Goal: Task Accomplishment & Management: Complete application form

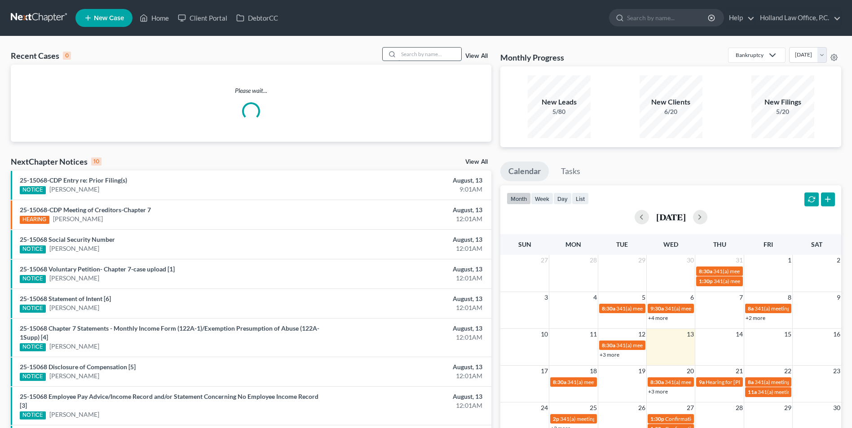
click at [437, 57] on input "search" at bounding box center [429, 54] width 63 height 13
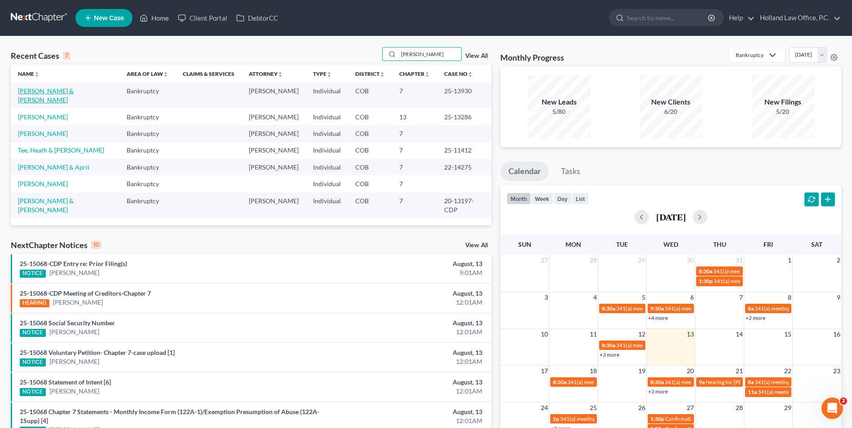
type input "Nathan"
click at [74, 94] on link "[PERSON_NAME] & [PERSON_NAME]" at bounding box center [46, 95] width 56 height 17
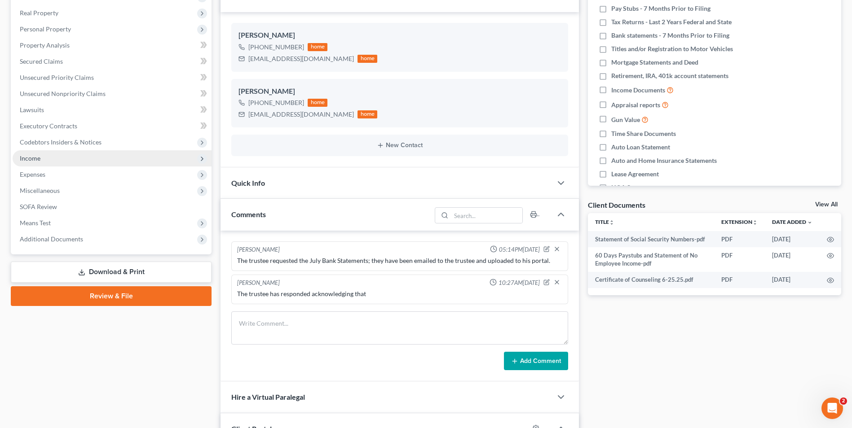
scroll to position [269, 0]
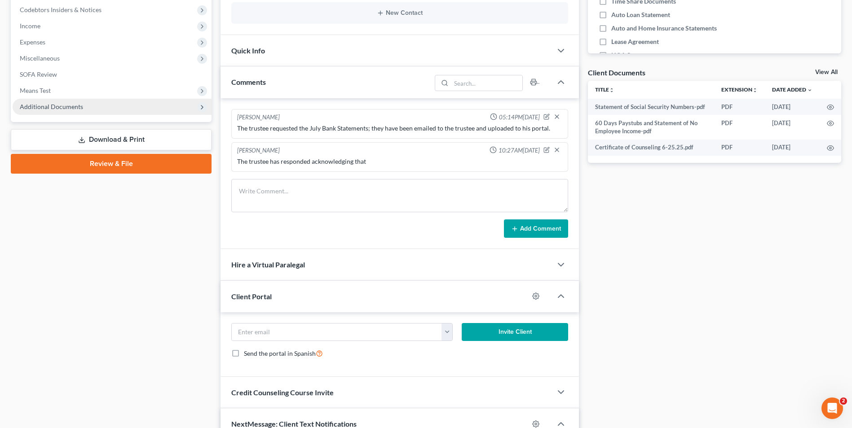
click at [48, 102] on span "Additional Documents" at bounding box center [112, 107] width 199 height 16
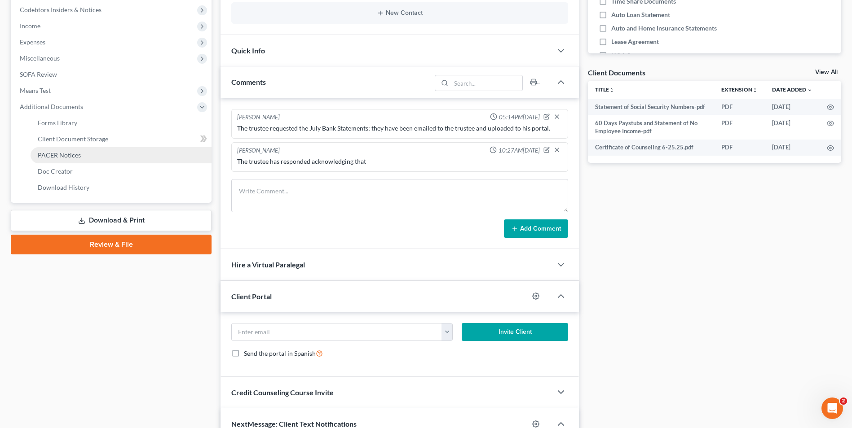
click at [73, 151] on span "PACER Notices" at bounding box center [59, 155] width 43 height 8
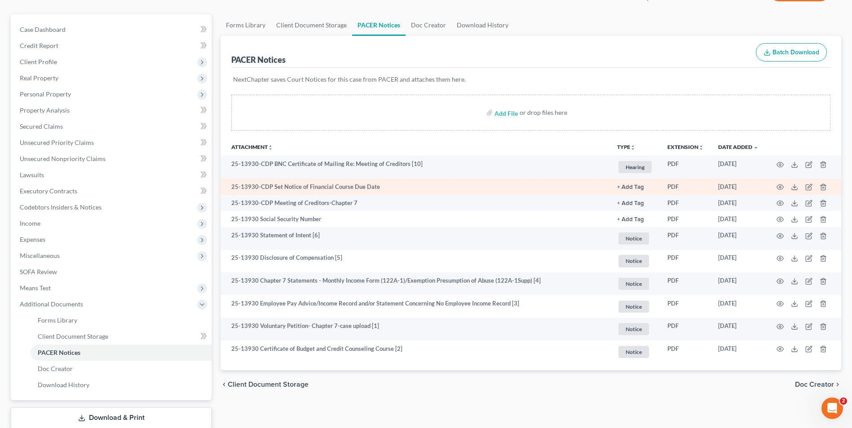
scroll to position [90, 0]
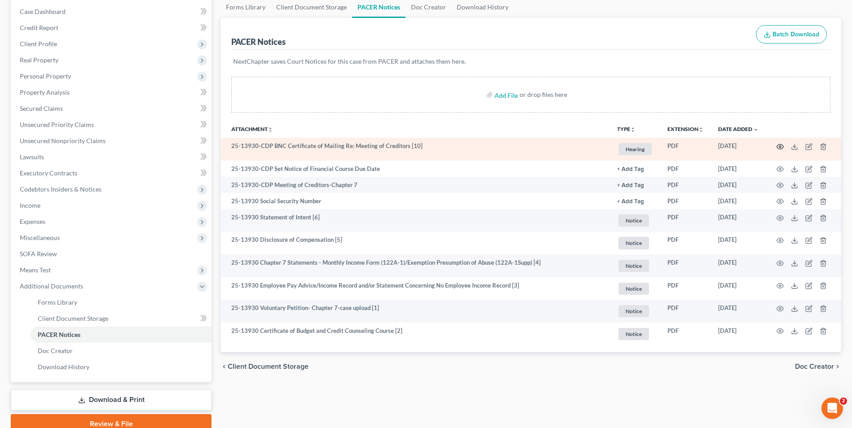
click at [780, 144] on icon "button" at bounding box center [780, 146] width 7 height 5
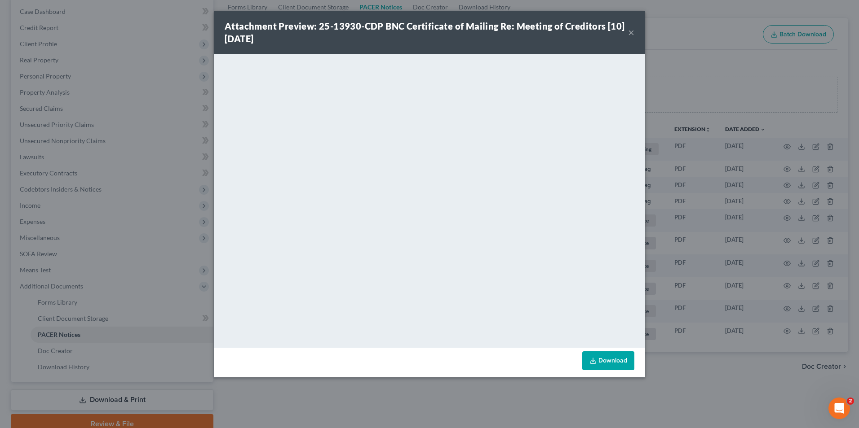
click at [632, 32] on button "×" at bounding box center [631, 32] width 6 height 11
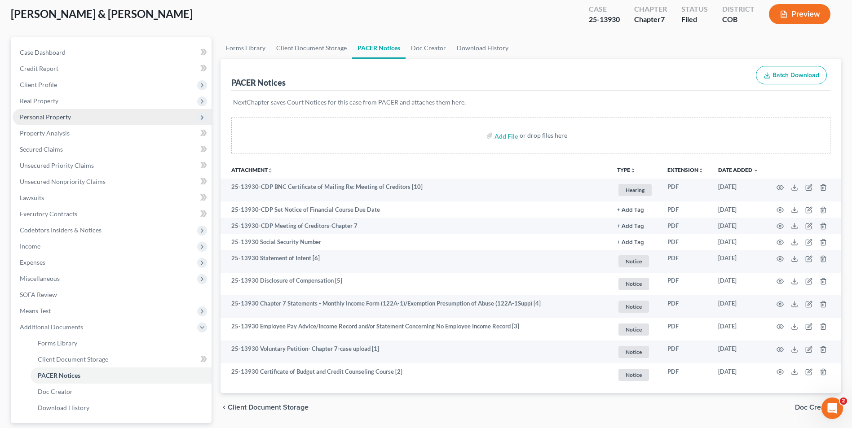
scroll to position [0, 0]
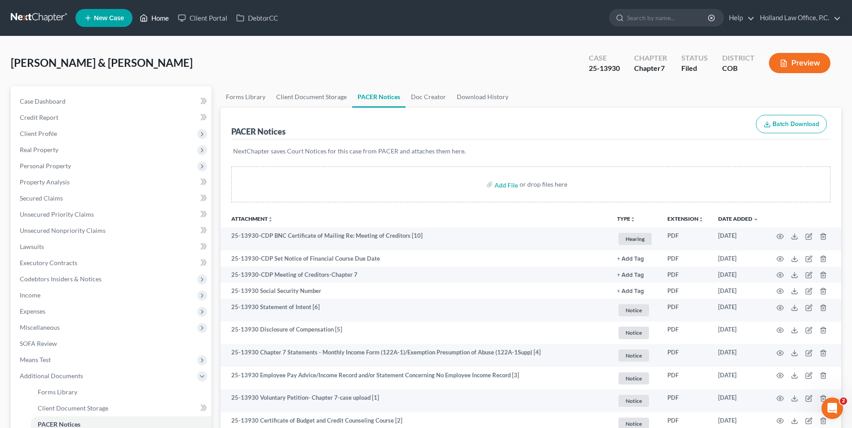
click at [145, 23] on icon at bounding box center [144, 18] width 8 height 11
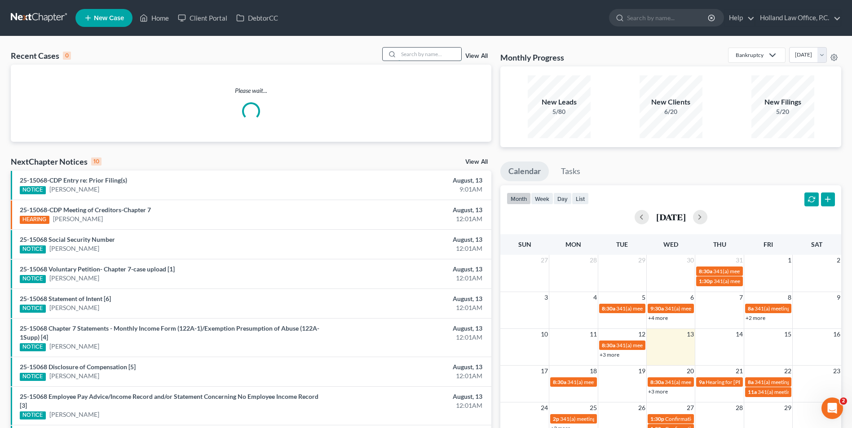
click at [414, 56] on input "search" at bounding box center [429, 54] width 63 height 13
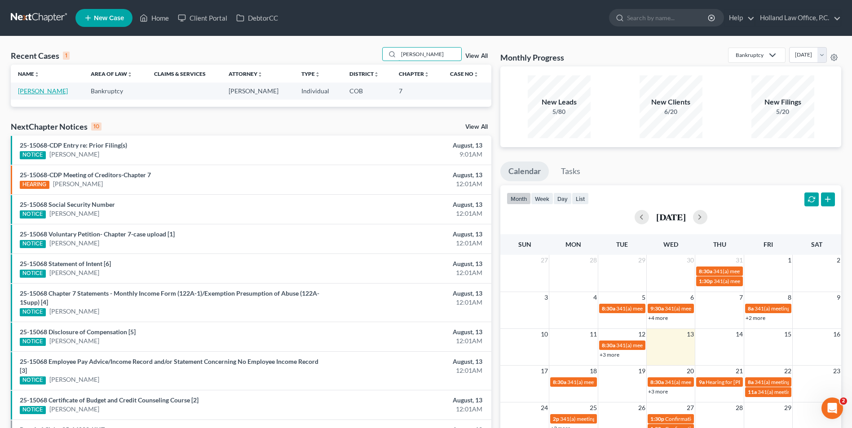
type input "Sarah Stelmack"
click at [42, 90] on link "[PERSON_NAME]" at bounding box center [43, 91] width 50 height 8
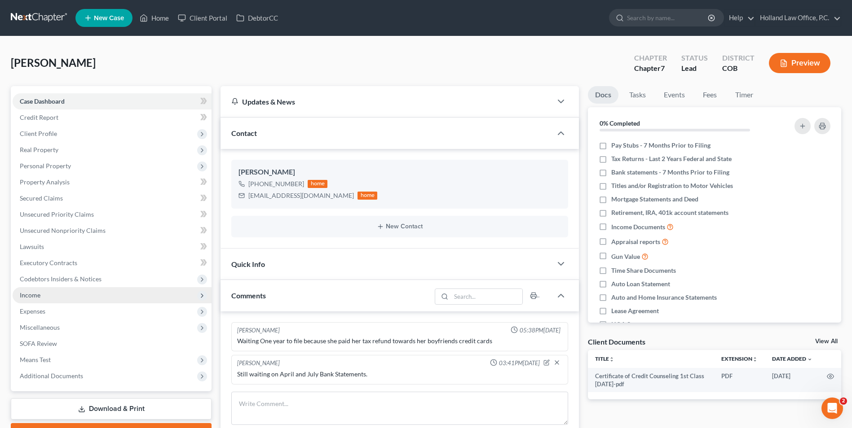
click at [47, 296] on span "Income" at bounding box center [112, 295] width 199 height 16
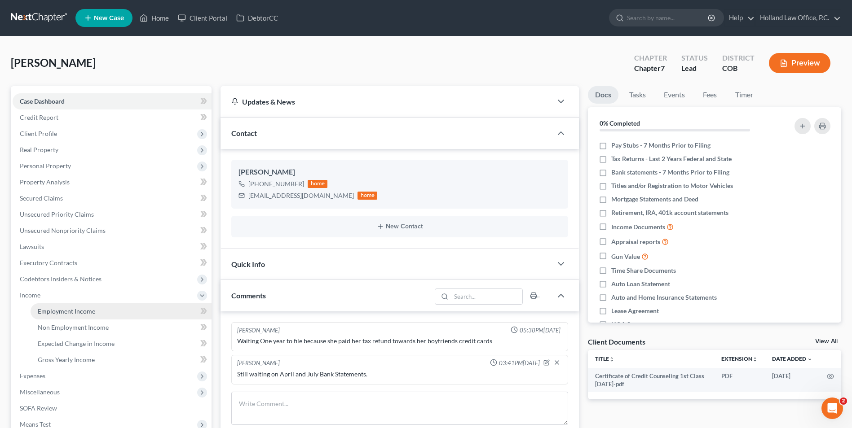
click at [88, 315] on link "Employment Income" at bounding box center [121, 312] width 181 height 16
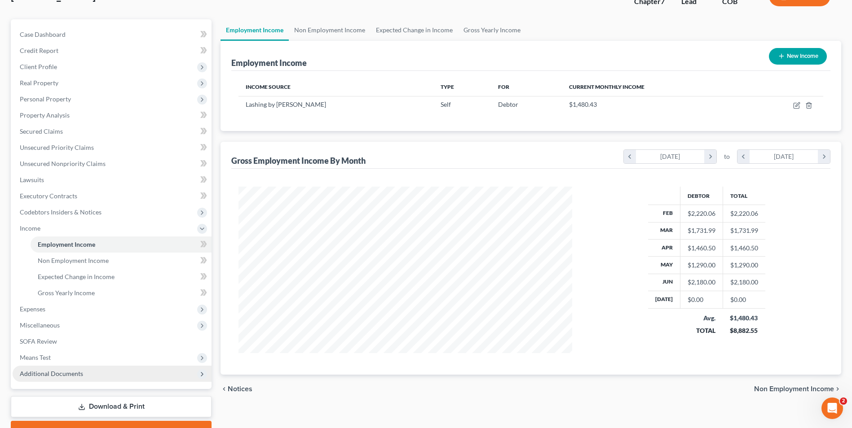
scroll to position [114, 0]
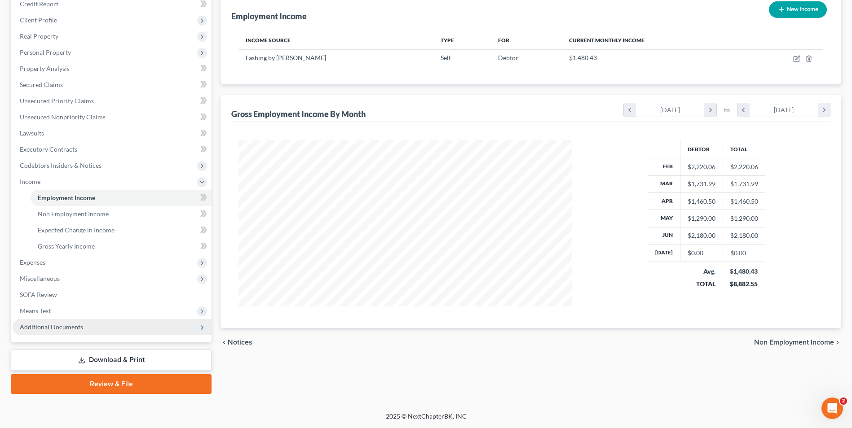
click at [67, 330] on span "Additional Documents" at bounding box center [51, 327] width 63 height 8
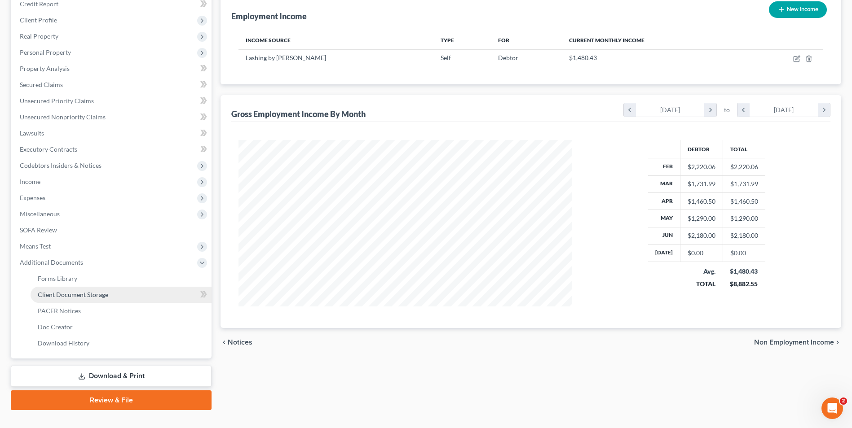
click at [91, 296] on span "Client Document Storage" at bounding box center [73, 295] width 71 height 8
select select "5"
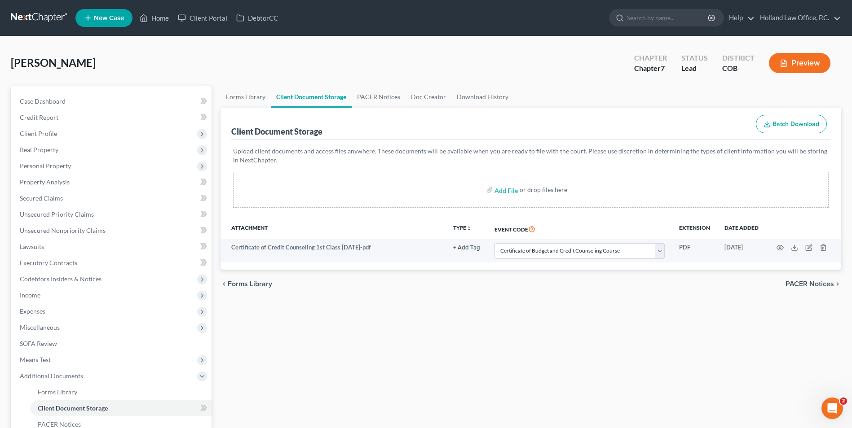
select select "5"
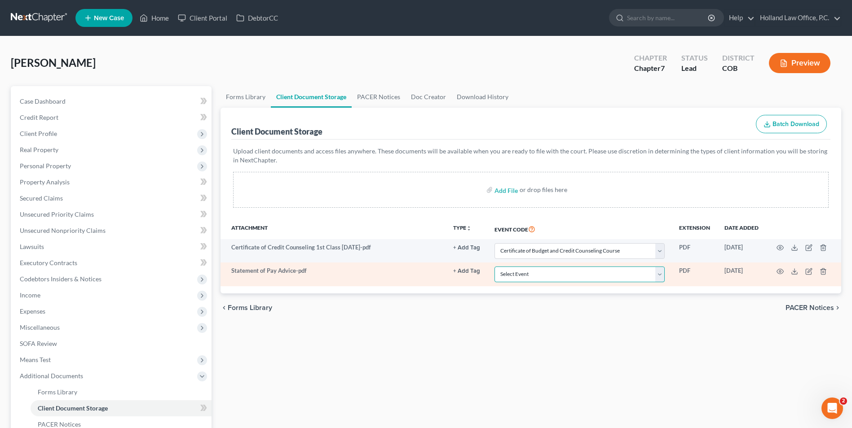
click at [556, 276] on select "Select Event 1009-1.1 Notice of Amendments 20 Largest Unsecured Creditors Amend…" at bounding box center [579, 275] width 170 height 16
select select "28"
click at [494, 267] on select "Select Event 1009-1.1 Notice of Amendments 20 Largest Unsecured Creditors Amend…" at bounding box center [579, 275] width 170 height 16
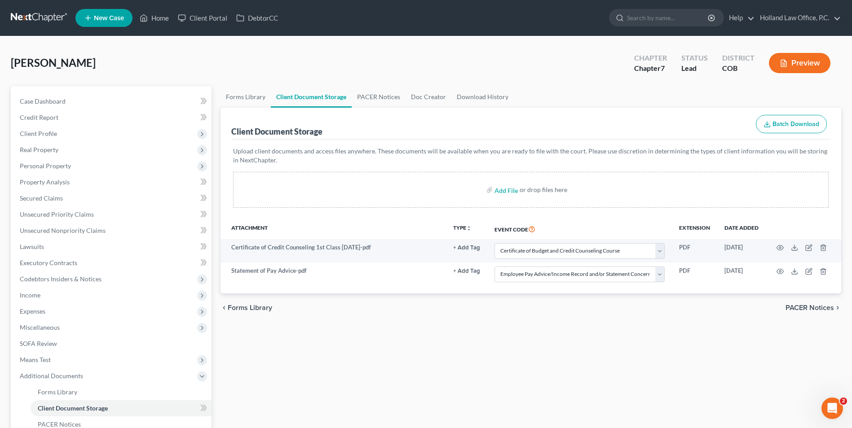
click at [539, 308] on div "chevron_left Forms Library PACER Notices chevron_right" at bounding box center [531, 308] width 621 height 29
drag, startPoint x: 33, startPoint y: 298, endPoint x: 40, endPoint y: 297, distance: 6.8
click at [33, 298] on span "Income" at bounding box center [30, 295] width 21 height 8
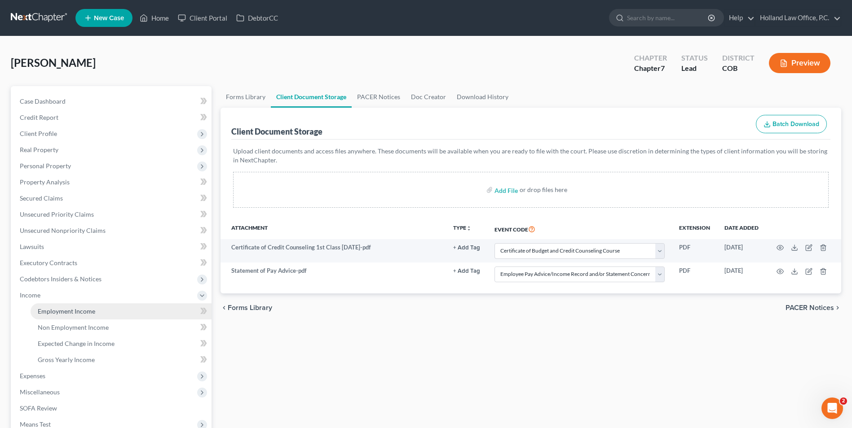
click at [128, 307] on link "Employment Income" at bounding box center [121, 312] width 181 height 16
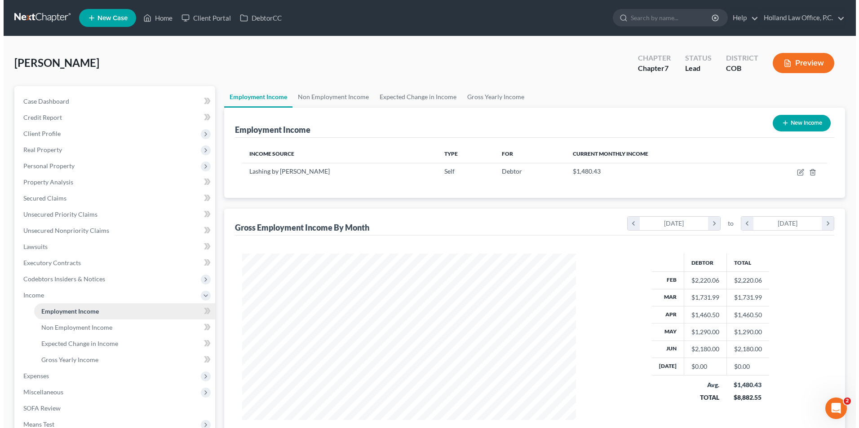
scroll to position [167, 351]
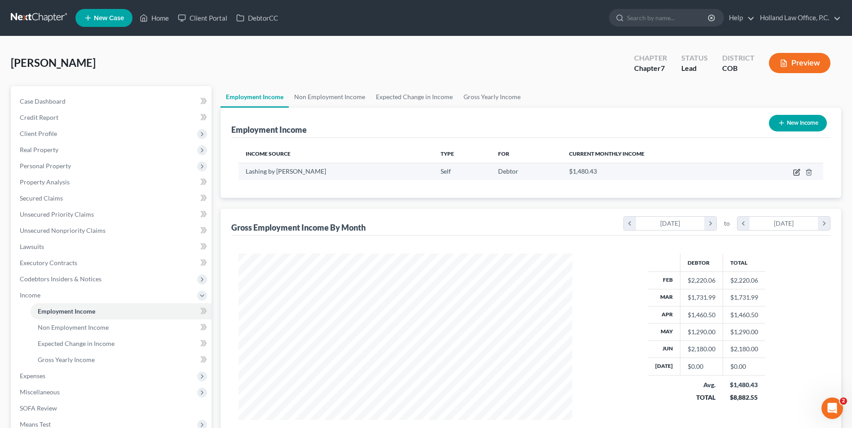
click at [797, 171] on icon "button" at bounding box center [796, 172] width 7 height 7
select select "1"
select select "5"
select select "0"
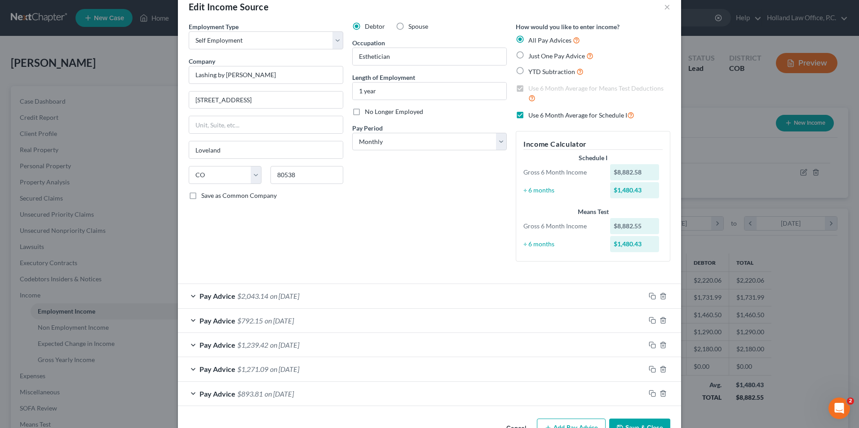
scroll to position [46, 0]
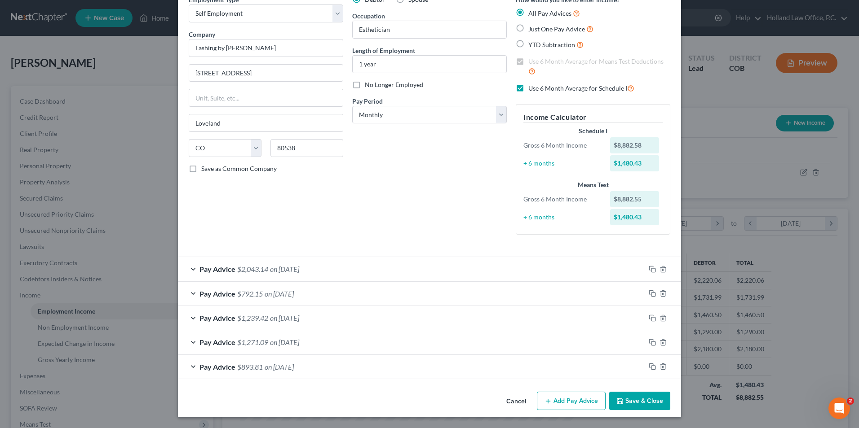
click at [562, 404] on button "Add Pay Advice" at bounding box center [571, 401] width 69 height 19
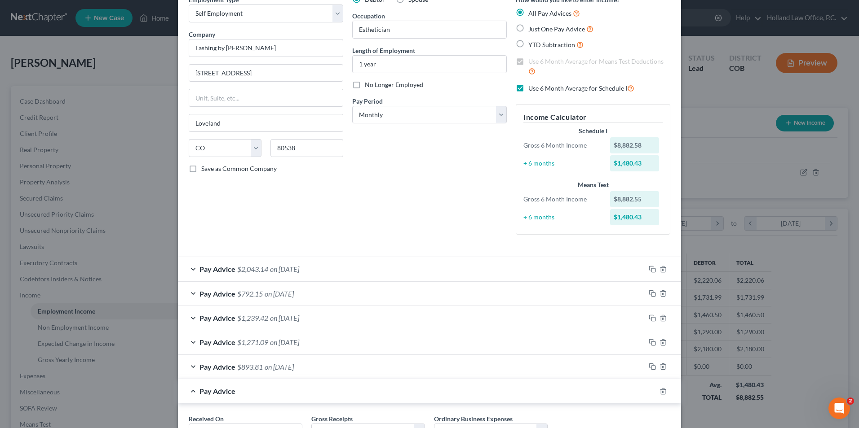
scroll to position [124, 0]
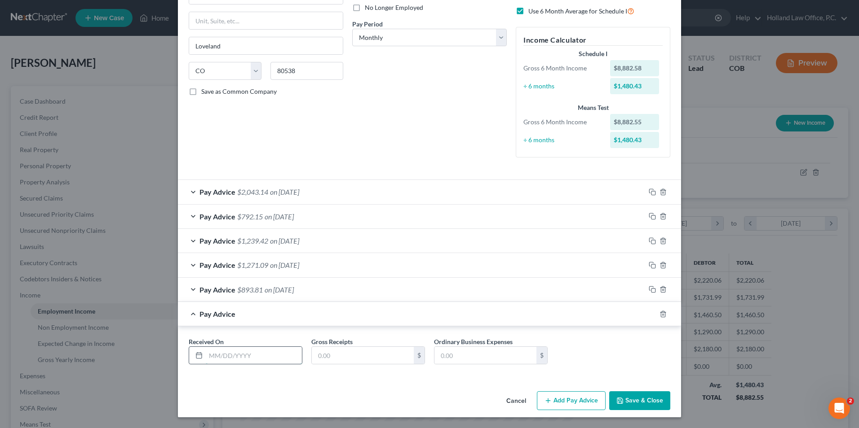
click at [227, 359] on input "text" at bounding box center [254, 355] width 96 height 17
click at [255, 355] on input "8/" at bounding box center [254, 355] width 96 height 17
type input "8/13/2025"
click at [338, 356] on input "text" at bounding box center [363, 355] width 102 height 17
type input "793.50"
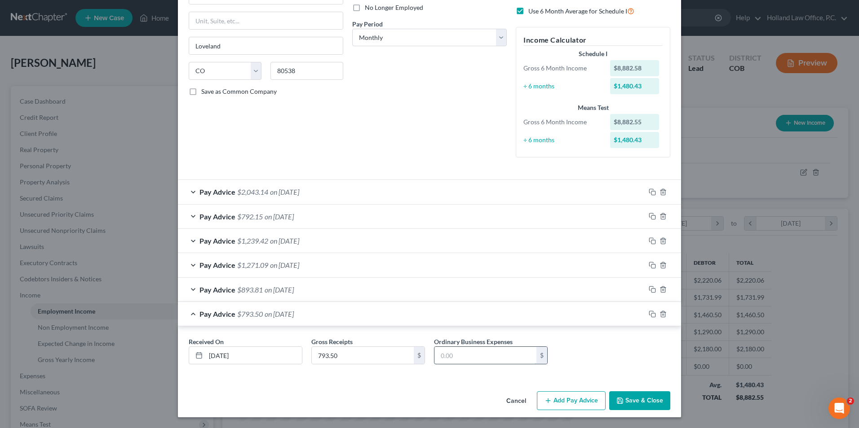
click at [492, 353] on input "text" at bounding box center [485, 355] width 102 height 17
type input "217.63"
click at [572, 407] on button "Add Pay Advice" at bounding box center [571, 401] width 69 height 19
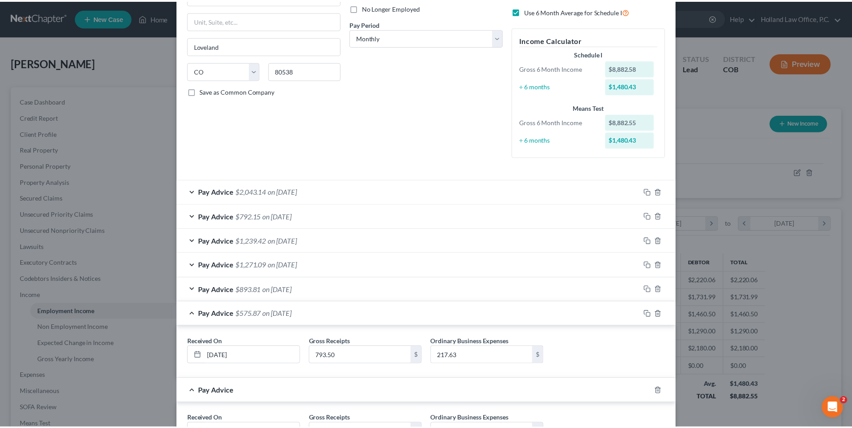
scroll to position [201, 0]
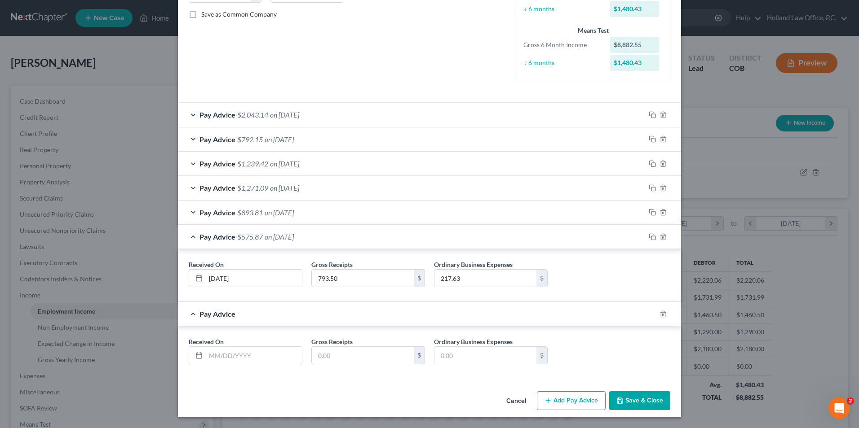
click at [229, 344] on div "Received On *" at bounding box center [245, 350] width 123 height 27
click at [232, 353] on input "text" at bounding box center [254, 355] width 96 height 17
type input "7/31/2025"
type input "2,069.24"
type input "1,264.13"
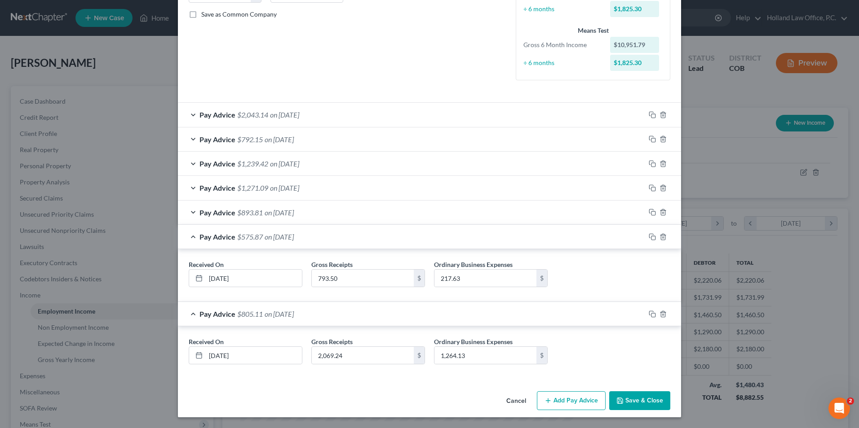
click at [643, 404] on button "Save & Close" at bounding box center [639, 401] width 61 height 19
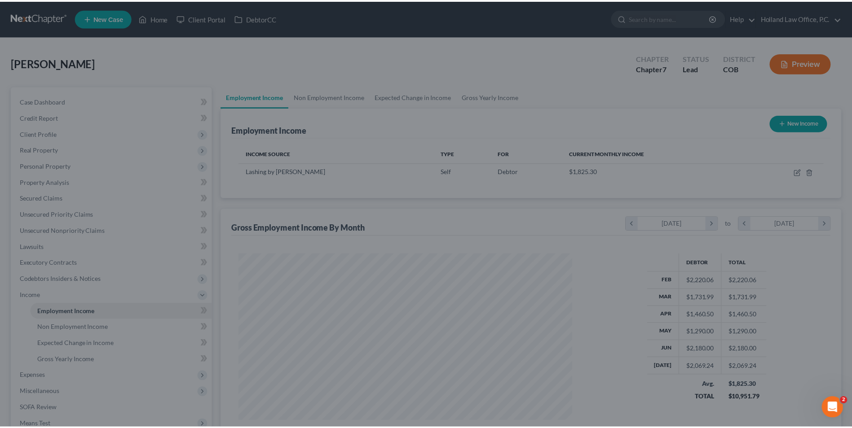
scroll to position [448961, 448776]
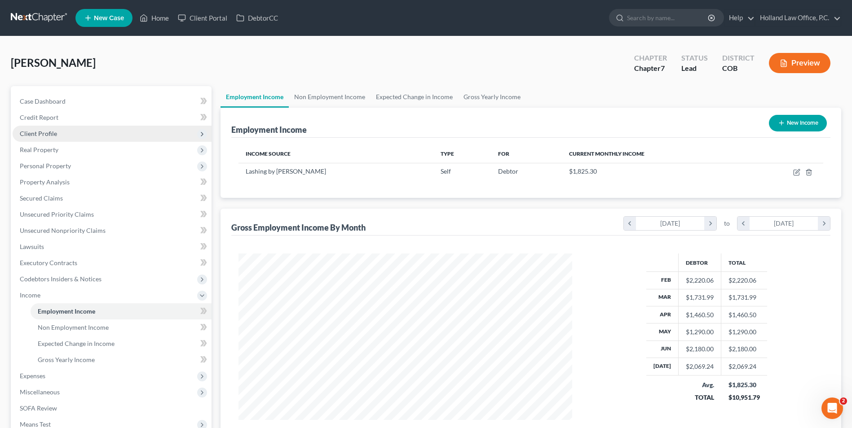
click at [55, 130] on span "Client Profile" at bounding box center [38, 134] width 37 height 8
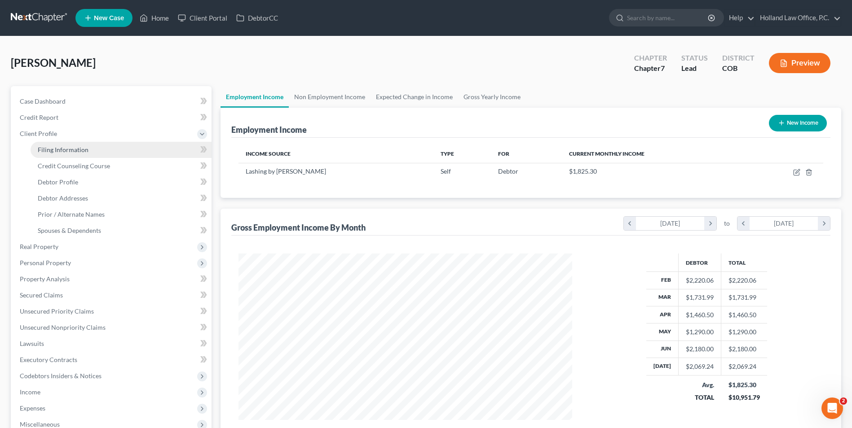
click at [71, 148] on span "Filing Information" at bounding box center [63, 150] width 51 height 8
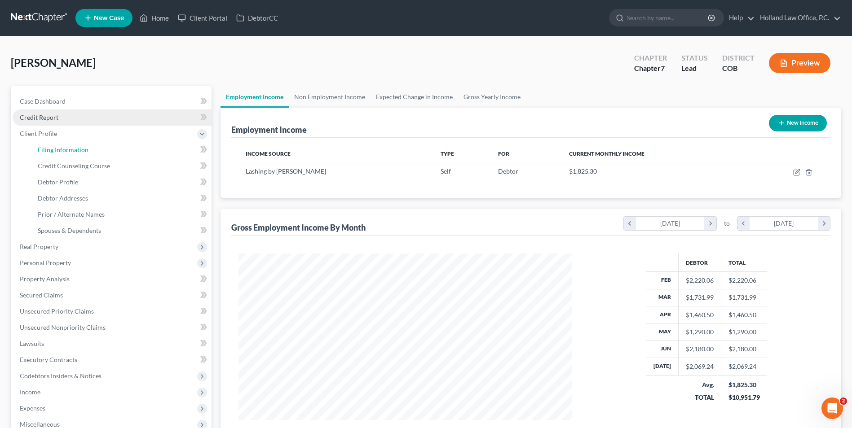
select select "1"
select select "0"
select select "5"
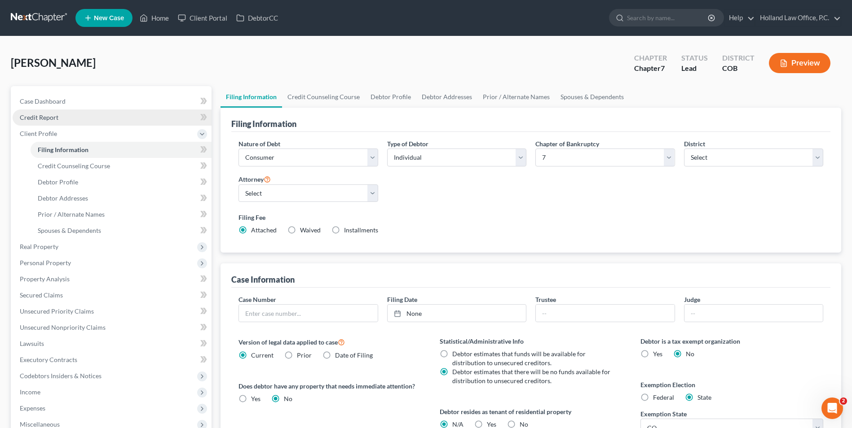
click at [40, 116] on span "Credit Report" at bounding box center [39, 118] width 39 height 8
click at [61, 107] on link "Case Dashboard" at bounding box center [112, 101] width 199 height 16
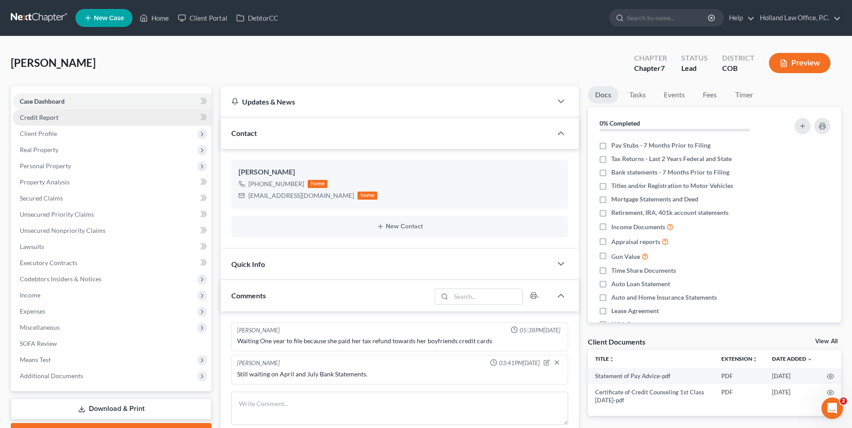
click at [42, 116] on span "Credit Report" at bounding box center [39, 118] width 39 height 8
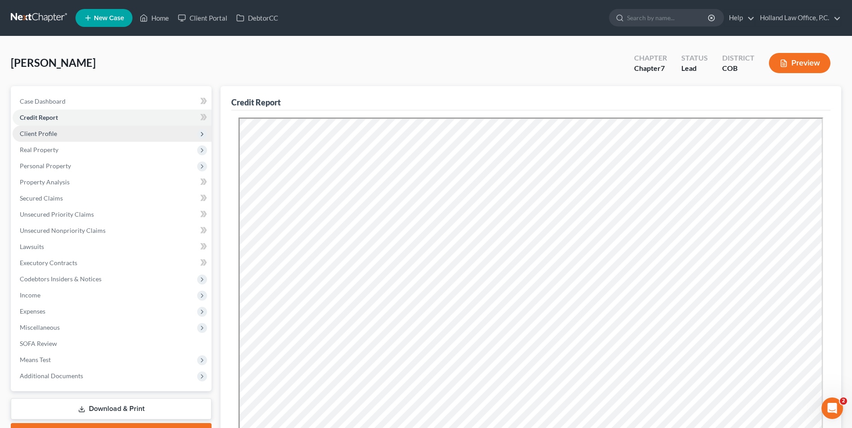
click at [69, 134] on span "Client Profile" at bounding box center [112, 134] width 199 height 16
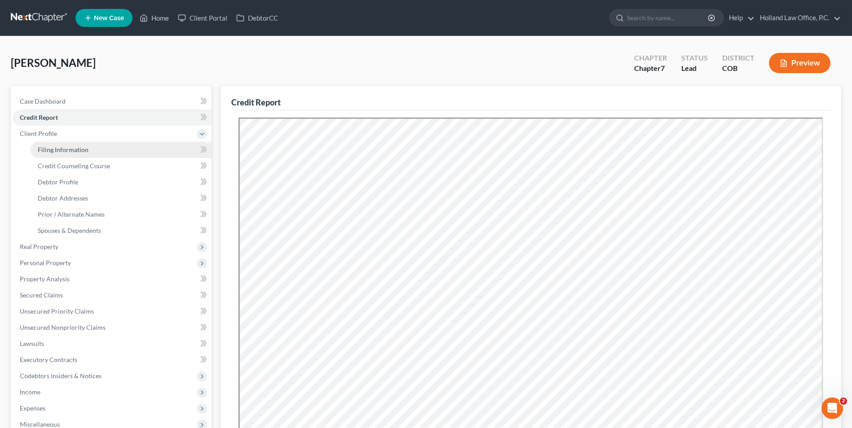
click at [80, 147] on span "Filing Information" at bounding box center [63, 150] width 51 height 8
select select "1"
select select "0"
select select "11"
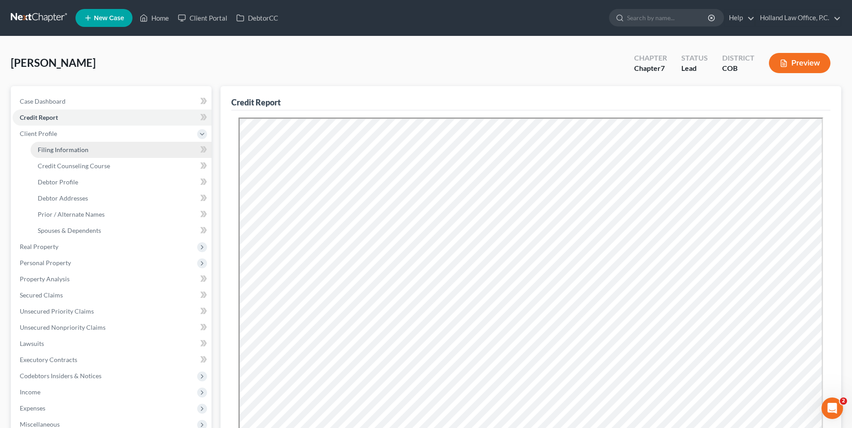
select select "0"
select select "5"
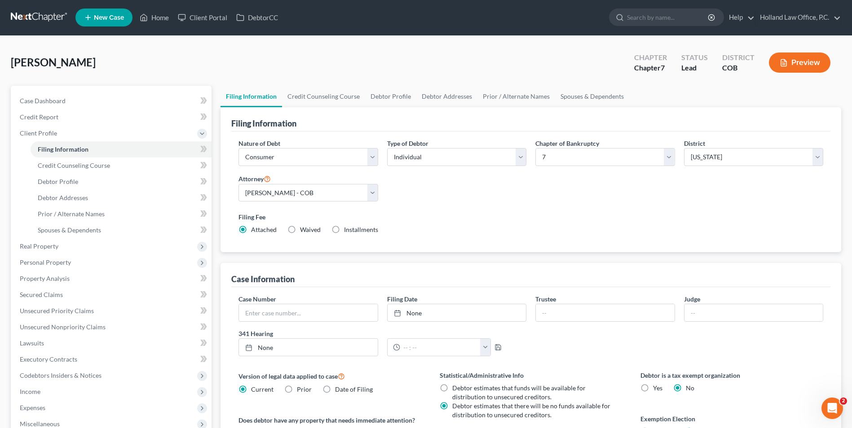
scroll to position [163, 0]
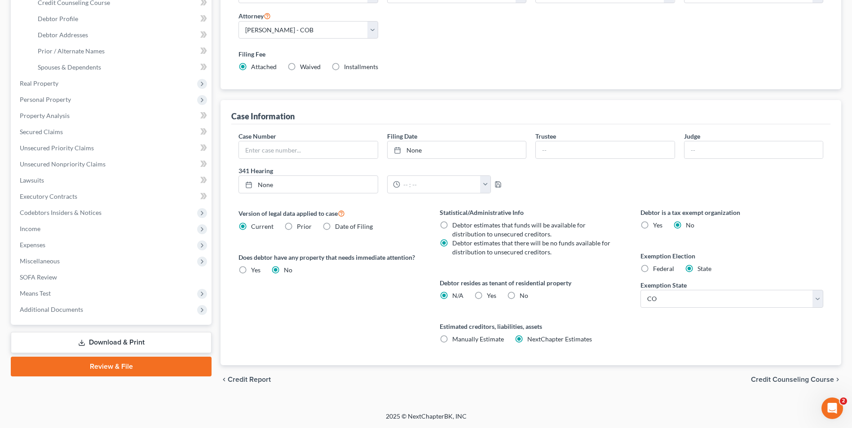
click at [487, 292] on label "Yes Yes" at bounding box center [491, 295] width 9 height 9
click at [490, 292] on input "Yes Yes" at bounding box center [493, 294] width 6 height 6
radio input "true"
radio input "false"
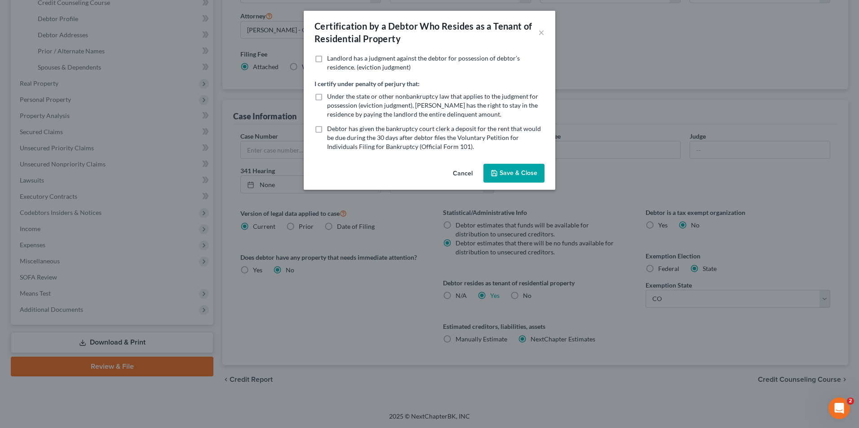
click at [513, 183] on div "Cancel Save & Close" at bounding box center [430, 175] width 252 height 30
click at [516, 173] on button "Save & Close" at bounding box center [513, 173] width 61 height 19
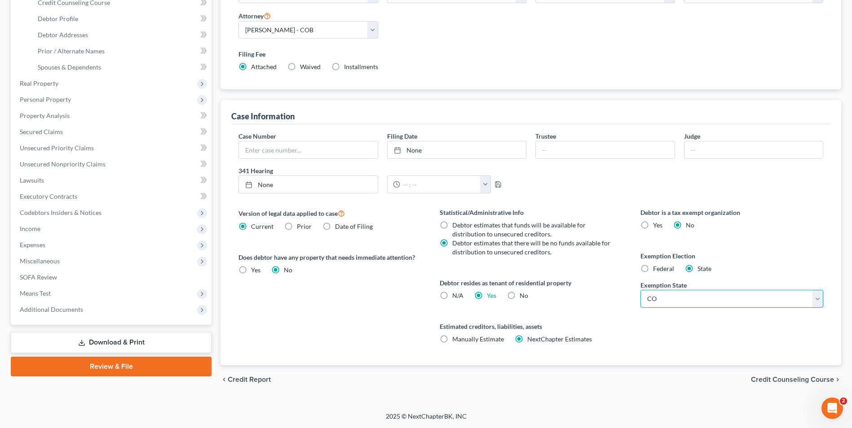
click at [724, 301] on select "State AL AK AR AZ CA CO CT DE DC FL GA GU HI ID IL IN IA KS KY LA ME MD MA MI M…" at bounding box center [731, 299] width 183 height 18
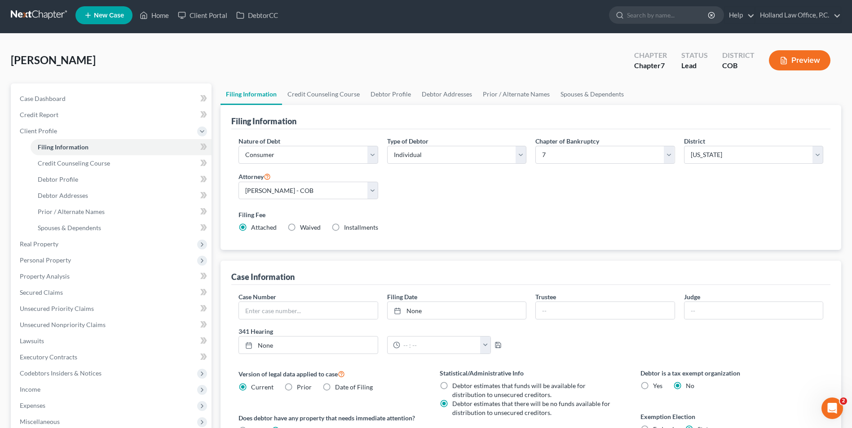
scroll to position [0, 0]
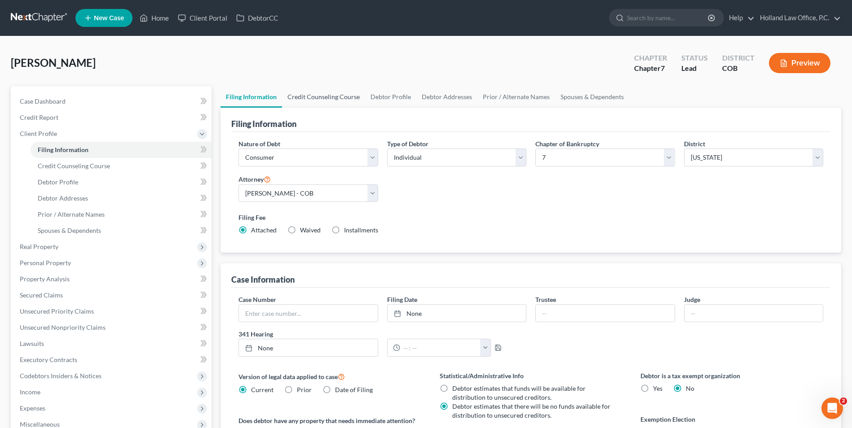
click at [336, 100] on link "Credit Counseling Course" at bounding box center [323, 97] width 83 height 22
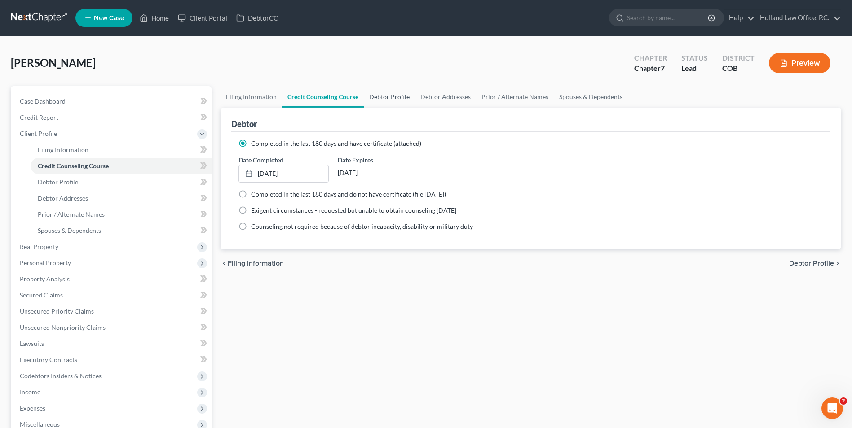
click at [373, 94] on link "Debtor Profile" at bounding box center [389, 97] width 51 height 22
select select "0"
select select "2"
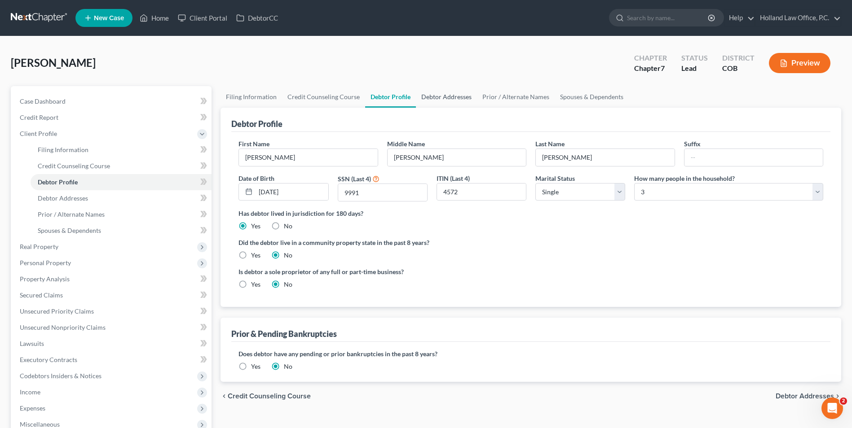
click at [436, 97] on link "Debtor Addresses" at bounding box center [446, 97] width 61 height 22
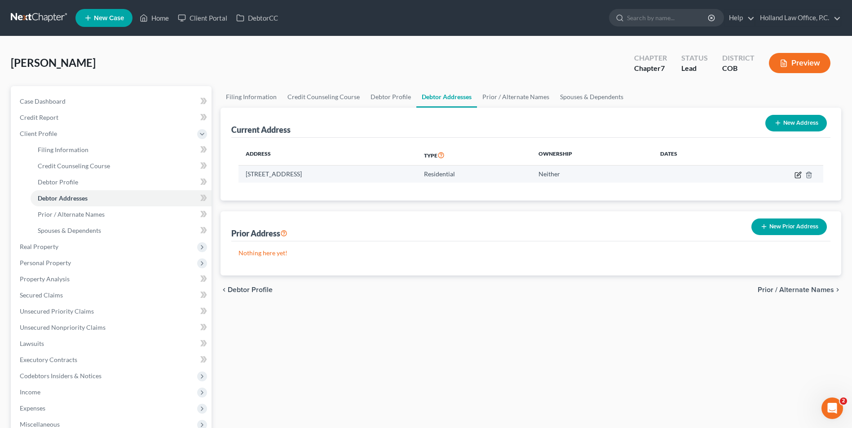
click at [796, 177] on icon "button" at bounding box center [798, 175] width 7 height 7
select select "5"
select select "0"
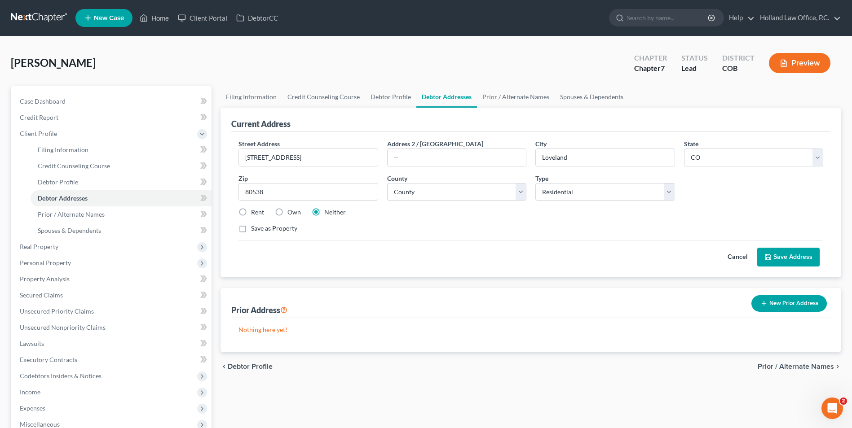
click at [256, 211] on label "Rent" at bounding box center [257, 212] width 13 height 9
click at [256, 211] on input "Rent" at bounding box center [258, 211] width 6 height 6
radio input "true"
click at [504, 101] on link "Prior / Alternate Names" at bounding box center [516, 97] width 78 height 22
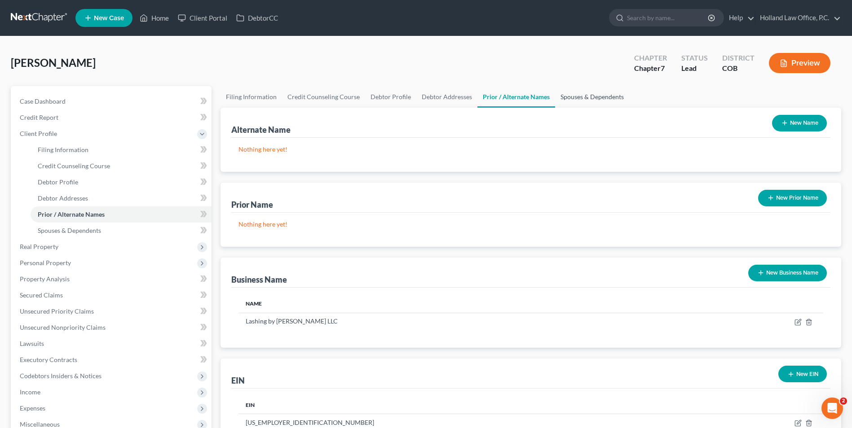
click at [555, 98] on link "Spouses & Dependents" at bounding box center [592, 97] width 74 height 22
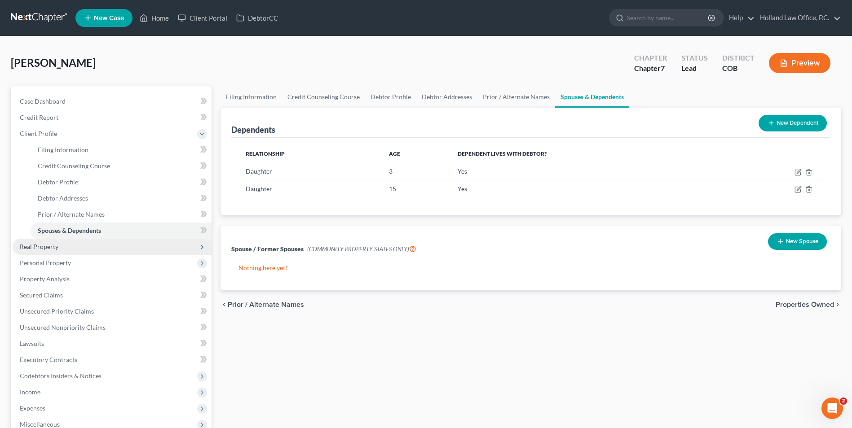
click at [65, 248] on span "Real Property" at bounding box center [112, 247] width 199 height 16
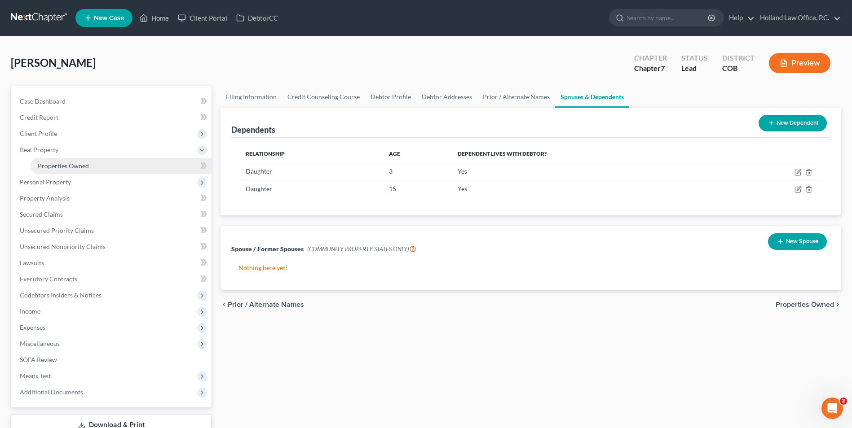
click at [83, 165] on span "Properties Owned" at bounding box center [63, 166] width 51 height 8
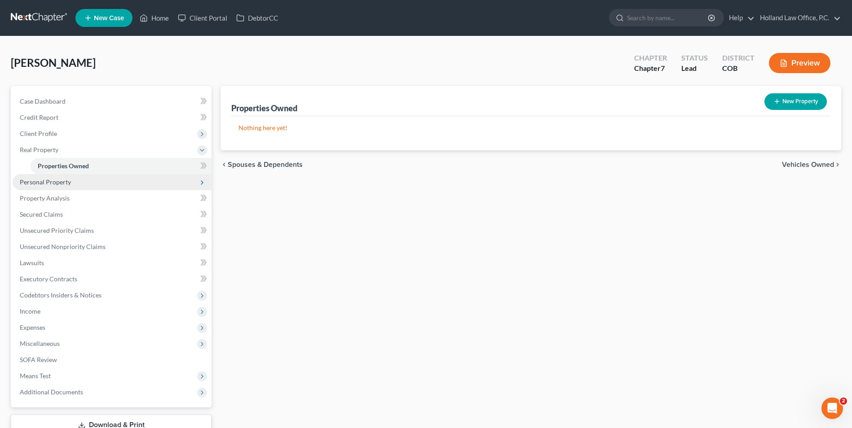
click at [136, 187] on span "Personal Property" at bounding box center [112, 182] width 199 height 16
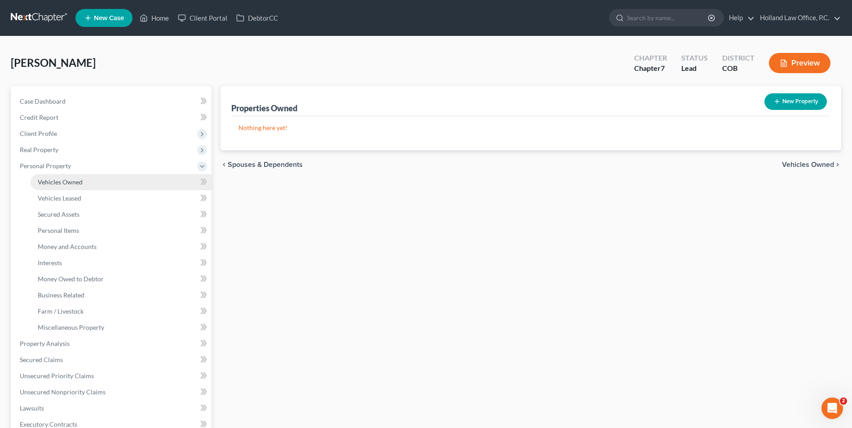
click at [112, 178] on link "Vehicles Owned" at bounding box center [121, 182] width 181 height 16
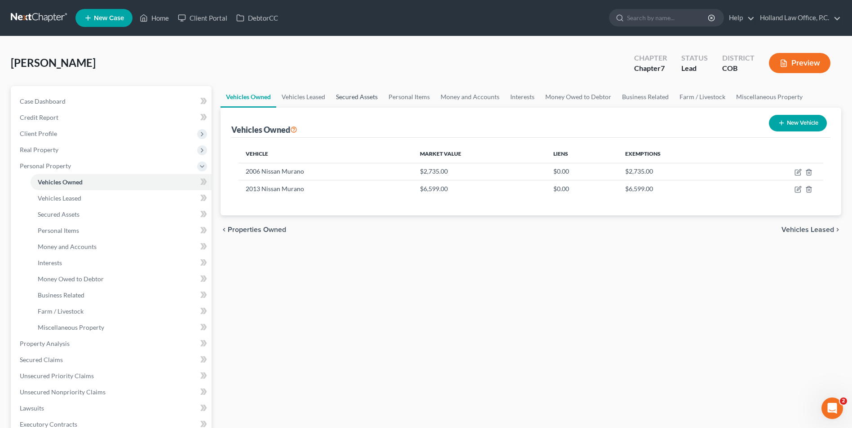
click at [336, 106] on link "Secured Assets" at bounding box center [357, 97] width 53 height 22
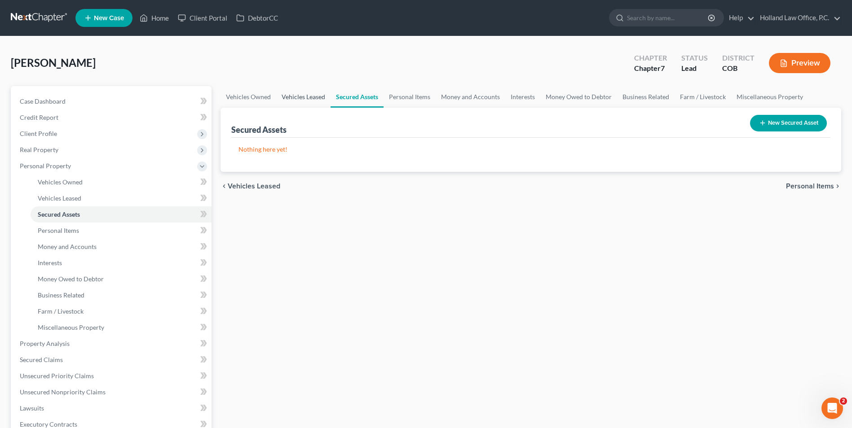
click at [326, 101] on link "Vehicles Leased" at bounding box center [303, 97] width 54 height 22
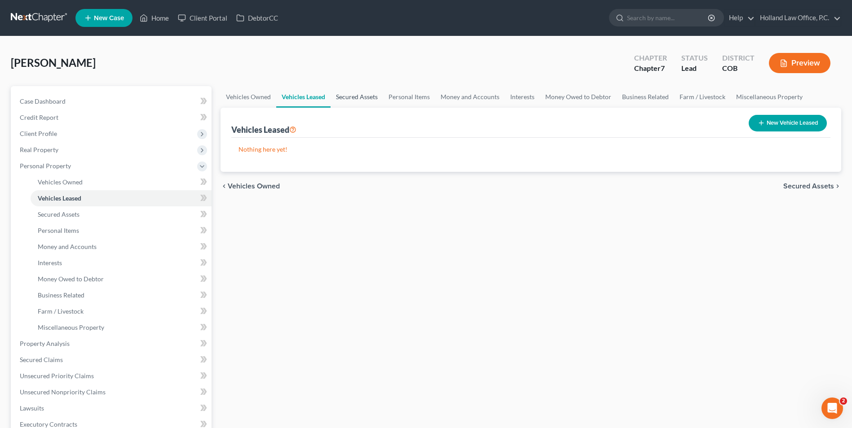
click at [352, 97] on link "Secured Assets" at bounding box center [357, 97] width 53 height 22
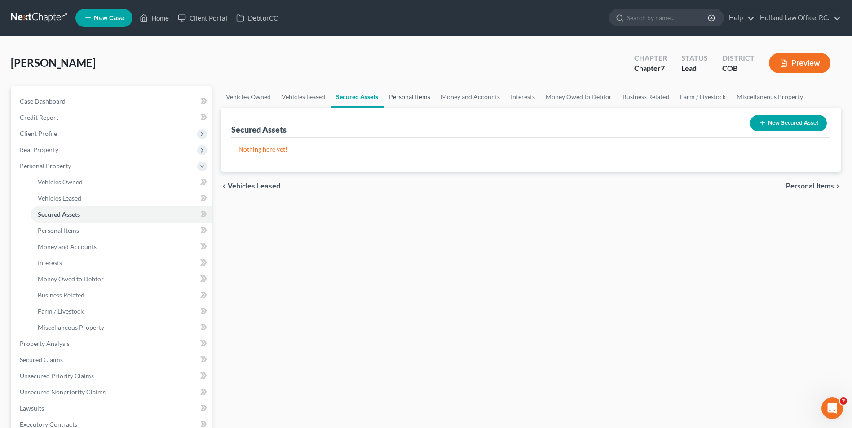
click at [409, 96] on link "Personal Items" at bounding box center [410, 97] width 52 height 22
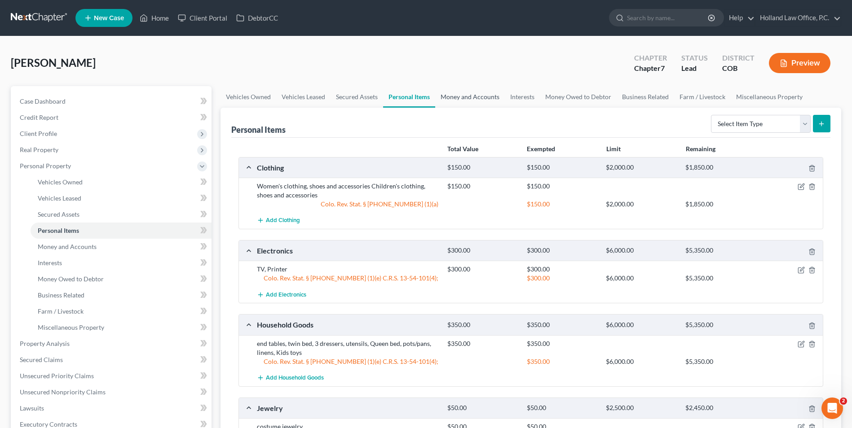
click at [478, 100] on link "Money and Accounts" at bounding box center [470, 97] width 70 height 22
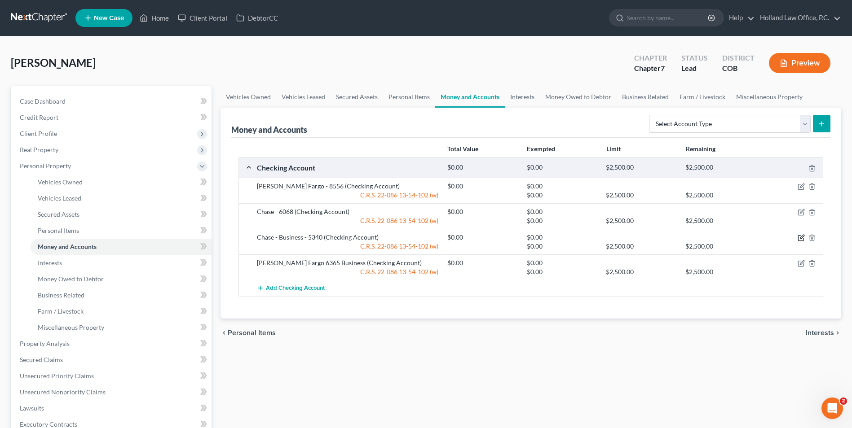
click at [803, 235] on icon "button" at bounding box center [801, 237] width 7 height 7
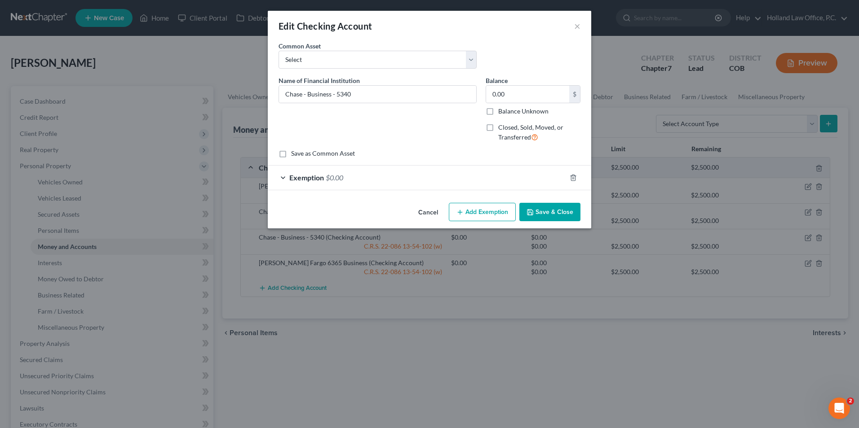
click at [498, 127] on label "Closed, Sold, Moved, or Transferred" at bounding box center [539, 132] width 82 height 19
click at [502, 127] on input "Closed, Sold, Moved, or Transferred" at bounding box center [505, 126] width 6 height 6
checkbox input "true"
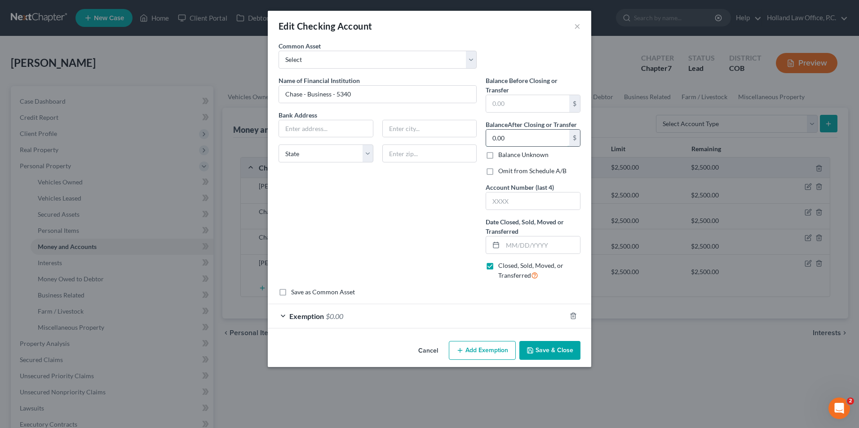
click at [508, 138] on input "0.00" at bounding box center [527, 138] width 83 height 17
click at [519, 252] on input "text" at bounding box center [541, 245] width 77 height 17
drag, startPoint x: 537, startPoint y: 247, endPoint x: 530, endPoint y: 247, distance: 6.3
click at [530, 247] on input "1/30/205" at bounding box center [541, 245] width 77 height 17
type input "01/30/2024"
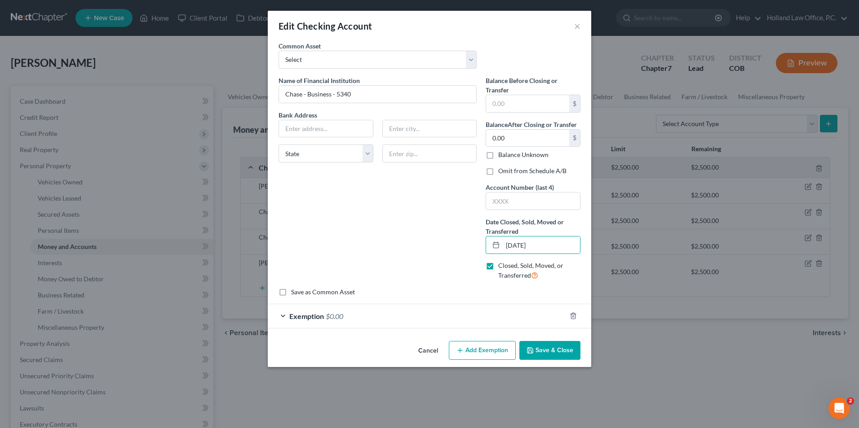
click at [498, 171] on label "Omit from Schedule A/B" at bounding box center [532, 171] width 68 height 9
click at [502, 171] on input "Omit from Schedule A/B" at bounding box center [505, 170] width 6 height 6
checkbox input "true"
click at [543, 204] on input "text" at bounding box center [533, 201] width 94 height 17
type input "5340"
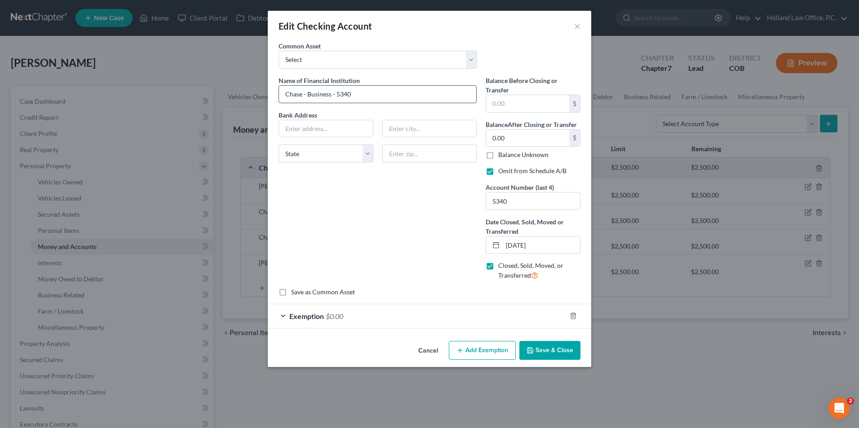
click at [303, 93] on input "Chase - Business - 5340" at bounding box center [377, 94] width 197 height 17
type input "Chase CLOSED - Business - 5340"
click at [347, 127] on input "text" at bounding box center [326, 128] width 94 height 17
click at [386, 93] on input "Chase CLOSED - Business - 5340" at bounding box center [377, 94] width 197 height 17
click at [303, 128] on input "text" at bounding box center [326, 128] width 94 height 17
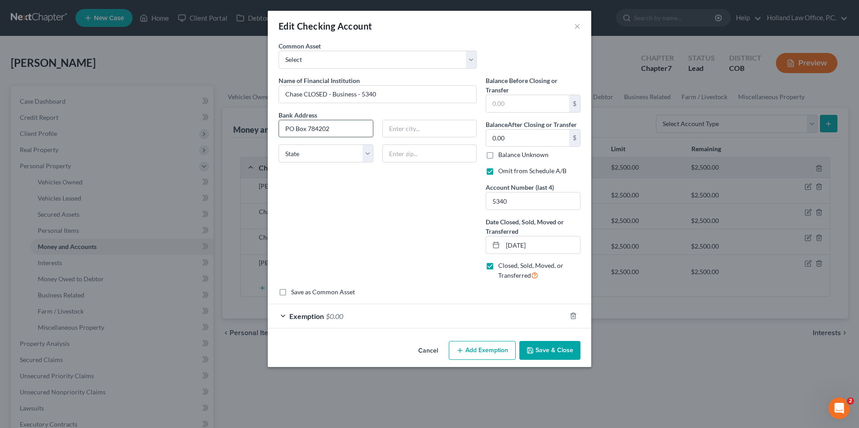
type input "PO Box 78420"
type input "Phoenix"
type input "85062-8420"
click at [338, 155] on select "State AL AK AR AZ CA CO CT DE DC FL GA GU HI ID IL IN IA KS KY LA ME MD MA MI M…" at bounding box center [325, 154] width 95 height 18
select select "3"
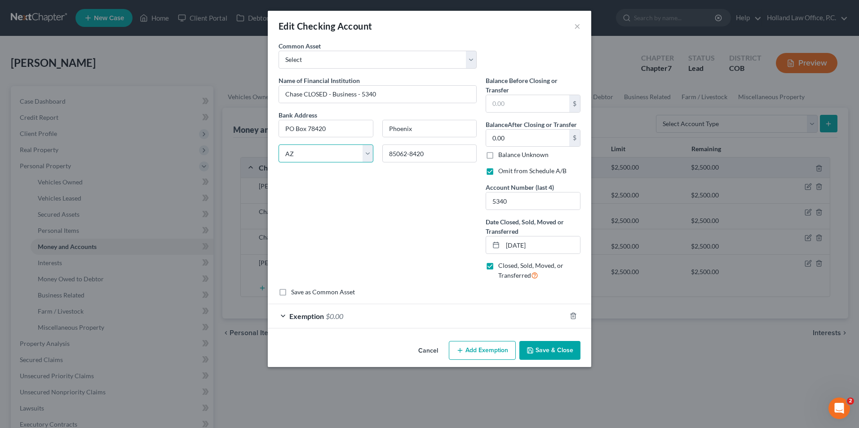
click at [278, 145] on select "State AL AK AR AZ CA CO CT DE DC FL GA GU HI ID IL IN IA KS KY LA ME MD MA MI M…" at bounding box center [325, 154] width 95 height 18
click at [449, 181] on div "Name of Financial Institution * Chase CLOSED - Business - 5340 Bank Address PO …" at bounding box center [377, 182] width 207 height 212
drag, startPoint x: 556, startPoint y: 352, endPoint x: 545, endPoint y: 299, distance: 53.7
click at [545, 299] on div "Edit Checking Account × An exemption set must first be selected from the Filing…" at bounding box center [429, 189] width 323 height 357
click at [574, 316] on icon "button" at bounding box center [572, 316] width 7 height 7
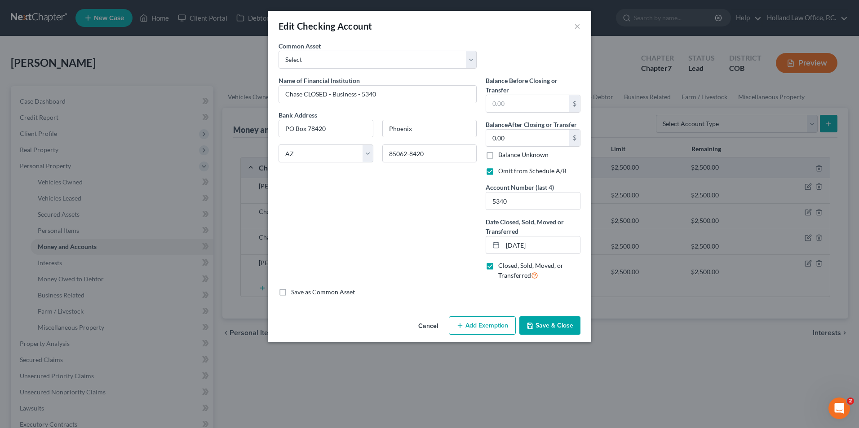
click at [560, 326] on button "Save & Close" at bounding box center [549, 326] width 61 height 19
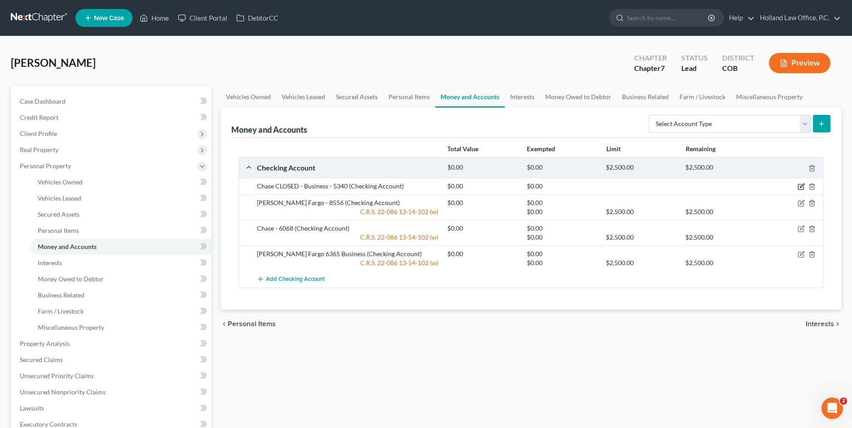
click at [799, 187] on icon "button" at bounding box center [801, 186] width 7 height 7
select select "3"
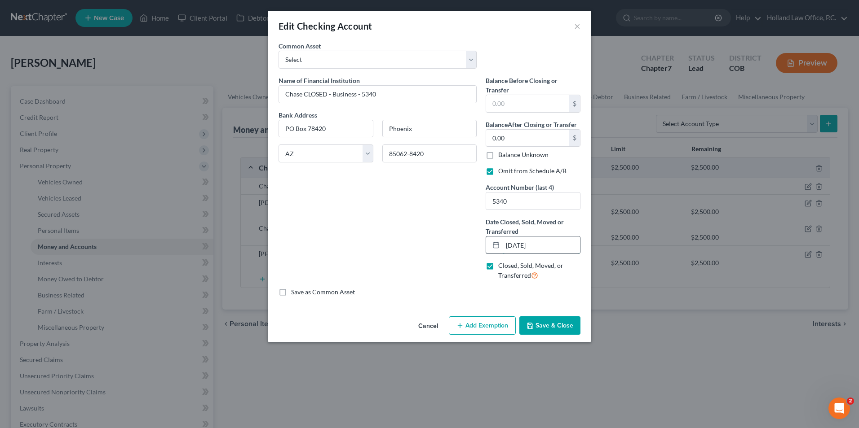
drag, startPoint x: 516, startPoint y: 246, endPoint x: 520, endPoint y: 245, distance: 4.7
click at [521, 245] on input "01/30/2024" at bounding box center [541, 245] width 77 height 17
type input "01/22/2024"
click at [547, 318] on button "Save & Close" at bounding box center [549, 326] width 61 height 19
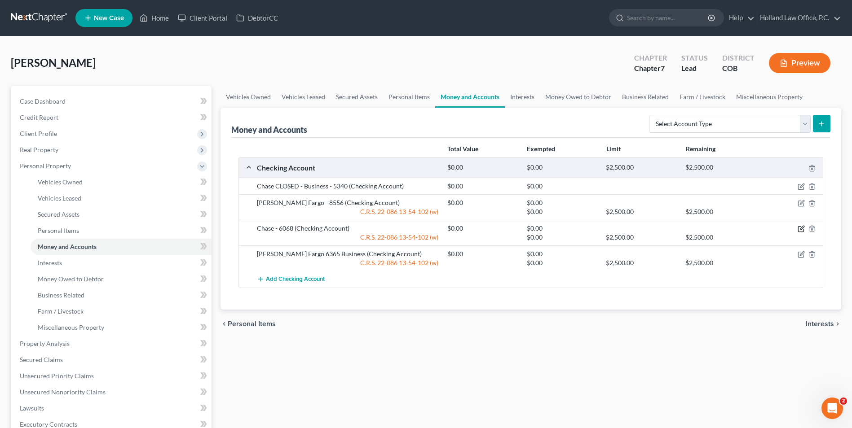
click at [800, 229] on icon "button" at bounding box center [802, 228] width 4 height 4
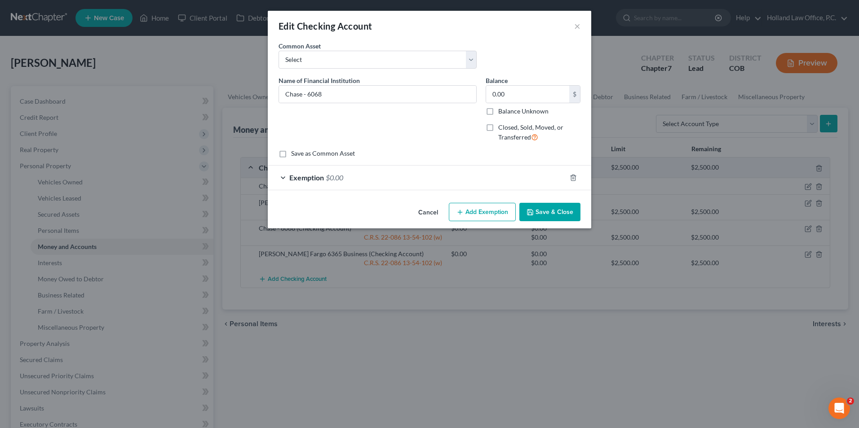
click at [498, 129] on label "Closed, Sold, Moved, or Transferred" at bounding box center [539, 132] width 82 height 19
click at [502, 129] on input "Closed, Sold, Moved, or Transferred" at bounding box center [505, 126] width 6 height 6
checkbox input "true"
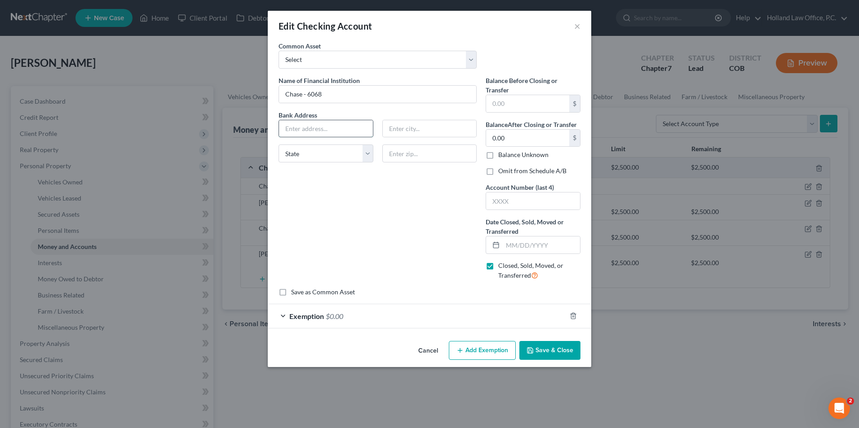
click at [322, 128] on input "text" at bounding box center [326, 128] width 94 height 17
type input "PO Box 78420"
type input "Phoenix"
type input "5340"
click at [574, 318] on icon "button" at bounding box center [572, 316] width 7 height 7
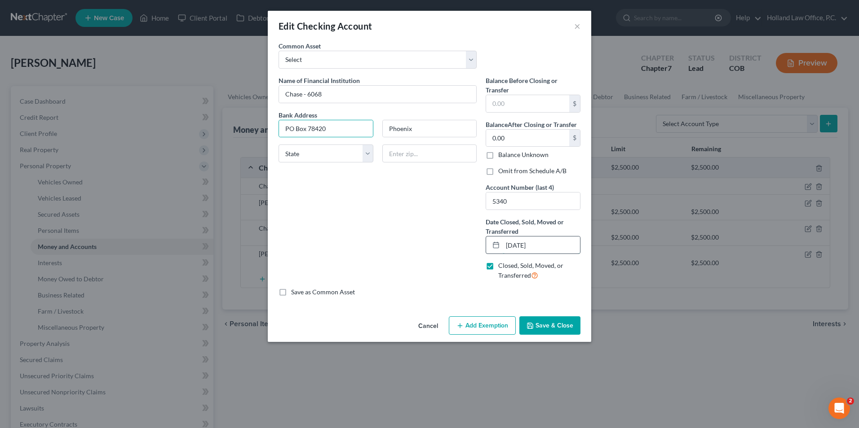
click at [518, 247] on input "01/22/2024" at bounding box center [541, 245] width 77 height 17
drag, startPoint x: 517, startPoint y: 247, endPoint x: 522, endPoint y: 247, distance: 4.9
click at [522, 247] on input "01/22/2024" at bounding box center [541, 245] width 77 height 17
click at [514, 246] on input "01/03/20240" at bounding box center [541, 245] width 77 height 17
drag, startPoint x: 504, startPoint y: 246, endPoint x: 552, endPoint y: 250, distance: 48.7
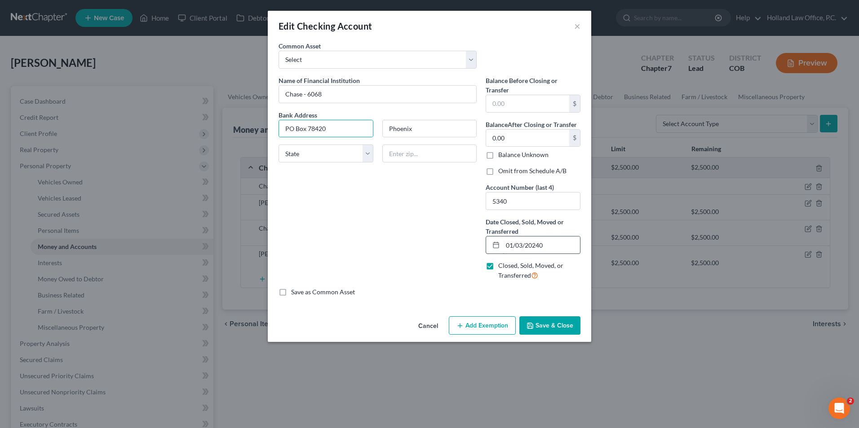
click at [552, 250] on input "01/03/20240" at bounding box center [541, 245] width 77 height 17
type input "01/30/2024"
click at [520, 142] on input "0.00" at bounding box center [527, 138] width 83 height 17
click at [498, 172] on label "Omit from Schedule A/B" at bounding box center [532, 171] width 68 height 9
click at [502, 172] on input "Omit from Schedule A/B" at bounding box center [505, 170] width 6 height 6
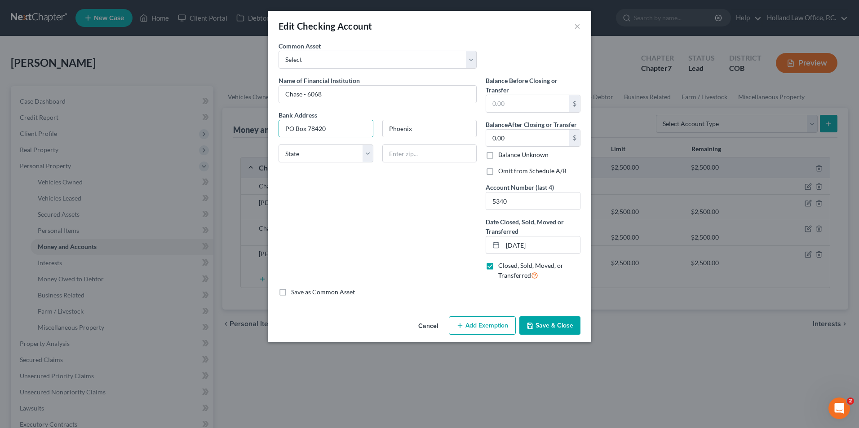
checkbox input "true"
click at [400, 221] on div "Name of Financial Institution * Chase - 6068 Bank Address PO Box 78420 Phoenix …" at bounding box center [377, 182] width 207 height 212
click at [357, 155] on select "State AL AK AR AZ CA CO CT DE DC FL GA GU HI ID IL IN IA KS KY LA ME MD MA MI M…" at bounding box center [325, 154] width 95 height 18
select select "3"
click at [278, 145] on select "State AL AK AR AZ CA CO CT DE DC FL GA GU HI ID IL IN IA KS KY LA ME MD MA MI M…" at bounding box center [325, 154] width 95 height 18
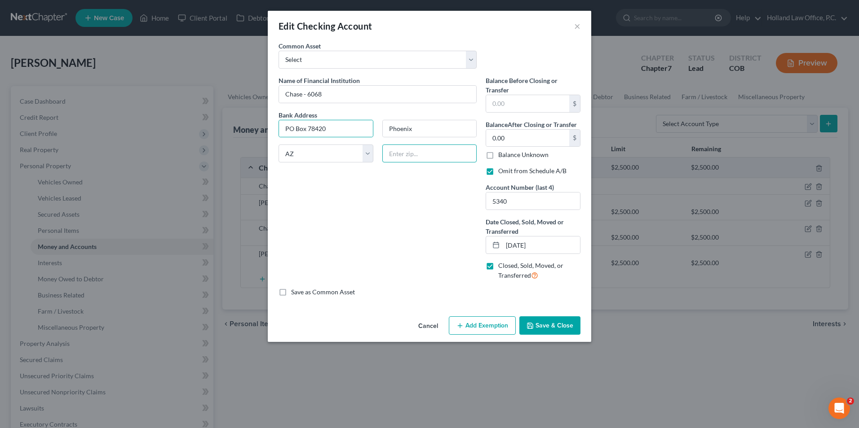
click at [415, 161] on input "text" at bounding box center [429, 154] width 95 height 18
type input "85062-8420"
click at [419, 212] on div "Name of Financial Institution * Chase - 6068 Bank Address PO Box 78420 Phoenix …" at bounding box center [377, 182] width 207 height 212
click at [553, 327] on button "Save & Close" at bounding box center [549, 326] width 61 height 19
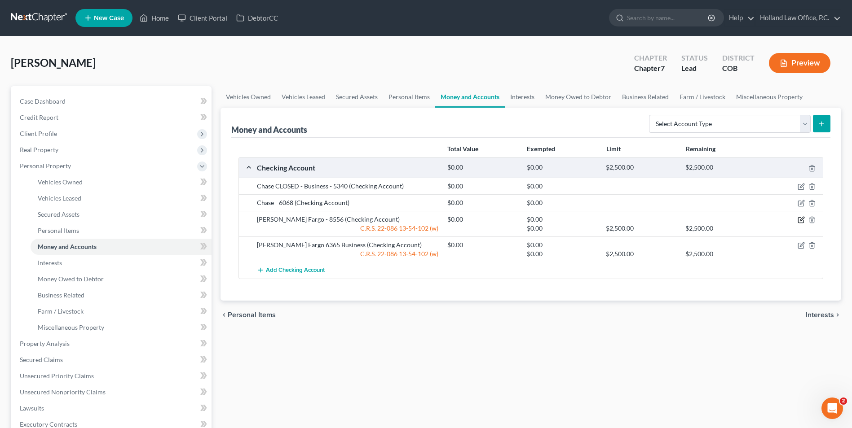
click at [803, 222] on icon "button" at bounding box center [801, 219] width 7 height 7
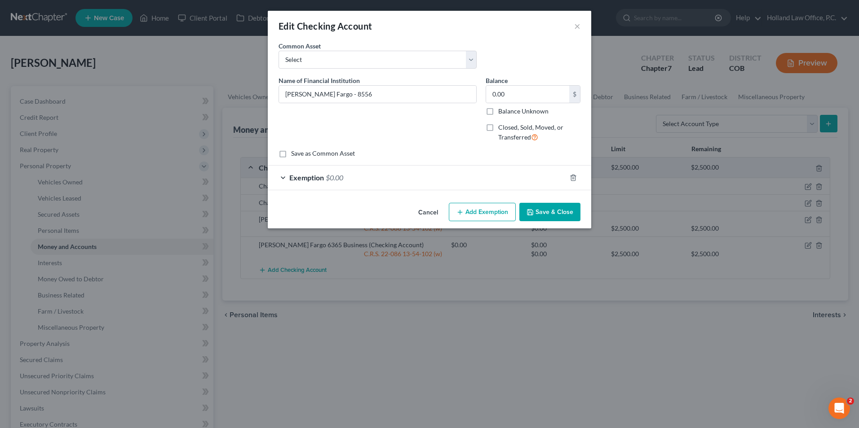
click at [498, 124] on label "Closed, Sold, Moved, or Transferred" at bounding box center [539, 132] width 82 height 19
click at [502, 124] on input "Closed, Sold, Moved, or Transferred" at bounding box center [505, 126] width 6 height 6
checkbox input "true"
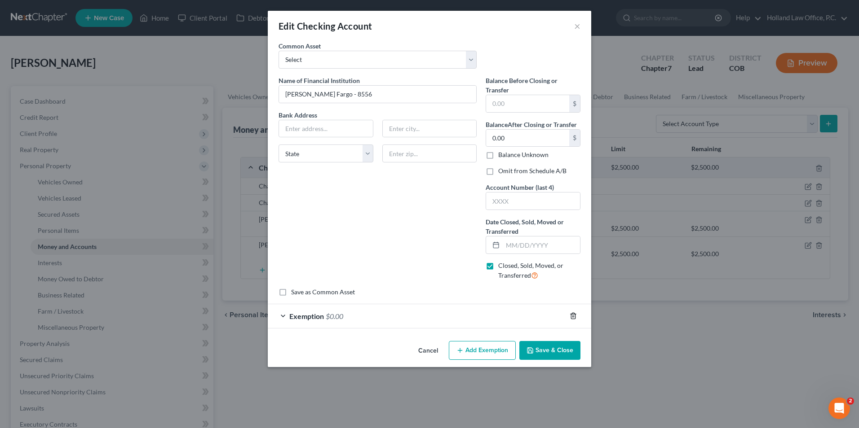
click at [576, 318] on icon "button" at bounding box center [572, 316] width 7 height 7
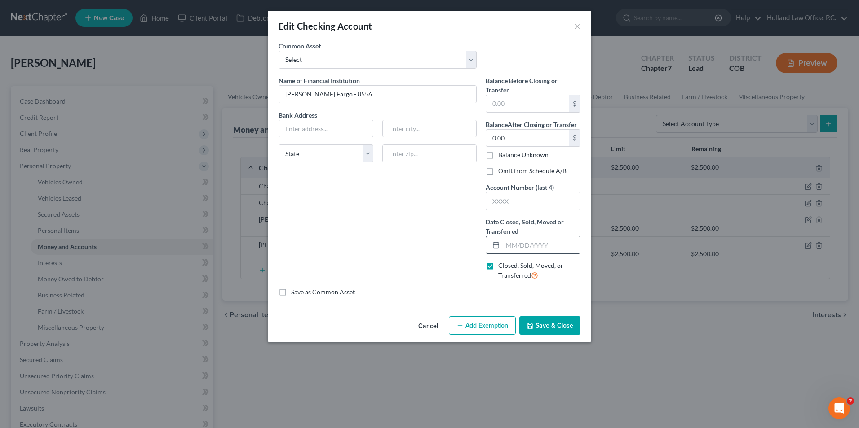
click at [525, 243] on input "text" at bounding box center [541, 245] width 77 height 17
type input "02/20/2025"
click at [520, 204] on input "text" at bounding box center [533, 201] width 94 height 17
type input "8556"
click at [555, 247] on input "02/20/2025" at bounding box center [541, 245] width 77 height 17
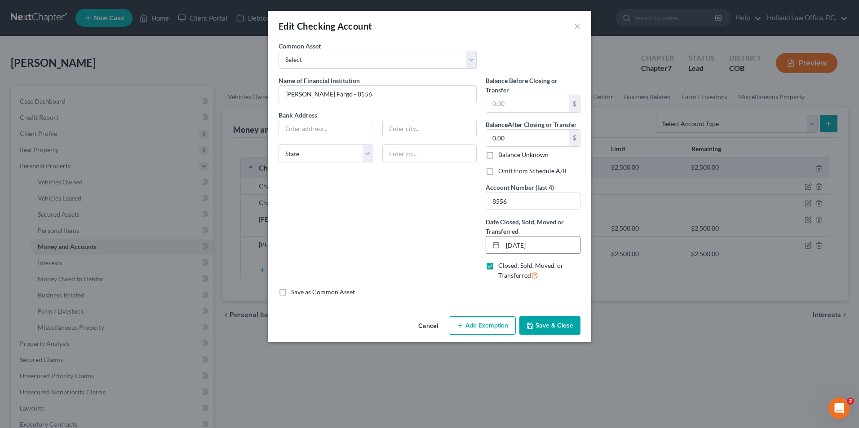
drag, startPoint x: 551, startPoint y: 247, endPoint x: 516, endPoint y: 249, distance: 34.6
click at [516, 249] on input "02/20/2025" at bounding box center [541, 245] width 77 height 17
type input "02/2025"
click at [303, 112] on label "Bank Address" at bounding box center [377, 114] width 207 height 9
click at [300, 123] on input "text" at bounding box center [326, 128] width 94 height 17
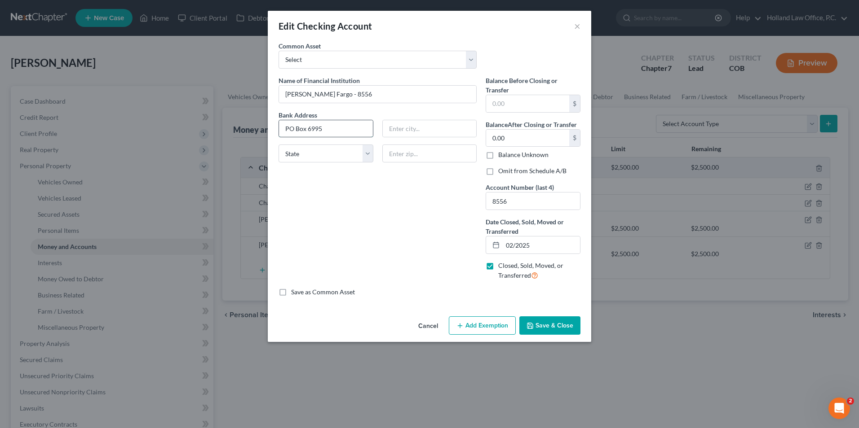
type input "PO Box 6995"
type input "97228-6995"
click at [405, 132] on input "text" at bounding box center [430, 128] width 94 height 17
type input "[GEOGRAPHIC_DATA]"
click at [361, 153] on select "State AL AK AR AZ CA CO CT DE DC FL GA GU HI ID IL IN IA KS KY LA ME MD MA MI M…" at bounding box center [325, 154] width 95 height 18
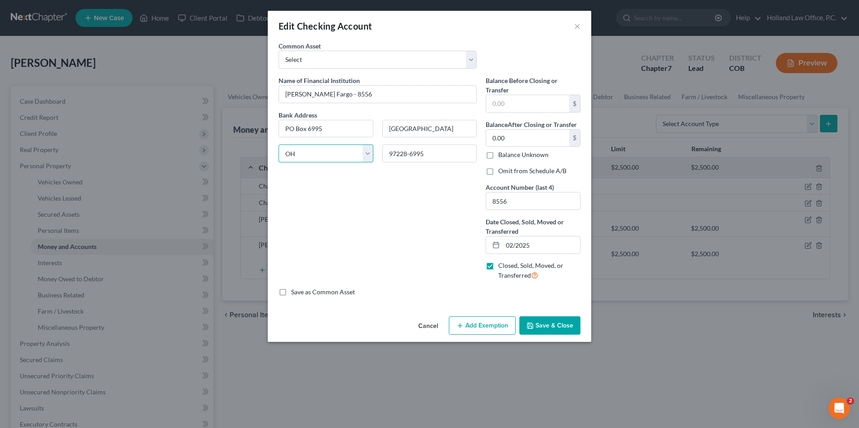
select select "38"
click at [278, 145] on select "State AL AK AR AZ CA CO CT DE DC FL GA GU HI ID IL IN IA KS KY LA ME MD MA MI M…" at bounding box center [325, 154] width 95 height 18
click at [384, 202] on div "Name of Financial Institution * Wells Fargo - 8556 Bank Address PO Box 6995 Por…" at bounding box center [377, 182] width 207 height 212
click at [552, 322] on button "Save & Close" at bounding box center [549, 326] width 61 height 19
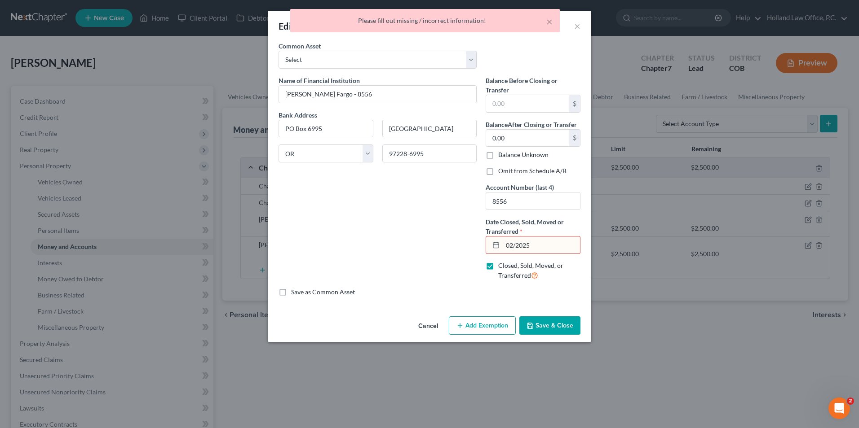
click at [515, 247] on input "02/2025" at bounding box center [541, 245] width 77 height 17
type input "[DATE]"
click at [550, 325] on button "Save & Close" at bounding box center [549, 326] width 61 height 19
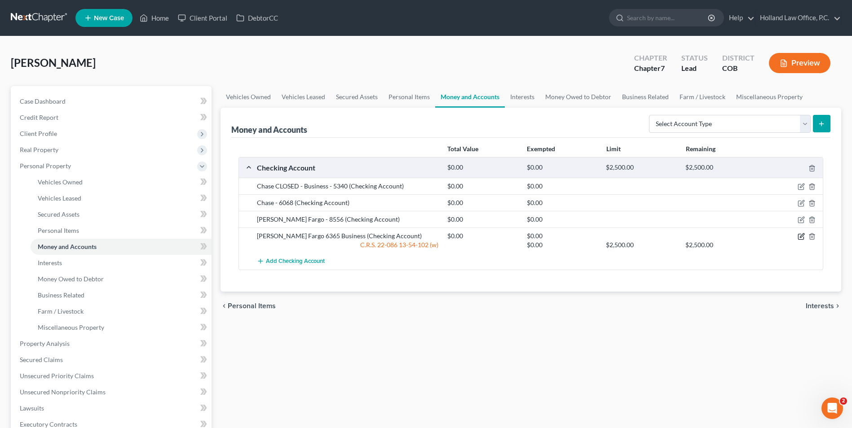
click at [803, 236] on icon "button" at bounding box center [801, 236] width 7 height 7
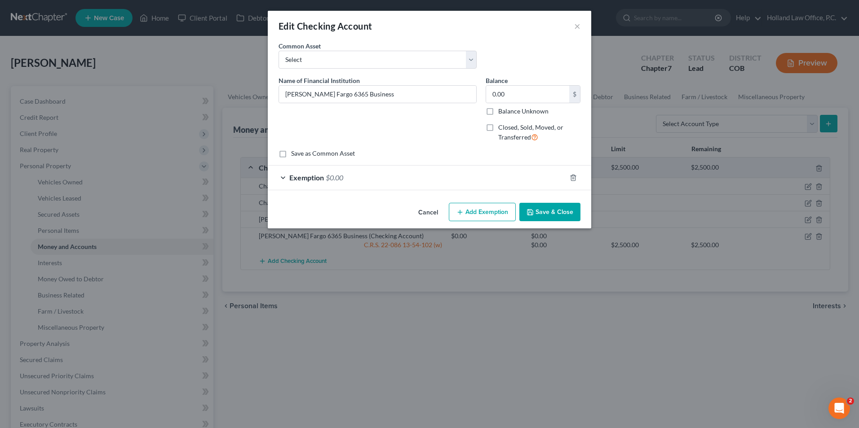
click at [498, 125] on label "Closed, Sold, Moved, or Transferred" at bounding box center [539, 132] width 82 height 19
click at [502, 125] on input "Closed, Sold, Moved, or Transferred" at bounding box center [505, 126] width 6 height 6
checkbox input "true"
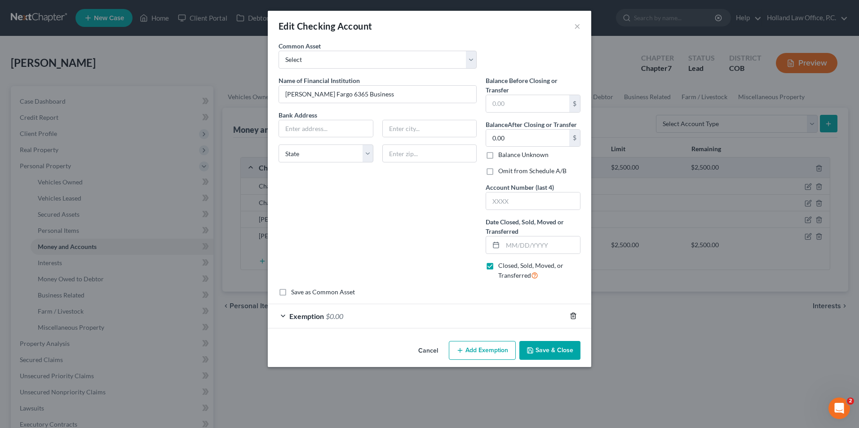
drag, startPoint x: 581, startPoint y: 313, endPoint x: 574, endPoint y: 316, distance: 7.6
click at [579, 313] on div at bounding box center [578, 316] width 25 height 14
click at [573, 317] on line "button" at bounding box center [573, 317] width 0 height 2
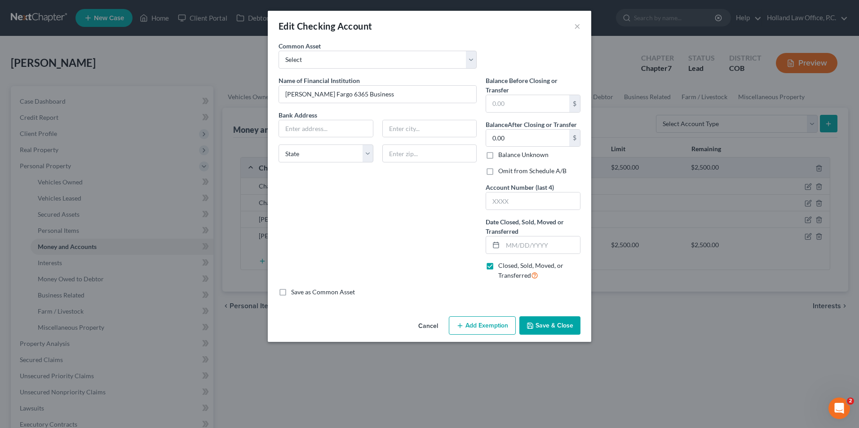
click at [498, 169] on label "Omit from Schedule A/B" at bounding box center [532, 171] width 68 height 9
click at [502, 169] on input "Omit from Schedule A/B" at bounding box center [505, 170] width 6 height 6
checkbox input "true"
click at [505, 199] on input "text" at bounding box center [533, 201] width 94 height 17
type input "6365"
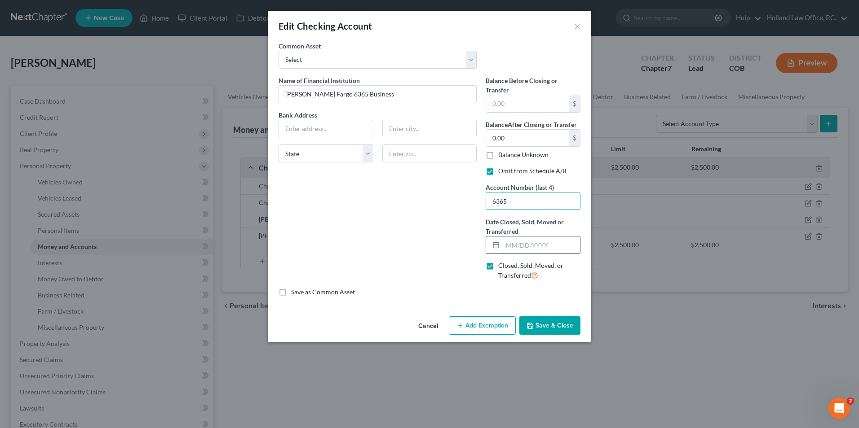
click at [520, 246] on input "text" at bounding box center [541, 245] width 77 height 17
type input "[DATE]"
type input "PO Box 6995"
type input "[GEOGRAPHIC_DATA]"
type input "97228-6995"
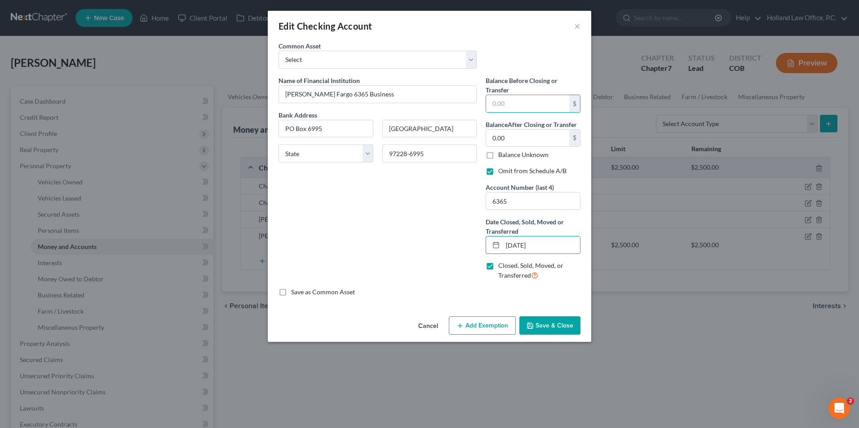
click at [380, 227] on div "Name of Financial Institution * Wells Fargo 6365 Business Bank Address PO Box 6…" at bounding box center [377, 182] width 207 height 212
click at [358, 146] on select "State AL AK AR AZ CA CO CT DE DC FL GA GU HI ID IL IN IA KS KY LA ME MD MA MI M…" at bounding box center [325, 154] width 95 height 18
click at [278, 145] on select "State AL AK AR AZ CA CO CT DE DC FL GA GU HI ID IL IN IA KS KY LA ME MD MA MI M…" at bounding box center [325, 154] width 95 height 18
drag, startPoint x: 335, startPoint y: 156, endPoint x: 334, endPoint y: 164, distance: 7.6
click at [335, 156] on select "State AL AK AR AZ CA CO CT DE DC FL GA GU HI ID IL IN IA KS KY LA ME MD MA MI M…" at bounding box center [325, 154] width 95 height 18
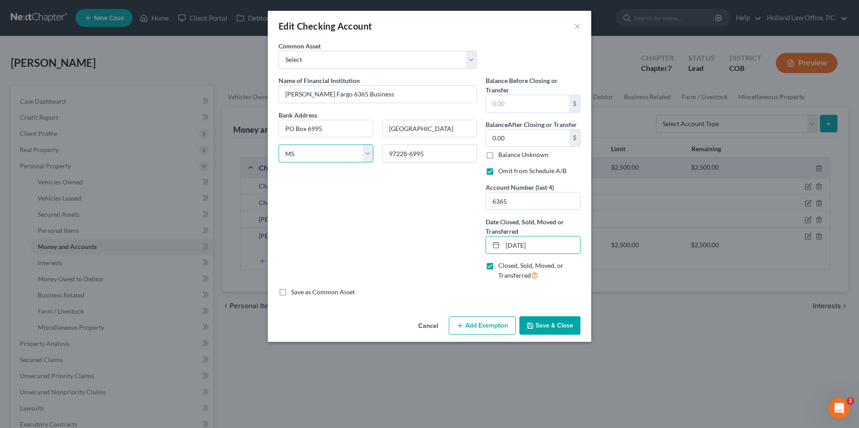
select select "38"
click at [278, 145] on select "State AL AK AR AZ CA CO CT DE DC FL GA GU HI ID IL IN IA KS KY LA ME MD MA MI M…" at bounding box center [325, 154] width 95 height 18
drag, startPoint x: 389, startPoint y: 232, endPoint x: 399, endPoint y: 237, distance: 11.0
click at [389, 232] on div "Name of Financial Institution * Wells Fargo 6365 Business Bank Address PO Box 6…" at bounding box center [377, 182] width 207 height 212
click at [553, 331] on button "Save & Close" at bounding box center [549, 326] width 61 height 19
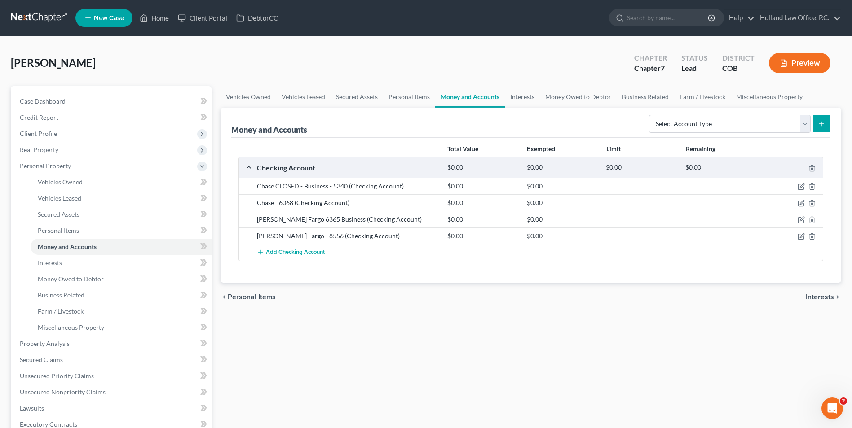
click at [292, 252] on span "Add Checking Account" at bounding box center [295, 252] width 59 height 7
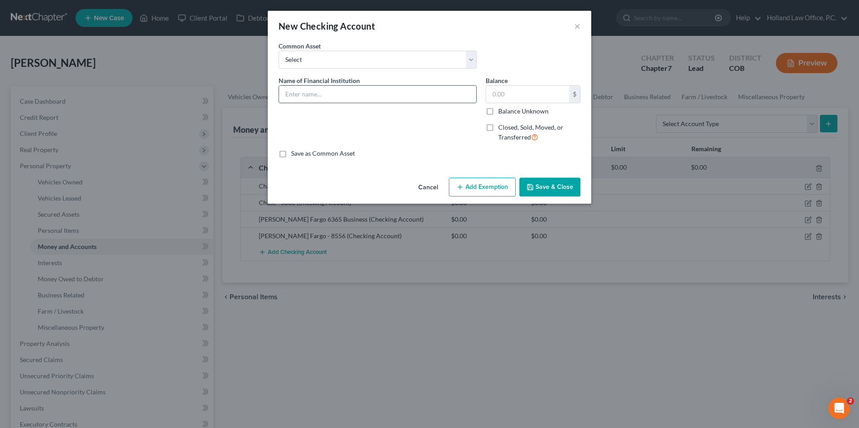
click at [308, 94] on input "text" at bounding box center [377, 94] width 197 height 17
type input "[PERSON_NAME] Fargo - 4642 Buisness"
click at [511, 98] on input "text" at bounding box center [527, 94] width 83 height 17
type input "0.0"
click at [484, 190] on button "Add Exemption" at bounding box center [482, 187] width 67 height 19
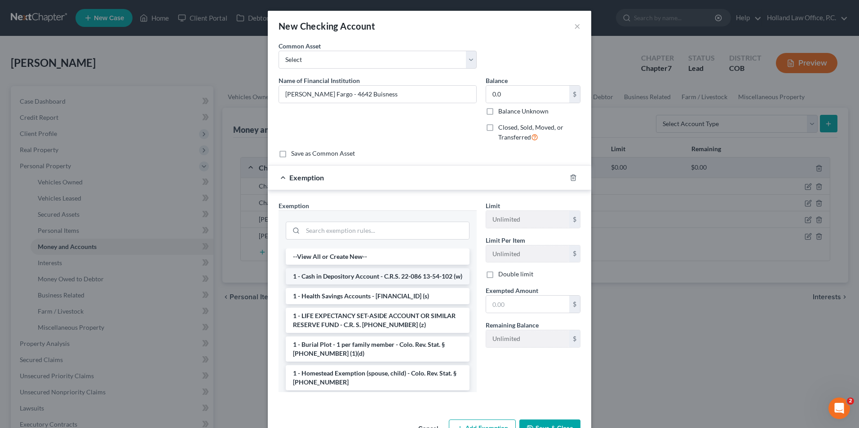
click at [340, 285] on li "1 - Cash in Depository Account - C.R.S. 22-086 13-54-102 (w)" at bounding box center [378, 277] width 184 height 16
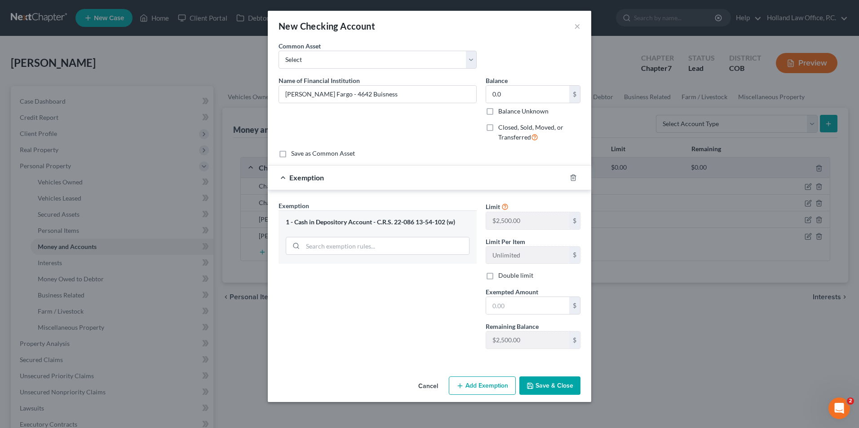
click at [553, 384] on button "Save & Close" at bounding box center [549, 386] width 61 height 19
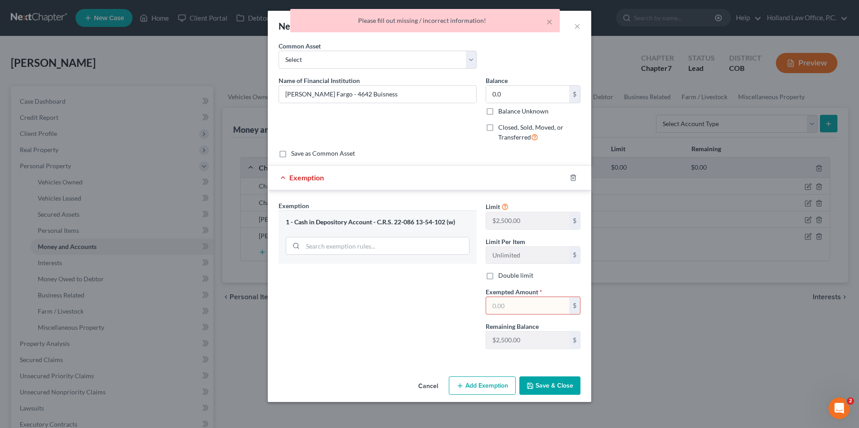
click at [529, 305] on input "text" at bounding box center [527, 305] width 83 height 17
type input "0.0"
click at [556, 387] on button "Save & Close" at bounding box center [549, 386] width 61 height 19
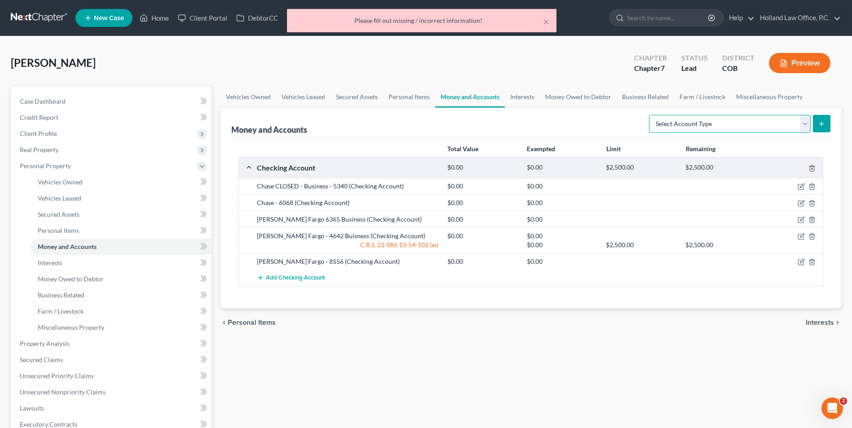
click at [704, 119] on select "Select Account Type Brokerage Cash on Hand Certificates of Deposit Checking Acc…" at bounding box center [730, 124] width 162 height 18
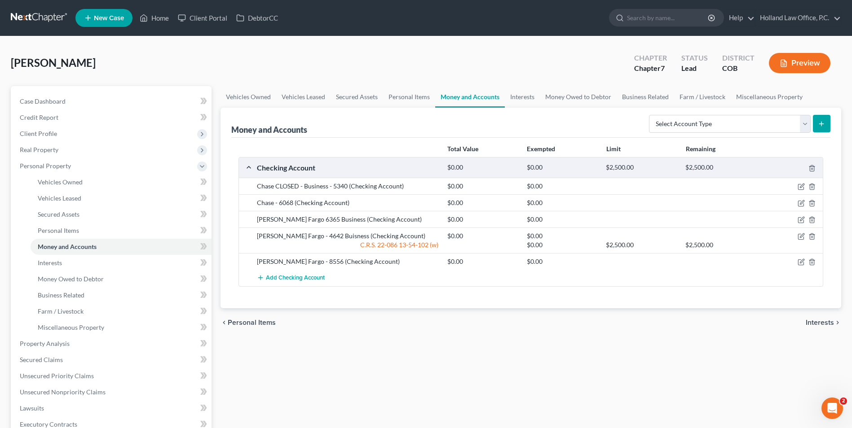
drag, startPoint x: 480, startPoint y: 242, endPoint x: 497, endPoint y: 242, distance: 17.1
click at [497, 242] on div at bounding box center [482, 245] width 79 height 9
click at [799, 235] on icon "button" at bounding box center [801, 236] width 7 height 7
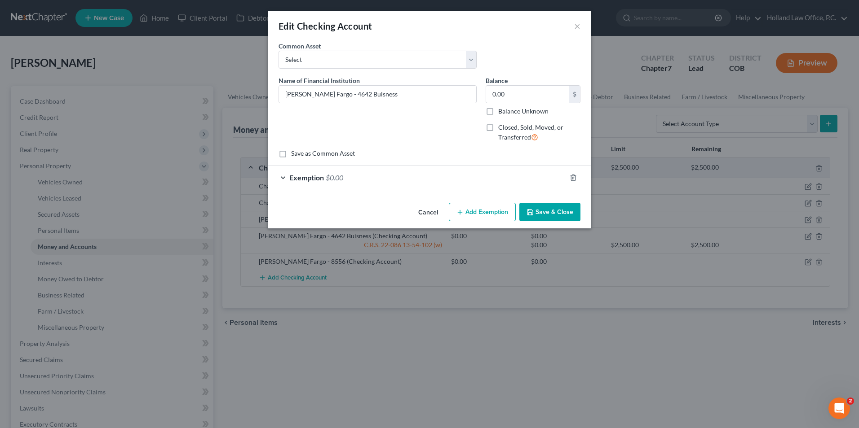
click at [432, 208] on button "Cancel" at bounding box center [428, 213] width 34 height 18
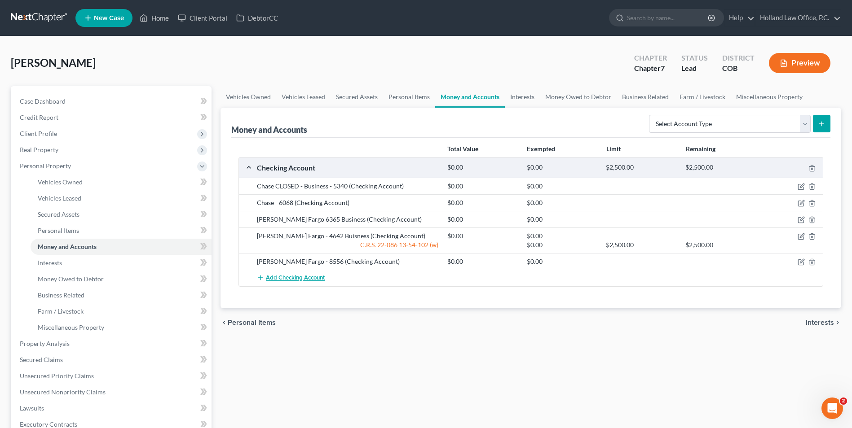
click at [312, 276] on span "Add Checking Account" at bounding box center [295, 278] width 59 height 7
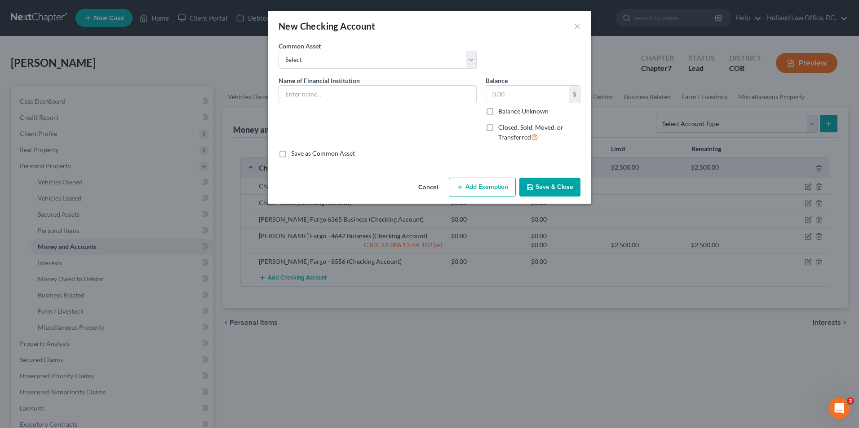
click at [344, 243] on div "New Checking Account × An exemption set must first be selected from the Filing …" at bounding box center [429, 214] width 859 height 428
click at [423, 186] on button "Cancel" at bounding box center [428, 188] width 34 height 18
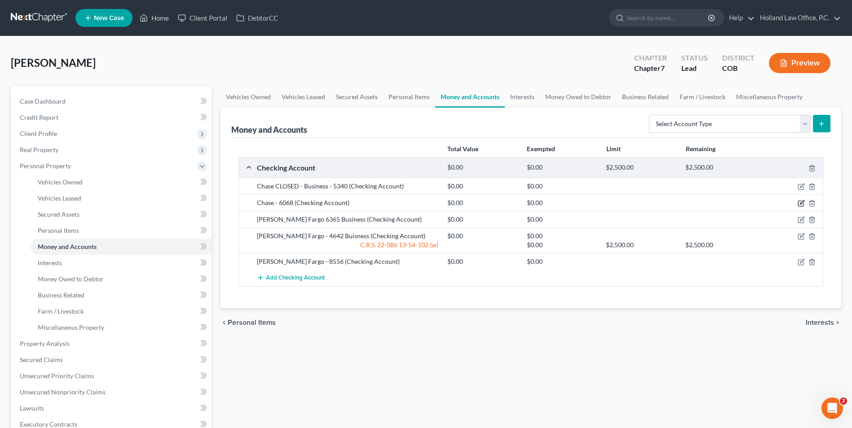
click at [798, 203] on icon "button" at bounding box center [801, 203] width 7 height 7
select select "3"
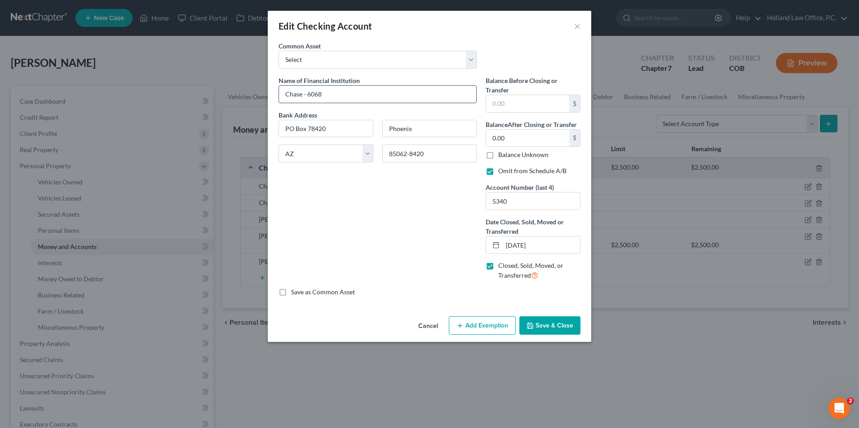
click at [304, 97] on input "Chase - 6068" at bounding box center [377, 94] width 197 height 17
type input "Chase CLOSED - 6068"
click at [582, 328] on div "Cancel Add Exemption Save & Close" at bounding box center [429, 328] width 323 height 30
click at [563, 329] on button "Save & Close" at bounding box center [549, 326] width 61 height 19
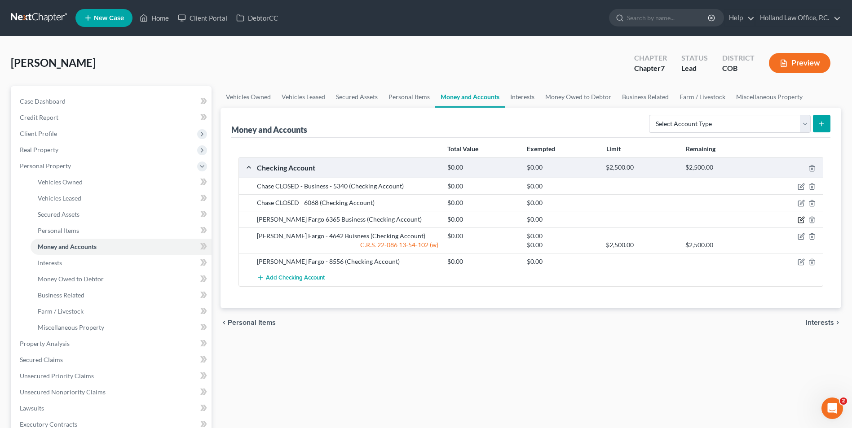
click at [802, 220] on icon "button" at bounding box center [802, 219] width 4 height 4
select select "38"
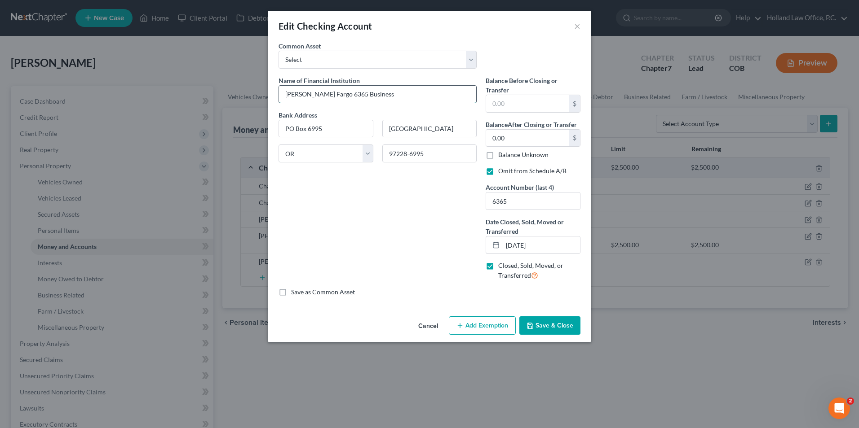
click at [321, 93] on input "Wells Fargo 6365 Business" at bounding box center [377, 94] width 197 height 17
click at [319, 94] on input "Wells Fargo 6365 Business" at bounding box center [377, 94] width 197 height 17
click at [321, 95] on input "Wells Fargo - 6365 Business" at bounding box center [377, 94] width 197 height 17
click at [319, 95] on input "Wells Fargo - 6365 Business" at bounding box center [377, 94] width 197 height 17
type input "[PERSON_NAME] Fargo CLOSED - 6365 Business"
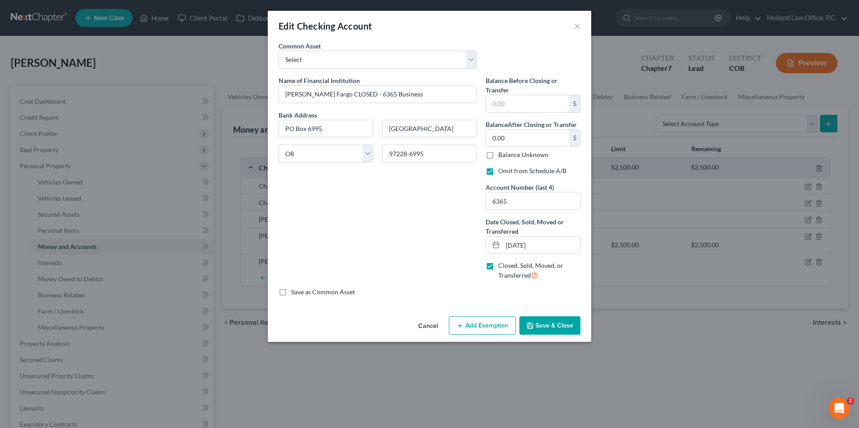
click at [553, 318] on button "Save & Close" at bounding box center [549, 326] width 61 height 19
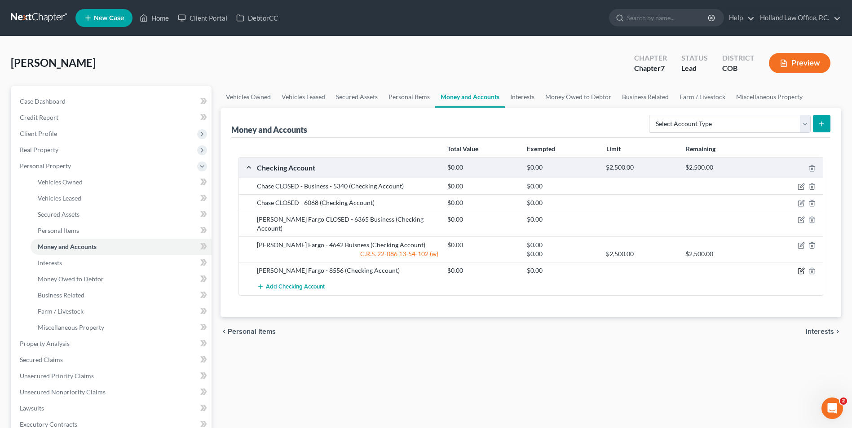
click at [804, 268] on icon "button" at bounding box center [801, 271] width 7 height 7
select select "38"
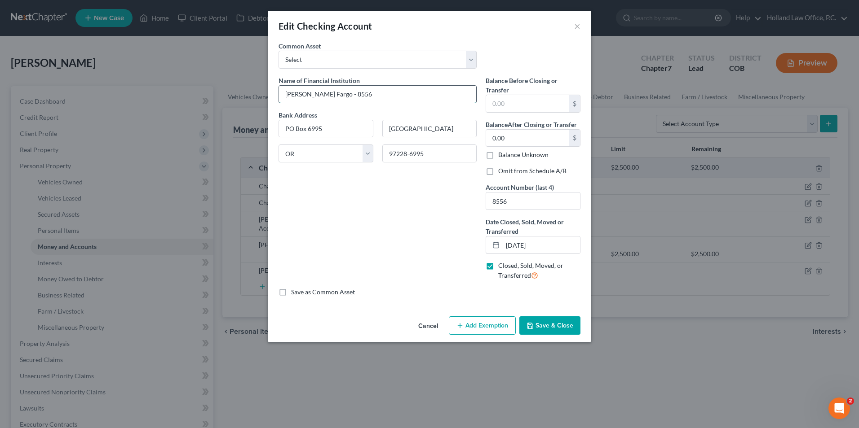
click at [318, 94] on input "Wells Fargo - 8556" at bounding box center [377, 94] width 197 height 17
type input "Wells Fargo CLOSED - 8556"
click at [553, 323] on button "Save & Close" at bounding box center [549, 326] width 61 height 19
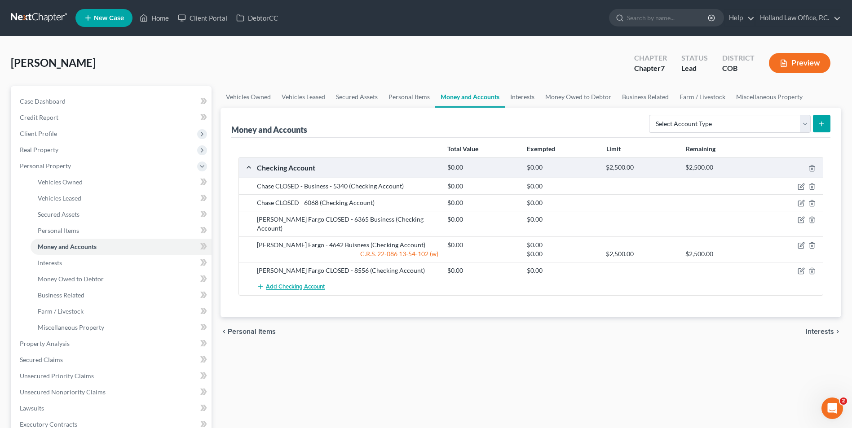
click at [286, 284] on span "Add Checking Account" at bounding box center [295, 287] width 59 height 7
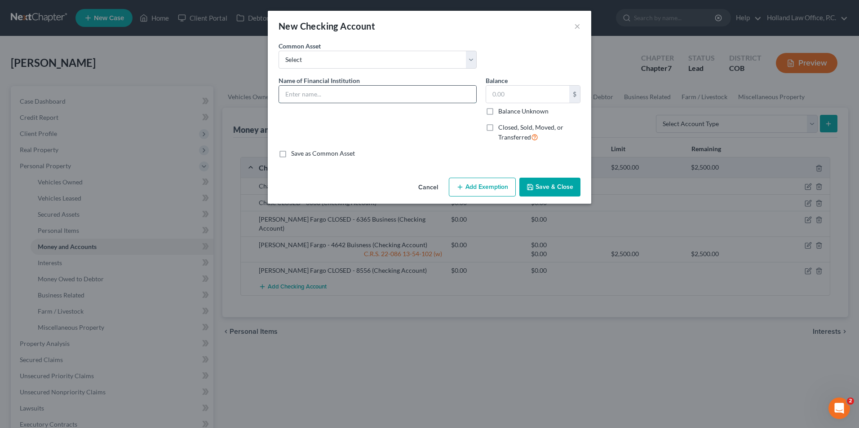
click at [332, 102] on input "text" at bounding box center [377, 94] width 197 height 17
type input "w"
type input "[PERSON_NAME] Fargo - 4992"
click at [524, 100] on input "text" at bounding box center [527, 94] width 83 height 17
type input "0.0"
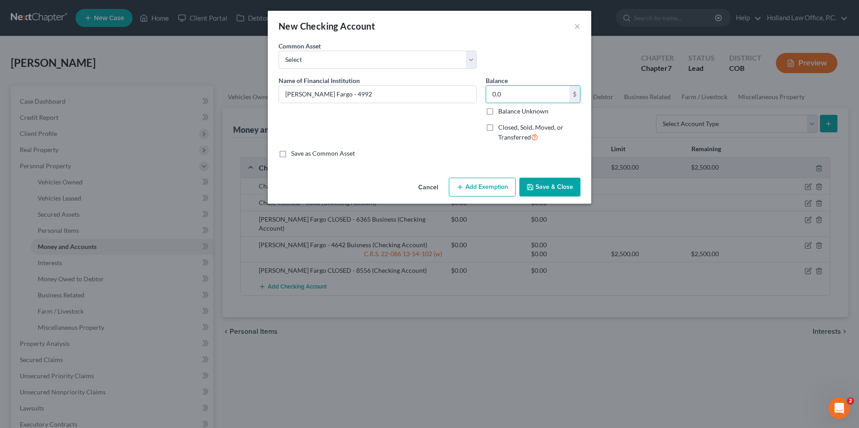
click at [474, 187] on button "Add Exemption" at bounding box center [482, 187] width 67 height 19
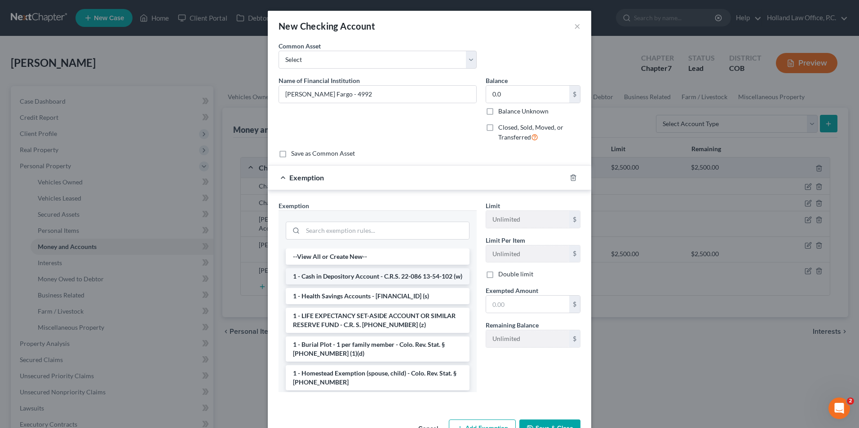
click at [364, 277] on li "1 - Cash in Depository Account - C.R.S. 22-086 13-54-102 (w)" at bounding box center [378, 277] width 184 height 16
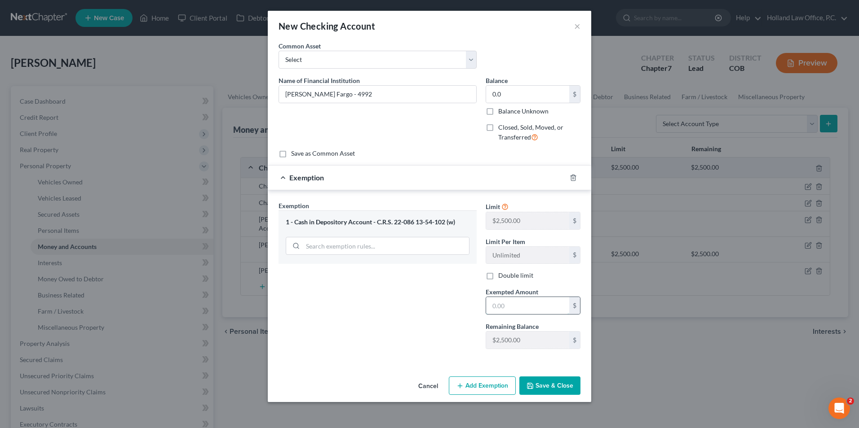
click at [525, 311] on input "text" at bounding box center [527, 305] width 83 height 17
type input "0"
click at [576, 388] on button "Save & Close" at bounding box center [549, 386] width 61 height 19
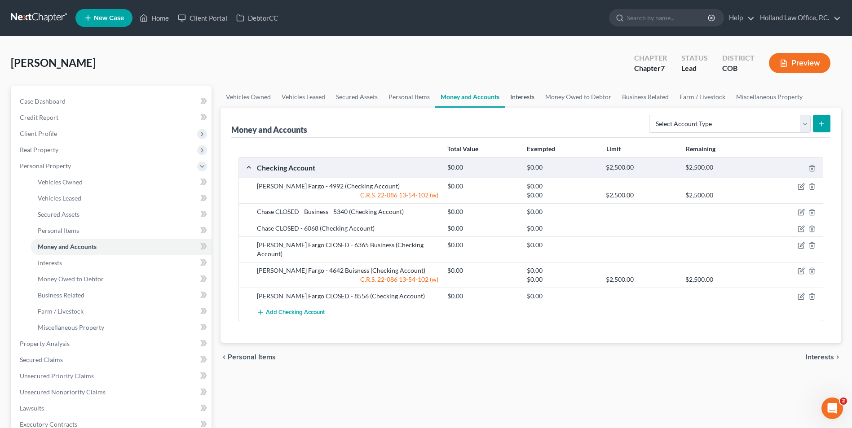
click at [530, 96] on link "Interests" at bounding box center [522, 97] width 35 height 22
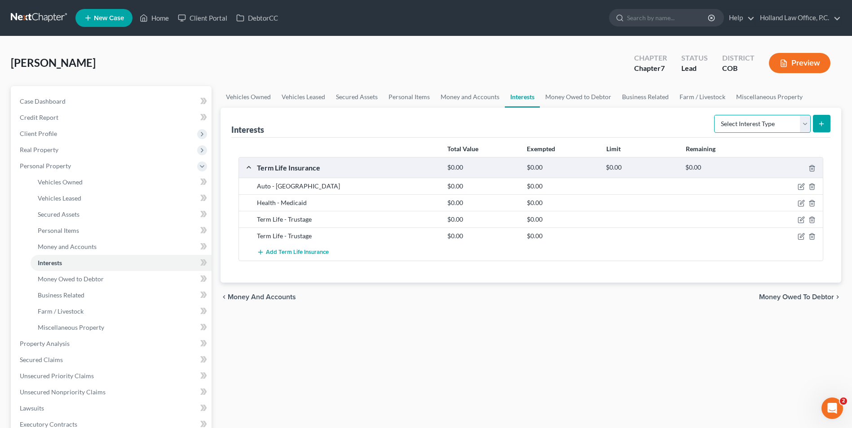
click at [766, 128] on select "Select Interest Type 401K Annuity Bond Education IRA Government Bond Government…" at bounding box center [762, 124] width 97 height 18
drag, startPoint x: 636, startPoint y: 410, endPoint x: 545, endPoint y: 251, distance: 183.2
click at [636, 410] on div "Vehicles Owned Vehicles Leased Secured Assets Personal Items Money and Accounts…" at bounding box center [531, 345] width 630 height 519
click at [464, 94] on link "Money and Accounts" at bounding box center [470, 97] width 70 height 22
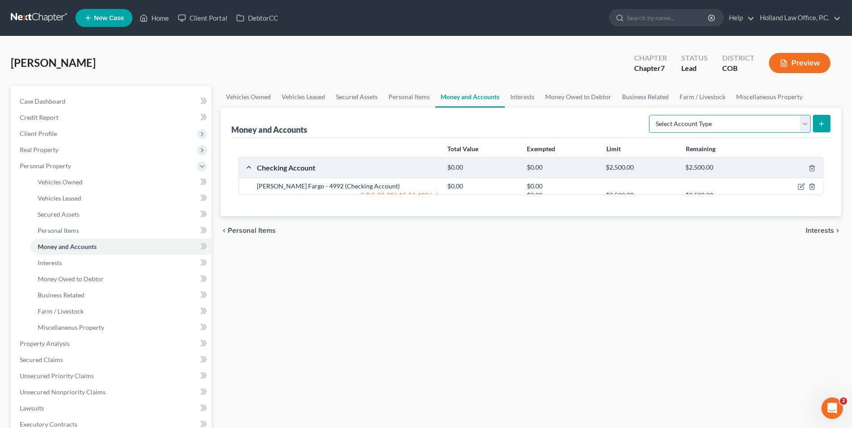
click at [756, 125] on select "Select Account Type Brokerage Cash on Hand Certificates of Deposit Checking Acc…" at bounding box center [730, 124] width 162 height 18
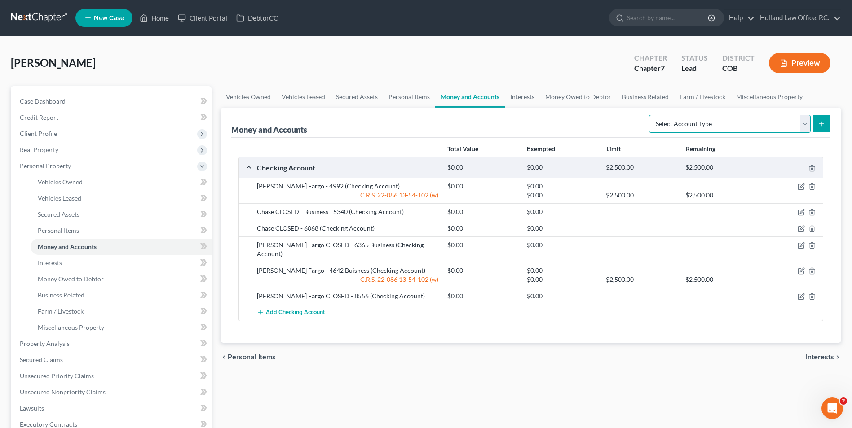
drag, startPoint x: 756, startPoint y: 125, endPoint x: 732, endPoint y: 117, distance: 25.4
click at [756, 125] on select "Select Account Type Brokerage Cash on Hand Certificates of Deposit Checking Acc…" at bounding box center [730, 124] width 162 height 18
click at [625, 93] on link "Business Related" at bounding box center [645, 97] width 57 height 22
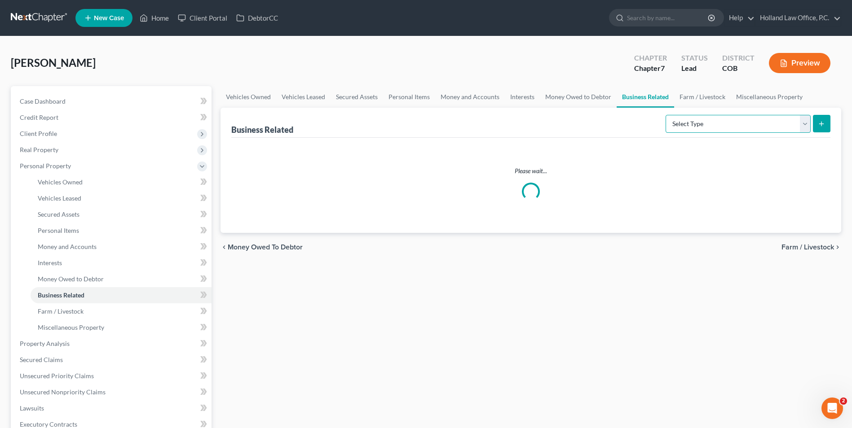
click at [711, 122] on select "Select Type Customer Lists Franchises Inventory Licenses Machinery Office Equip…" at bounding box center [738, 124] width 145 height 18
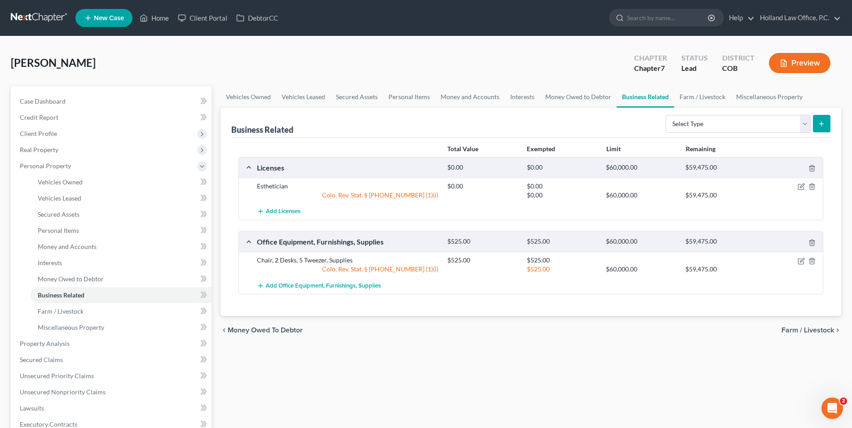
click at [588, 360] on div "Vehicles Owned Vehicles Leased Secured Assets Personal Items Money and Accounts…" at bounding box center [531, 345] width 630 height 519
click at [545, 94] on link "Money Owed to Debtor" at bounding box center [578, 97] width 77 height 22
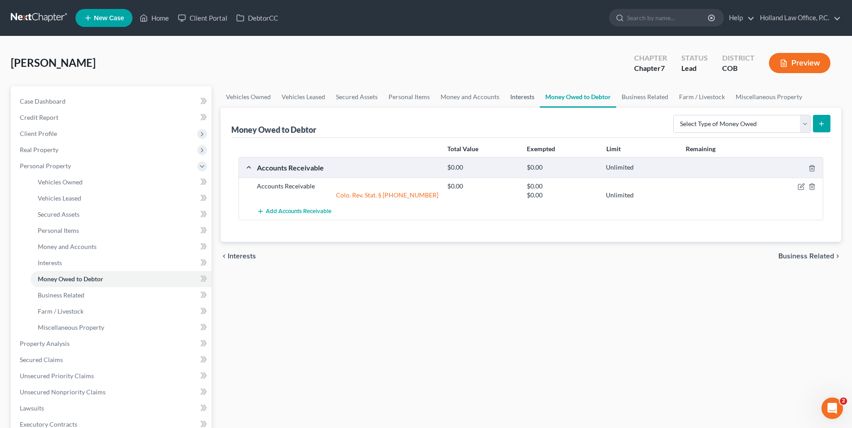
click at [527, 96] on link "Interests" at bounding box center [522, 97] width 35 height 22
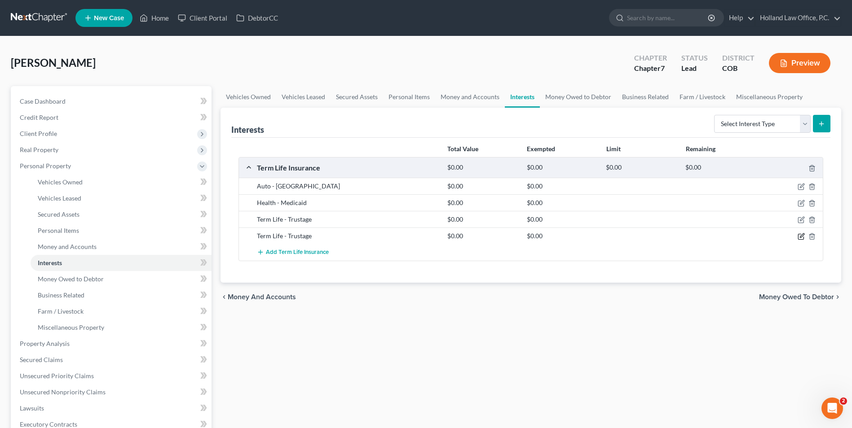
click at [800, 236] on icon "button" at bounding box center [801, 236] width 7 height 7
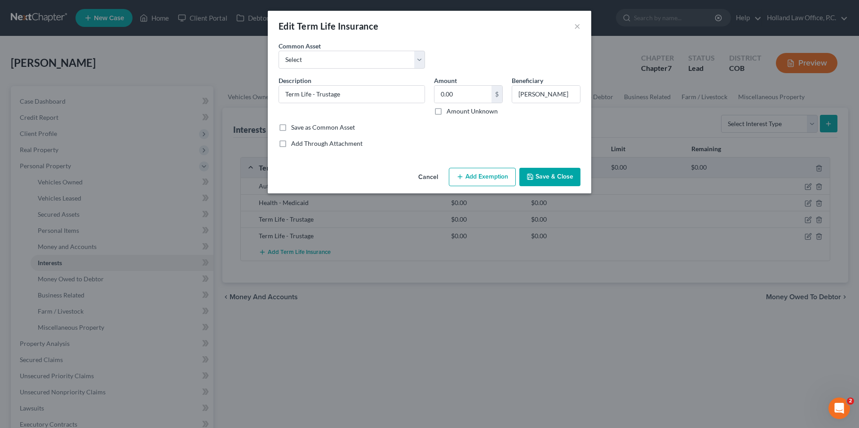
click at [563, 176] on button "Save & Close" at bounding box center [549, 177] width 61 height 19
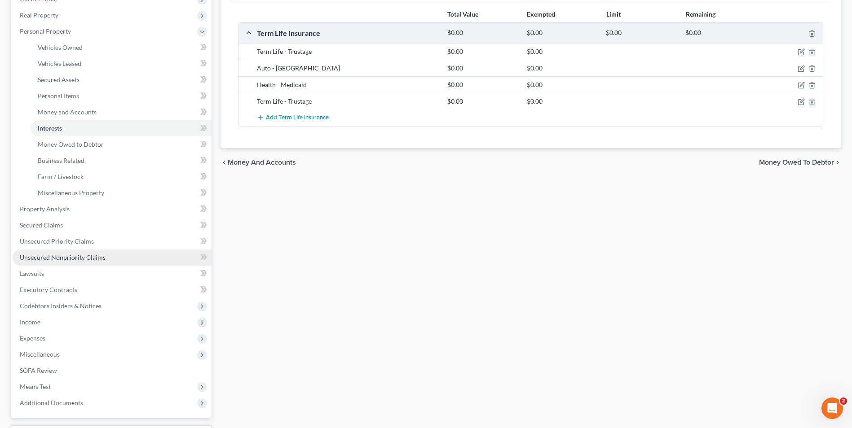
click at [66, 254] on span "Unsecured Nonpriority Claims" at bounding box center [63, 258] width 86 height 8
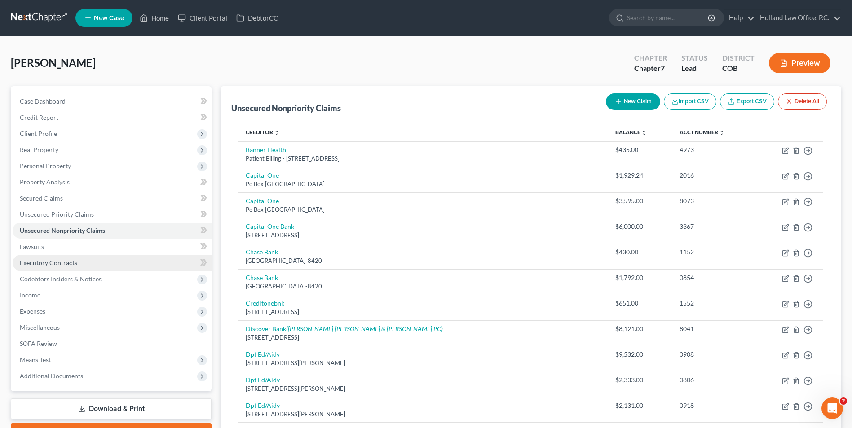
click at [60, 264] on span "Executory Contracts" at bounding box center [48, 263] width 57 height 8
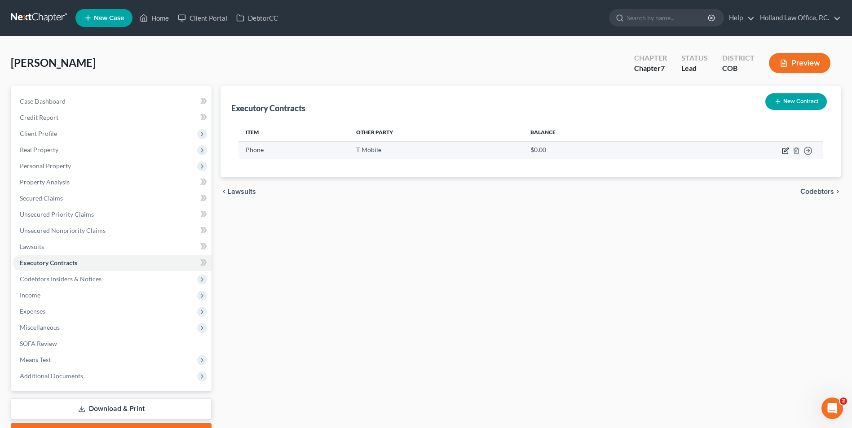
click at [786, 152] on icon "button" at bounding box center [786, 150] width 4 height 4
select select "3"
select select "45"
select select "0"
select select "2"
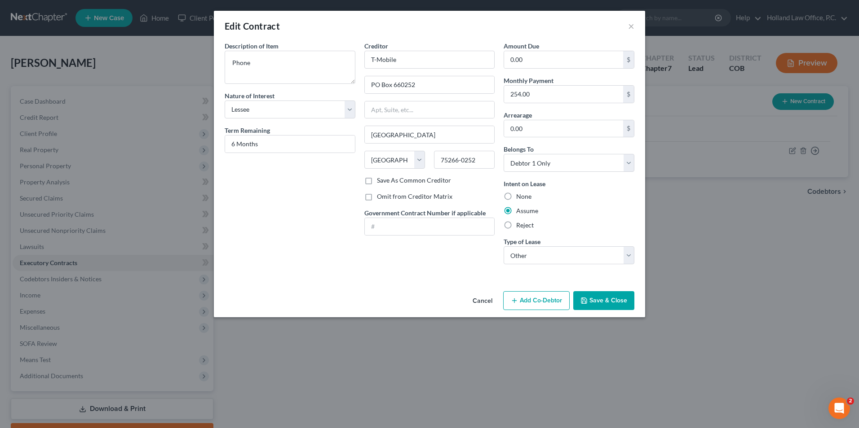
click at [615, 306] on button "Save & Close" at bounding box center [603, 300] width 61 height 19
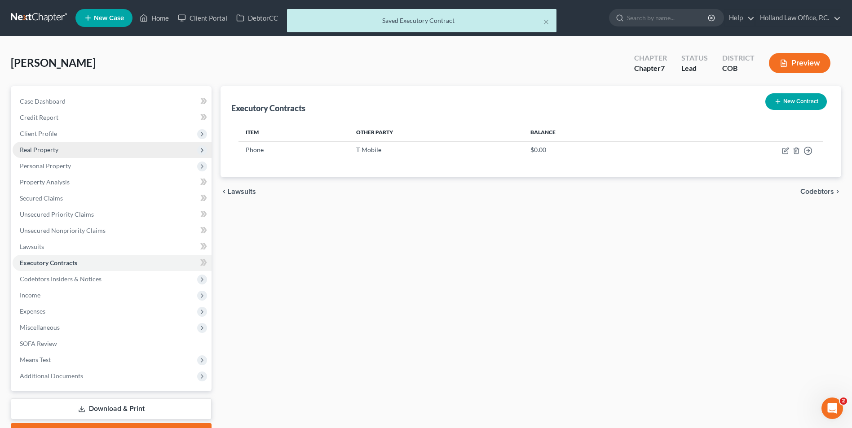
click at [53, 152] on span "Real Property" at bounding box center [39, 150] width 39 height 8
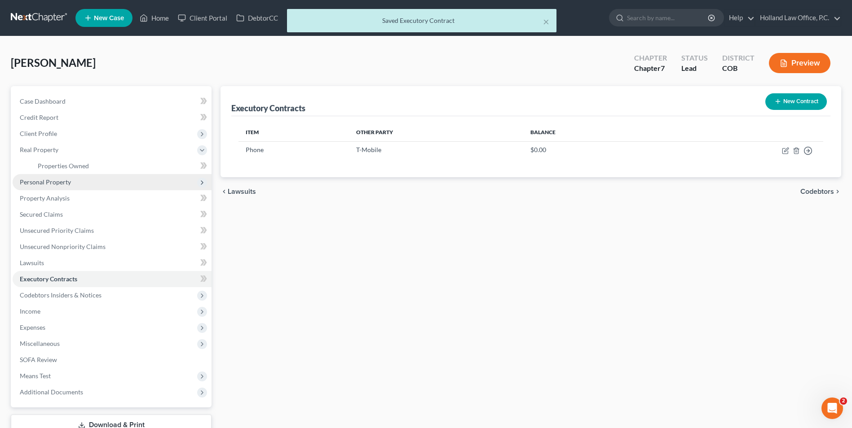
click at [55, 181] on span "Personal Property" at bounding box center [45, 182] width 51 height 8
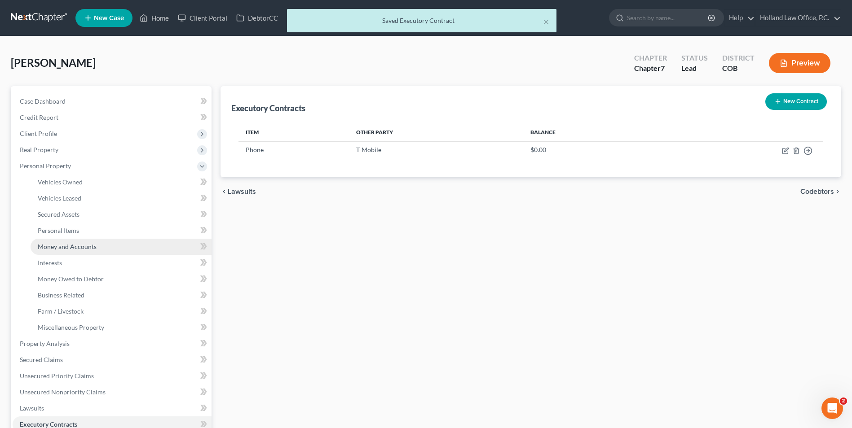
click at [75, 244] on span "Money and Accounts" at bounding box center [67, 247] width 59 height 8
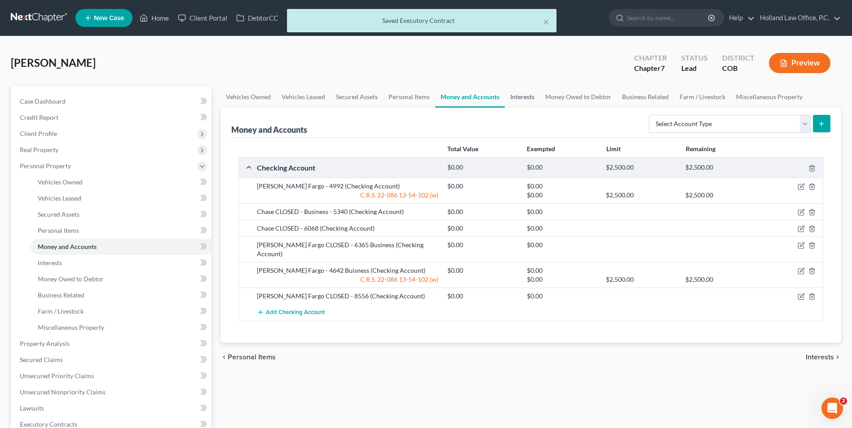
click at [526, 99] on link "Interests" at bounding box center [522, 97] width 35 height 22
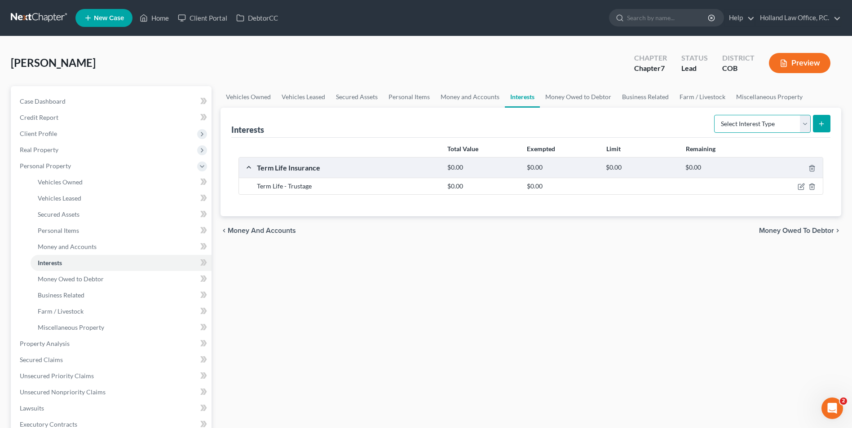
drag, startPoint x: 741, startPoint y: 127, endPoint x: 748, endPoint y: 131, distance: 8.1
click at [742, 127] on select "Select Interest Type 401K Annuity Bond Education IRA Government Bond Government…" at bounding box center [762, 124] width 97 height 18
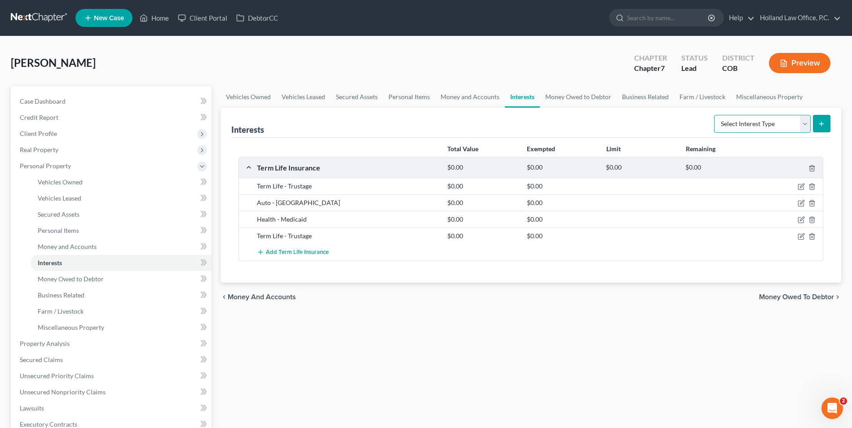
select select "incorporated_business"
click at [715, 115] on select "Select Interest Type 401K Annuity Bond Education IRA Government Bond Government…" at bounding box center [762, 124] width 97 height 18
click at [826, 126] on button "submit" at bounding box center [822, 124] width 18 height 18
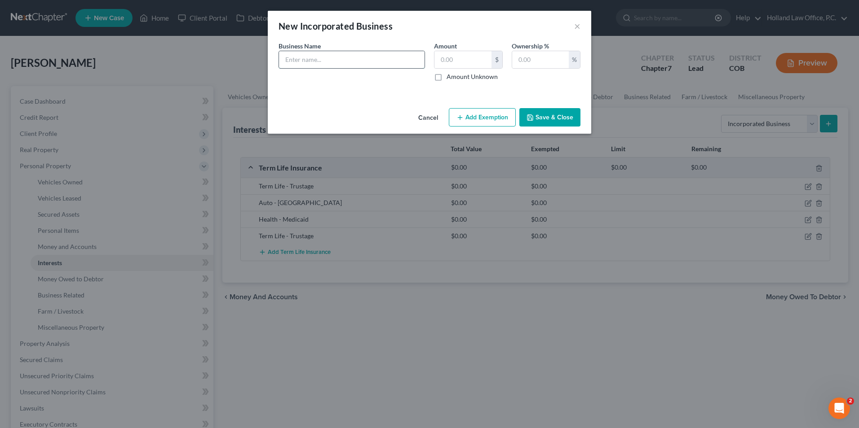
drag, startPoint x: 297, startPoint y: 67, endPoint x: 302, endPoint y: 62, distance: 7.3
click at [297, 67] on input "text" at bounding box center [352, 59] width 146 height 17
type input "Lashing by [PERSON_NAME]"
type input "0.0"
type input "100"
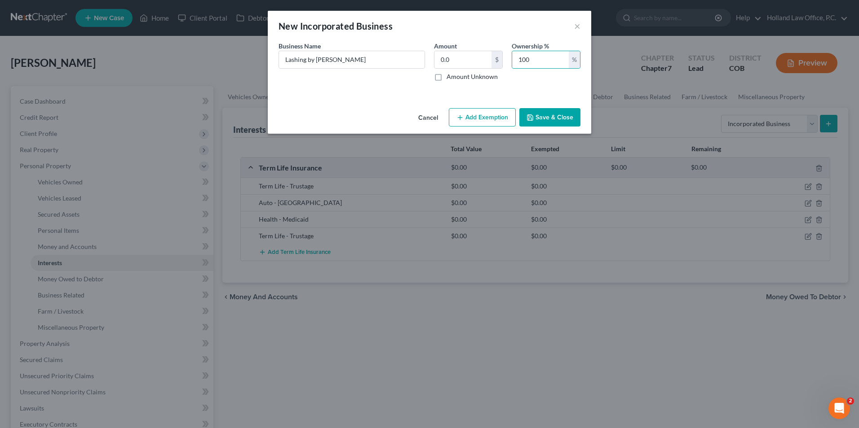
click at [559, 113] on button "Save & Close" at bounding box center [549, 117] width 61 height 19
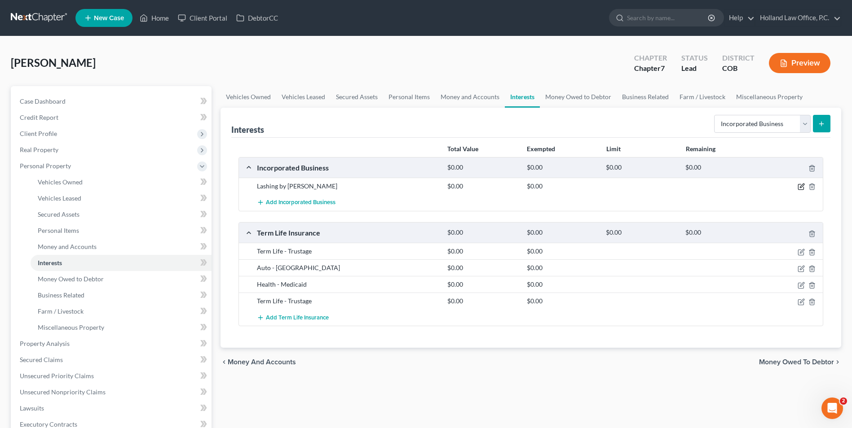
click at [800, 187] on icon "button" at bounding box center [801, 186] width 7 height 7
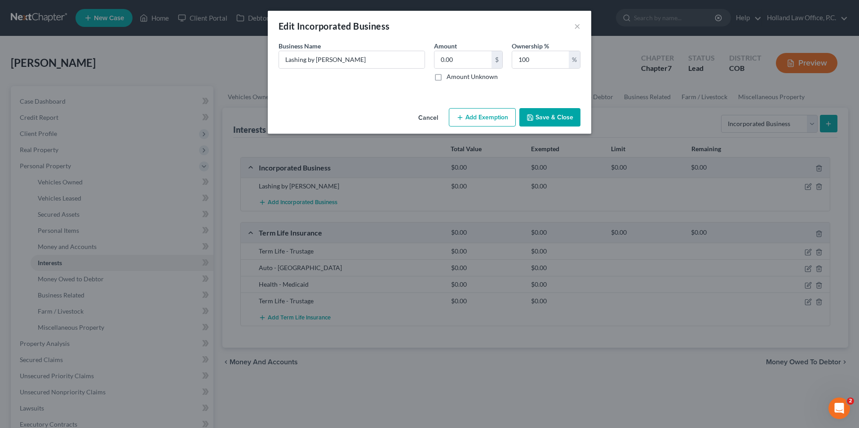
click at [506, 120] on button "Add Exemption" at bounding box center [482, 117] width 67 height 19
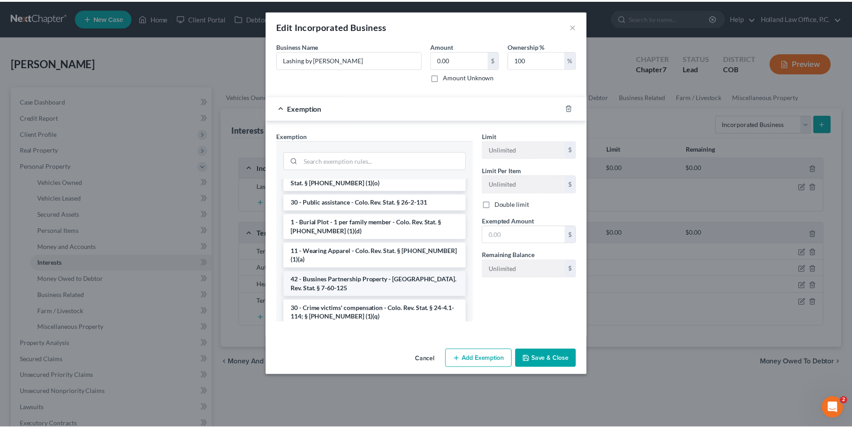
scroll to position [135, 0]
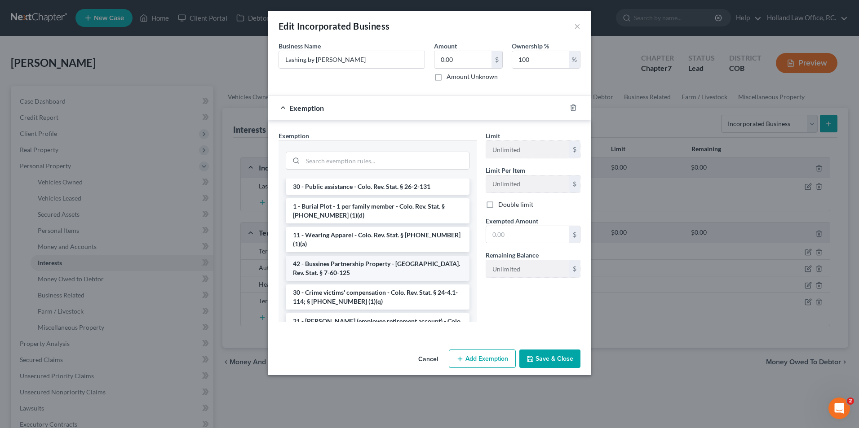
click at [373, 265] on li "42 - Bussines Partnership Property - [GEOGRAPHIC_DATA]. Rev. Stat. § 7-60-125" at bounding box center [378, 268] width 184 height 25
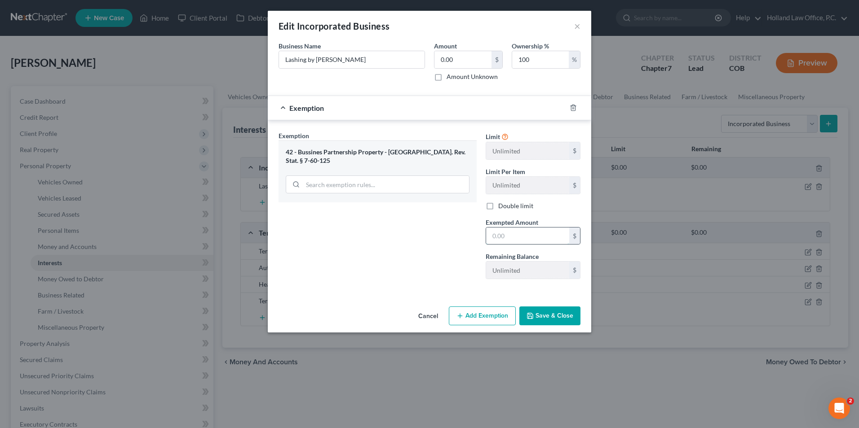
click at [516, 235] on input "text" at bounding box center [527, 236] width 83 height 17
type input "0.0"
click at [446, 278] on div "Exemption Set must be selected for CA. Exemption * 42 - Bussines Partnership Pr…" at bounding box center [377, 208] width 207 height 155
click at [552, 308] on button "Save & Close" at bounding box center [549, 316] width 61 height 19
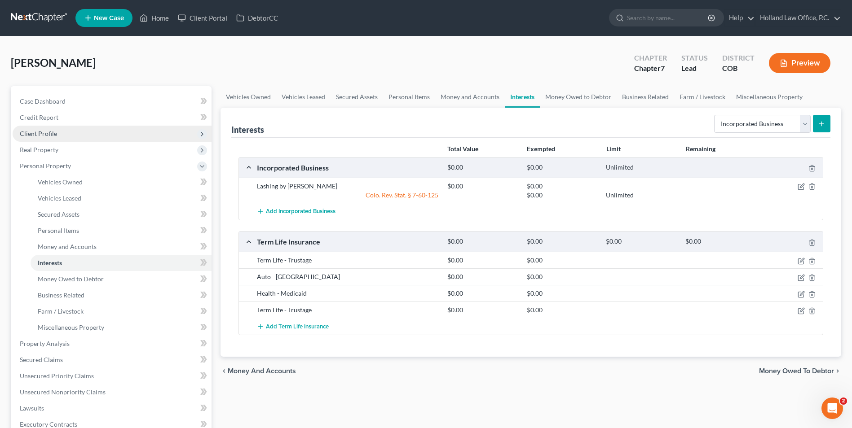
drag, startPoint x: 48, startPoint y: 154, endPoint x: 40, endPoint y: 134, distance: 21.2
click at [48, 154] on span "Real Property" at bounding box center [112, 150] width 199 height 16
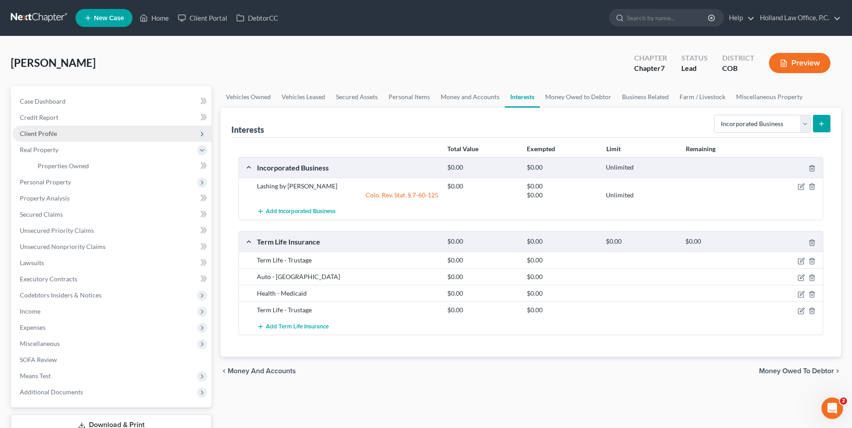
click at [40, 132] on span "Client Profile" at bounding box center [38, 134] width 37 height 8
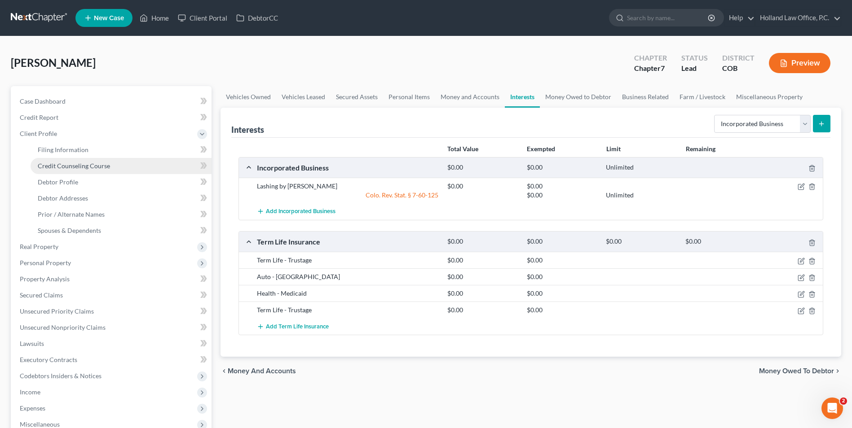
click at [67, 163] on span "Credit Counseling Course" at bounding box center [74, 166] width 72 height 8
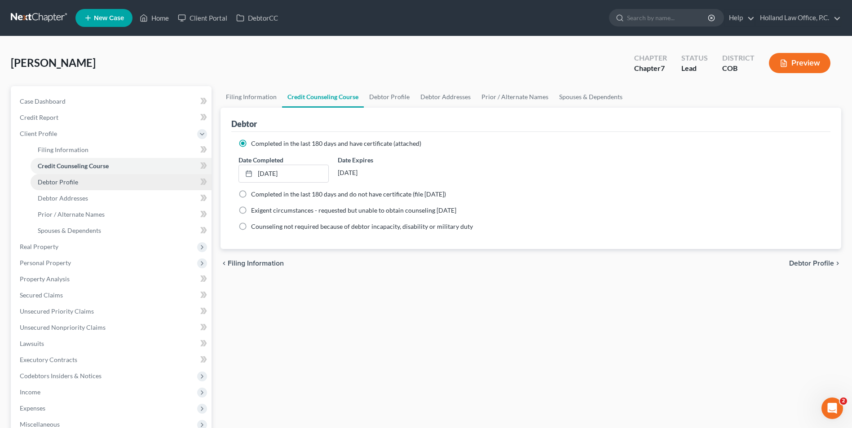
click at [65, 180] on span "Debtor Profile" at bounding box center [58, 182] width 40 height 8
select select "0"
select select "2"
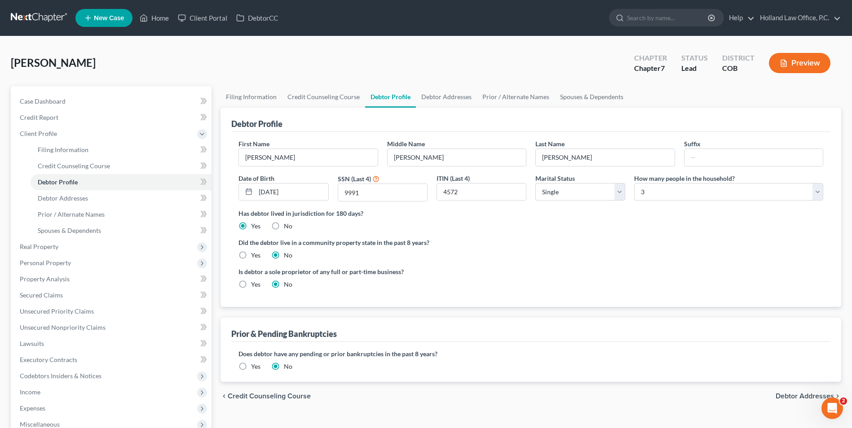
click at [252, 109] on div "Debtor Profile" at bounding box center [530, 120] width 599 height 24
click at [248, 100] on link "Filing Information" at bounding box center [252, 97] width 62 height 22
select select "1"
select select "0"
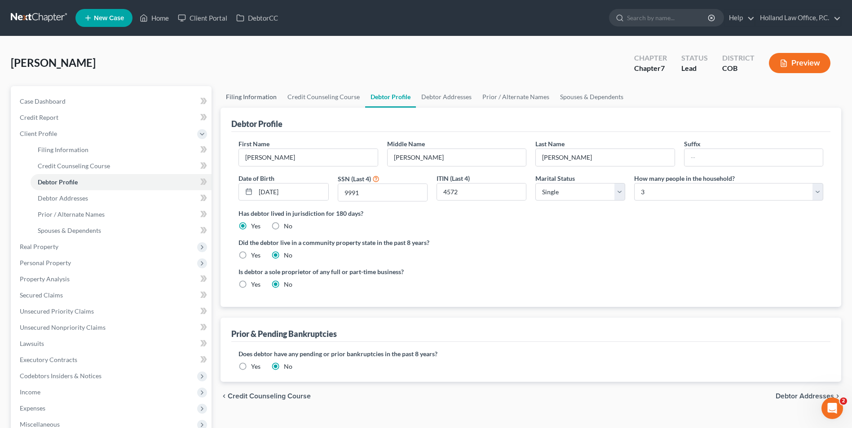
select select "11"
select select "0"
select select "5"
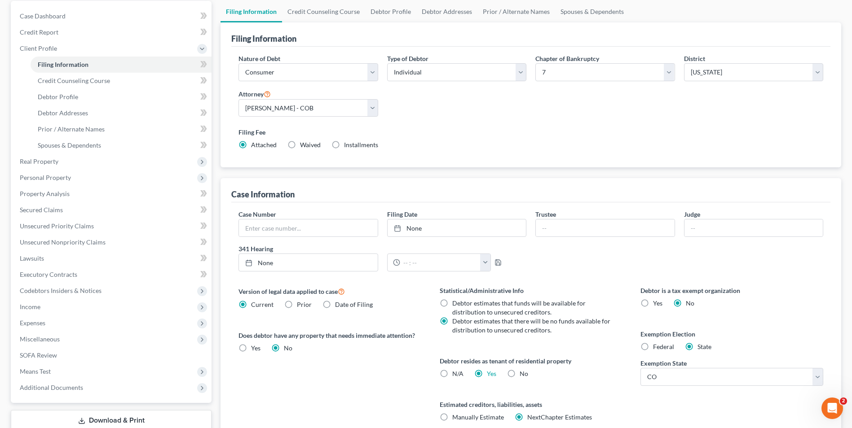
scroll to position [163, 0]
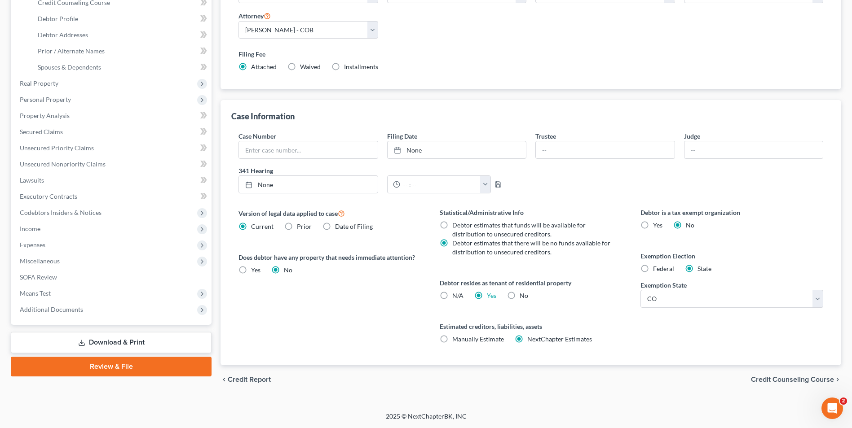
click at [452, 296] on label "N/A" at bounding box center [457, 295] width 11 height 9
click at [456, 296] on input "N/A" at bounding box center [459, 294] width 6 height 6
radio input "true"
radio input "false"
click at [520, 297] on label "No" at bounding box center [524, 295] width 9 height 9
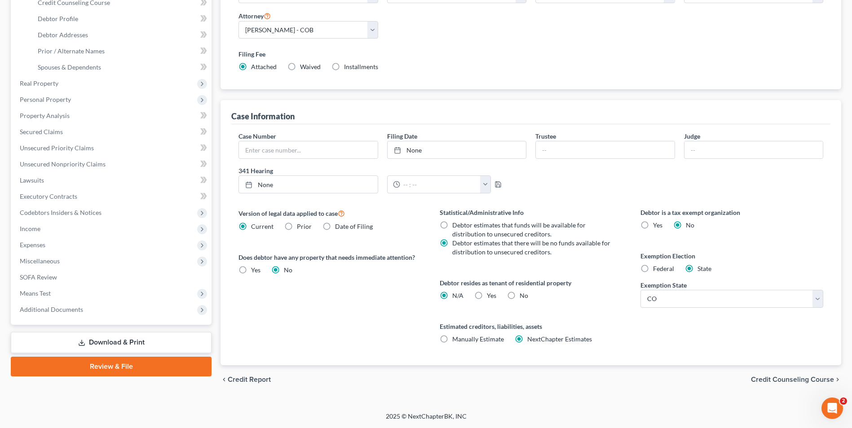
click at [523, 297] on input "No" at bounding box center [526, 294] width 6 height 6
radio input "true"
radio input "false"
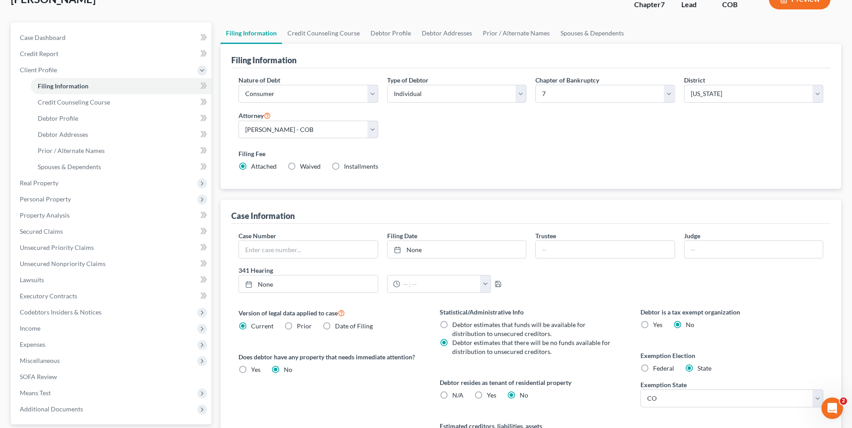
scroll to position [0, 0]
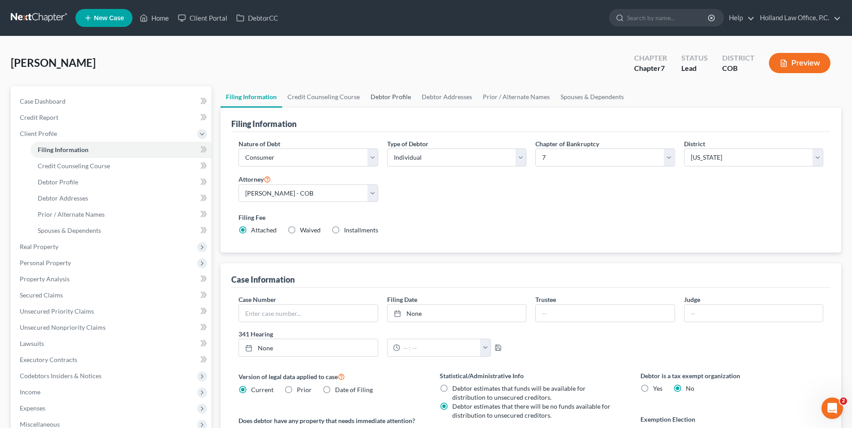
click at [386, 95] on link "Debtor Profile" at bounding box center [390, 97] width 51 height 22
select select "0"
select select "2"
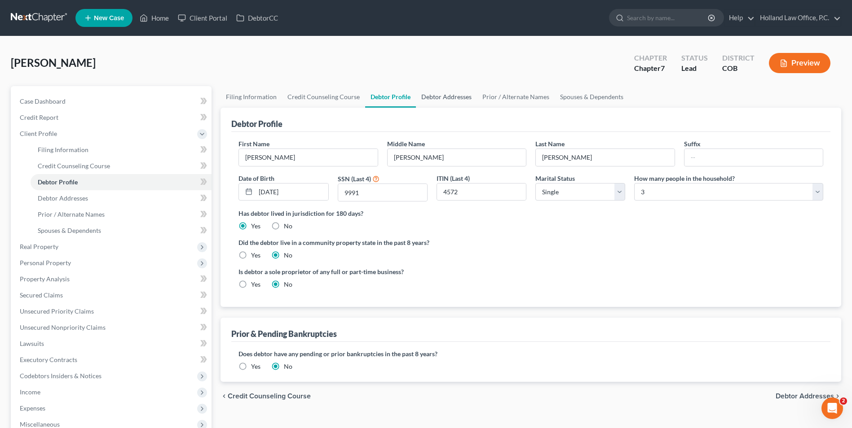
drag, startPoint x: 428, startPoint y: 98, endPoint x: 429, endPoint y: 102, distance: 4.5
click at [429, 98] on link "Debtor Addresses" at bounding box center [446, 97] width 61 height 22
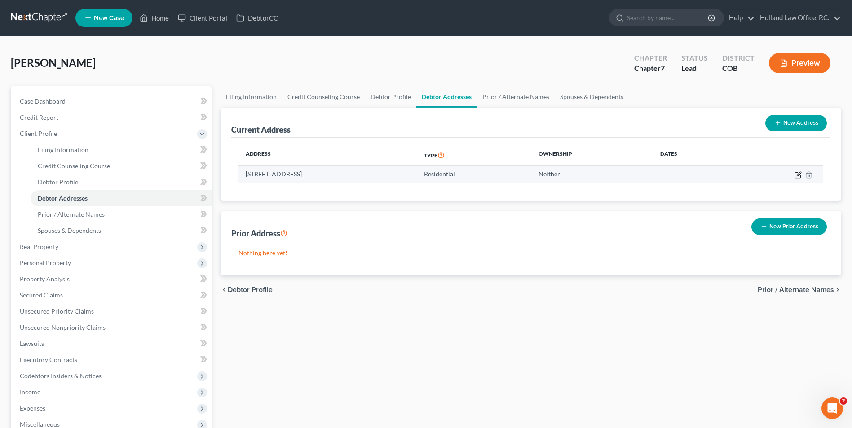
click at [797, 176] on icon "button" at bounding box center [799, 174] width 4 height 4
select select "5"
select select "35"
select select "0"
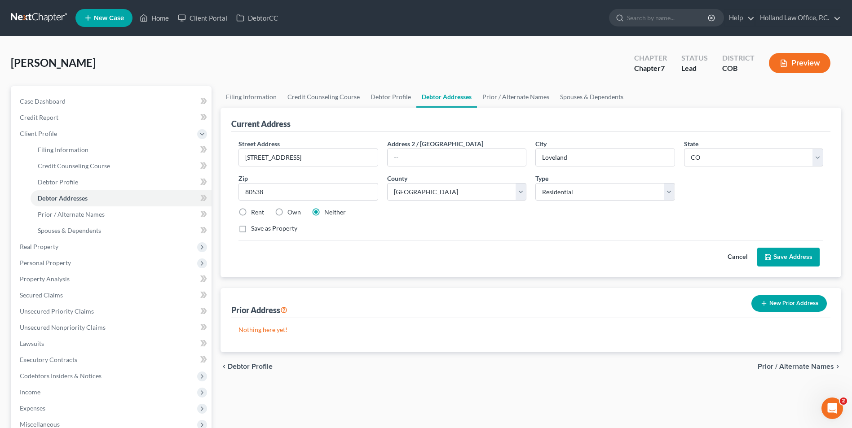
click at [324, 208] on label "Neither" at bounding box center [335, 212] width 22 height 9
click at [328, 208] on input "Neither" at bounding box center [331, 211] width 6 height 6
click at [801, 257] on button "Save Address" at bounding box center [788, 257] width 62 height 19
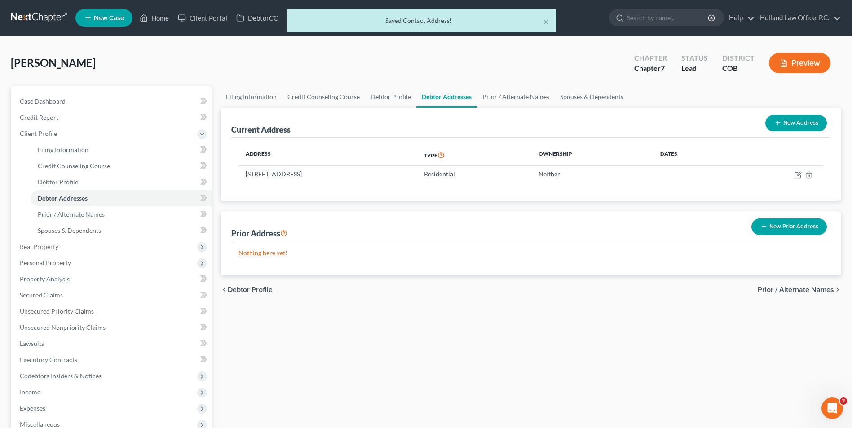
scroll to position [135, 0]
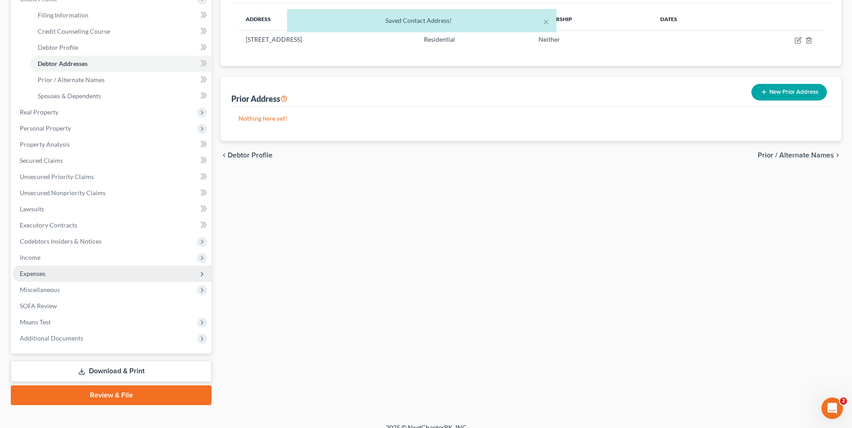
click at [55, 277] on span "Expenses" at bounding box center [112, 274] width 199 height 16
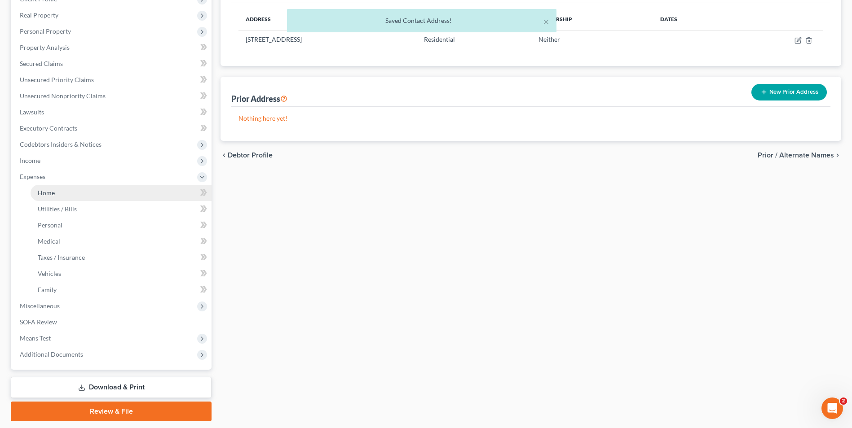
click at [56, 190] on link "Home" at bounding box center [121, 193] width 181 height 16
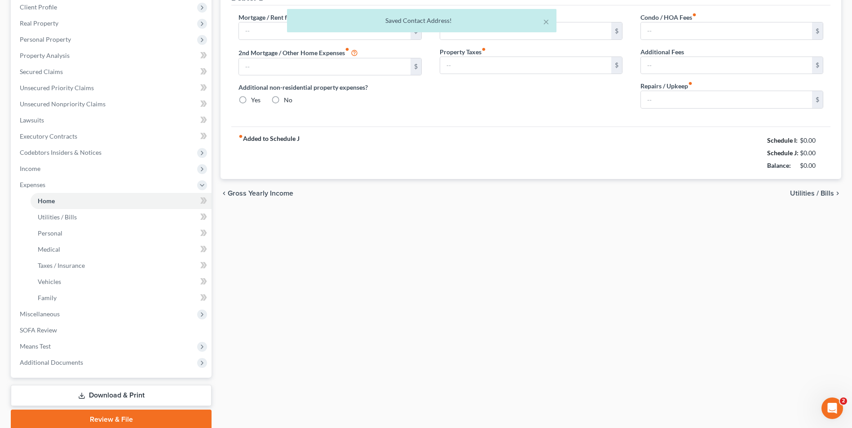
type input "0.00"
radio input "true"
type input "0.00"
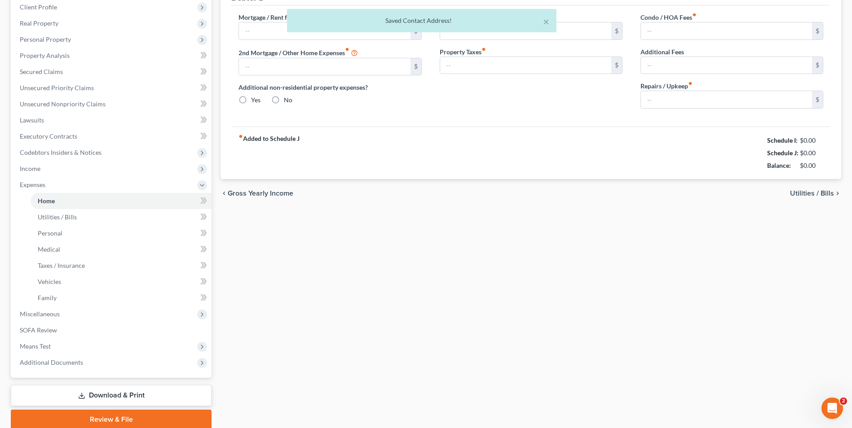
type input "0.00"
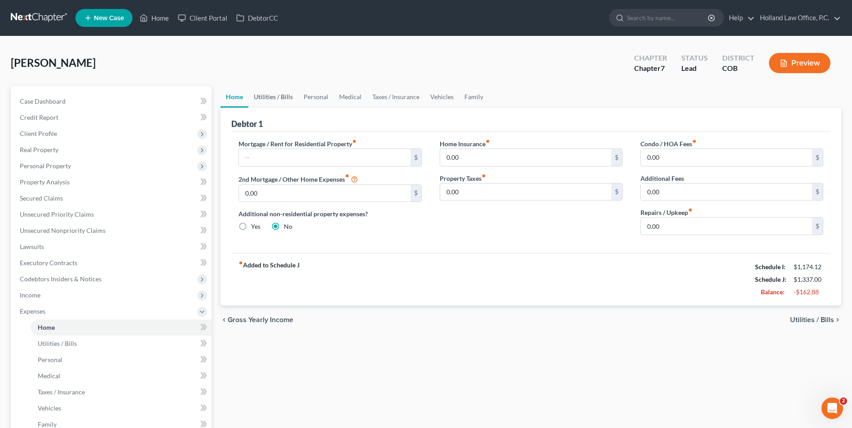
click at [283, 98] on link "Utilities / Bills" at bounding box center [273, 97] width 50 height 22
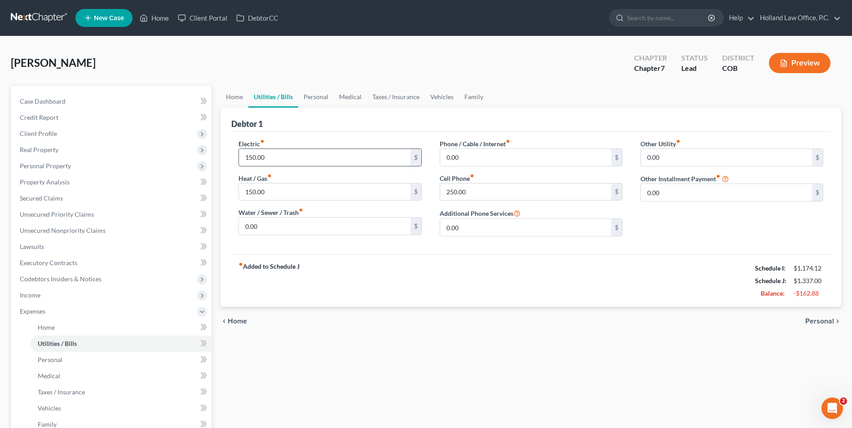
click at [278, 156] on input "150.00" at bounding box center [324, 157] width 171 height 17
type input "255"
click at [282, 194] on input "150.00" at bounding box center [324, 192] width 171 height 17
click at [303, 93] on link "Personal" at bounding box center [315, 97] width 35 height 22
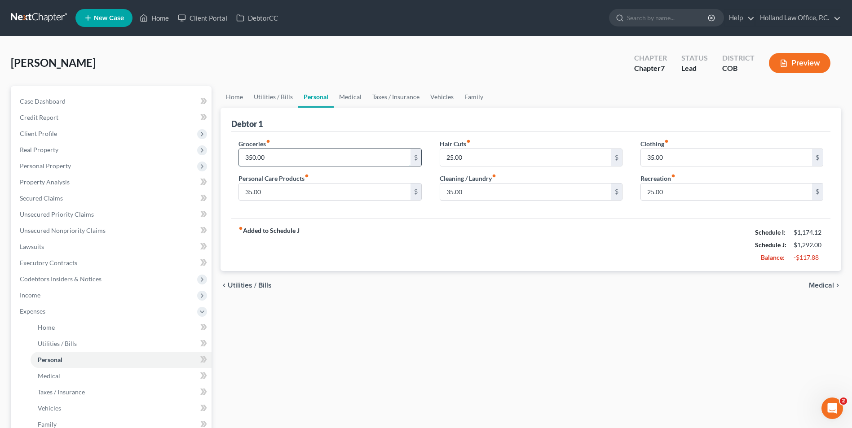
click at [284, 155] on input "350.00" at bounding box center [324, 157] width 171 height 17
type input "600.00"
click at [494, 188] on input "35.00" at bounding box center [525, 192] width 171 height 17
type input "50"
click at [657, 159] on input "35.00" at bounding box center [726, 157] width 171 height 17
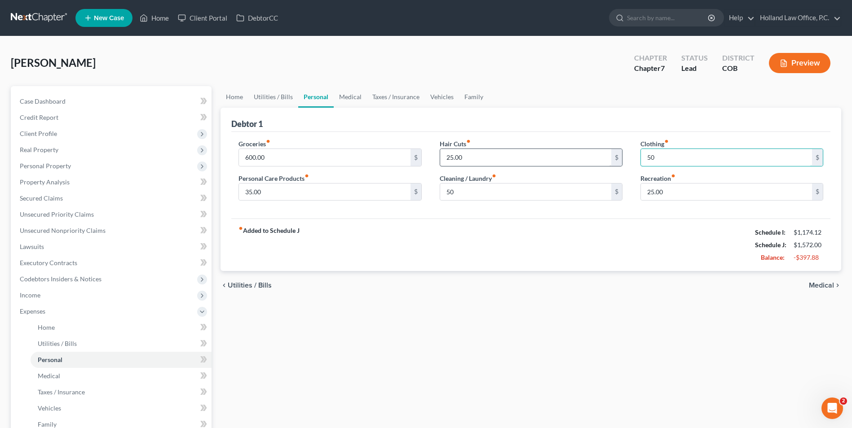
type input "50"
click at [469, 161] on input "25.00" at bounding box center [525, 157] width 171 height 17
click at [448, 227] on div "fiber_manual_record Added to Schedule J Schedule I: $1,174.12 Schedule J: $1,54…" at bounding box center [530, 245] width 599 height 53
click at [360, 98] on link "Medical" at bounding box center [350, 97] width 33 height 22
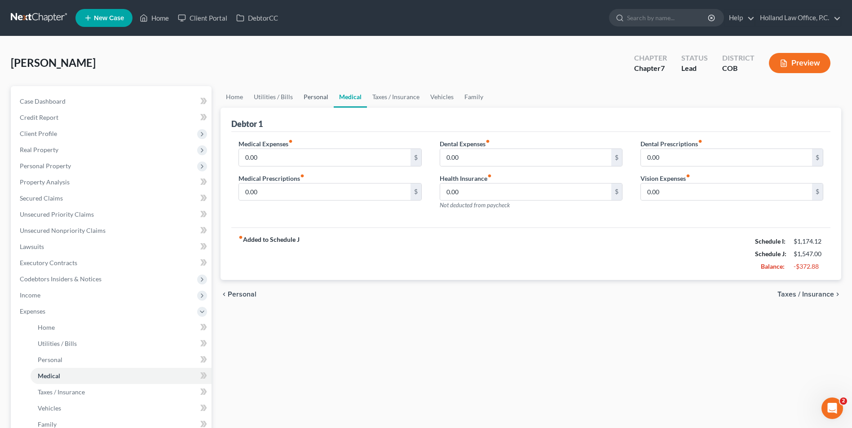
click at [311, 96] on link "Personal" at bounding box center [315, 97] width 35 height 22
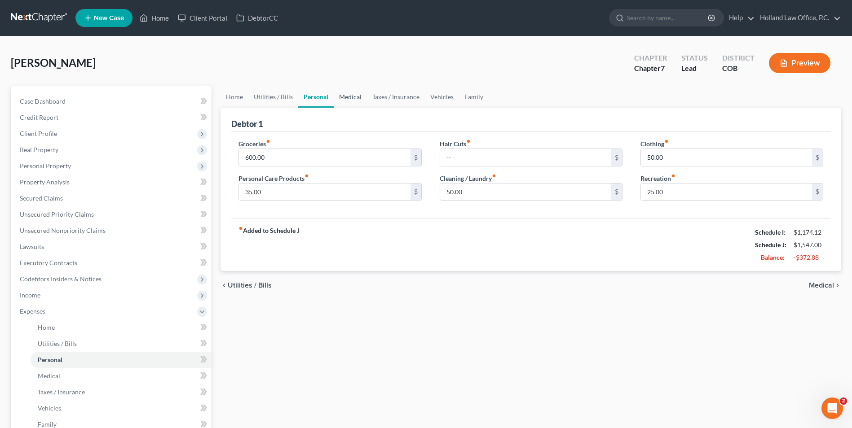
click at [349, 104] on link "Medical" at bounding box center [350, 97] width 33 height 22
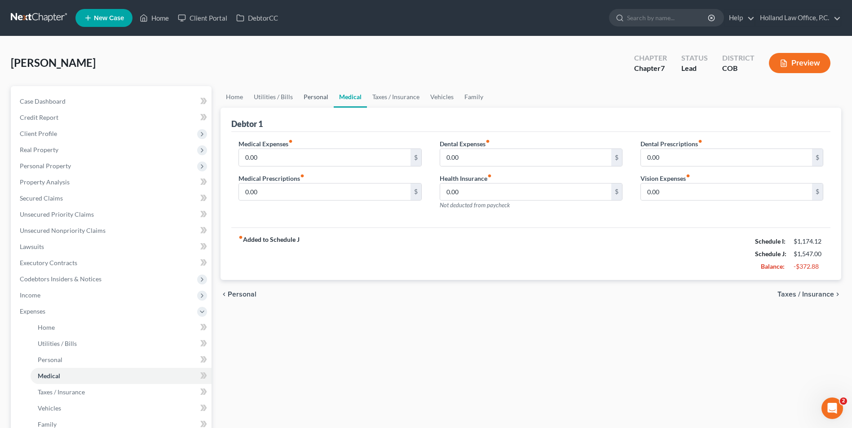
click at [301, 99] on link "Personal" at bounding box center [315, 97] width 35 height 22
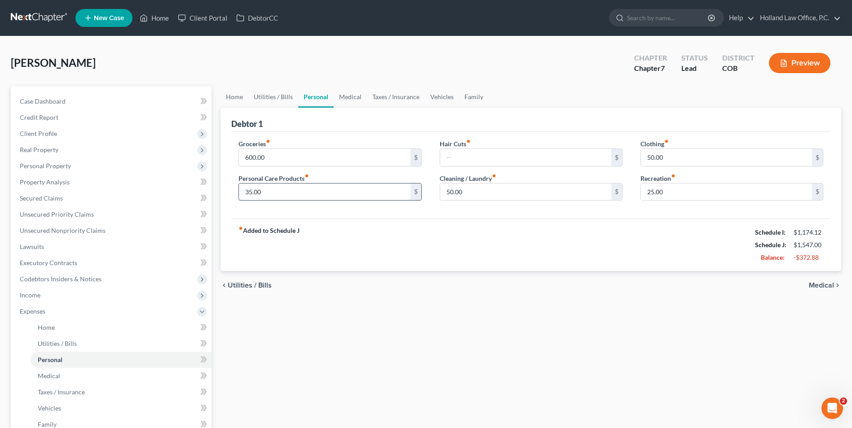
click at [274, 194] on input "35.00" at bounding box center [324, 192] width 171 height 17
type input "120.00"
click at [443, 94] on link "Vehicles" at bounding box center [442, 97] width 34 height 22
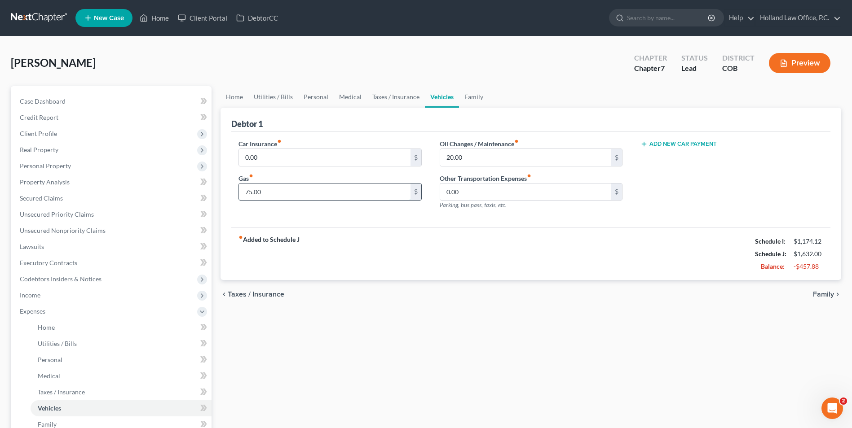
click at [269, 190] on input "75.00" at bounding box center [324, 192] width 171 height 17
type input "90"
click at [345, 93] on link "Medical" at bounding box center [350, 97] width 33 height 22
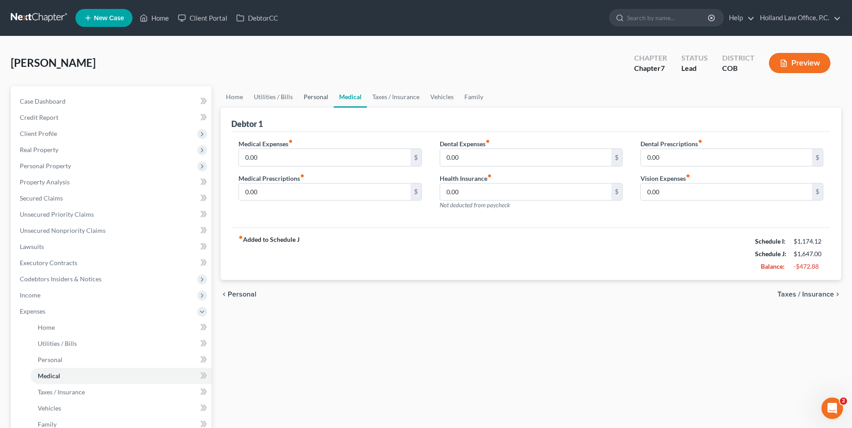
click at [324, 96] on link "Personal" at bounding box center [315, 97] width 35 height 22
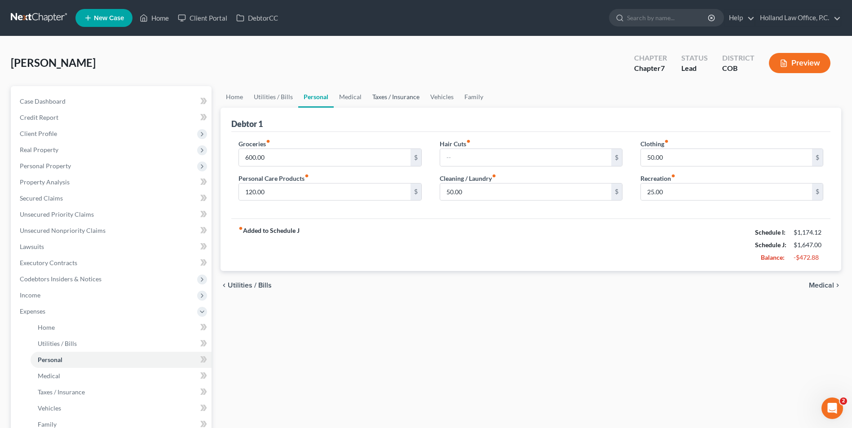
click at [376, 96] on link "Taxes / Insurance" at bounding box center [396, 97] width 58 height 22
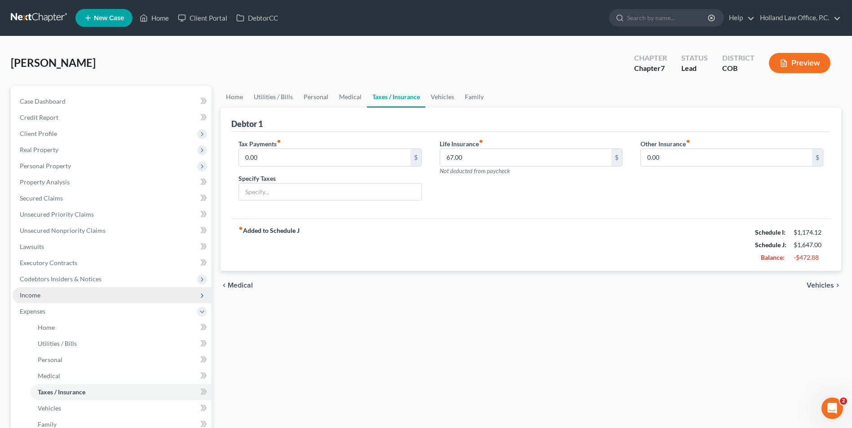
click at [66, 298] on span "Income" at bounding box center [112, 295] width 199 height 16
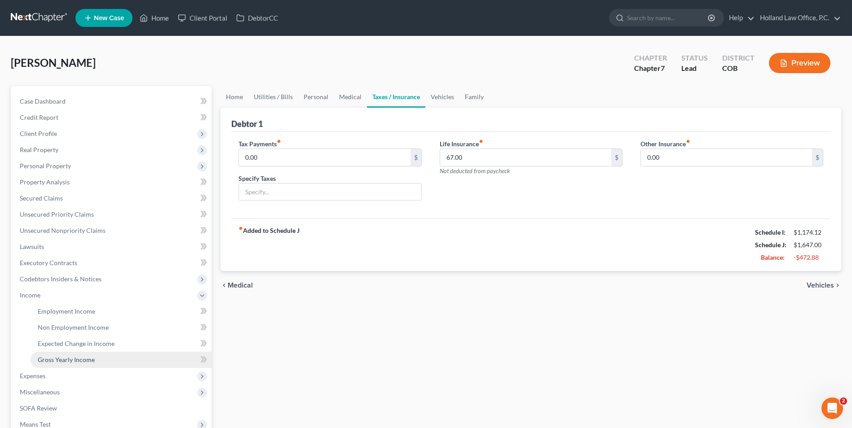
click at [77, 354] on link "Gross Yearly Income" at bounding box center [121, 360] width 181 height 16
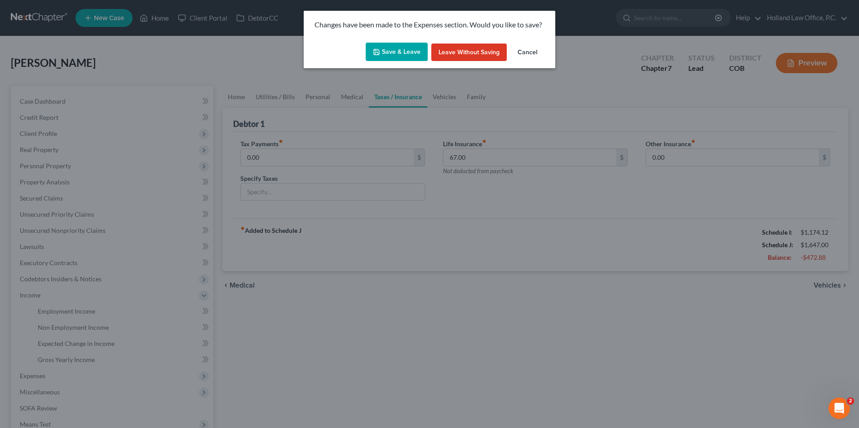
click at [387, 50] on button "Save & Leave" at bounding box center [397, 52] width 62 height 19
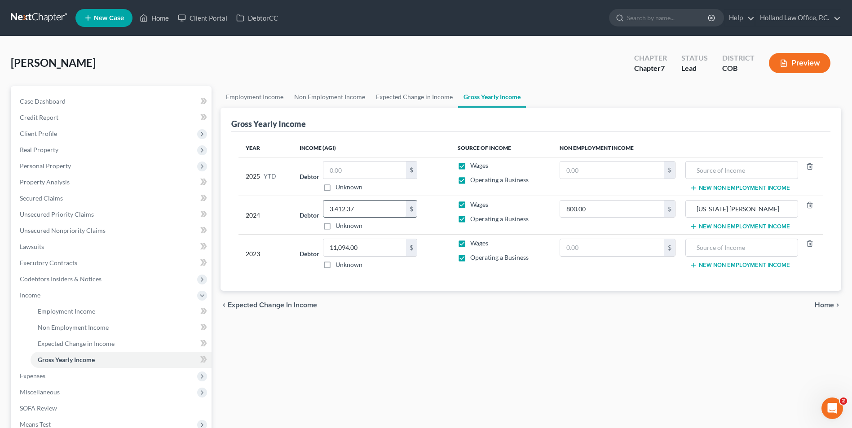
click at [364, 201] on input "3,412.37" at bounding box center [364, 209] width 83 height 17
type input "21,900"
drag, startPoint x: 358, startPoint y: 239, endPoint x: 357, endPoint y: 244, distance: 5.5
click at [358, 240] on input "11,094.00" at bounding box center [364, 247] width 83 height 17
type input "20,800"
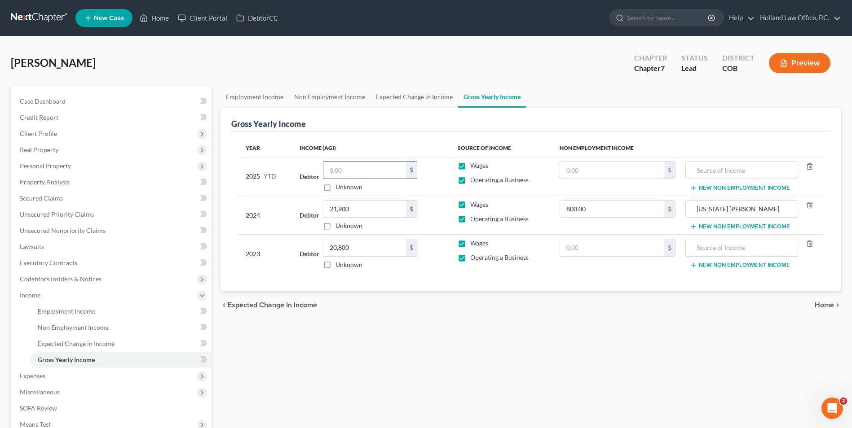
click at [402, 176] on input "text" at bounding box center [364, 170] width 83 height 17
click at [342, 168] on input "text" at bounding box center [364, 170] width 83 height 17
type input "13,404.18"
click at [470, 166] on label "Wages" at bounding box center [479, 165] width 18 height 9
click at [474, 166] on input "Wages" at bounding box center [477, 164] width 6 height 6
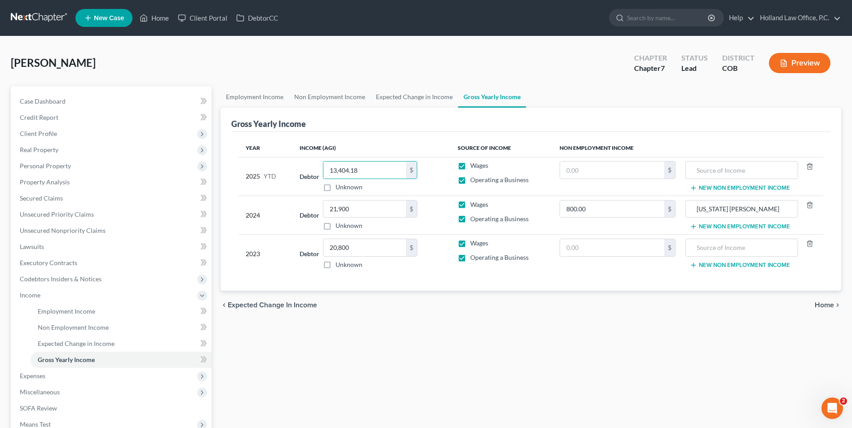
checkbox input "false"
click at [470, 208] on label "Wages" at bounding box center [479, 204] width 18 height 9
click at [474, 206] on input "Wages" at bounding box center [477, 203] width 6 height 6
checkbox input "false"
click at [470, 242] on label "Wages" at bounding box center [479, 243] width 18 height 9
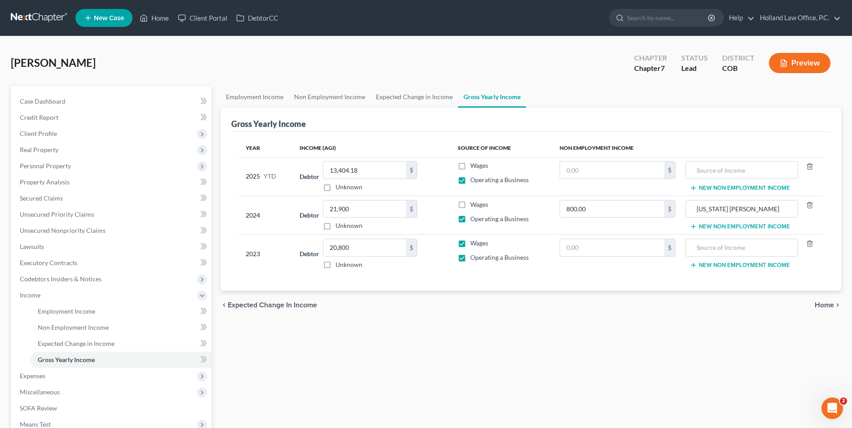
click at [474, 242] on input "Wages" at bounding box center [477, 242] width 6 height 6
checkbox input "false"
drag, startPoint x: 569, startPoint y: 171, endPoint x: 570, endPoint y: 184, distance: 12.6
click at [567, 172] on input "text" at bounding box center [612, 170] width 104 height 17
type input "177"
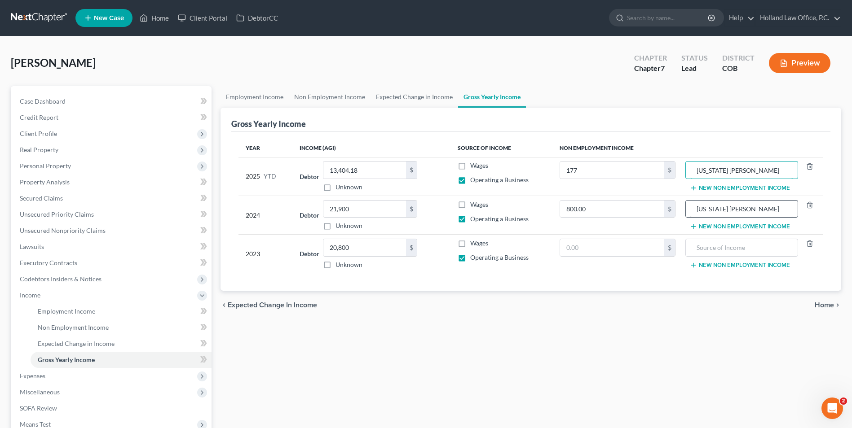
type input "Colorado TABOR"
click at [736, 208] on input "Colorado Tabor" at bounding box center [741, 209] width 103 height 17
click at [736, 210] on input "Colorado TABIOR" at bounding box center [741, 209] width 103 height 17
type input "Colorado TABOR"
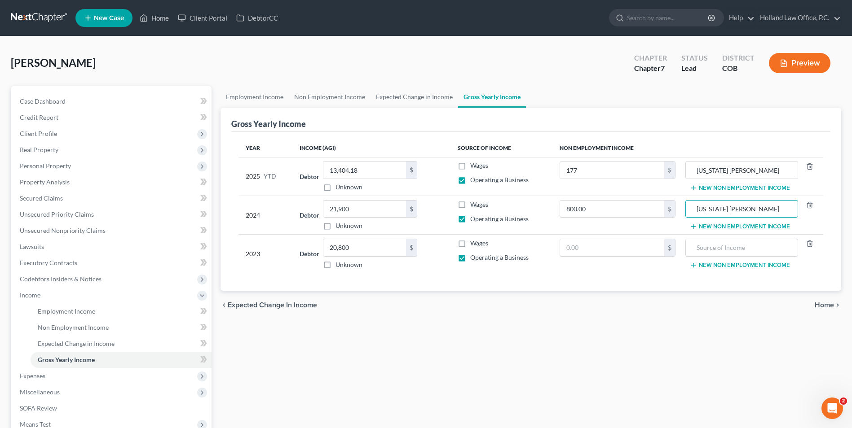
click at [595, 280] on div "Year Income (AGI) Source of Income Non Employment Income 2025 YTD Debtor 13,404…" at bounding box center [530, 211] width 599 height 159
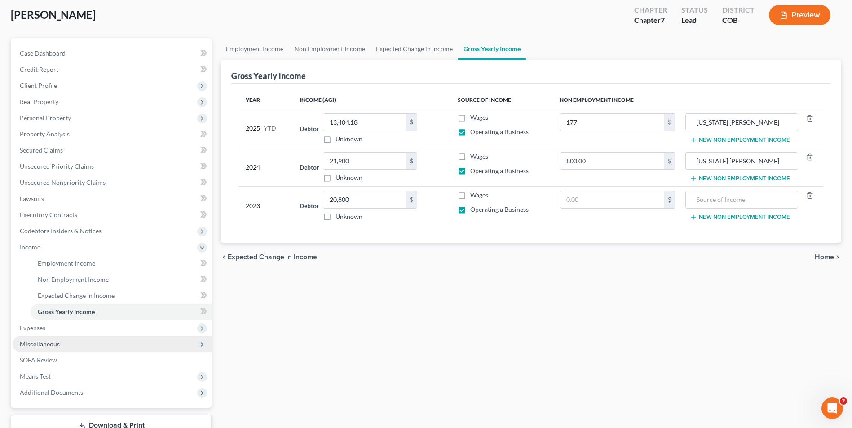
scroll to position [114, 0]
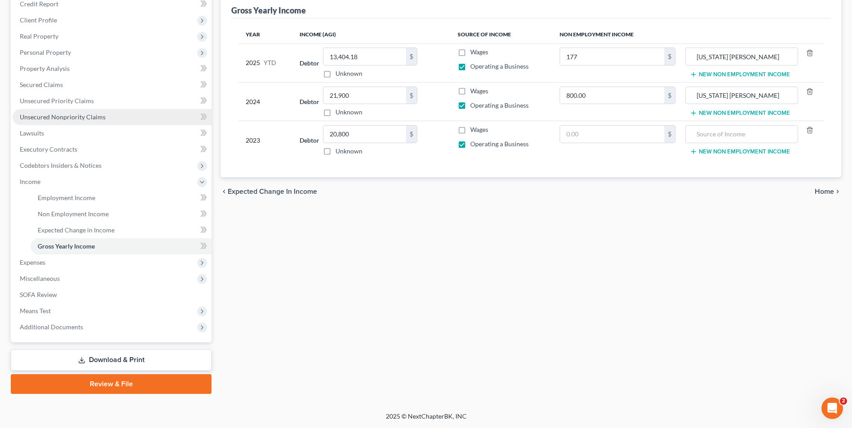
click at [57, 119] on span "Unsecured Nonpriority Claims" at bounding box center [63, 117] width 86 height 8
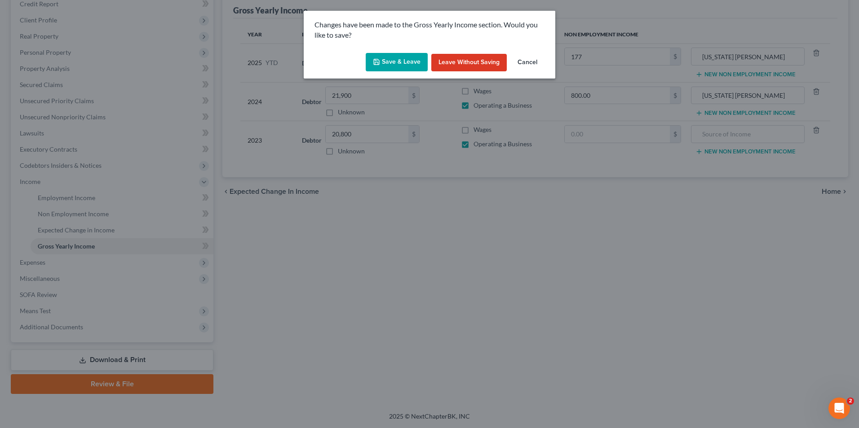
click at [395, 66] on button "Save & Leave" at bounding box center [397, 62] width 62 height 19
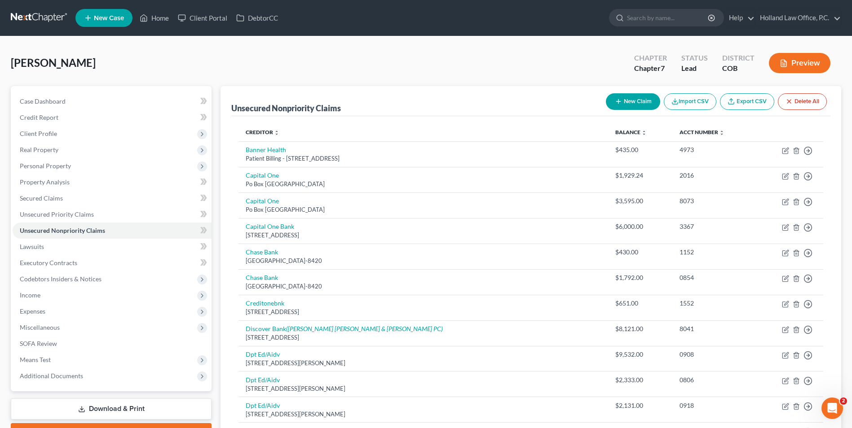
click at [621, 93] on div "New Claim Import CSV Export CSV Delete All" at bounding box center [716, 102] width 228 height 24
click at [615, 95] on button "New Claim" at bounding box center [633, 101] width 54 height 17
select select "0"
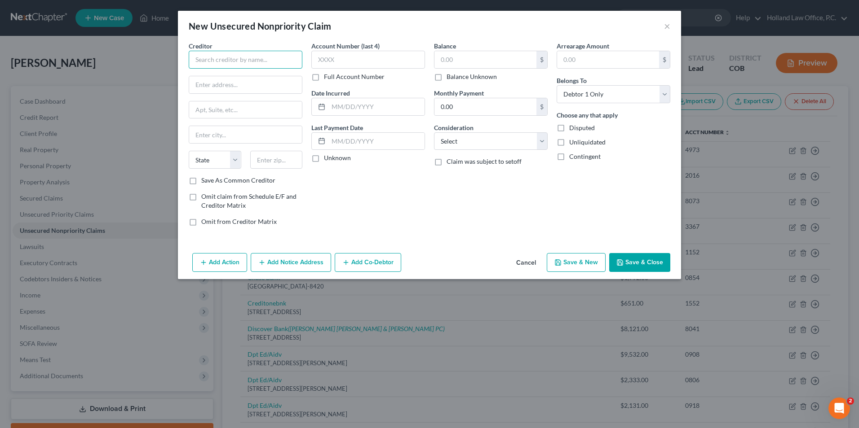
click at [235, 57] on input "text" at bounding box center [246, 60] width 114 height 18
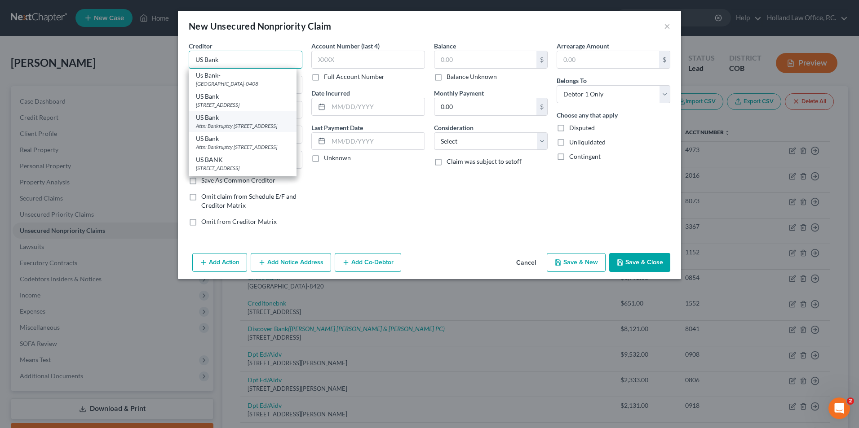
type input "US Bank"
click at [225, 122] on div "US Bank" at bounding box center [242, 117] width 93 height 9
type input "Attn: Bankruptcy"
type input "Po Box 5229"
type input "Cincinnati"
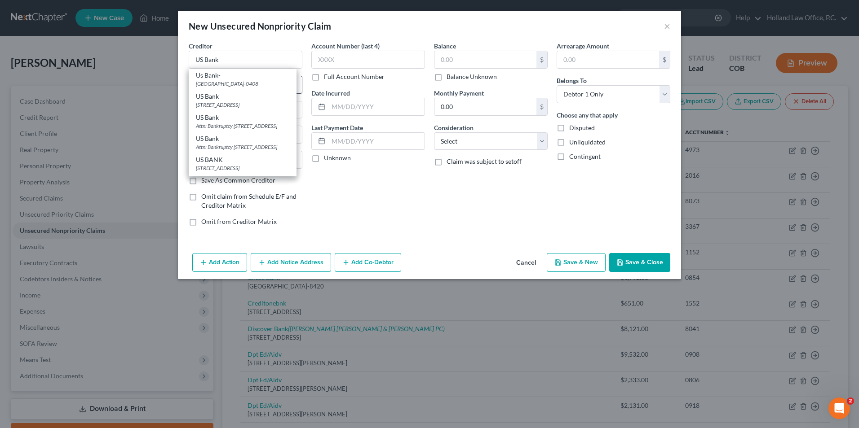
select select "36"
type input "45201"
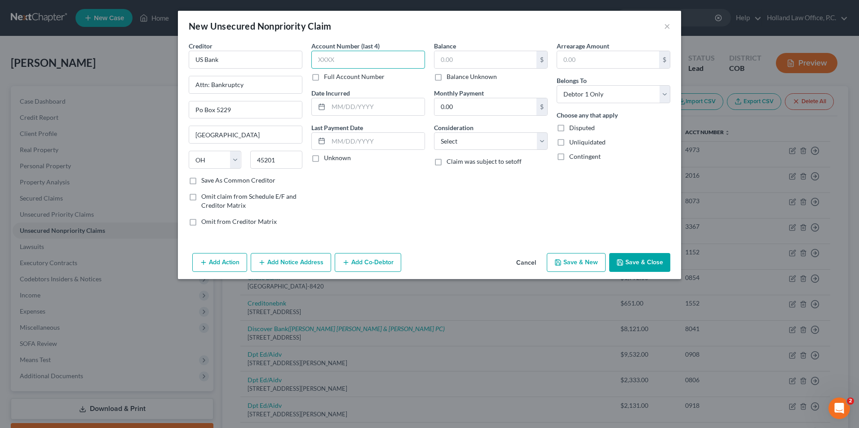
click at [378, 58] on input "text" at bounding box center [368, 60] width 114 height 18
type input "3124"
click at [469, 58] on input "text" at bounding box center [485, 59] width 102 height 17
type input "702.75"
click at [469, 143] on select "Select Cable / Satellite Services Collection Agency Credit Card Debt Debt Couns…" at bounding box center [491, 141] width 114 height 18
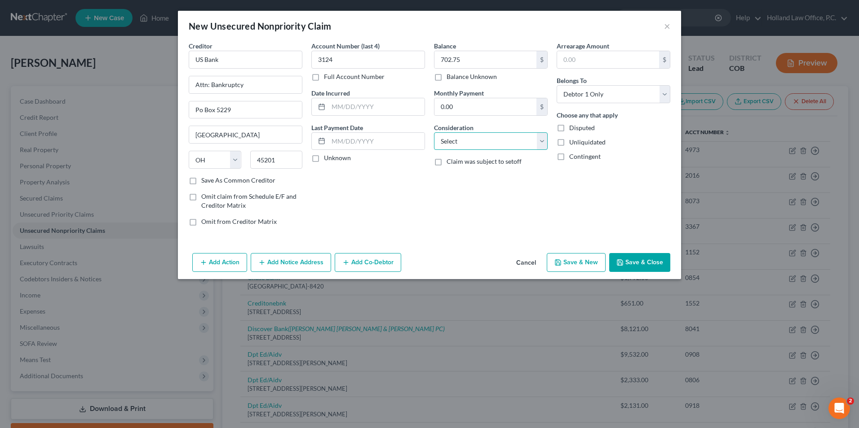
select select "2"
click at [434, 132] on select "Select Cable / Satellite Services Collection Agency Credit Card Debt Debt Couns…" at bounding box center [491, 141] width 114 height 18
click at [633, 264] on button "Save & Close" at bounding box center [639, 262] width 61 height 19
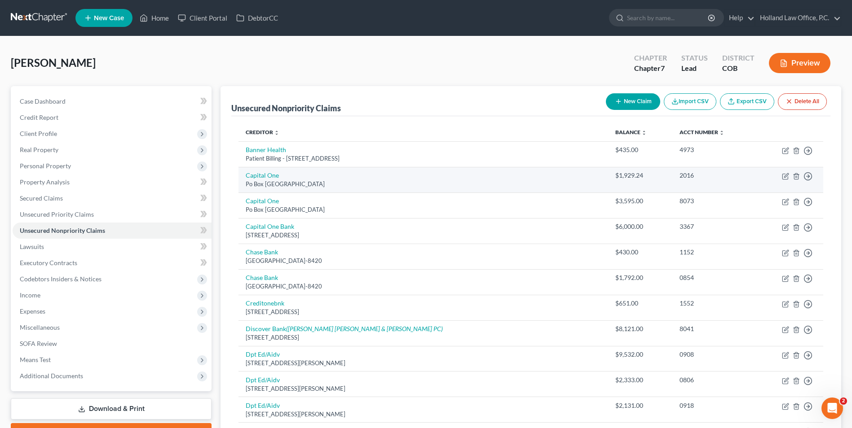
click at [269, 171] on td "Capital One Po Box 85064, Glen Allen, VA 23058" at bounding box center [423, 180] width 370 height 26
click at [270, 174] on link "Capital One" at bounding box center [262, 176] width 33 height 8
select select "48"
select select "2"
select select "0"
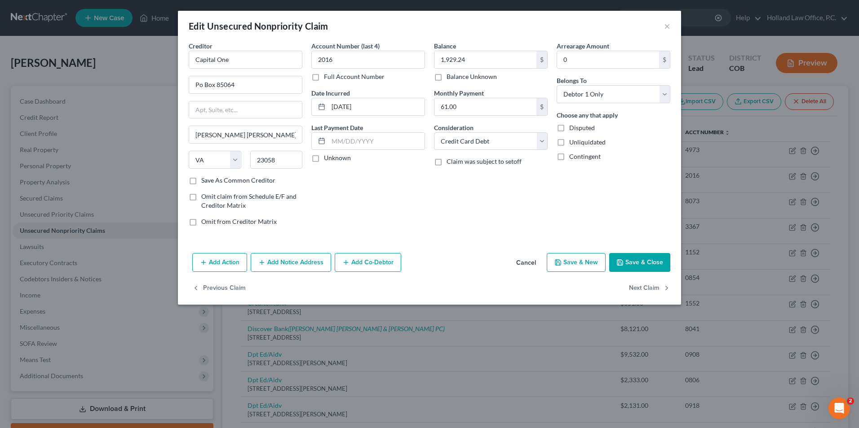
click at [274, 266] on button "Add Notice Address" at bounding box center [291, 262] width 80 height 19
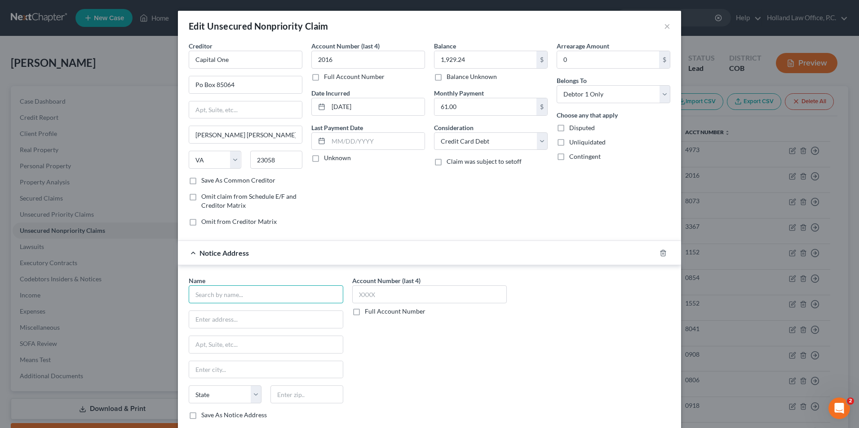
click at [229, 296] on input "text" at bounding box center [266, 295] width 154 height 18
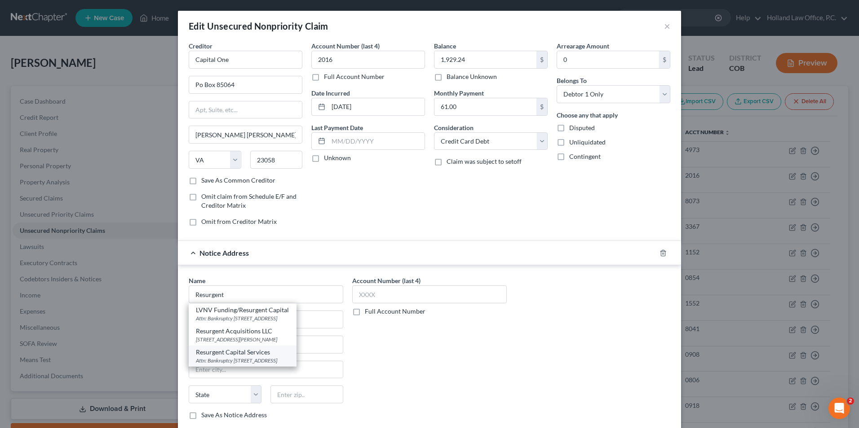
click at [244, 358] on div "Attn: Bankruptcy Po Box 10497, Greenville, SC 29603" at bounding box center [242, 361] width 93 height 8
type input "Resurgent Capital Services"
type input "Attn: Bankruptcy"
type input "Po Box 10497"
type input "Greenville"
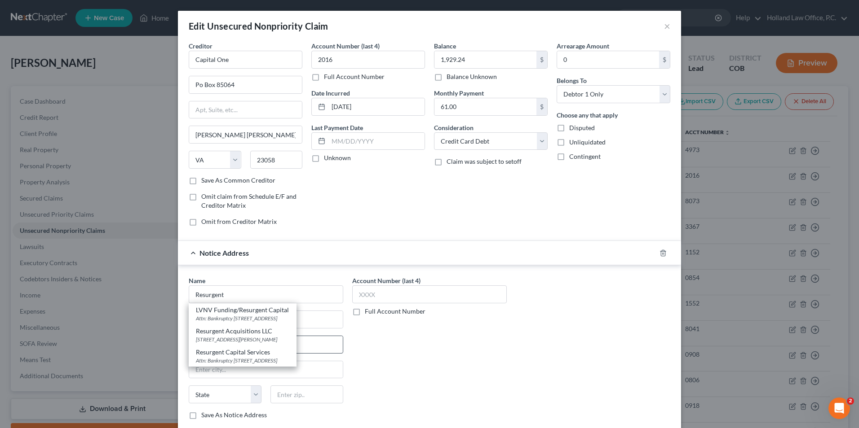
select select "42"
type input "29603"
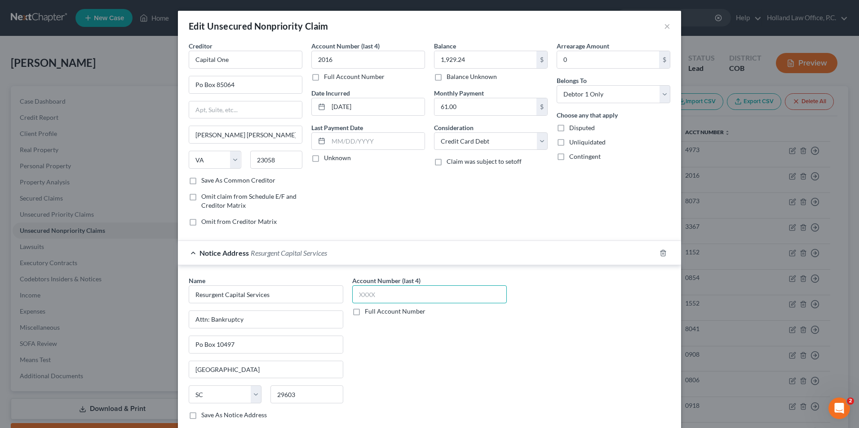
click at [369, 300] on input "text" at bounding box center [429, 295] width 154 height 18
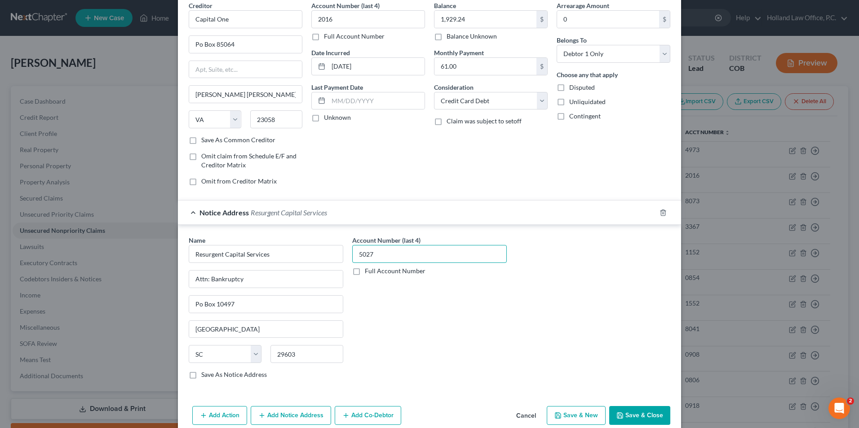
scroll to position [81, 0]
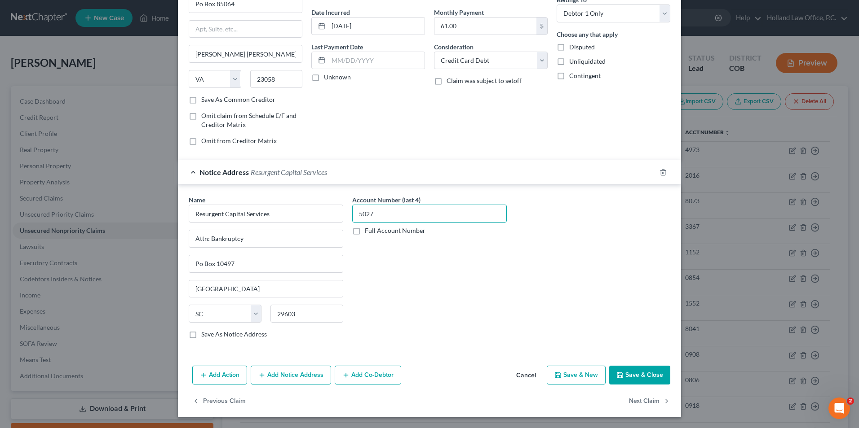
type input "5027"
click at [294, 375] on button "Add Notice Address" at bounding box center [291, 375] width 80 height 19
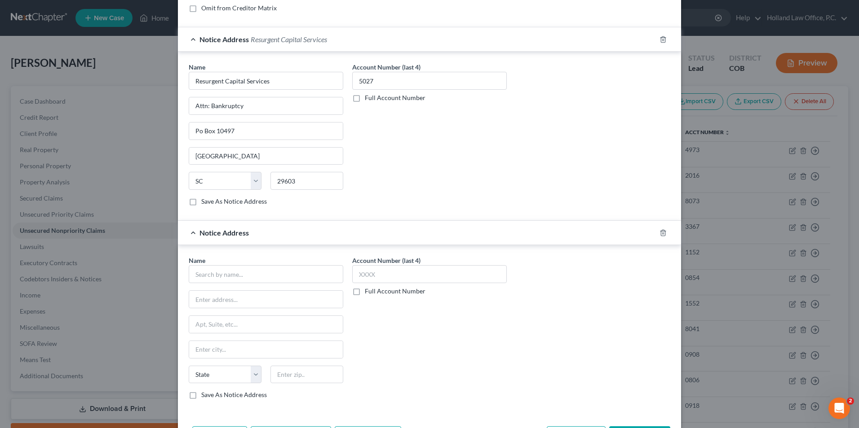
scroll to position [216, 0]
click at [230, 273] on input "text" at bounding box center [266, 273] width 154 height 18
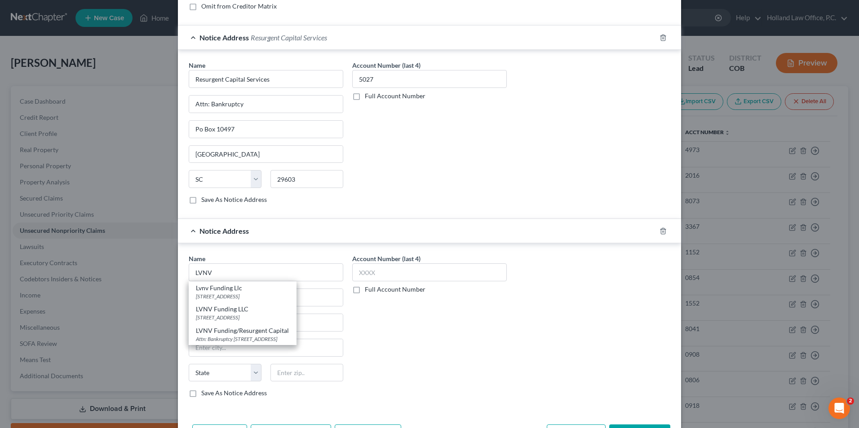
click at [240, 312] on div "LVNV Funding LLC" at bounding box center [242, 309] width 93 height 9
type input "LVNV Funding LLC"
type input "Po Box 1269"
type input "Greenville"
select select "42"
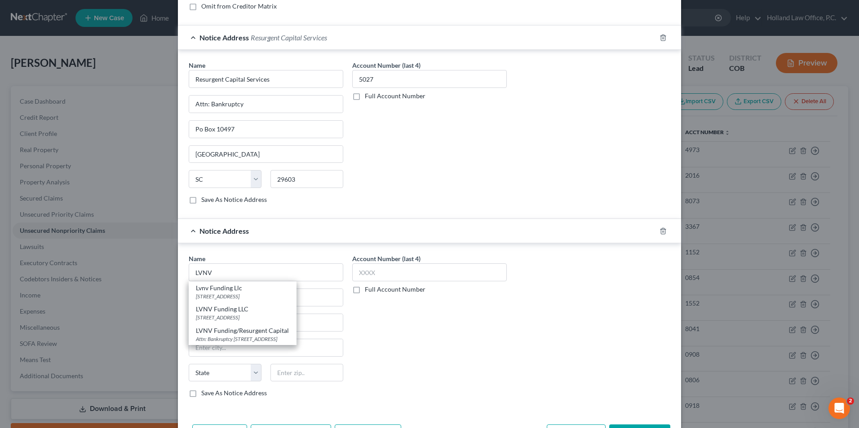
type input "29602"
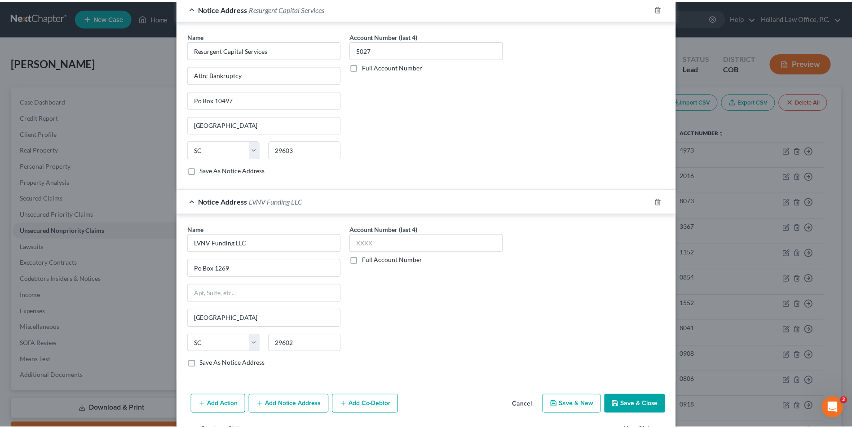
scroll to position [275, 0]
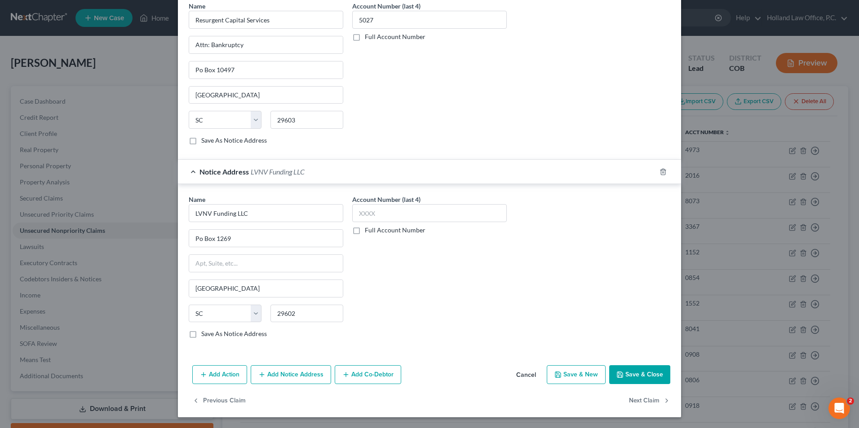
click at [645, 374] on button "Save & Close" at bounding box center [639, 375] width 61 height 19
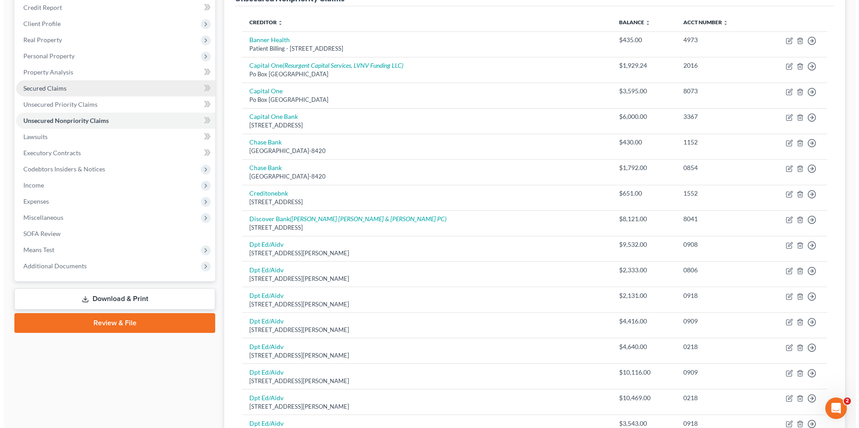
scroll to position [0, 0]
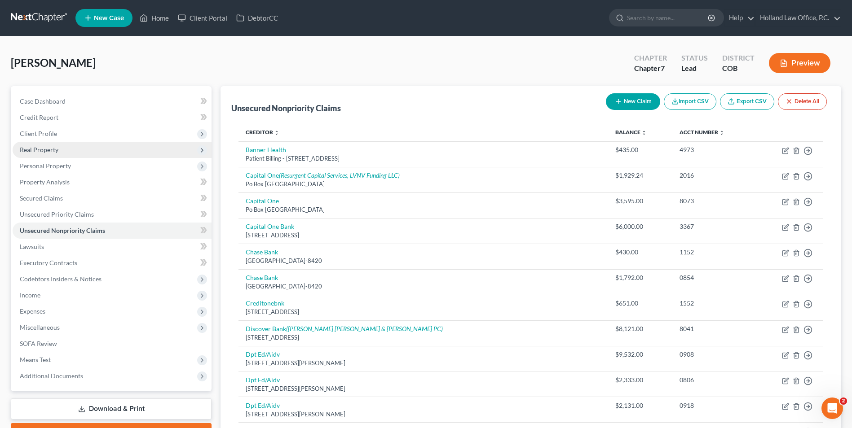
drag, startPoint x: 57, startPoint y: 157, endPoint x: 50, endPoint y: 148, distance: 11.5
click at [57, 158] on ul "Case Dashboard Payments Invoices Payments Payments Credit Report Client Profile" at bounding box center [112, 238] width 199 height 291
drag, startPoint x: 50, startPoint y: 148, endPoint x: 85, endPoint y: 168, distance: 40.6
click at [88, 167] on span "Personal Property" at bounding box center [112, 166] width 199 height 16
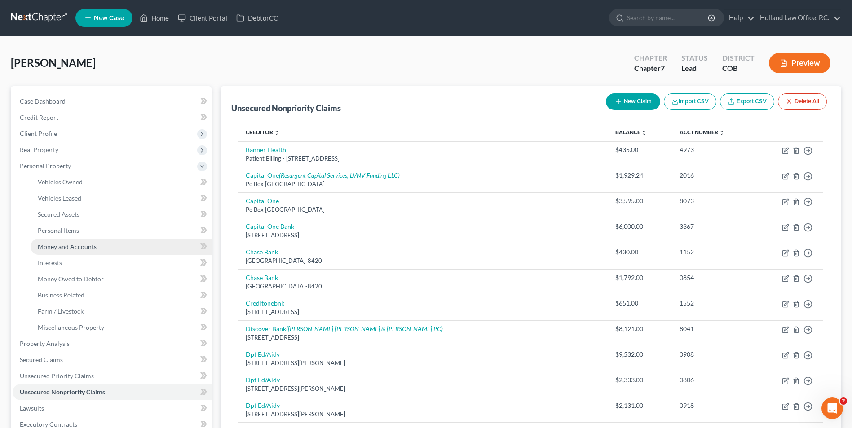
click at [79, 248] on span "Money and Accounts" at bounding box center [67, 247] width 59 height 8
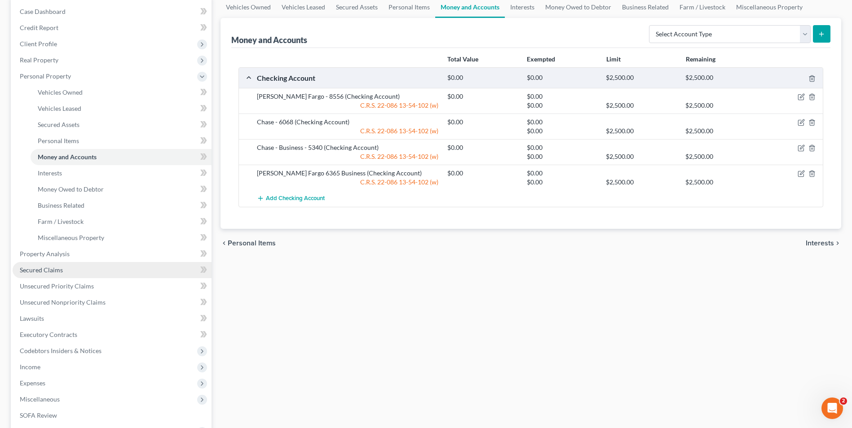
click at [49, 275] on link "Secured Claims" at bounding box center [112, 270] width 199 height 16
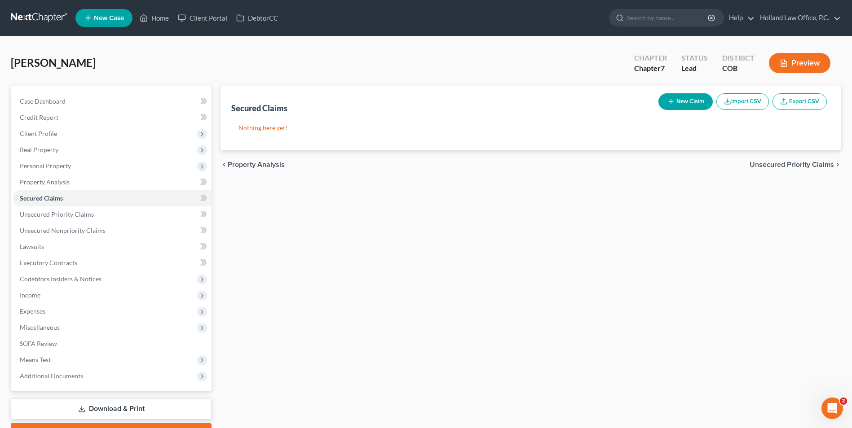
click at [677, 99] on button "New Claim" at bounding box center [685, 101] width 54 height 17
select select "0"
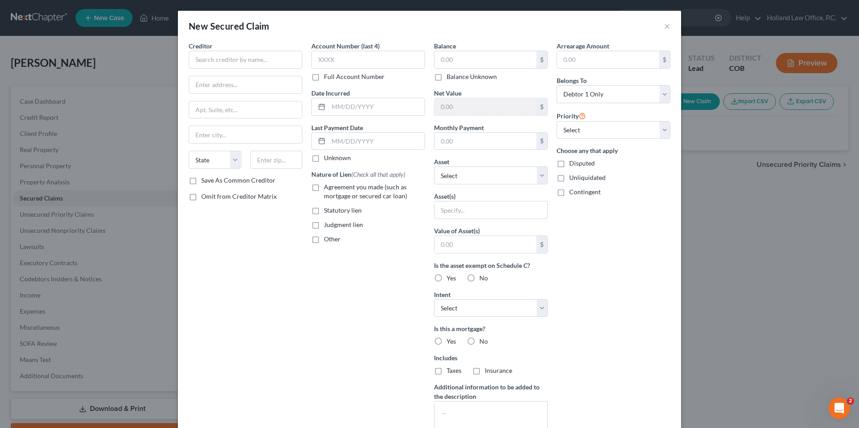
click at [279, 73] on div "Creditor * State AL AK AR AZ CA CO CT DE DC FL GA GU HI ID IL IN IA KS KY LA ME…" at bounding box center [246, 108] width 114 height 135
click at [260, 60] on input "text" at bounding box center [246, 60] width 114 height 18
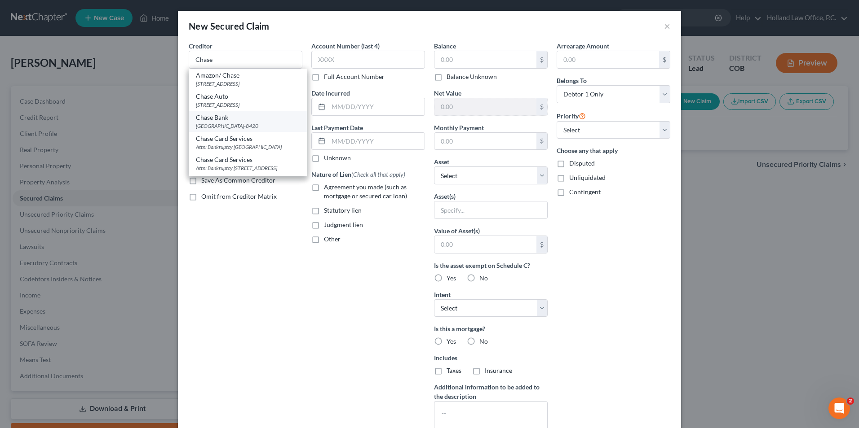
click at [240, 126] on div "[GEOGRAPHIC_DATA]-8420" at bounding box center [248, 126] width 104 height 8
type input "Chase Bank"
type input "PO Box 78420"
type input "Phoenix"
select select "3"
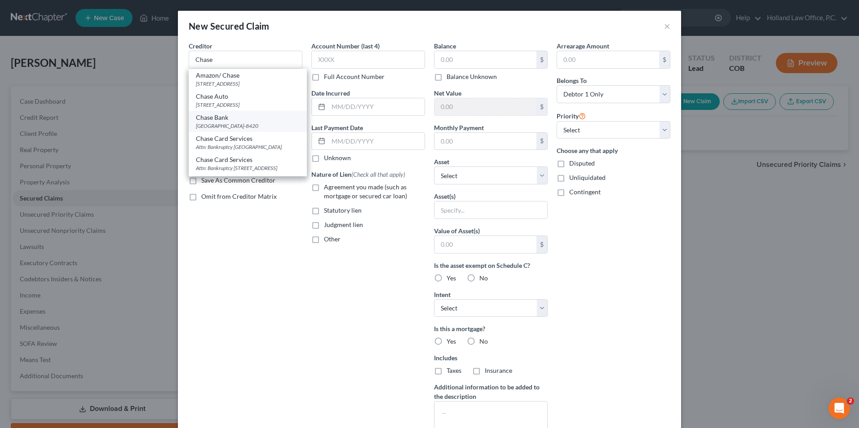
type input "85062-8420"
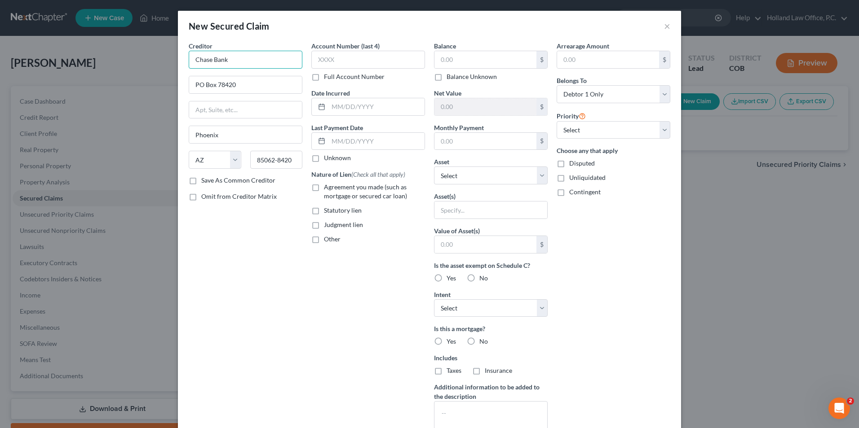
click at [245, 53] on input "Chase Bank" at bounding box center [246, 60] width 114 height 18
drag, startPoint x: 236, startPoint y: 84, endPoint x: 250, endPoint y: 72, distance: 18.5
click at [248, 66] on input "[PERSON_NAME] Fargo" at bounding box center [246, 60] width 114 height 18
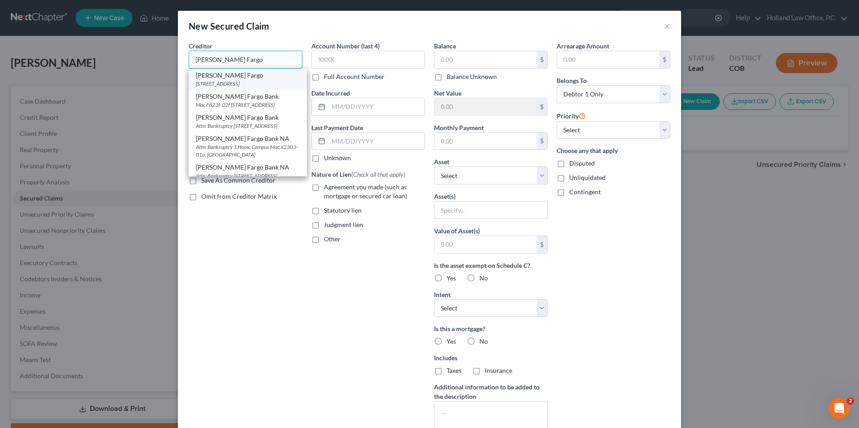
type input "[PERSON_NAME] Fargo"
click at [247, 79] on div "[PERSON_NAME] Fargo" at bounding box center [248, 75] width 104 height 9
type input "PO Box 6995"
type input "[GEOGRAPHIC_DATA]"
select select "38"
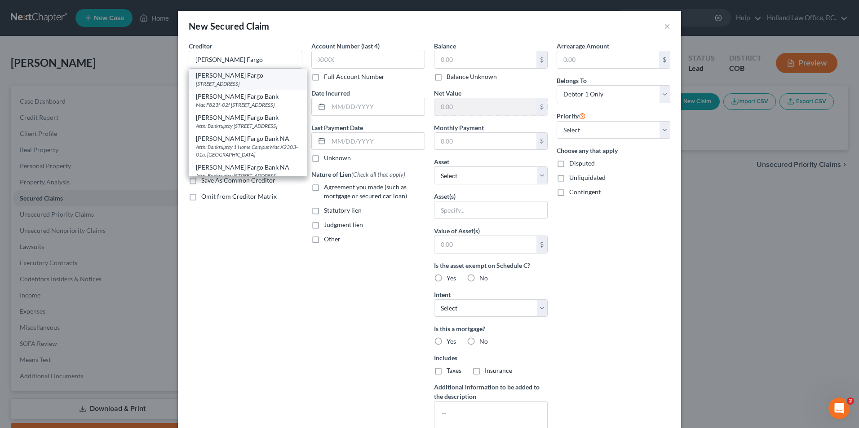
type input "97228-6995"
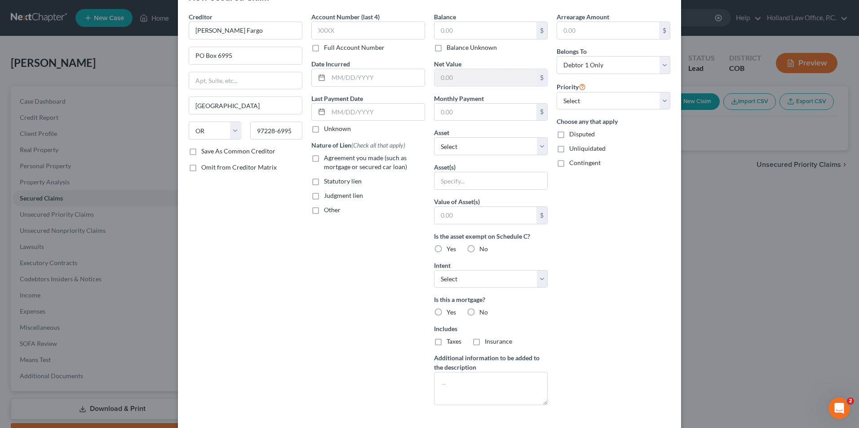
scroll to position [70, 0]
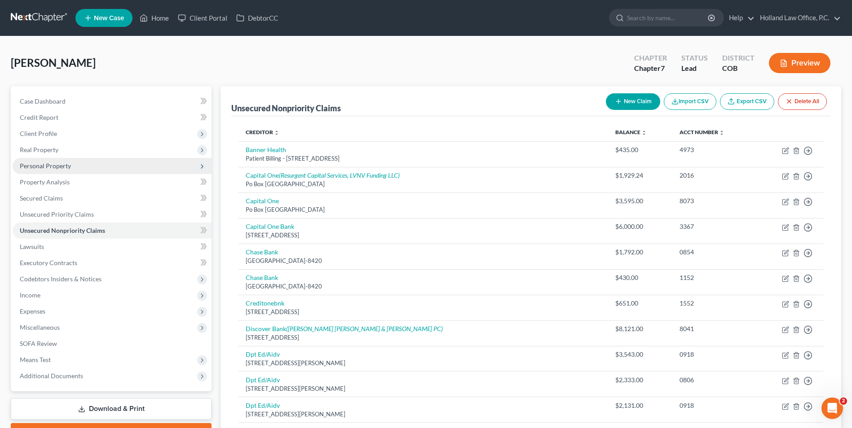
click at [62, 168] on span "Personal Property" at bounding box center [45, 166] width 51 height 8
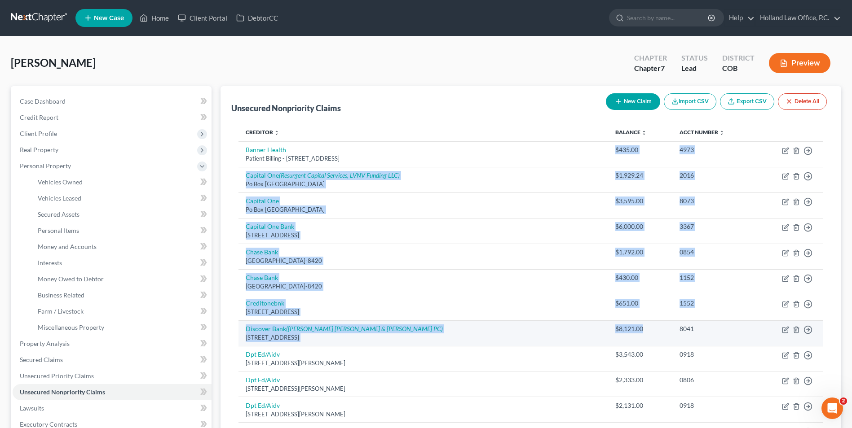
drag, startPoint x: 580, startPoint y: 143, endPoint x: 622, endPoint y: 319, distance: 180.7
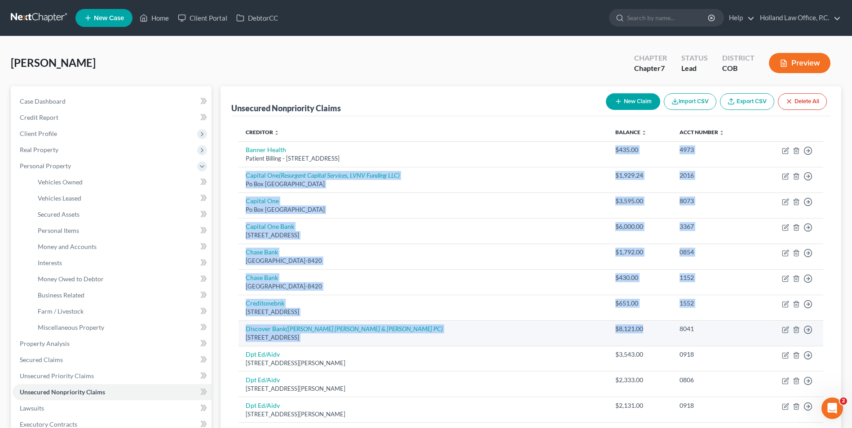
click at [608, 334] on td "$8,121.00" at bounding box center [640, 334] width 64 height 26
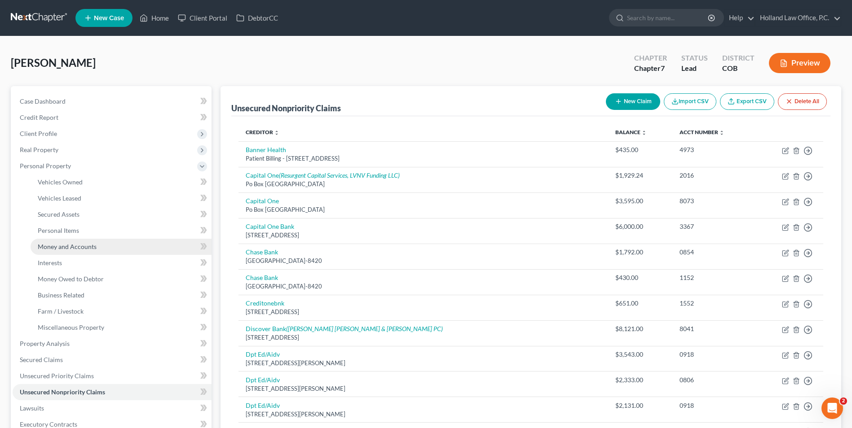
click at [93, 244] on span "Money and Accounts" at bounding box center [67, 247] width 59 height 8
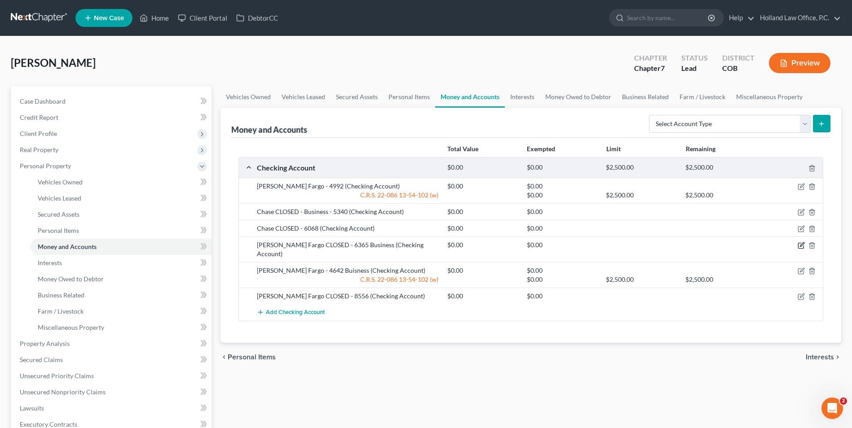
click at [802, 245] on icon "button" at bounding box center [801, 245] width 7 height 7
select select "38"
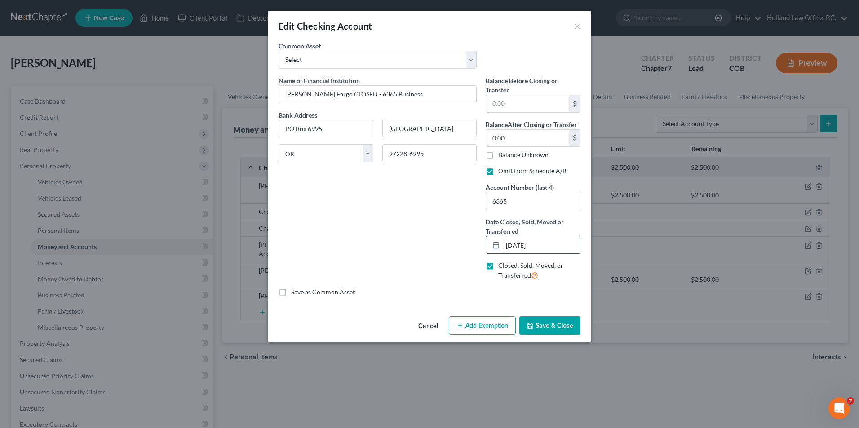
drag, startPoint x: 515, startPoint y: 244, endPoint x: 522, endPoint y: 244, distance: 6.7
click at [522, 244] on input "[DATE]" at bounding box center [541, 245] width 77 height 17
drag, startPoint x: 547, startPoint y: 245, endPoint x: 535, endPoint y: 246, distance: 12.1
click at [538, 247] on input "02/01/20250" at bounding box center [541, 245] width 77 height 17
type input "[DATE]"
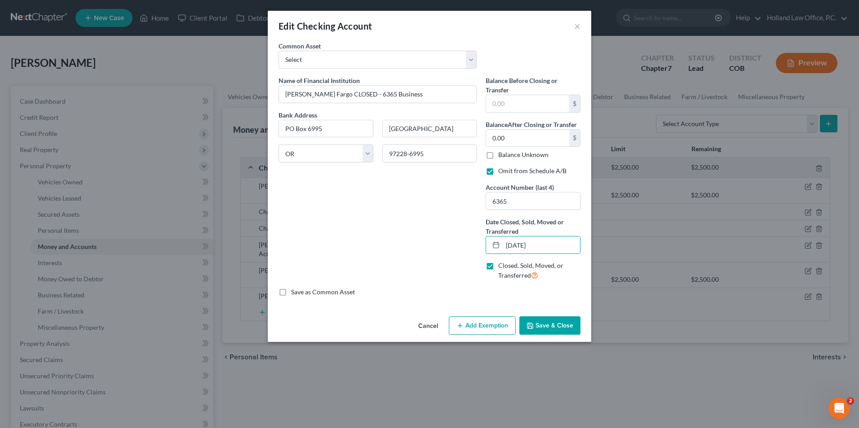
click at [555, 317] on button "Save & Close" at bounding box center [549, 326] width 61 height 19
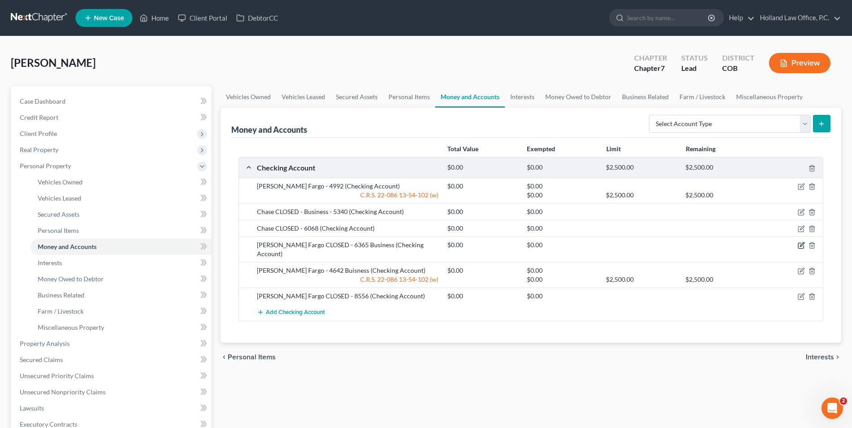
click at [802, 245] on icon "button" at bounding box center [801, 245] width 7 height 7
select select "38"
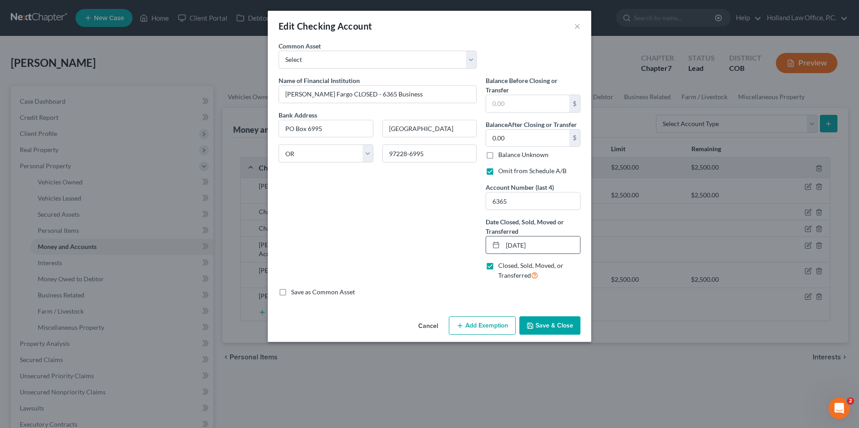
drag, startPoint x: 522, startPoint y: 247, endPoint x: 515, endPoint y: 247, distance: 6.8
click at [515, 247] on input "[DATE]" at bounding box center [541, 245] width 77 height 17
type input "[DATE]"
click at [561, 332] on button "Save & Close" at bounding box center [549, 326] width 61 height 19
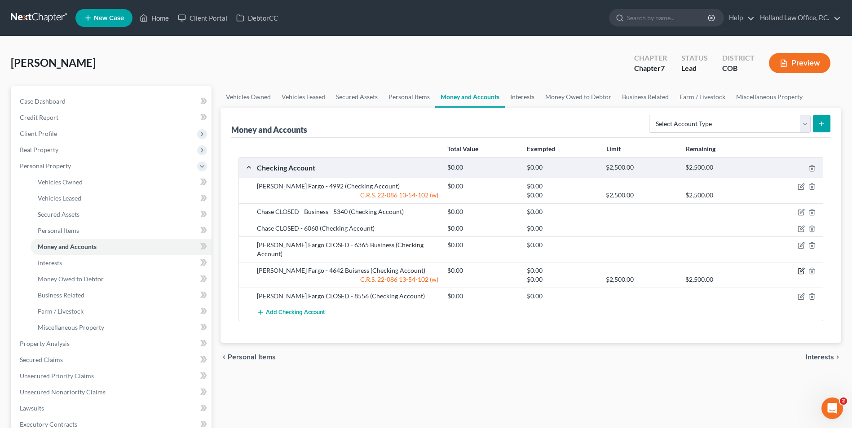
click at [800, 268] on icon "button" at bounding box center [801, 271] width 7 height 7
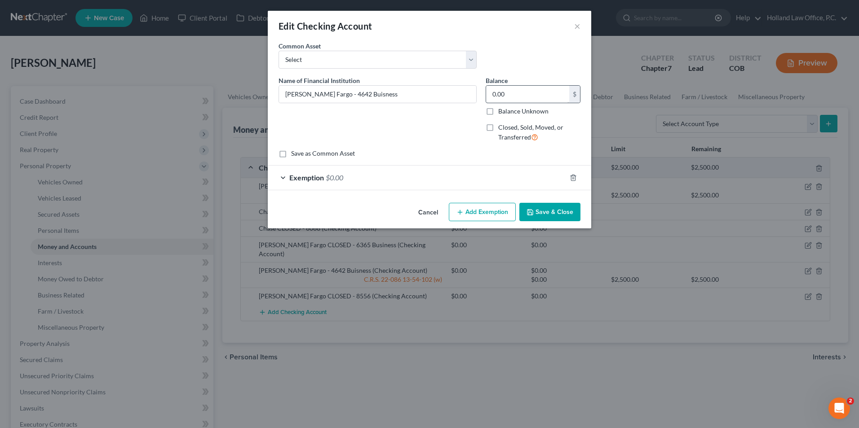
click at [519, 63] on div "Common Asset Select Academy Bank ENT Credit Union First National Bank Of Omaha …" at bounding box center [429, 58] width 311 height 35
click at [521, 88] on input "0.00" at bounding box center [527, 94] width 83 height 17
click at [467, 178] on div "Exemption $0.00" at bounding box center [417, 178] width 298 height 24
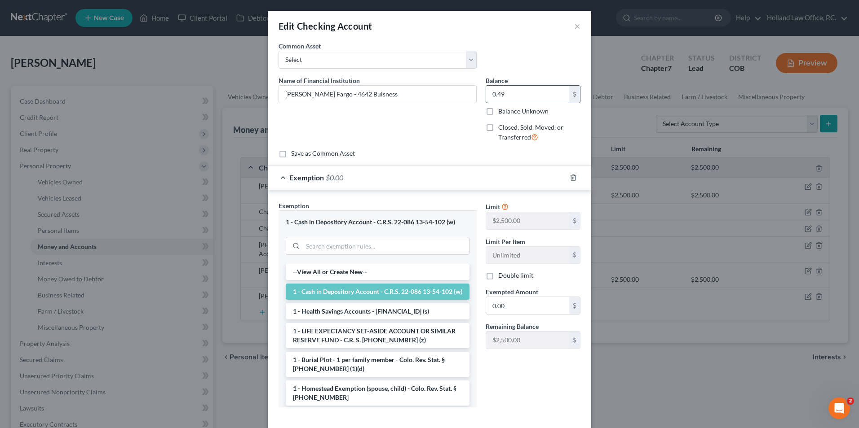
click at [511, 94] on input "0.49" at bounding box center [527, 94] width 83 height 17
drag, startPoint x: 511, startPoint y: 94, endPoint x: 499, endPoint y: 95, distance: 12.2
click at [499, 95] on input "0.49" at bounding box center [527, 94] width 83 height 17
type input "0.47"
click at [543, 302] on input "0.00" at bounding box center [527, 305] width 83 height 17
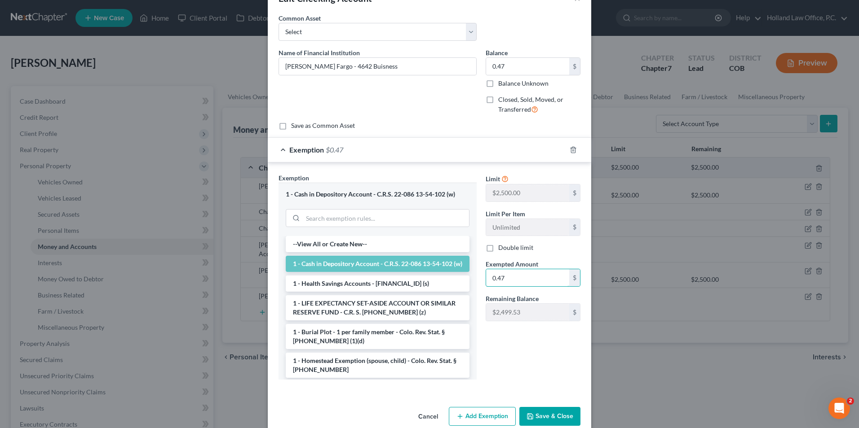
scroll to position [44, 0]
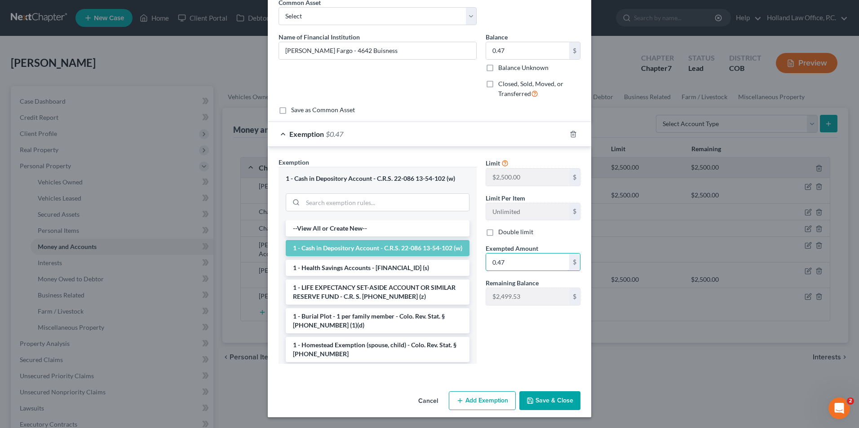
type input "0.47"
click at [556, 398] on button "Save & Close" at bounding box center [549, 401] width 61 height 19
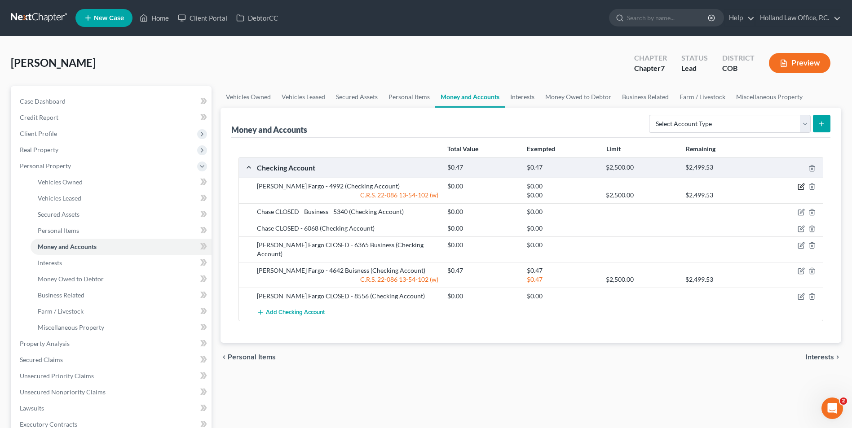
click at [799, 188] on icon "button" at bounding box center [801, 186] width 7 height 7
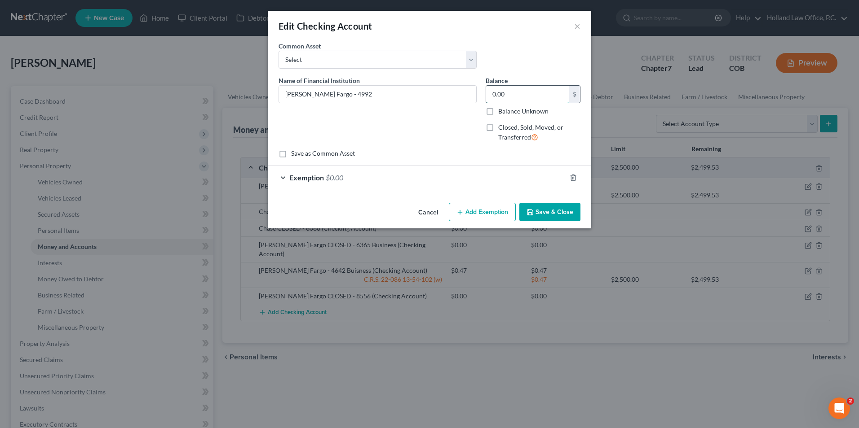
click at [520, 92] on input "0.00" at bounding box center [527, 94] width 83 height 17
type input "9.15"
click at [467, 176] on div "Exemption $0.00" at bounding box center [417, 178] width 298 height 24
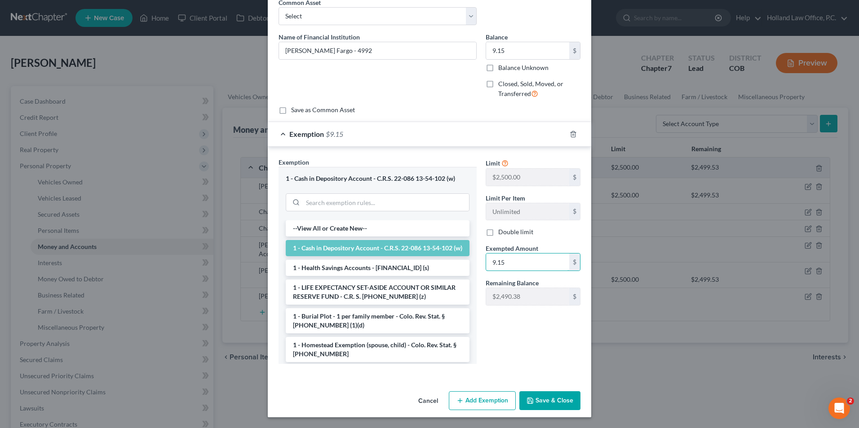
type input "9.15"
click at [551, 401] on button "Save & Close" at bounding box center [549, 401] width 61 height 19
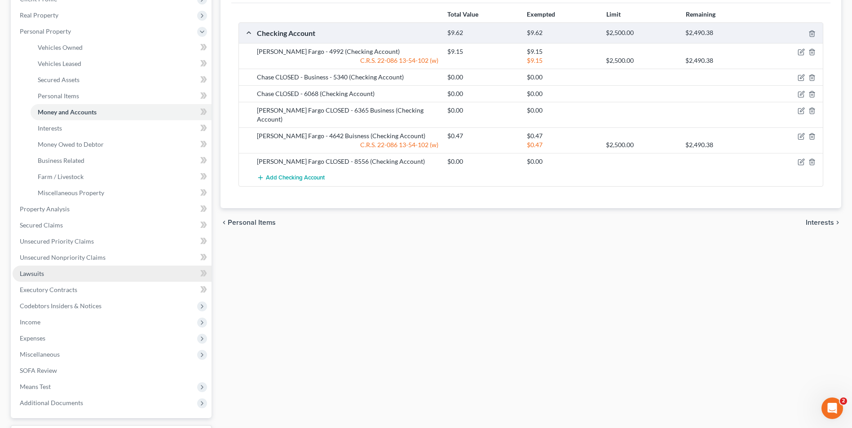
click at [43, 269] on link "Lawsuits" at bounding box center [112, 274] width 199 height 16
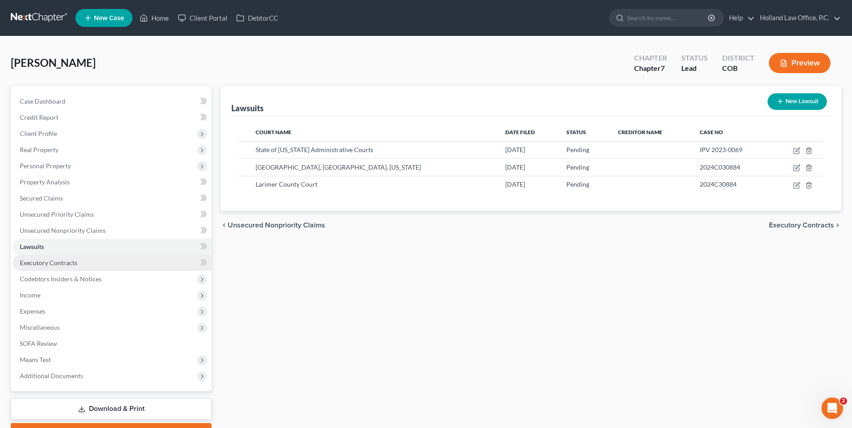
click at [56, 267] on link "Executory Contracts" at bounding box center [112, 263] width 199 height 16
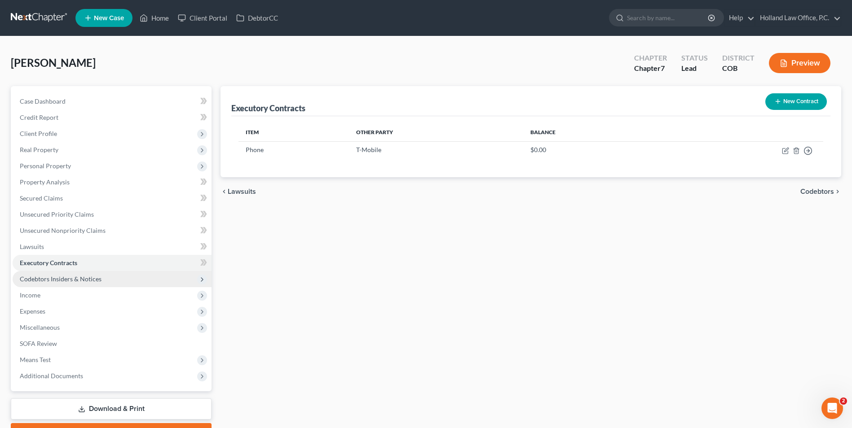
click at [89, 274] on span "Codebtors Insiders & Notices" at bounding box center [112, 279] width 199 height 16
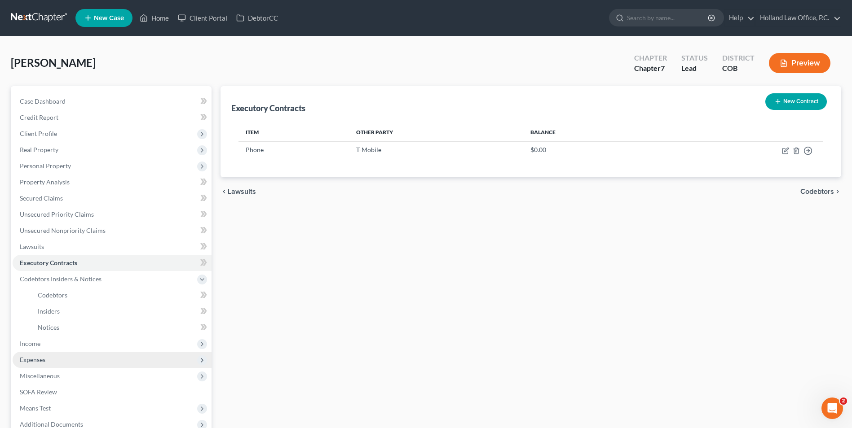
click at [45, 363] on span "Expenses" at bounding box center [33, 360] width 26 height 8
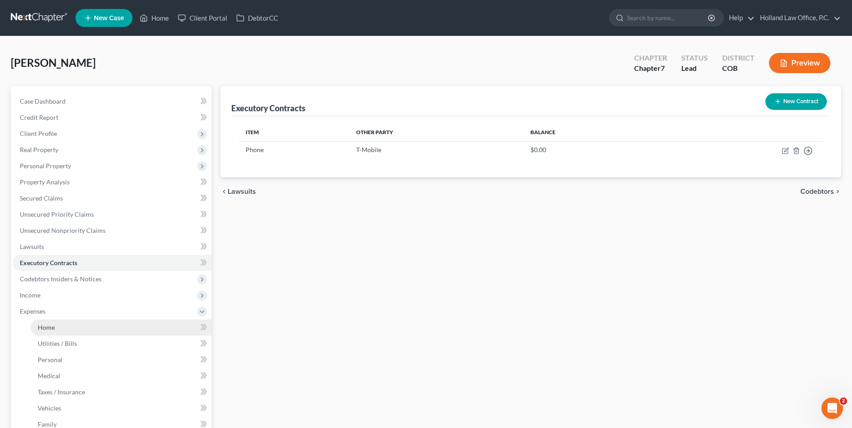
click at [70, 331] on link "Home" at bounding box center [121, 328] width 181 height 16
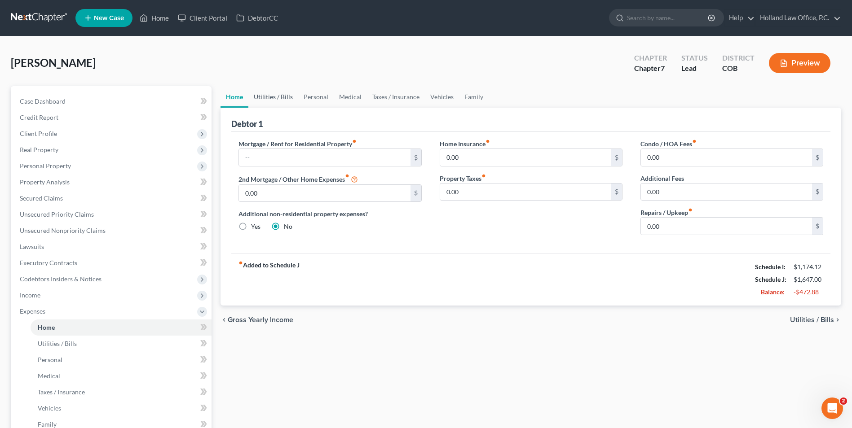
click at [278, 99] on link "Utilities / Bills" at bounding box center [273, 97] width 50 height 22
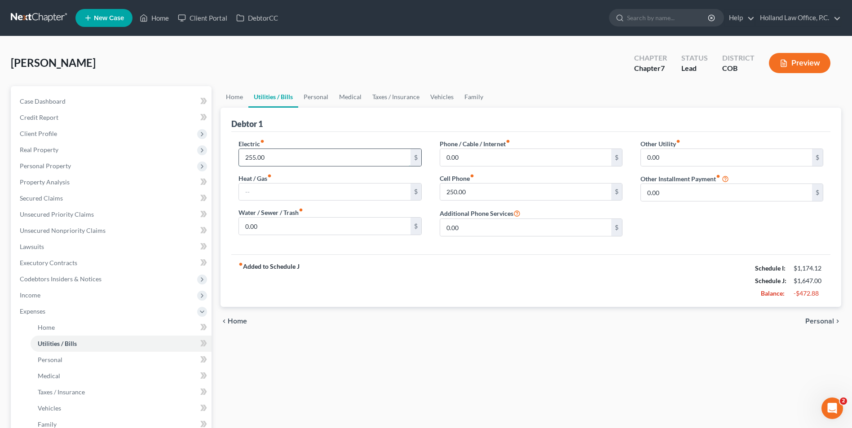
click at [280, 156] on input "255.00" at bounding box center [324, 157] width 171 height 17
click at [291, 172] on div "Electric fiber_manual_record 255.00 $ Heat / Gas fiber_manual_record $ Water / …" at bounding box center [330, 191] width 201 height 105
click at [314, 95] on link "Personal" at bounding box center [315, 97] width 35 height 22
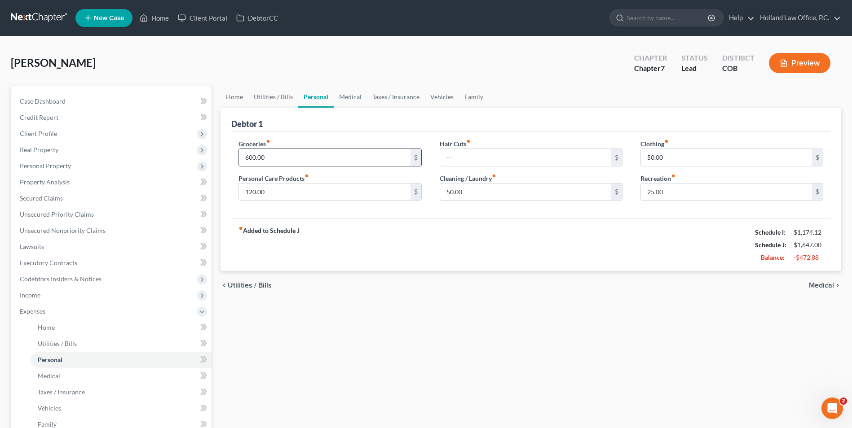
click at [317, 159] on input "600.00" at bounding box center [324, 157] width 171 height 17
type input "400.00"
click at [311, 186] on input "120.00" at bounding box center [324, 192] width 171 height 17
click at [310, 190] on input "120.00" at bounding box center [324, 192] width 171 height 17
type input "1"
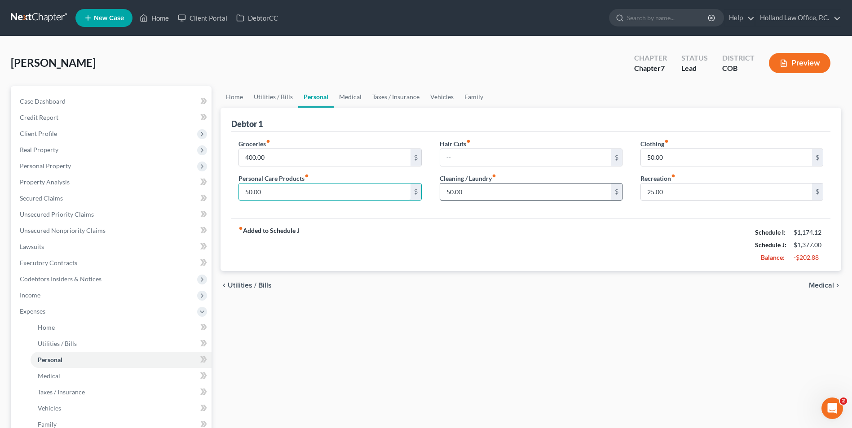
type input "50.00"
click at [501, 194] on input "50.00" at bounding box center [525, 192] width 171 height 17
click at [503, 192] on input "50.00" at bounding box center [525, 192] width 171 height 17
drag, startPoint x: 507, startPoint y: 191, endPoint x: 439, endPoint y: 190, distance: 67.8
click at [425, 191] on div "Groceries fiber_manual_record 400.00 $ Personal Care Products fiber_manual_reco…" at bounding box center [531, 173] width 603 height 69
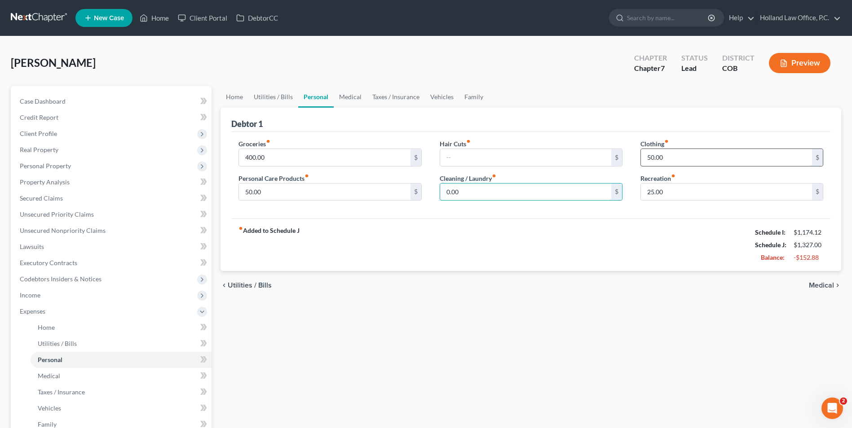
type input "0.00"
click at [669, 161] on input "50.00" at bounding box center [726, 157] width 171 height 17
click at [671, 157] on input "50.00" at bounding box center [726, 157] width 171 height 17
click at [669, 158] on input "50.00" at bounding box center [726, 157] width 171 height 17
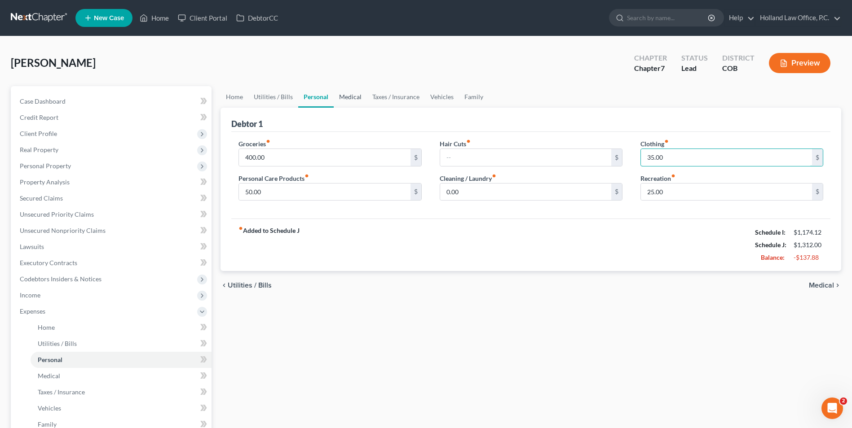
type input "35.00"
click at [351, 91] on link "Medical" at bounding box center [350, 97] width 33 height 22
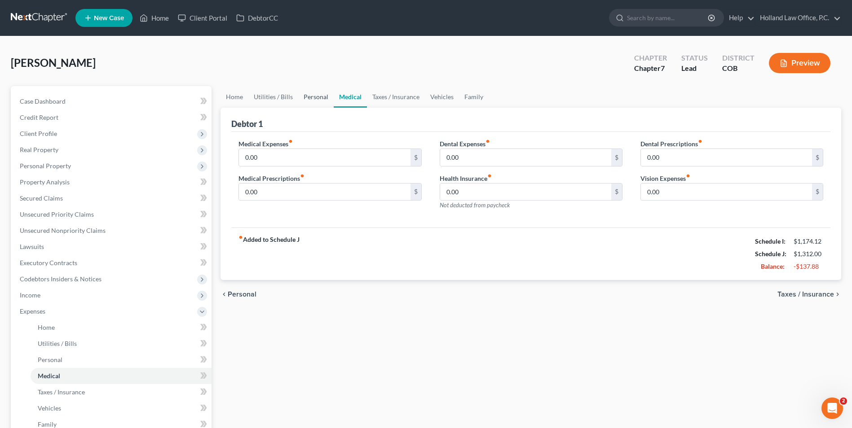
click at [318, 89] on link "Personal" at bounding box center [315, 97] width 35 height 22
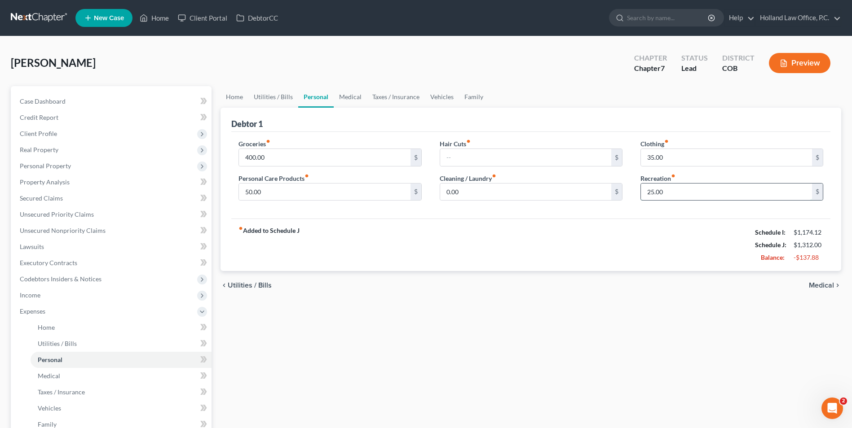
click at [680, 195] on input "25.00" at bounding box center [726, 192] width 171 height 17
click at [683, 194] on input "25.00" at bounding box center [726, 192] width 171 height 17
drag, startPoint x: 685, startPoint y: 188, endPoint x: 645, endPoint y: 198, distance: 41.1
click at [645, 198] on input "25.00" at bounding box center [726, 192] width 171 height 17
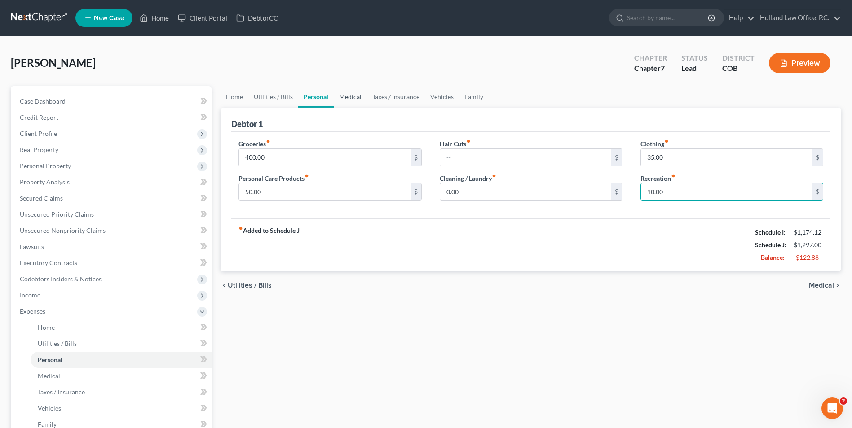
type input "10.00"
click at [358, 91] on link "Medical" at bounding box center [350, 97] width 33 height 22
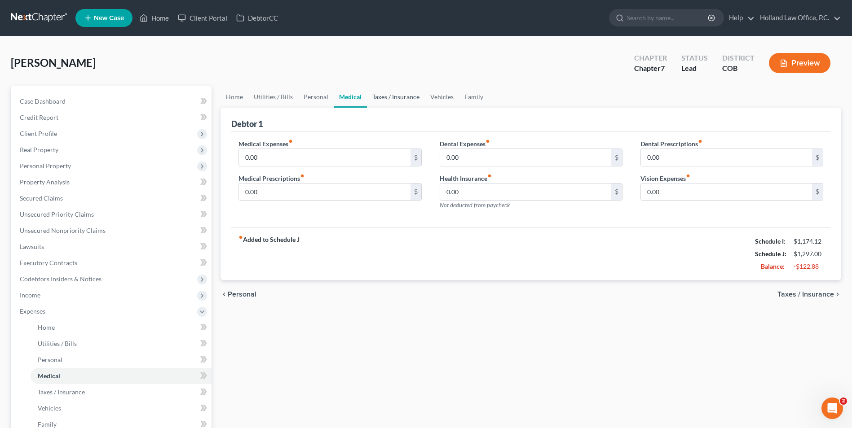
click at [393, 106] on link "Taxes / Insurance" at bounding box center [396, 97] width 58 height 22
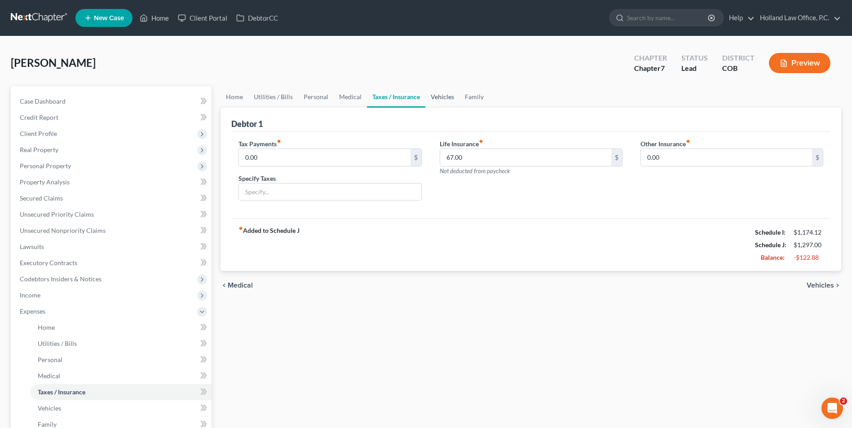
click at [433, 94] on link "Vehicles" at bounding box center [442, 97] width 34 height 22
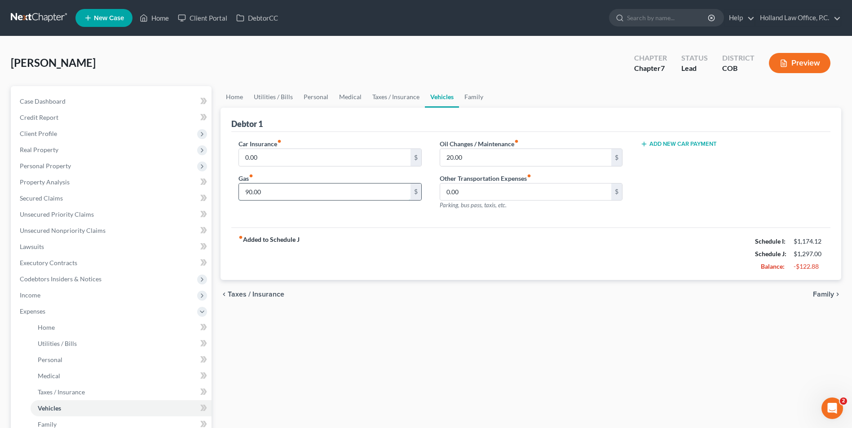
click at [303, 189] on input "90.00" at bounding box center [324, 192] width 171 height 17
type input "60.00"
click at [463, 95] on link "Family" at bounding box center [474, 97] width 30 height 22
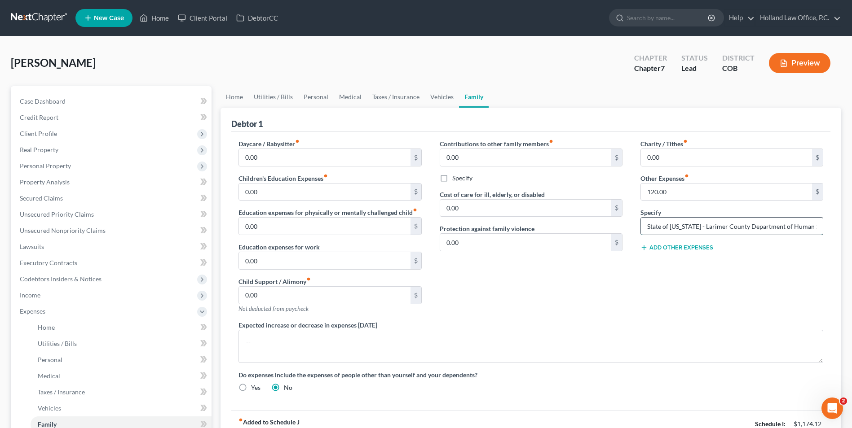
click at [744, 227] on input "State of [US_STATE] - Larimer County Department of Human Services" at bounding box center [732, 226] width 182 height 17
click at [764, 255] on div "Charity / Tithes fiber_manual_record 0.00 $ Other Expenses fiber_manual_record …" at bounding box center [731, 229] width 201 height 181
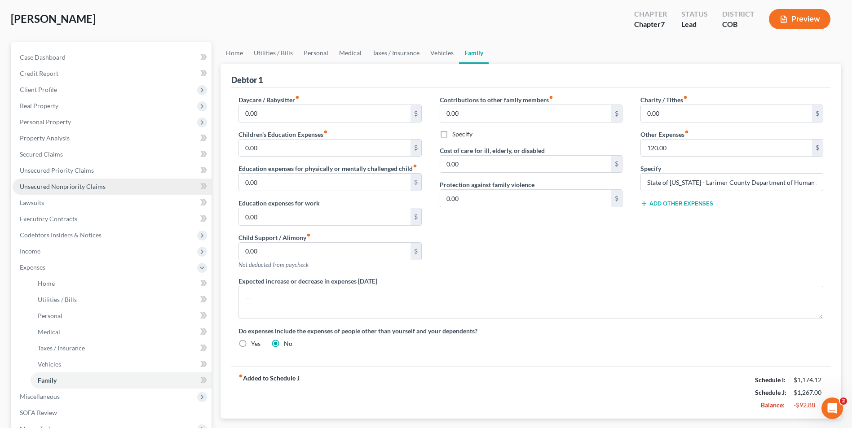
scroll to position [135, 0]
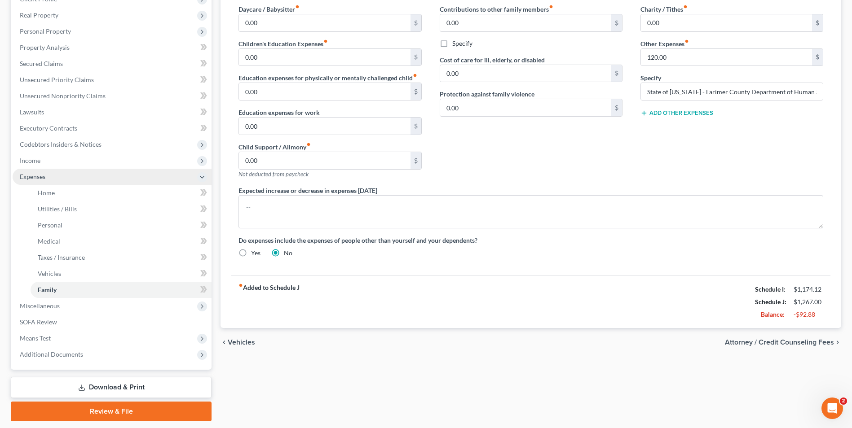
click at [53, 173] on span "Expenses" at bounding box center [112, 177] width 199 height 16
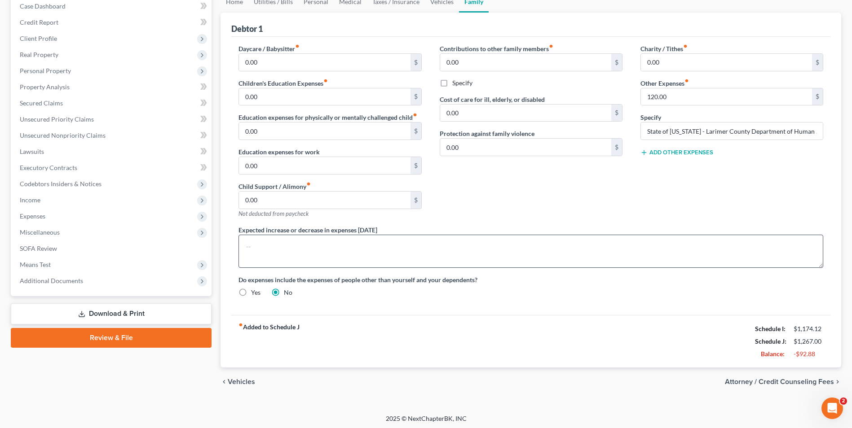
scroll to position [97, 0]
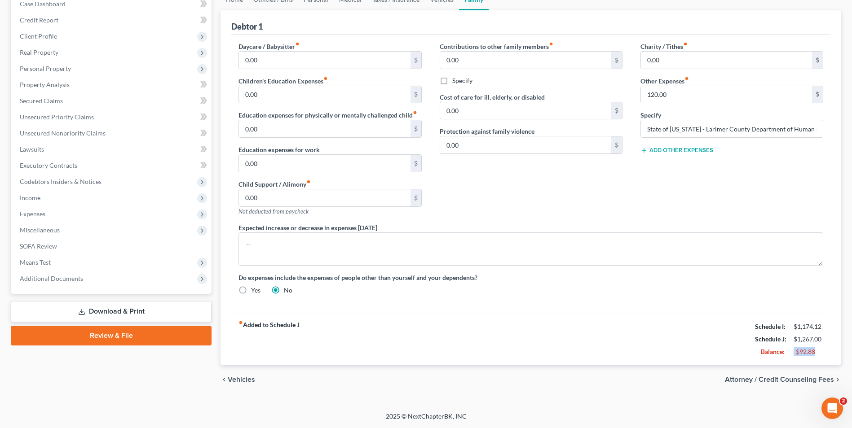
drag, startPoint x: 792, startPoint y: 351, endPoint x: 817, endPoint y: 351, distance: 24.7
click at [817, 351] on div "-$92.88" at bounding box center [808, 352] width 39 height 9
click at [817, 351] on div "-$92.88" at bounding box center [809, 352] width 30 height 9
drag, startPoint x: 817, startPoint y: 351, endPoint x: 797, endPoint y: 353, distance: 19.8
click at [797, 353] on div "-$92.88" at bounding box center [809, 352] width 30 height 9
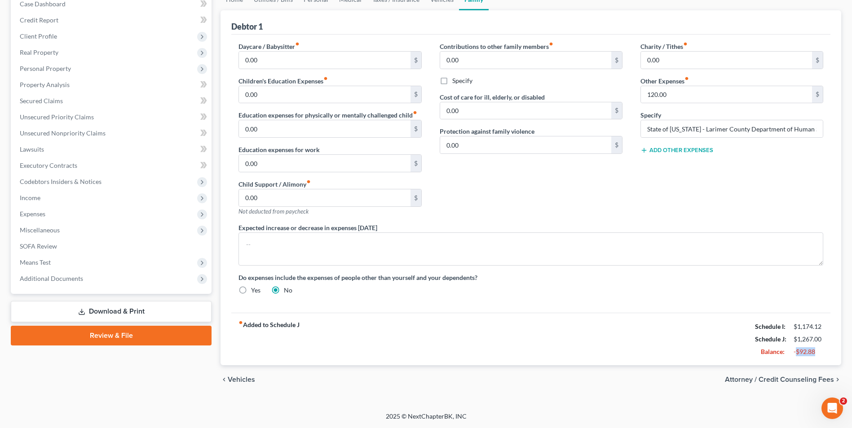
drag, startPoint x: 797, startPoint y: 353, endPoint x: 805, endPoint y: 353, distance: 8.5
click at [805, 353] on div "-$92.88" at bounding box center [809, 352] width 30 height 9
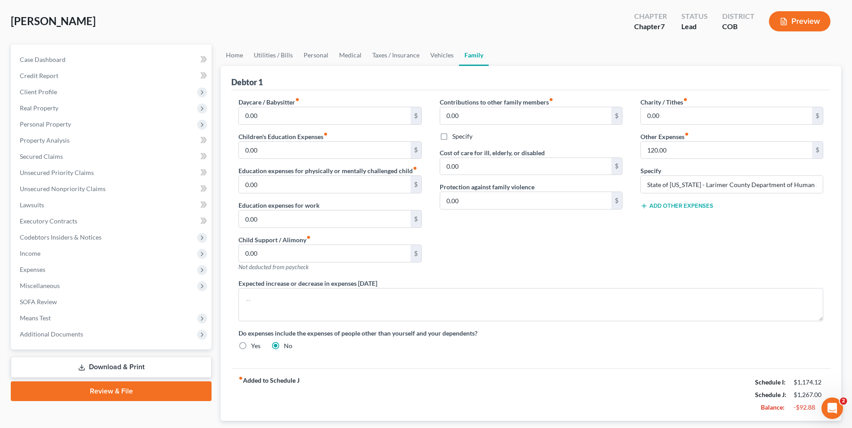
scroll to position [0, 0]
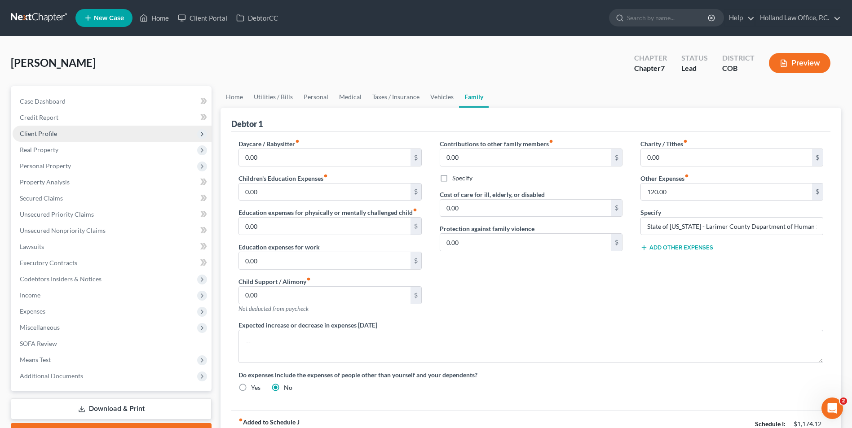
click at [45, 134] on span "Client Profile" at bounding box center [38, 134] width 37 height 8
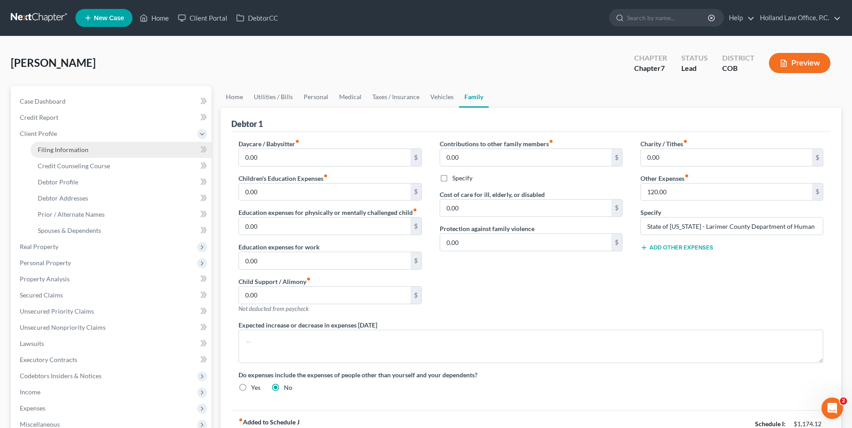
click at [82, 150] on span "Filing Information" at bounding box center [63, 150] width 51 height 8
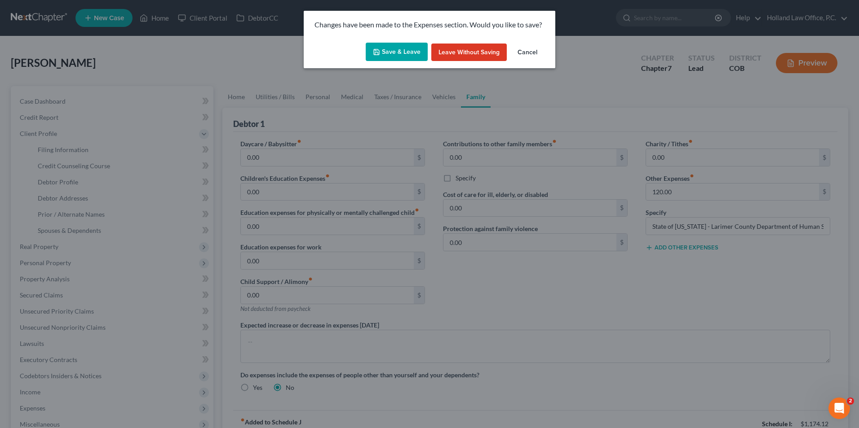
click at [399, 47] on button "Save & Leave" at bounding box center [397, 52] width 62 height 19
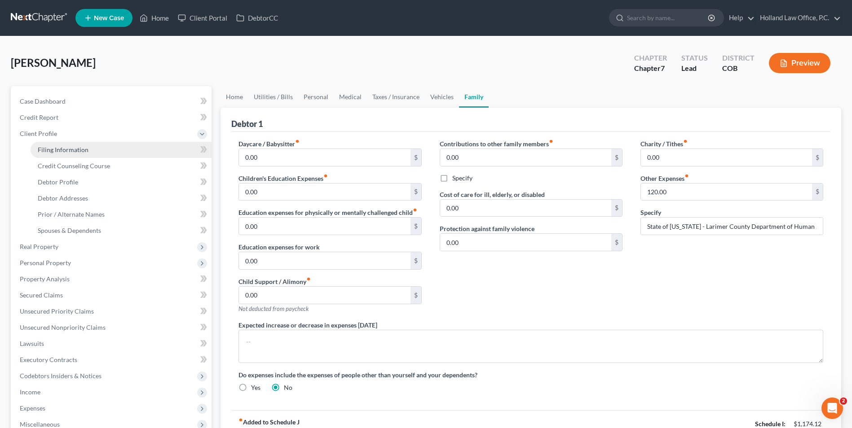
select select "1"
select select "0"
select select "11"
select select "0"
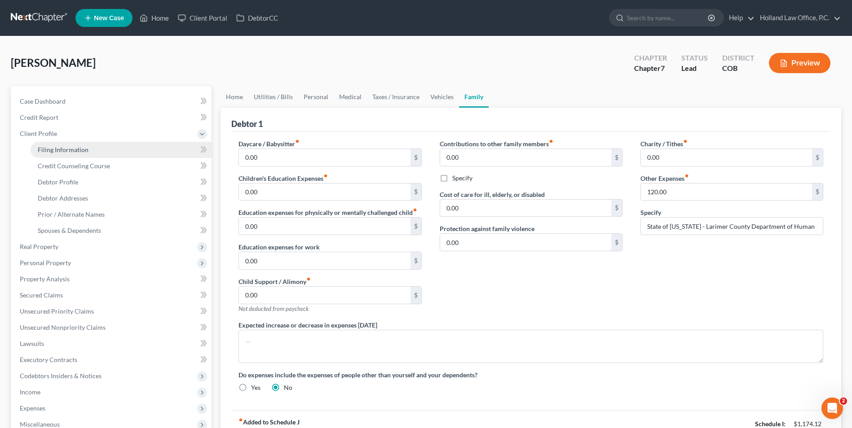
select select "5"
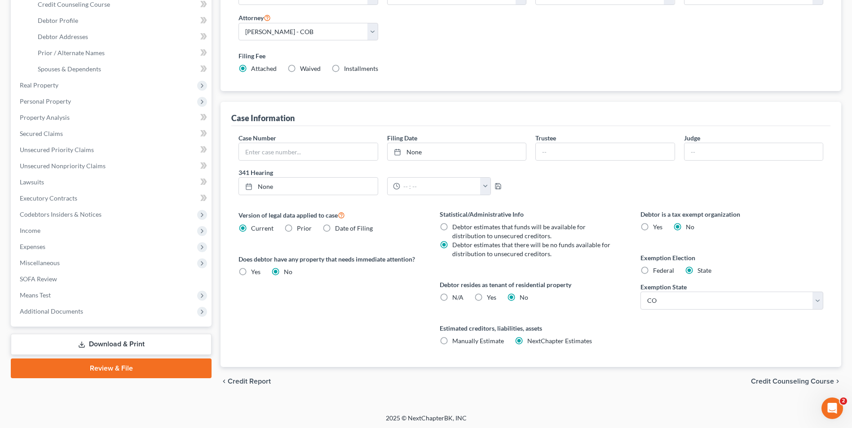
scroll to position [163, 0]
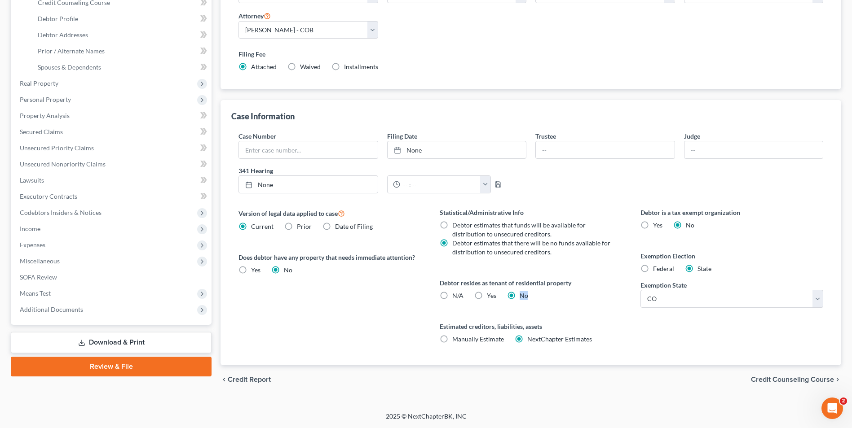
drag, startPoint x: 520, startPoint y: 295, endPoint x: 535, endPoint y: 292, distance: 15.4
click at [535, 292] on div "Debtor resides as tenant of residential property N/A Yes Yes No" at bounding box center [531, 289] width 183 height 22
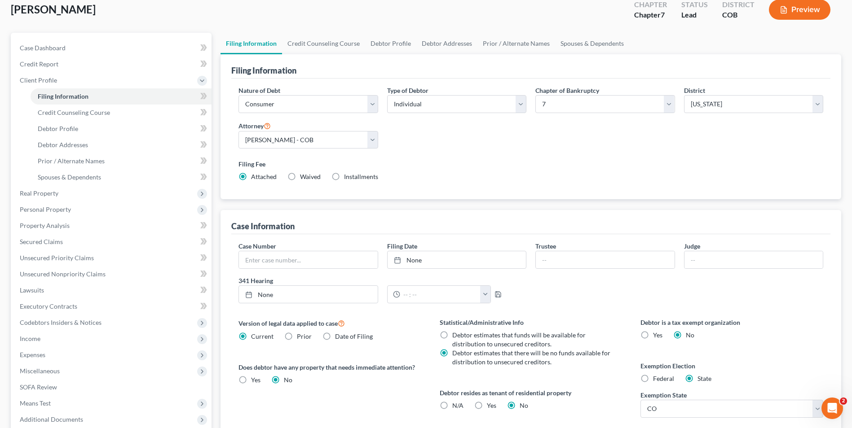
scroll to position [0, 0]
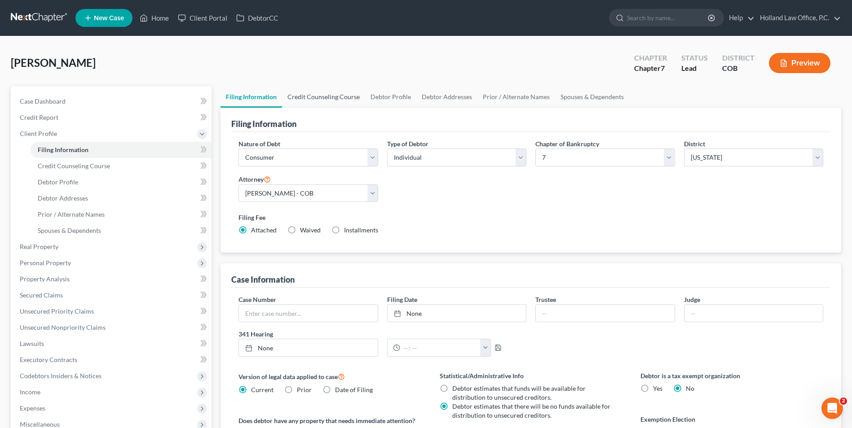
click at [322, 95] on link "Credit Counseling Course" at bounding box center [323, 97] width 83 height 22
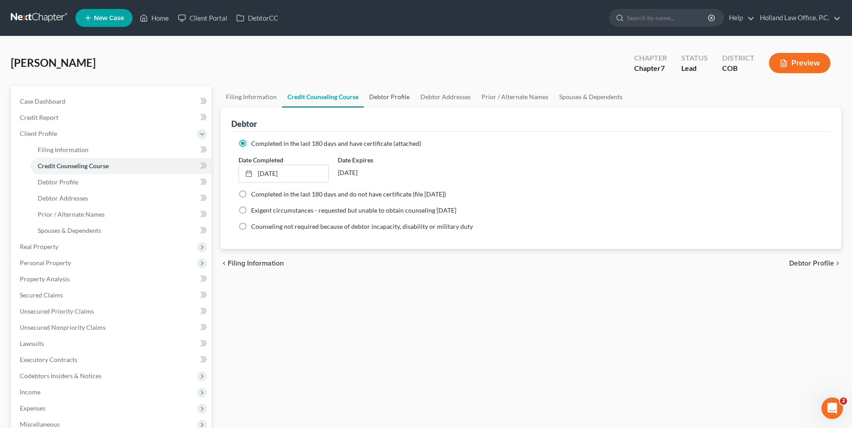
click at [393, 97] on link "Debtor Profile" at bounding box center [389, 97] width 51 height 22
select select "0"
select select "2"
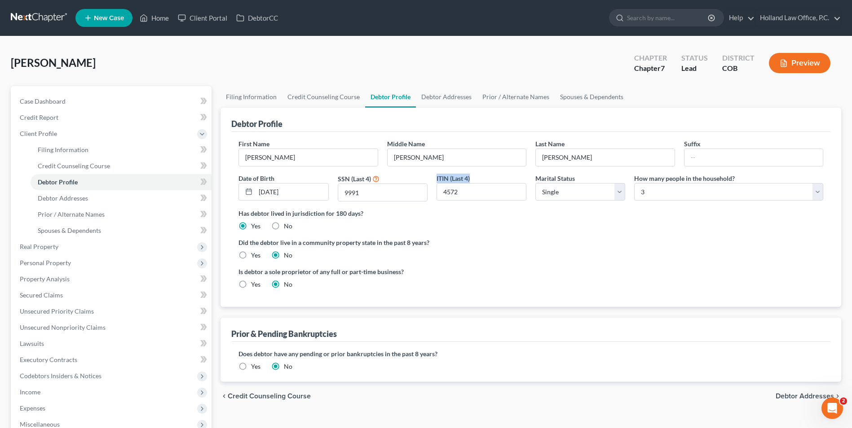
drag, startPoint x: 435, startPoint y: 177, endPoint x: 490, endPoint y: 175, distance: 55.3
click at [491, 177] on div "ITIN (Last 4) 4572" at bounding box center [481, 188] width 99 height 28
drag, startPoint x: 490, startPoint y: 175, endPoint x: 459, endPoint y: 178, distance: 31.1
click at [485, 225] on div "Has debtor lived in jurisdiction for 180 days? Yes No Debtor must reside in jur…" at bounding box center [530, 220] width 585 height 22
click at [437, 93] on link "Debtor Addresses" at bounding box center [446, 97] width 61 height 22
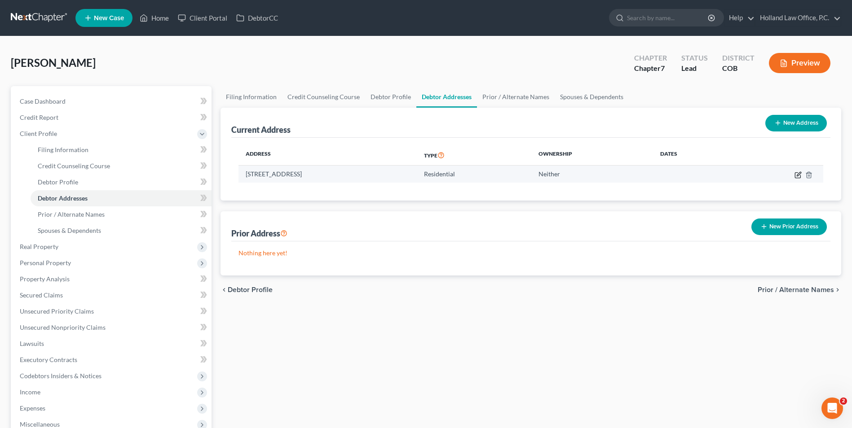
click at [797, 176] on icon "button" at bounding box center [799, 174] width 4 height 4
select select "5"
select select "0"
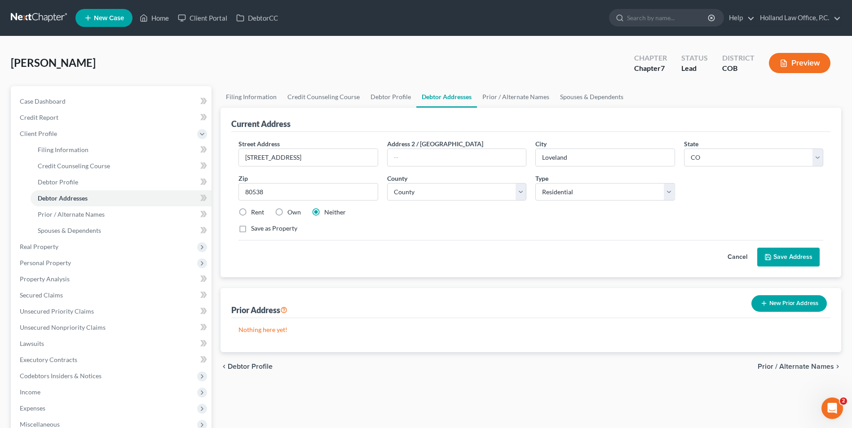
click at [786, 256] on button "Save Address" at bounding box center [788, 257] width 62 height 19
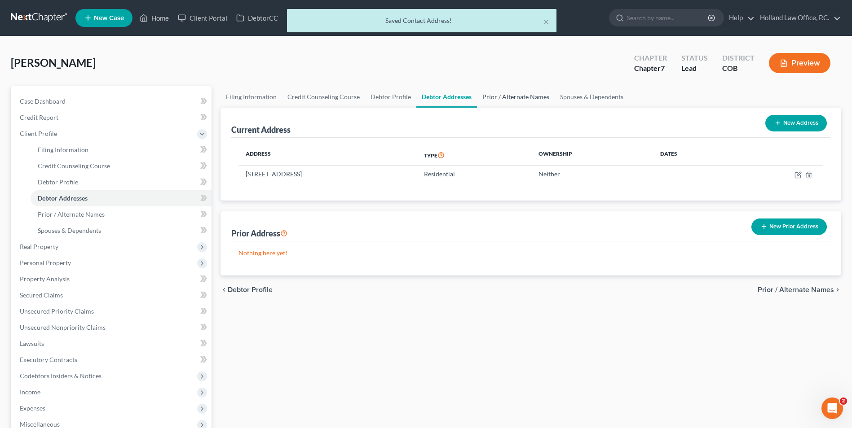
click at [527, 104] on link "Prior / Alternate Names" at bounding box center [516, 97] width 78 height 22
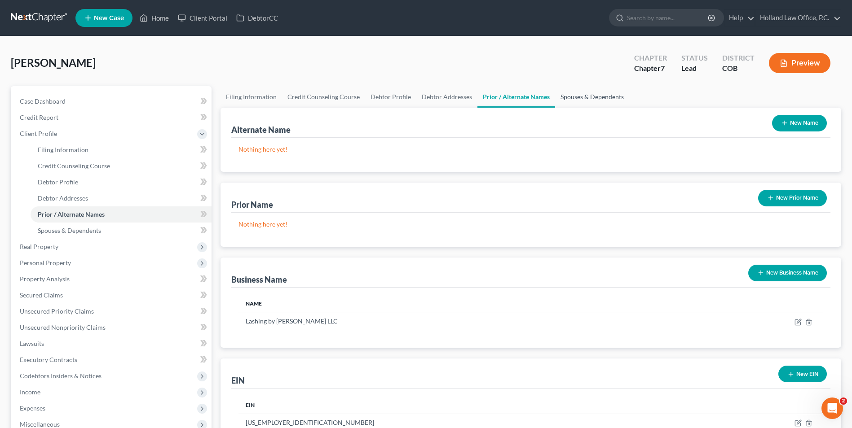
click at [580, 97] on link "Spouses & Dependents" at bounding box center [592, 97] width 74 height 22
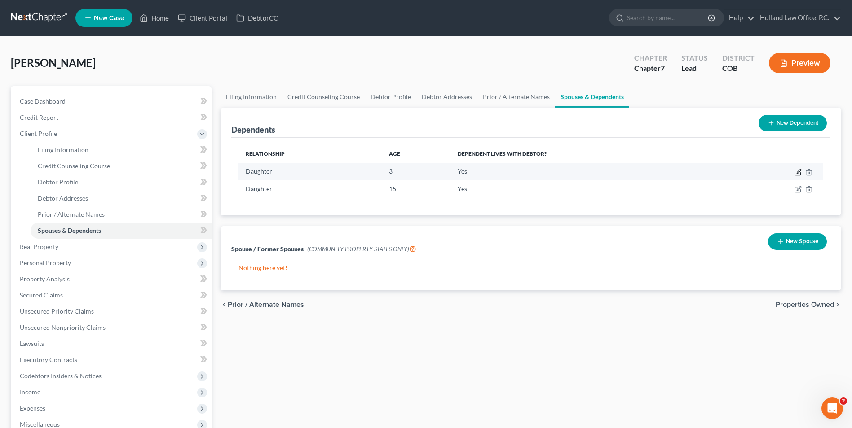
click at [798, 172] on icon "button" at bounding box center [798, 172] width 7 height 7
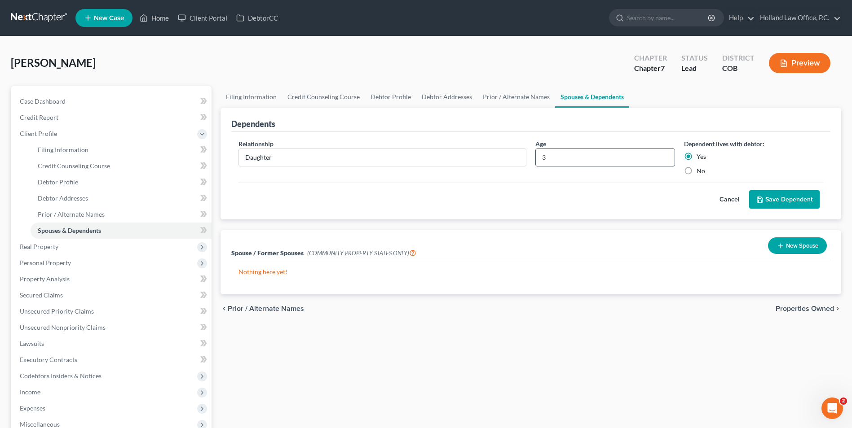
click at [554, 156] on input "3" at bounding box center [605, 157] width 138 height 17
type input "4"
click at [781, 199] on button "Save Dependent" at bounding box center [784, 199] width 71 height 19
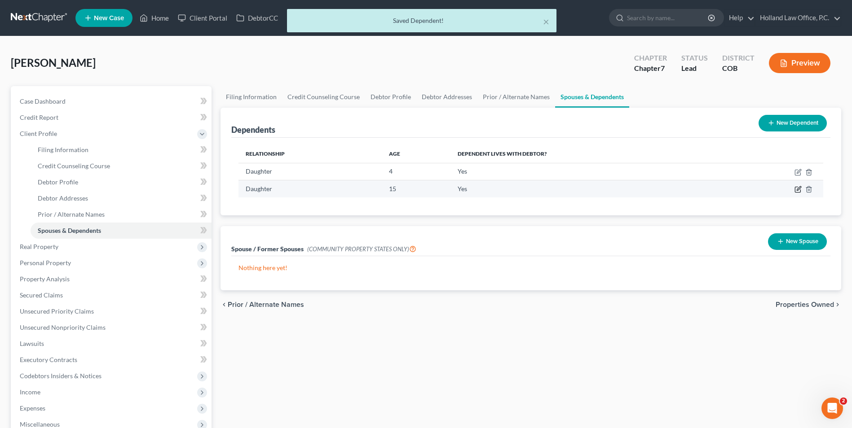
click at [795, 189] on icon "button" at bounding box center [798, 189] width 7 height 7
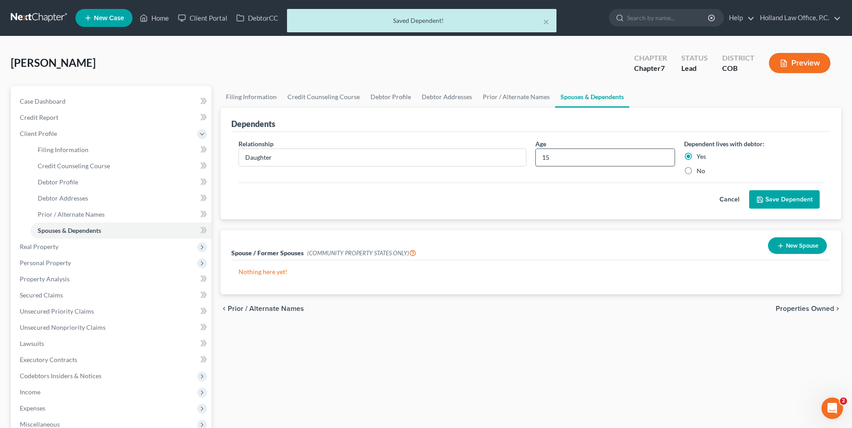
click at [556, 162] on input "15" at bounding box center [605, 157] width 138 height 17
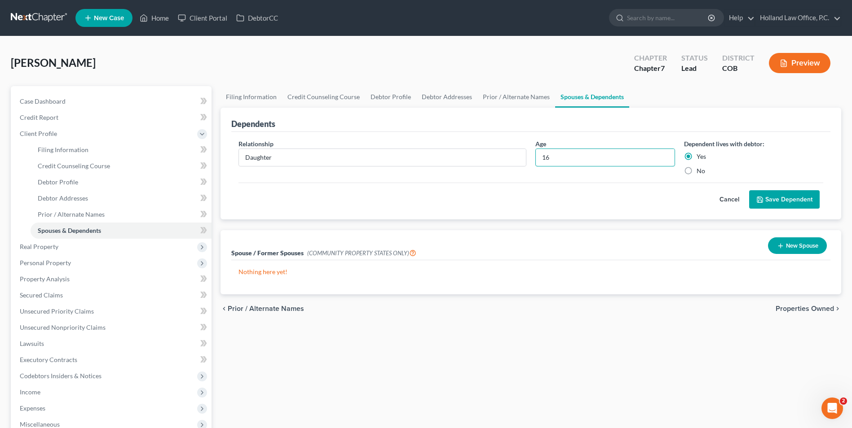
type input "16"
click at [795, 199] on button "Save Dependent" at bounding box center [784, 199] width 71 height 19
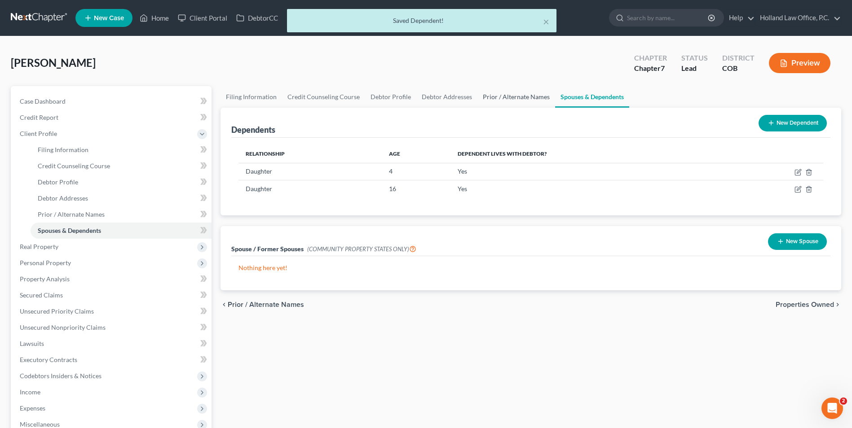
click at [495, 103] on link "Prior / Alternate Names" at bounding box center [516, 97] width 78 height 22
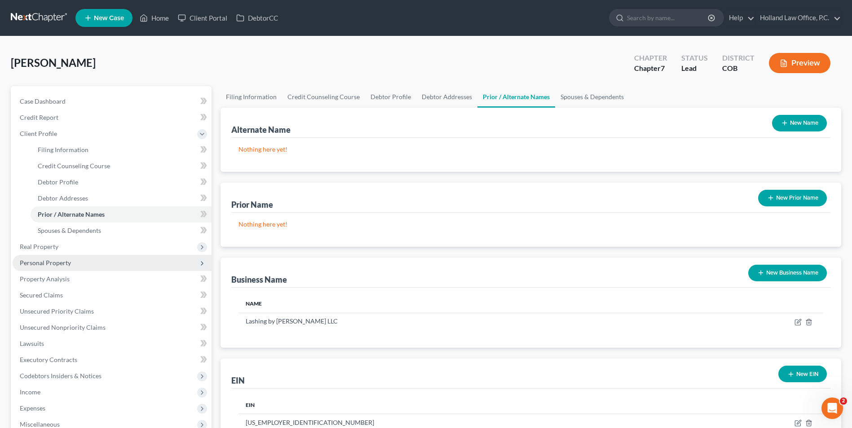
click at [49, 264] on span "Personal Property" at bounding box center [45, 263] width 51 height 8
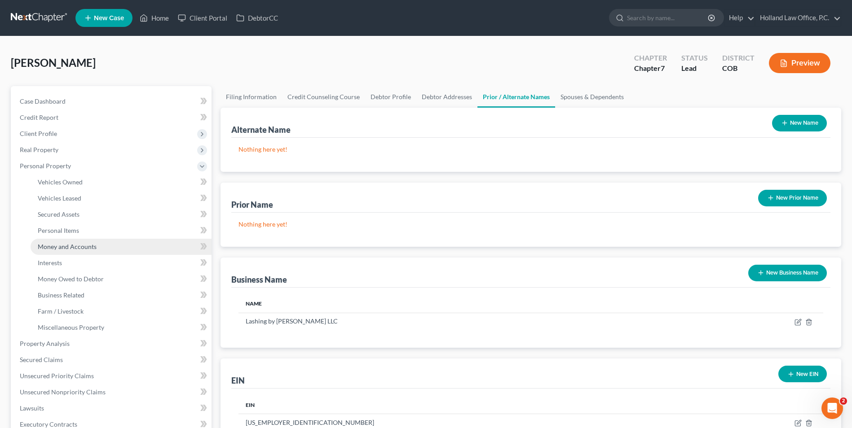
click at [84, 245] on span "Money and Accounts" at bounding box center [67, 247] width 59 height 8
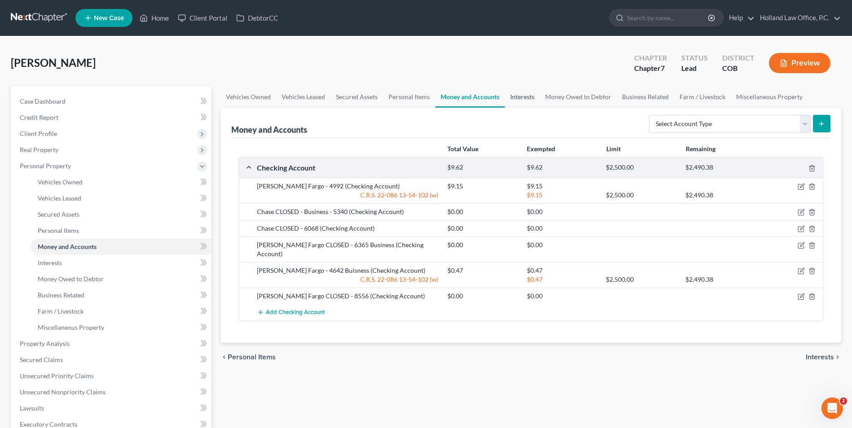
click at [527, 94] on link "Interests" at bounding box center [522, 97] width 35 height 22
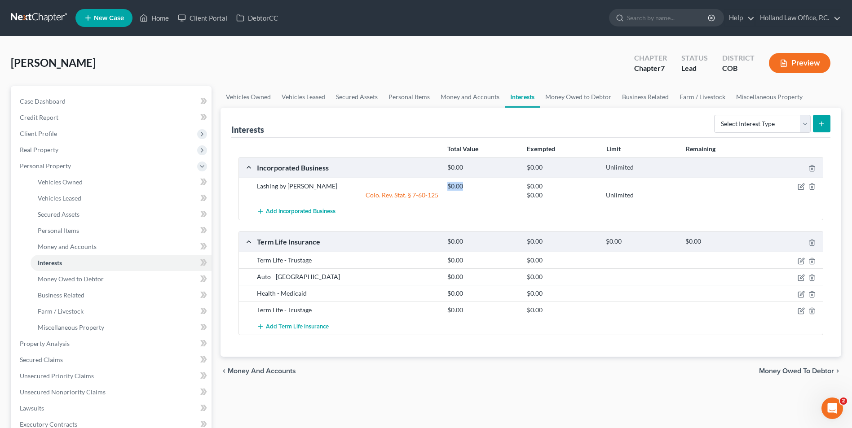
drag, startPoint x: 444, startPoint y: 184, endPoint x: 464, endPoint y: 186, distance: 20.4
click at [463, 185] on div "$0.00" at bounding box center [482, 186] width 79 height 9
click at [464, 187] on div "$0.00" at bounding box center [482, 186] width 79 height 9
click at [800, 187] on icon "button" at bounding box center [802, 186] width 4 height 4
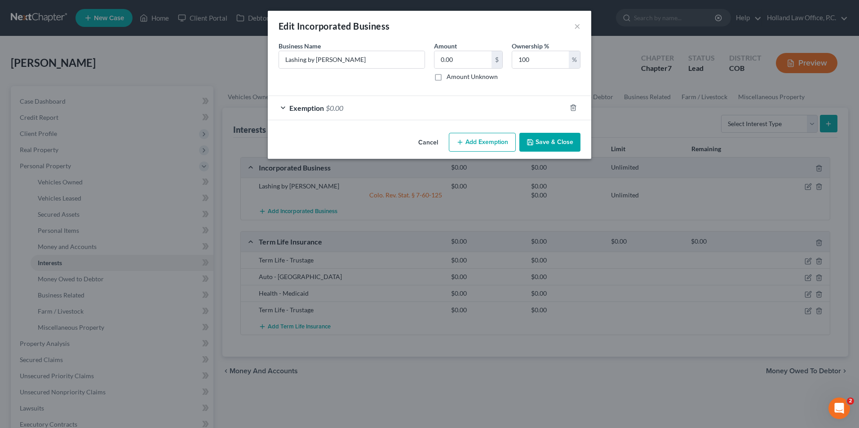
click at [550, 148] on button "Save & Close" at bounding box center [549, 142] width 61 height 19
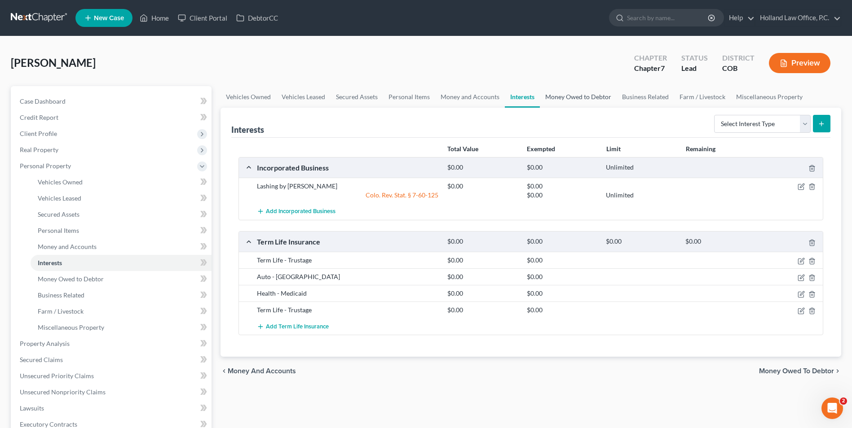
click at [587, 97] on link "Money Owed to Debtor" at bounding box center [578, 97] width 77 height 22
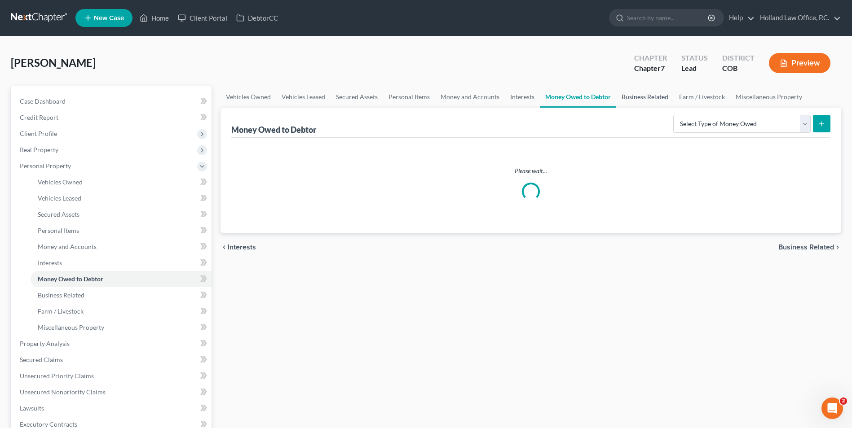
click at [629, 93] on link "Business Related" at bounding box center [644, 97] width 57 height 22
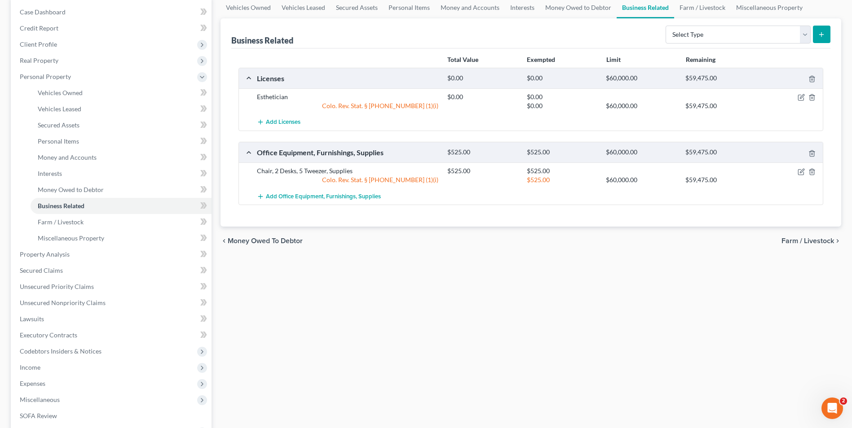
scroll to position [90, 0]
click at [799, 172] on icon "button" at bounding box center [801, 171] width 7 height 7
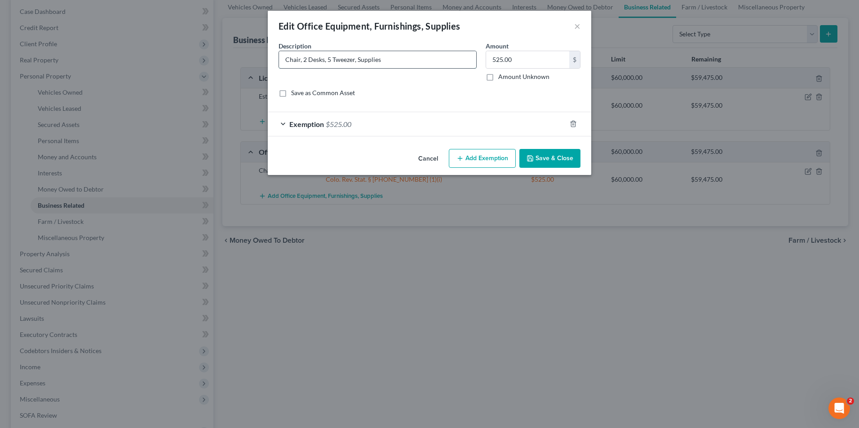
click at [385, 63] on input "Chair, 2 Desks, 5 Tweezer, Supplies" at bounding box center [377, 59] width 197 height 17
type input "Chair, 2 Desks, 5 Tweezer, Supplies Inventory, Dresser, light,"
click at [553, 159] on button "Save & Close" at bounding box center [549, 158] width 61 height 19
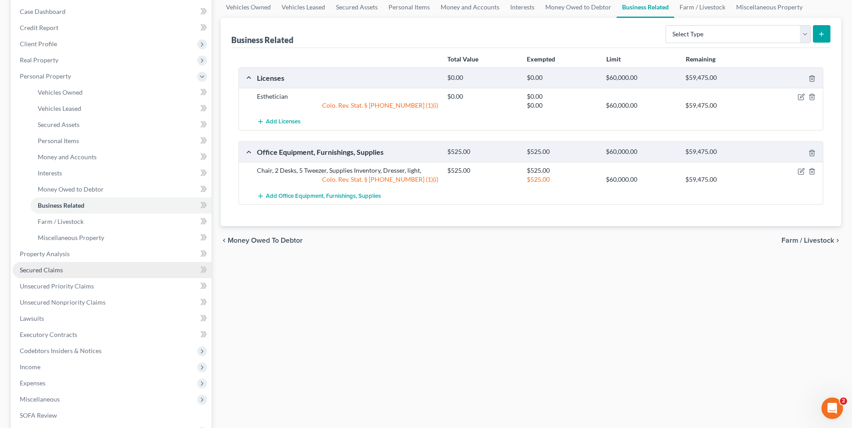
click at [53, 270] on span "Secured Claims" at bounding box center [41, 270] width 43 height 8
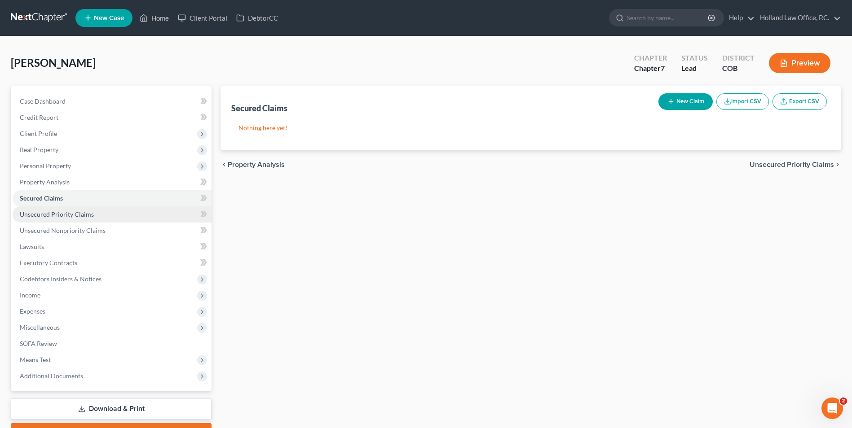
click at [64, 213] on span "Unsecured Priority Claims" at bounding box center [57, 215] width 74 height 8
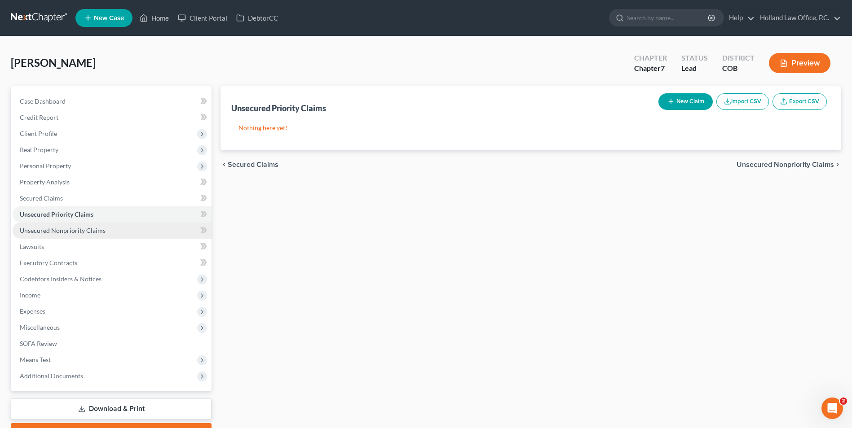
click at [96, 231] on span "Unsecured Nonpriority Claims" at bounding box center [63, 231] width 86 height 8
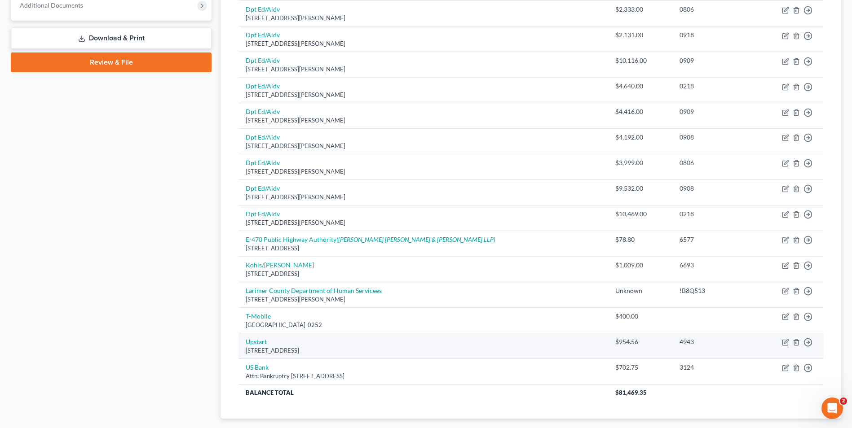
scroll to position [404, 0]
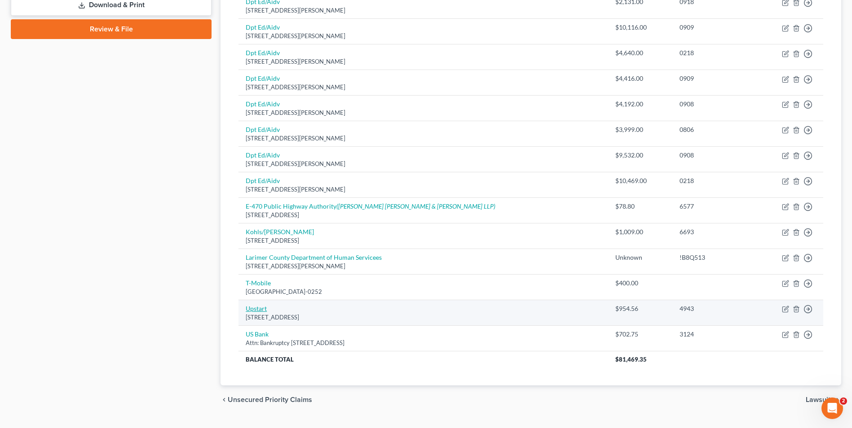
click at [251, 307] on link "Upstart" at bounding box center [256, 309] width 21 height 8
select select "4"
select select "10"
select select "0"
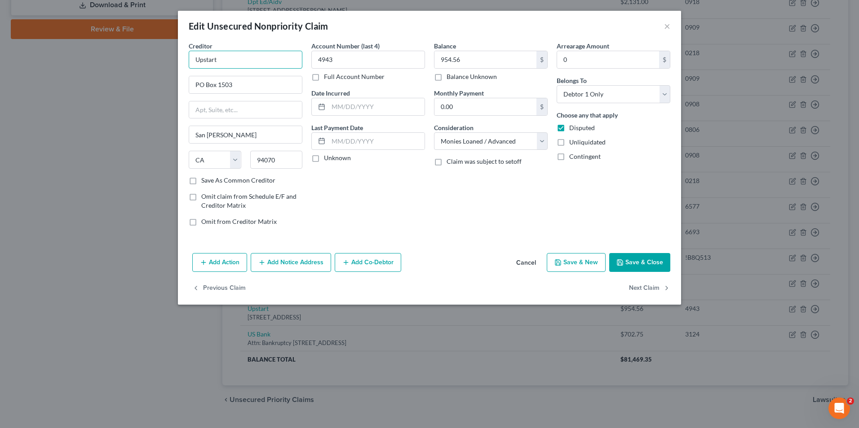
click at [207, 60] on input "Upstart" at bounding box center [246, 60] width 114 height 18
click at [471, 65] on input "954.56" at bounding box center [485, 59] width 102 height 17
click at [463, 212] on div "Balance 954.56 $ Balance Unknown Balance Undetermined 954.56 $ Balance Unknown …" at bounding box center [490, 137] width 123 height 192
click at [569, 129] on label "Disputed" at bounding box center [582, 128] width 26 height 9
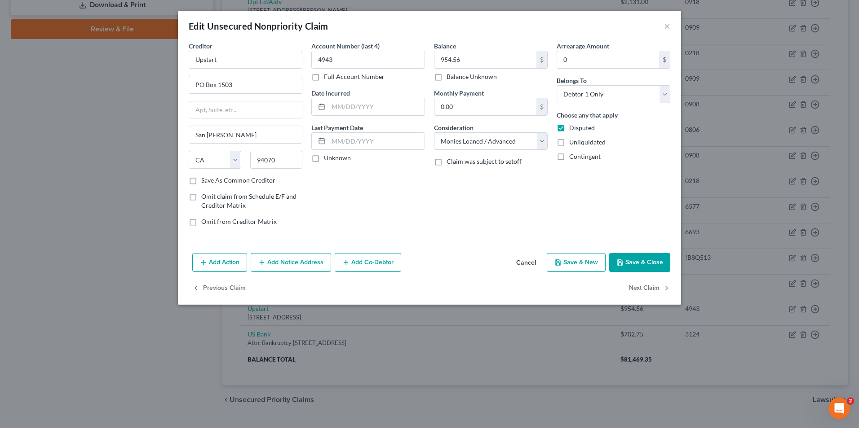
click at [573, 129] on input "Disputed" at bounding box center [576, 127] width 6 height 6
checkbox input "false"
click at [644, 263] on button "Save & Close" at bounding box center [639, 262] width 61 height 19
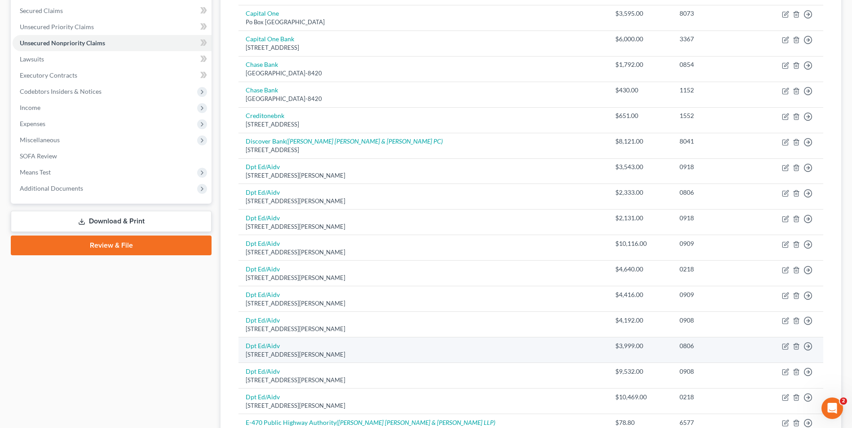
scroll to position [135, 0]
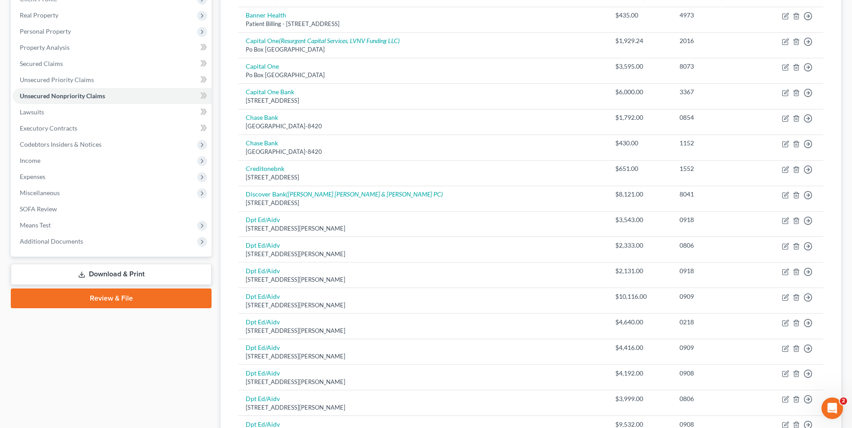
click at [121, 269] on link "Download & Print" at bounding box center [111, 274] width 201 height 21
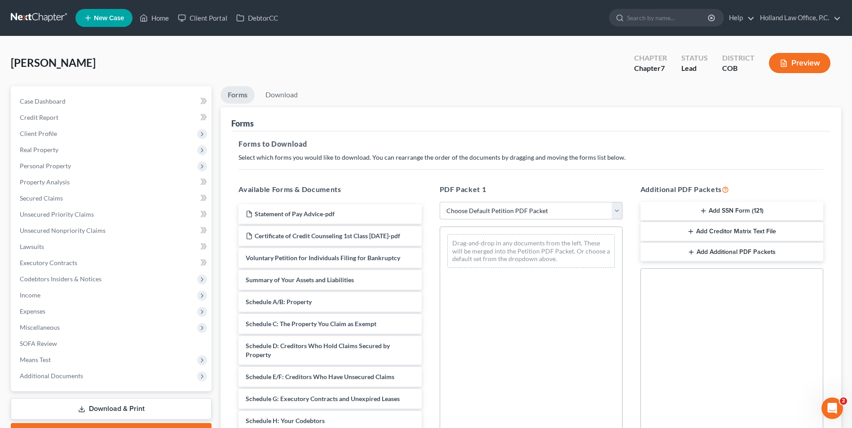
click at [506, 215] on select "Choose Default Petition PDF Packet Complete Bankruptcy Petition (all forms and …" at bounding box center [531, 211] width 183 height 18
select select "0"
click at [440, 202] on select "Choose Default Petition PDF Packet Complete Bankruptcy Petition (all forms and …" at bounding box center [531, 211] width 183 height 18
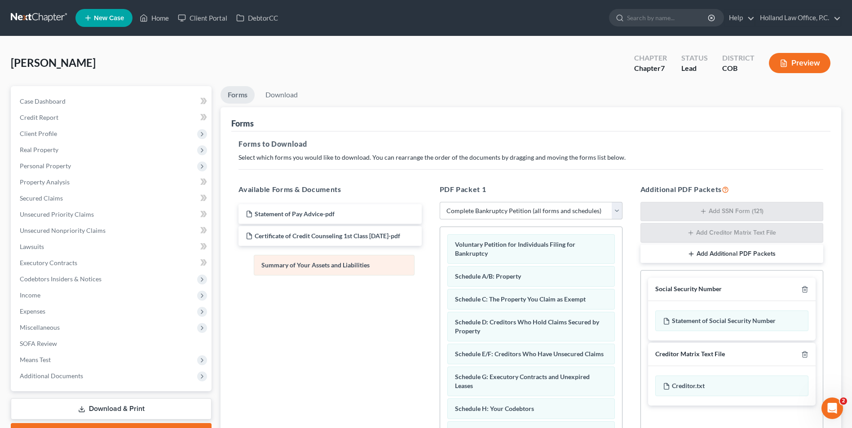
drag, startPoint x: 516, startPoint y: 277, endPoint x: 323, endPoint y: 265, distance: 193.9
click at [282, 95] on link "Download" at bounding box center [281, 95] width 47 height 18
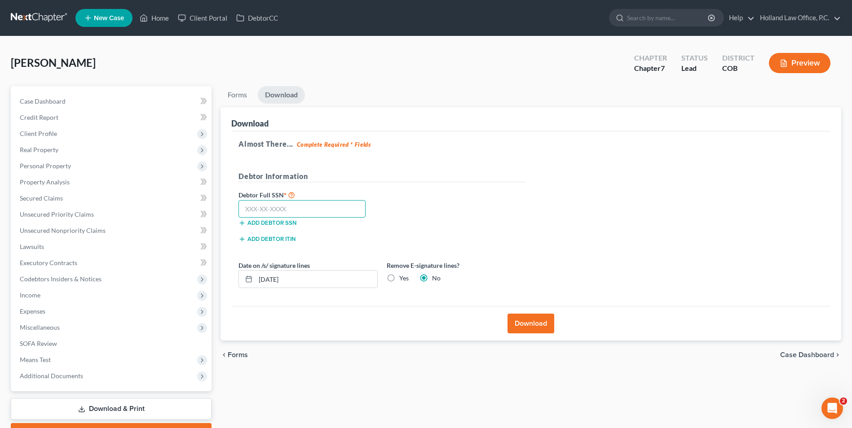
click at [298, 212] on input "text" at bounding box center [301, 209] width 127 height 18
type input "522-51-9991"
click at [399, 276] on label "Yes" at bounding box center [403, 278] width 9 height 9
click at [403, 276] on input "Yes" at bounding box center [406, 277] width 6 height 6
radio input "true"
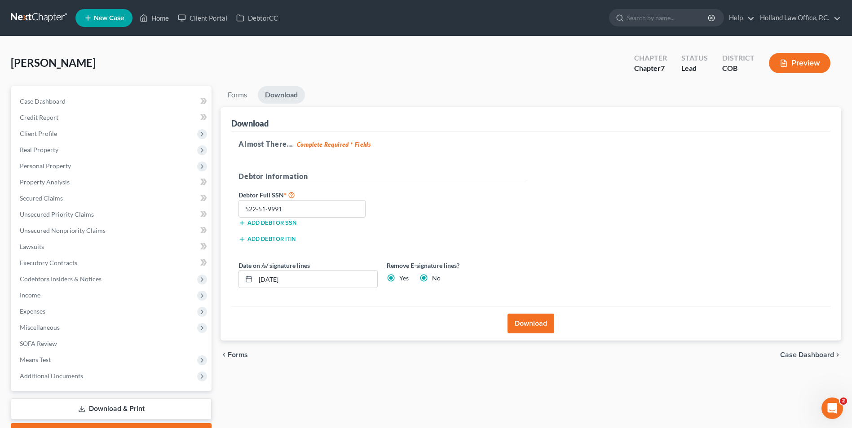
radio input "false"
click at [522, 329] on button "Download" at bounding box center [531, 324] width 47 height 20
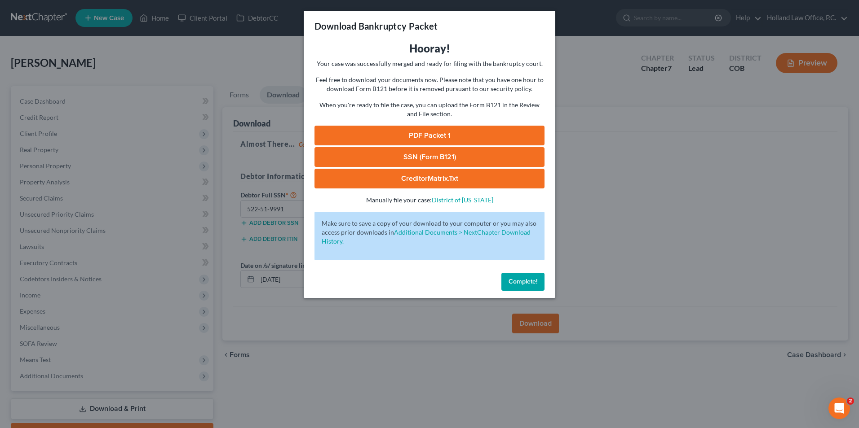
click at [433, 137] on link "PDF Packet 1" at bounding box center [429, 136] width 230 height 20
click at [426, 154] on link "SSN (Form B121)" at bounding box center [429, 157] width 230 height 20
click at [519, 279] on span "Complete!" at bounding box center [522, 282] width 29 height 8
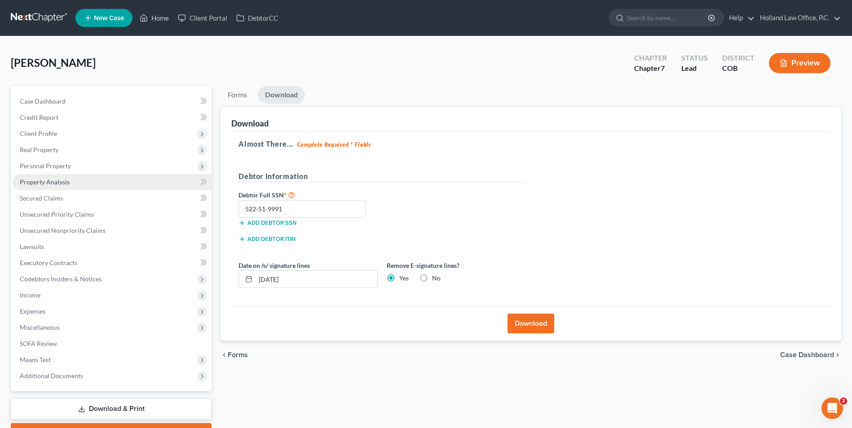
click at [54, 181] on span "Property Analysis" at bounding box center [45, 182] width 50 height 8
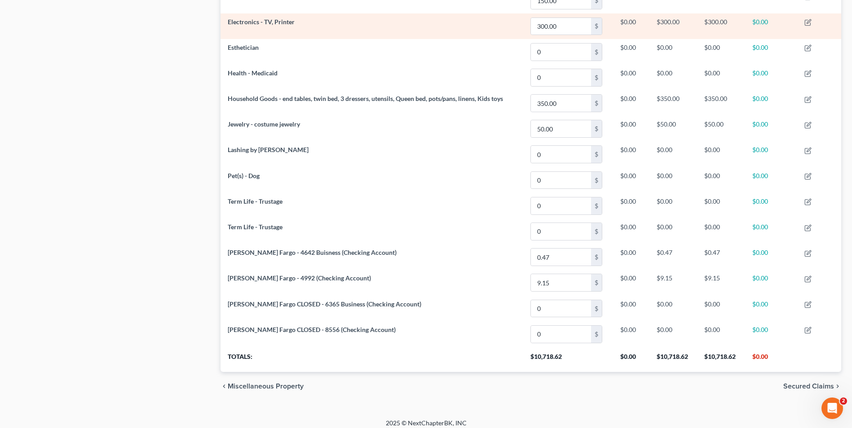
scroll to position [485, 0]
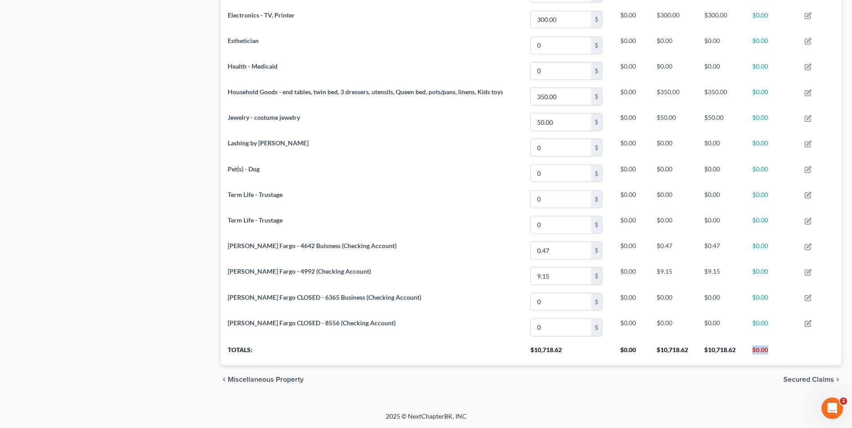
drag, startPoint x: 753, startPoint y: 351, endPoint x: 772, endPoint y: 354, distance: 19.6
click at [770, 355] on th "$0.00" at bounding box center [771, 352] width 52 height 25
click at [773, 352] on th "$0.00" at bounding box center [771, 352] width 52 height 25
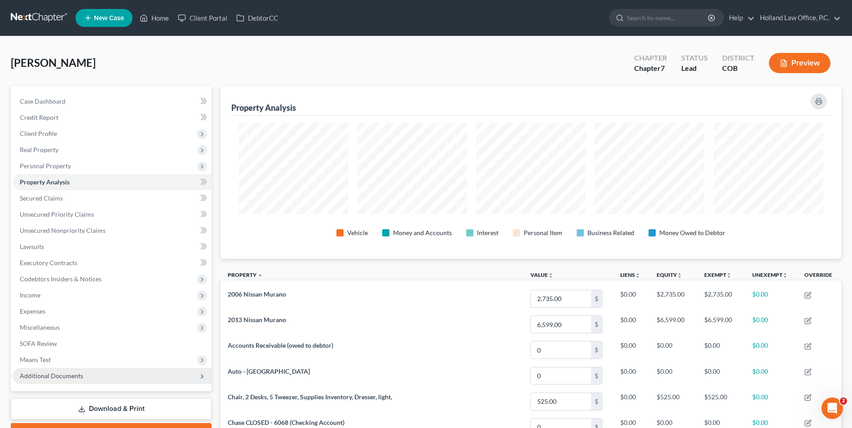
click at [61, 378] on span "Additional Documents" at bounding box center [51, 376] width 63 height 8
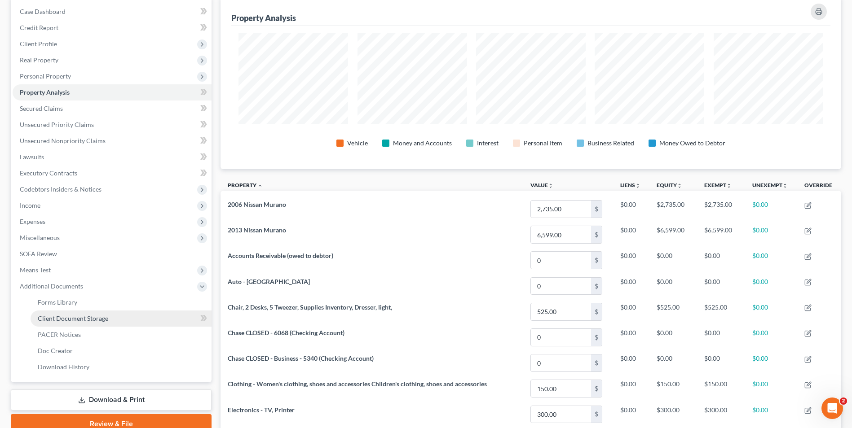
click at [75, 321] on span "Client Document Storage" at bounding box center [73, 319] width 71 height 8
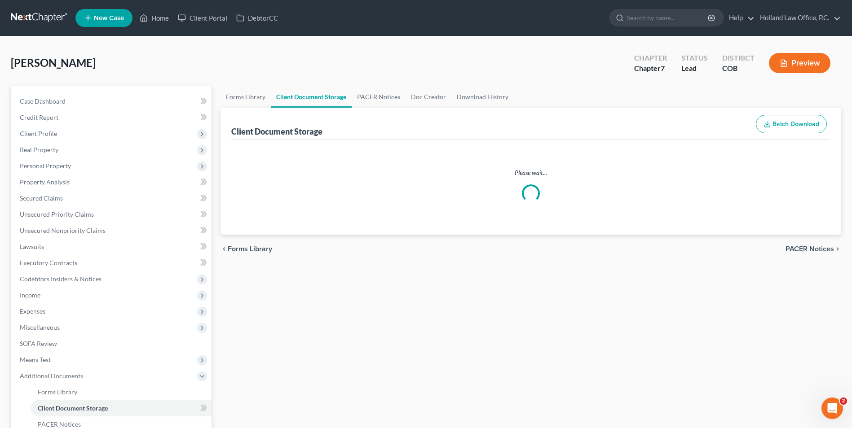
select select "5"
select select "28"
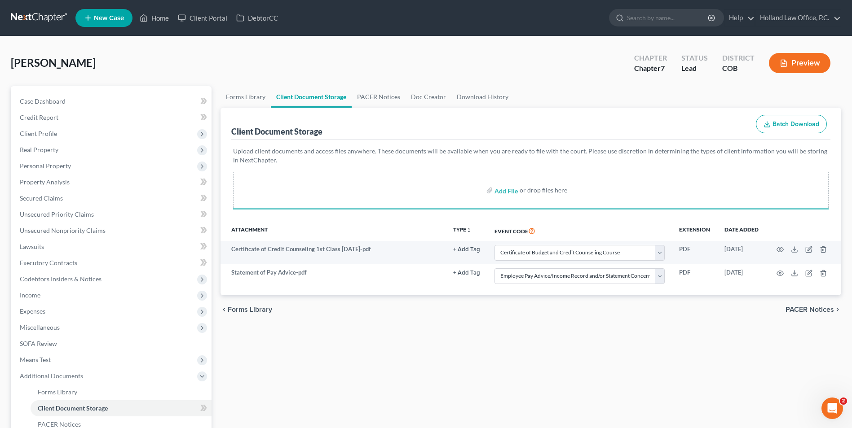
select select "5"
select select "28"
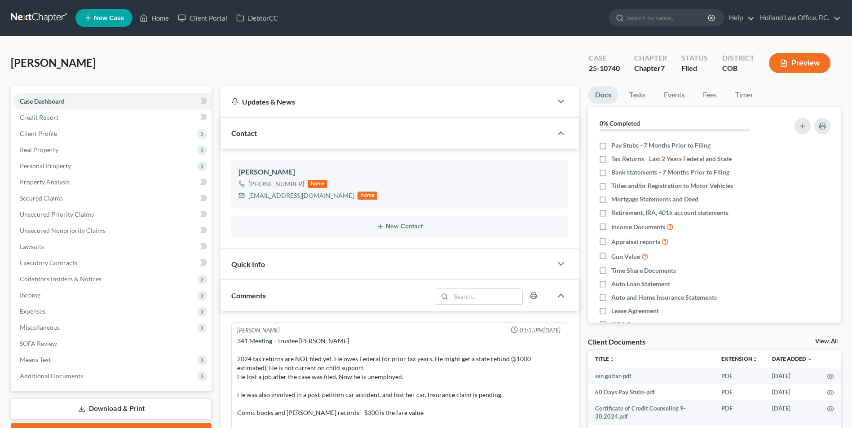
scroll to position [11, 0]
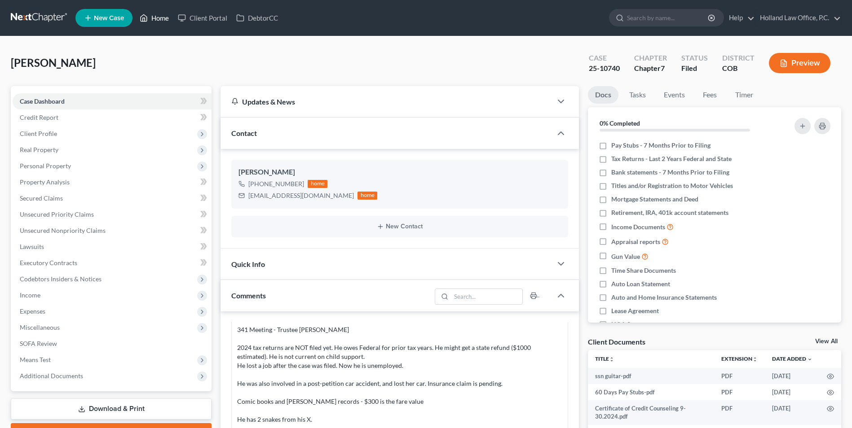
click at [159, 21] on link "Home" at bounding box center [154, 18] width 38 height 16
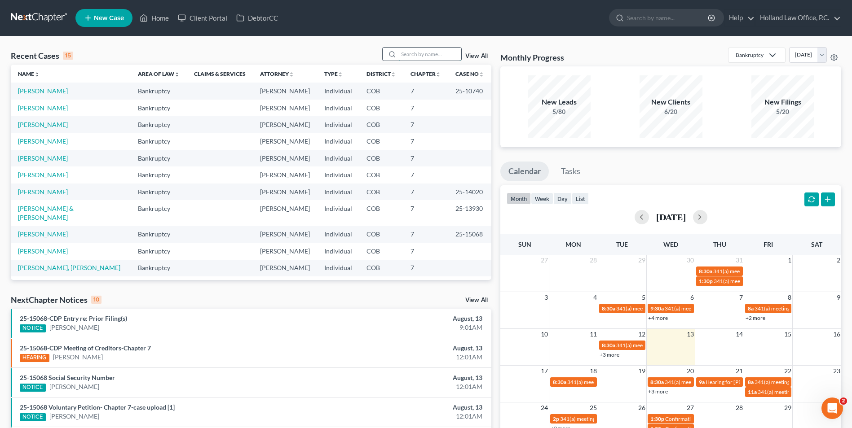
click at [418, 57] on input "search" at bounding box center [429, 54] width 63 height 13
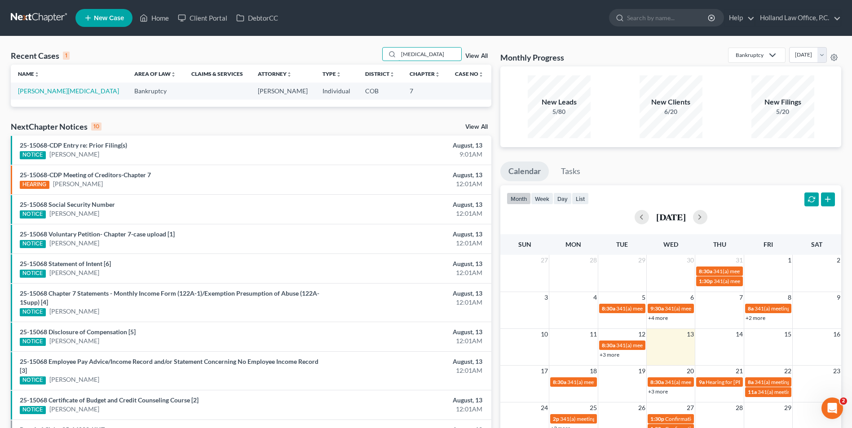
type input "Tobi"
click at [46, 86] on td "Sanchez, Tobi" at bounding box center [69, 91] width 116 height 17
click at [40, 92] on link "Sanchez, Tobi" at bounding box center [68, 91] width 101 height 8
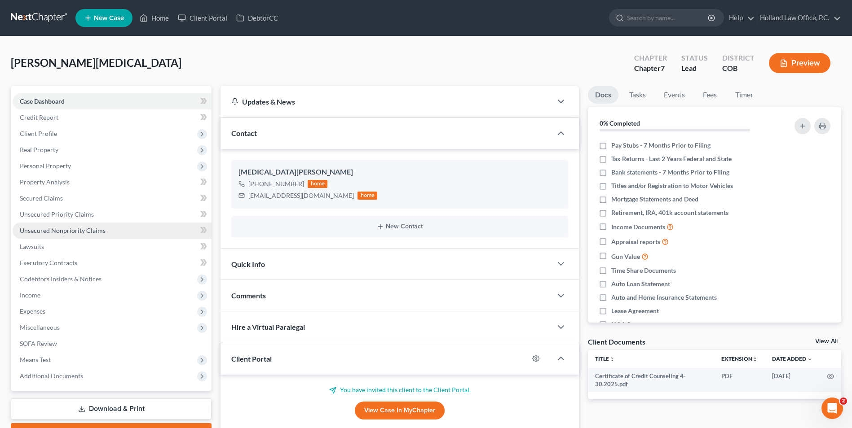
click at [88, 228] on span "Unsecured Nonpriority Claims" at bounding box center [63, 231] width 86 height 8
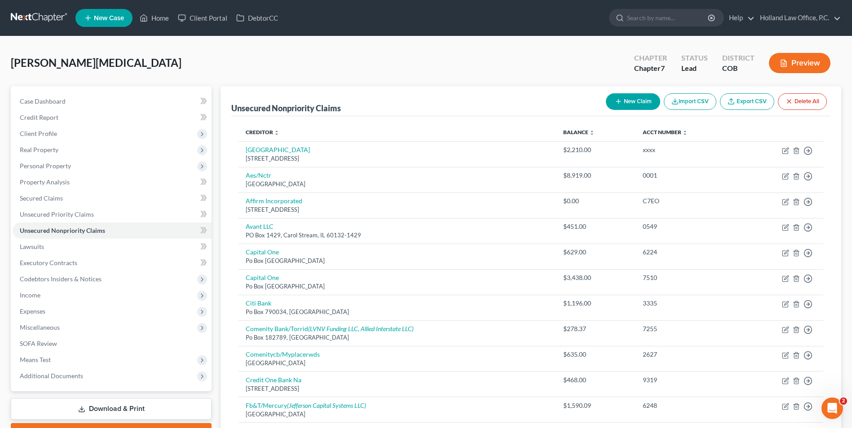
click at [627, 107] on button "New Claim" at bounding box center [633, 101] width 54 height 17
select select "0"
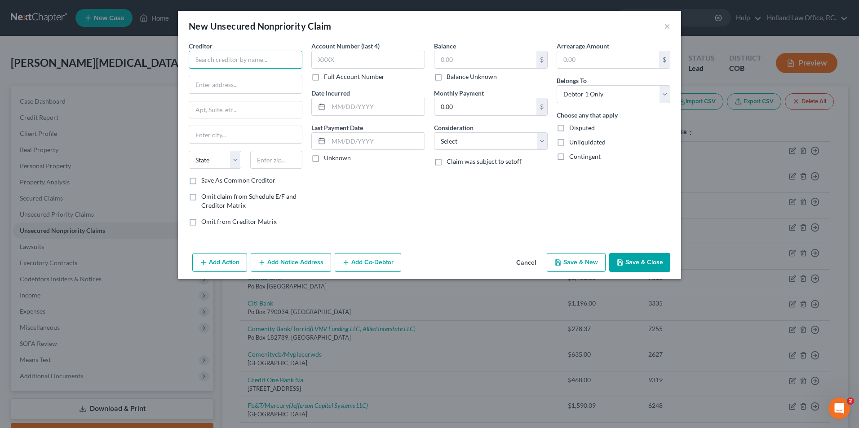
click at [249, 66] on input "text" at bounding box center [246, 60] width 114 height 18
type input "WithU Loans"
click at [253, 84] on div "10600 S Pennsylvania Ave Suite 16, Oklahoma City, OK 73170" at bounding box center [242, 84] width 93 height 8
type input "10600 S Pennsylvania Ave Suite 16"
type input "Oklahoma City"
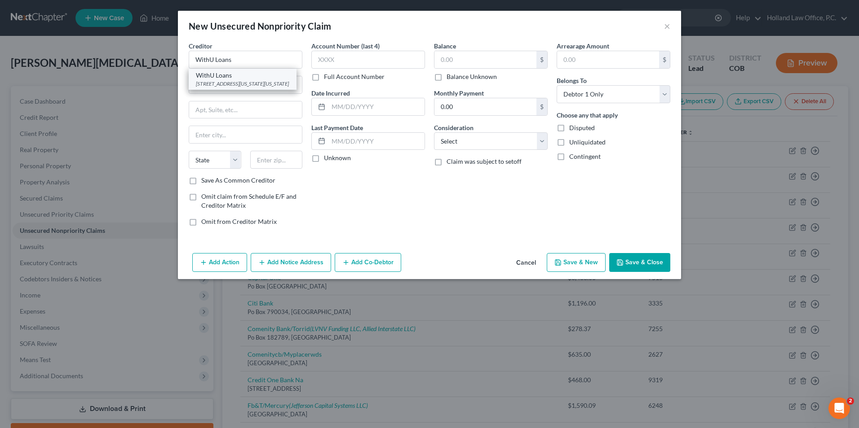
select select "37"
type input "73170"
click at [483, 66] on input "text" at bounding box center [485, 59] width 102 height 17
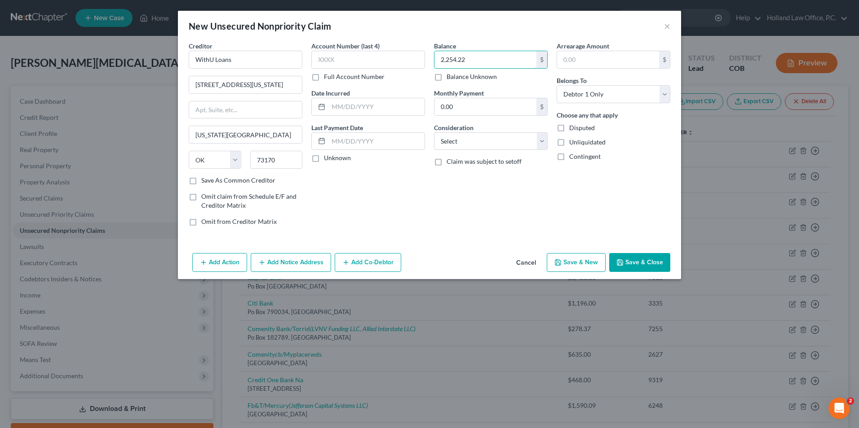
type input "2,254.22"
click at [292, 259] on button "Add Notice Address" at bounding box center [291, 262] width 80 height 19
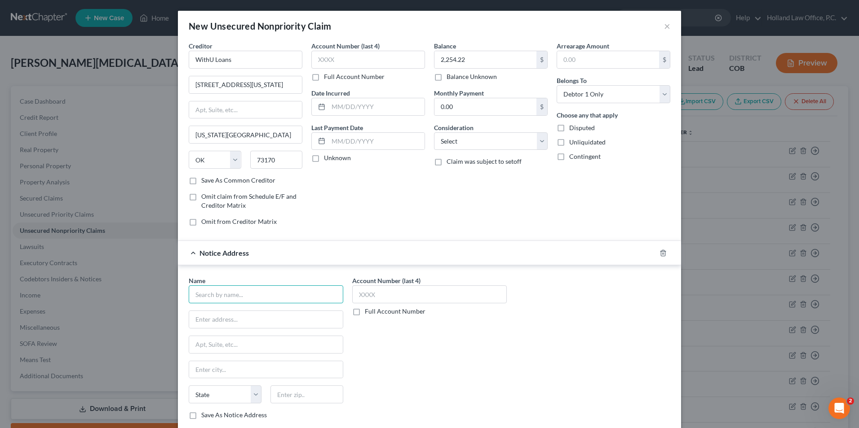
click at [263, 294] on input "text" at bounding box center [266, 295] width 154 height 18
click at [388, 294] on input "text" at bounding box center [429, 295] width 154 height 18
type input "Enterprise Recovery Co."
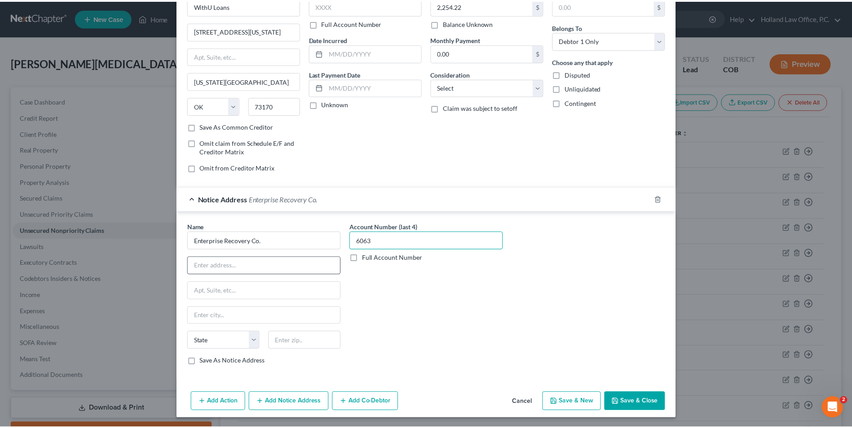
scroll to position [55, 0]
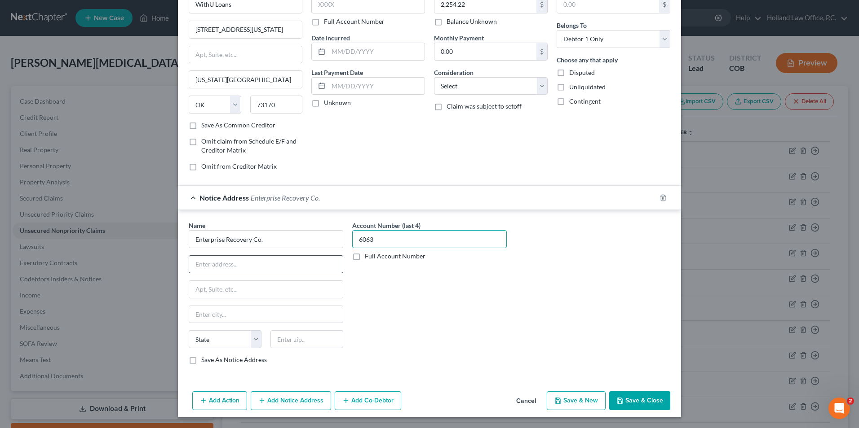
type input "6063"
click at [244, 262] on input "text" at bounding box center [266, 264] width 154 height 17
click at [230, 270] on input "text" at bounding box center [266, 264] width 154 height 17
type input "8690 Wolff Ct"
type input "Ste 110"
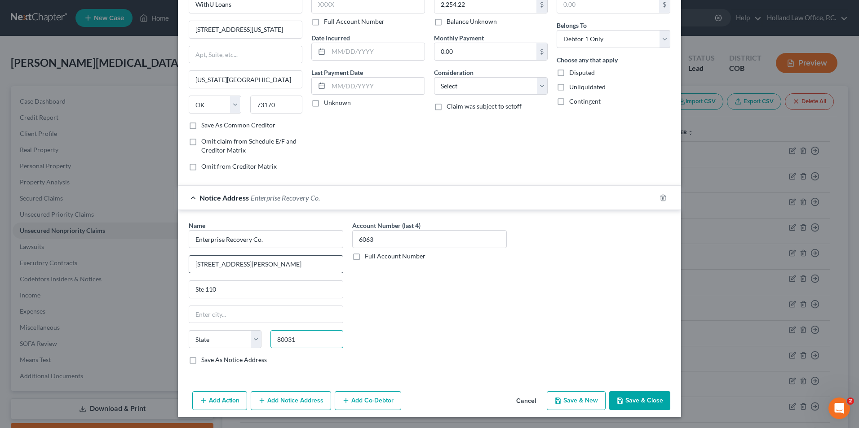
type input "80031"
type input "Westminster"
select select "5"
click at [650, 397] on button "Save & Close" at bounding box center [639, 401] width 61 height 19
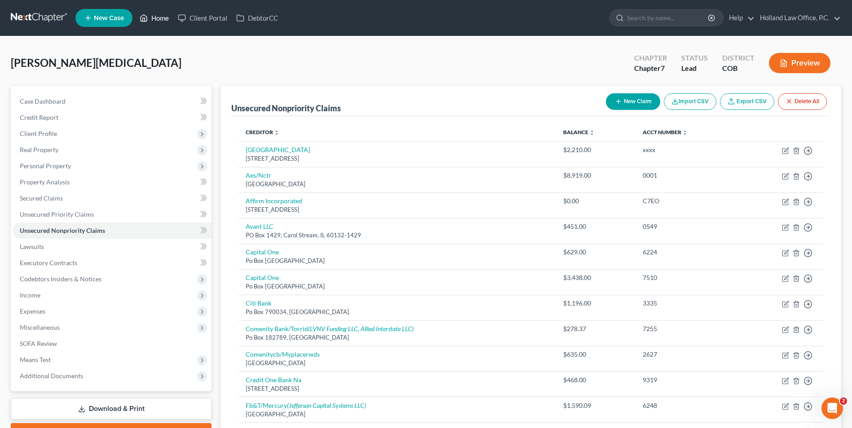
click at [154, 16] on link "Home" at bounding box center [154, 18] width 38 height 16
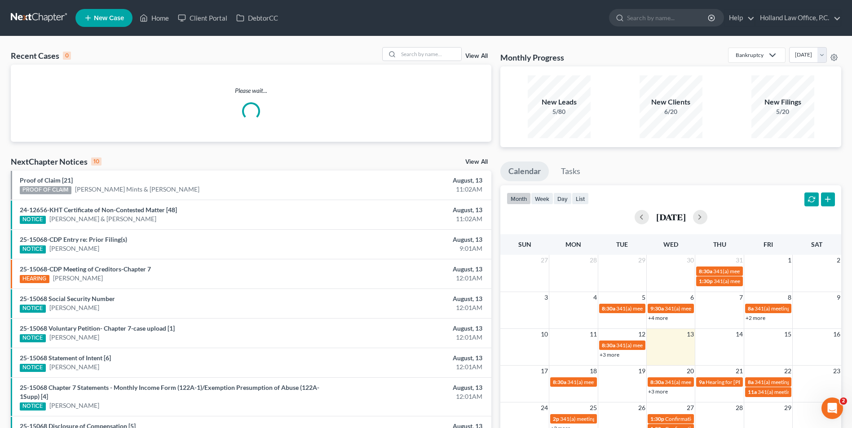
click at [104, 19] on span "New Case" at bounding box center [109, 18] width 30 height 7
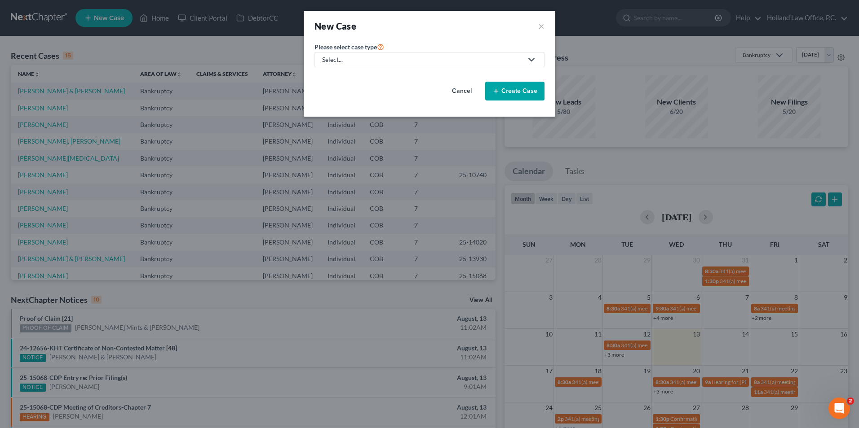
click at [355, 54] on link "Select..." at bounding box center [429, 59] width 230 height 15
click at [341, 81] on div "Bankruptcy" at bounding box center [340, 77] width 35 height 9
select select "11"
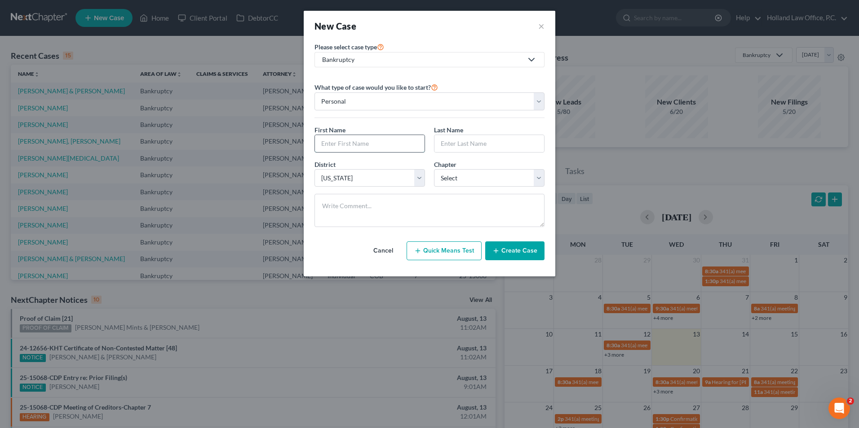
click at [379, 148] on input "text" at bounding box center [370, 143] width 110 height 17
type input "James"
type input "Neering"
click at [481, 178] on select "Select 7 11 12 13" at bounding box center [489, 178] width 110 height 18
select select "0"
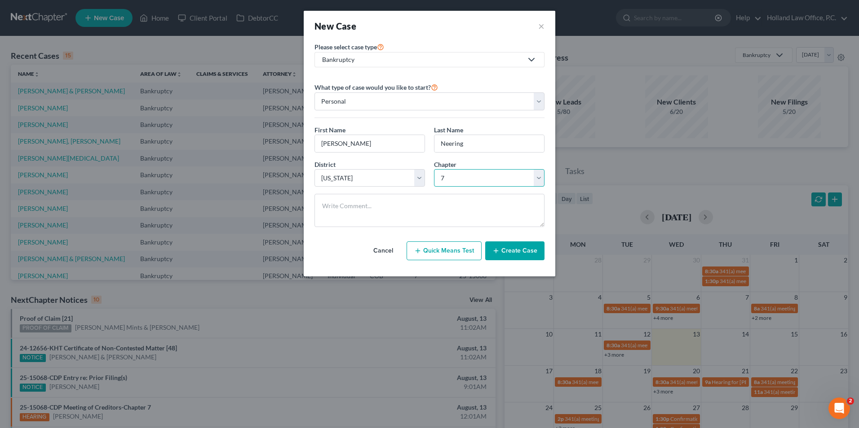
click at [434, 169] on select "Select 7 11 12 13" at bounding box center [489, 178] width 110 height 18
click at [517, 256] on button "Create Case" at bounding box center [514, 251] width 59 height 19
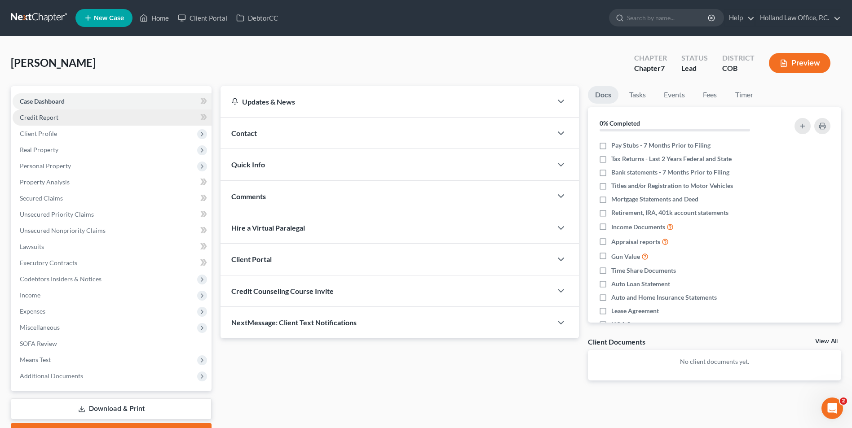
click at [36, 119] on span "Credit Report" at bounding box center [39, 118] width 39 height 8
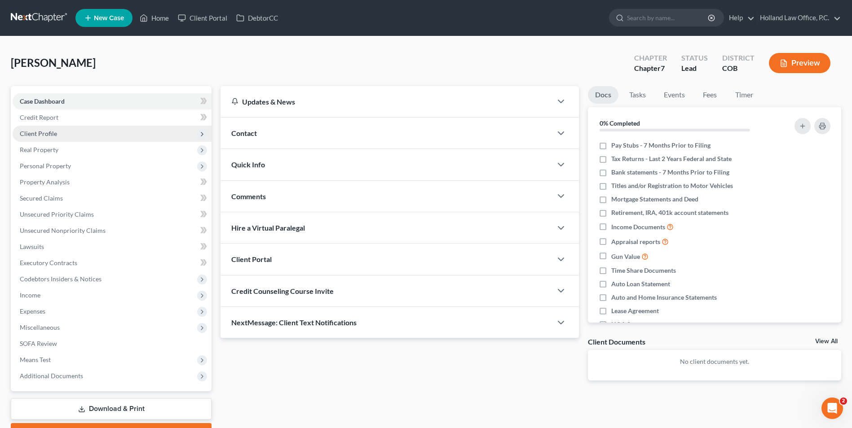
click at [31, 138] on span "Client Profile" at bounding box center [112, 134] width 199 height 16
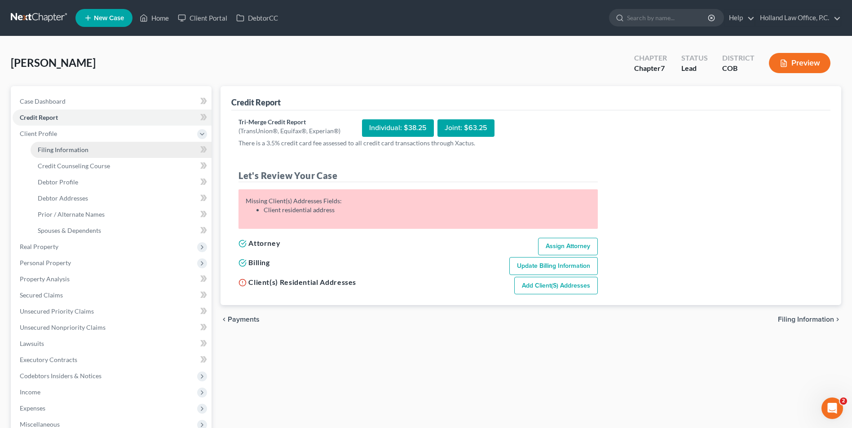
click at [63, 153] on span "Filing Information" at bounding box center [63, 150] width 51 height 8
select select "1"
select select "0"
select select "11"
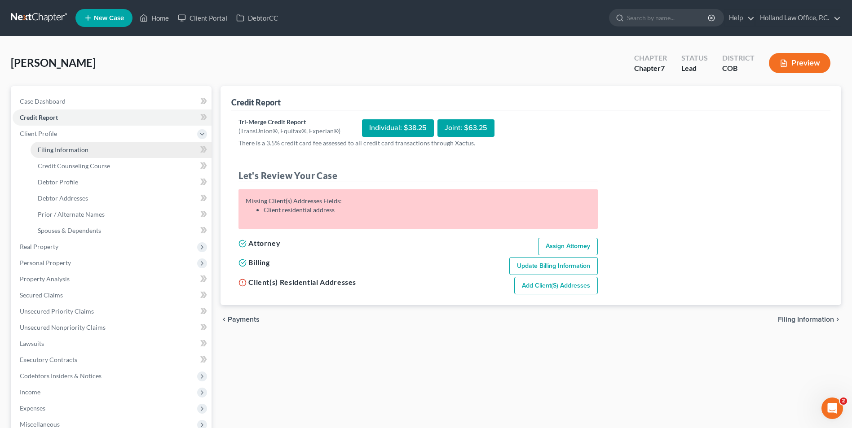
select select "5"
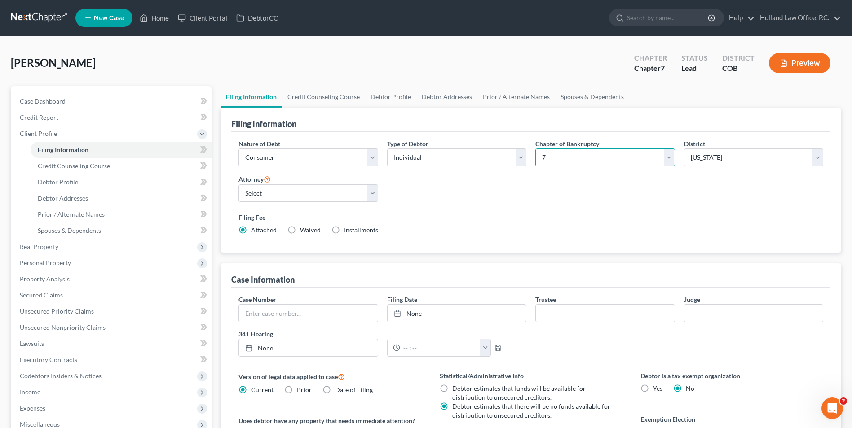
click at [596, 153] on select "Select 7 11 12 13" at bounding box center [604, 158] width 139 height 18
click at [569, 156] on select "Select 7 11 12 13" at bounding box center [604, 158] width 139 height 18
click at [450, 156] on select "Select Individual Joint" at bounding box center [456, 158] width 139 height 18
select select "1"
click at [387, 149] on select "Select Individual Joint" at bounding box center [456, 158] width 139 height 18
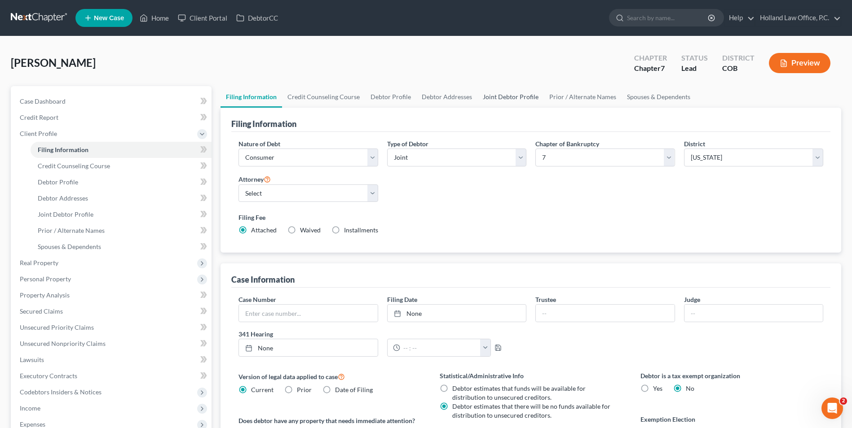
click at [511, 97] on link "Joint Debtor Profile" at bounding box center [510, 97] width 66 height 22
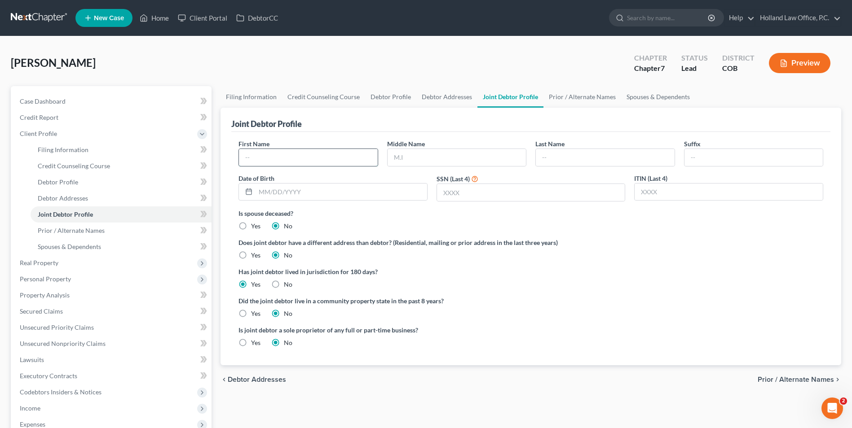
click at [279, 156] on input "text" at bounding box center [308, 157] width 138 height 17
drag, startPoint x: 274, startPoint y: 155, endPoint x: 255, endPoint y: 158, distance: 19.0
click at [255, 158] on input "Annie" at bounding box center [308, 157] width 138 height 17
type input "Ann"
click at [550, 157] on input "text" at bounding box center [605, 157] width 138 height 17
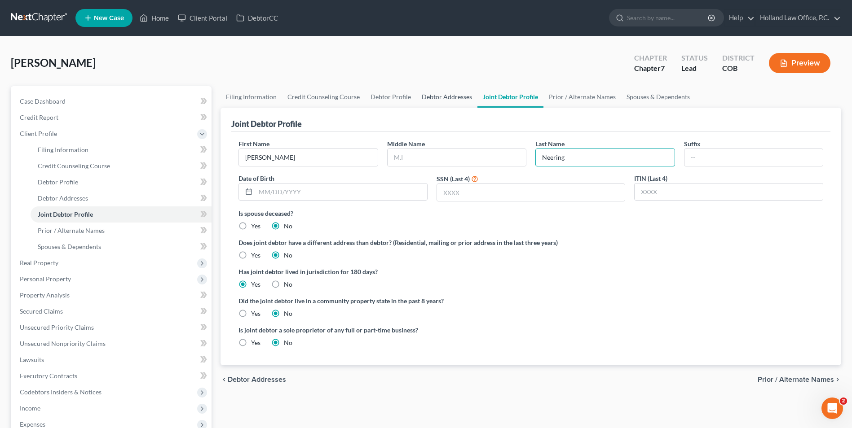
type input "Neering"
click at [460, 96] on link "Debtor Addresses" at bounding box center [446, 97] width 61 height 22
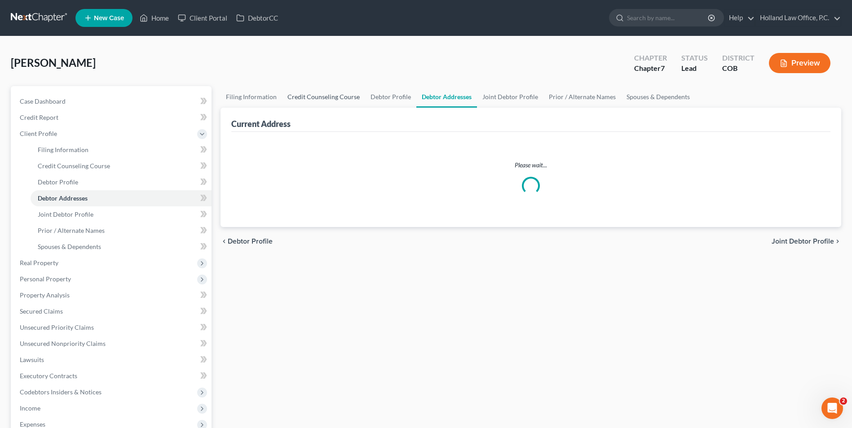
select select "0"
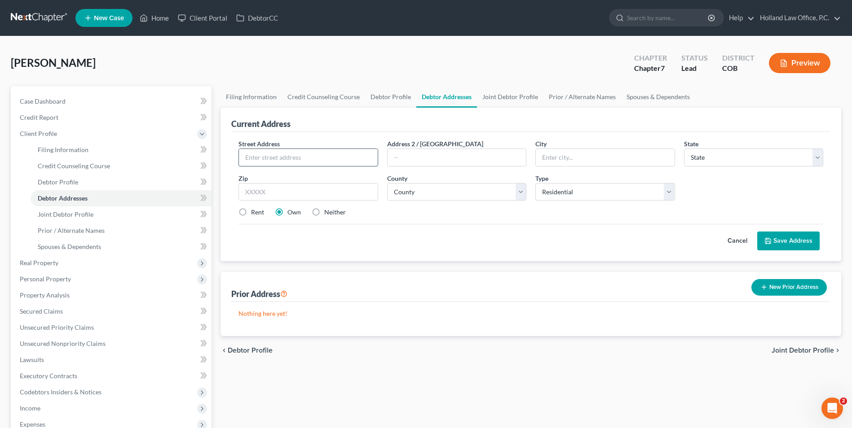
click at [299, 157] on input "text" at bounding box center [308, 157] width 138 height 17
paste input "403 Columbine Ave"
type input "403 Columbine Ave"
click at [282, 190] on input "text" at bounding box center [307, 192] width 139 height 18
paste input "80517"
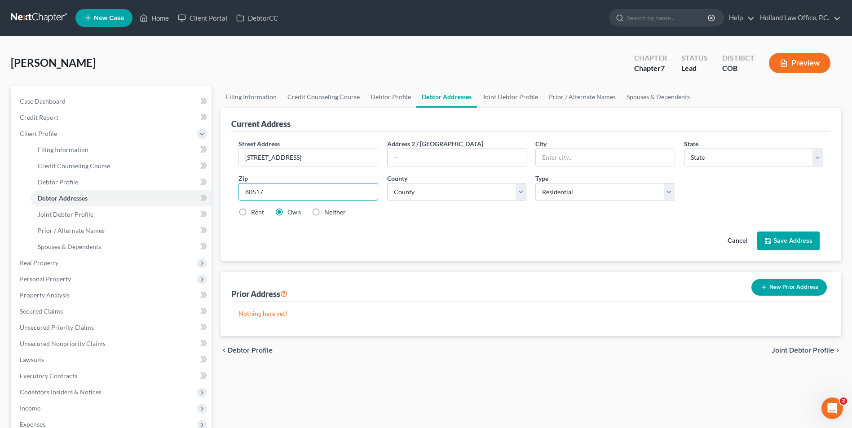
type input "80517"
click at [488, 237] on div "Cancel Save Address" at bounding box center [530, 237] width 585 height 26
type input "Estes Park"
select select "5"
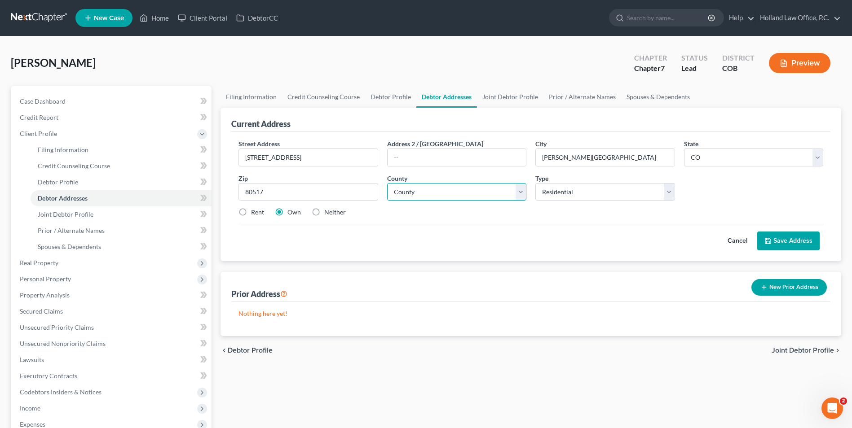
click at [475, 193] on select "County" at bounding box center [456, 192] width 139 height 18
click at [475, 193] on select "County Adams County Alamosa County Arapahoe County Archuleta County Baca County…" at bounding box center [456, 192] width 139 height 18
click at [476, 192] on select "County Adams County Alamosa County Arapahoe County Archuleta County Baca County…" at bounding box center [456, 192] width 139 height 18
click at [440, 183] on select "County Adams County Alamosa County Arapahoe County Archuleta County Baca County…" at bounding box center [456, 192] width 139 height 18
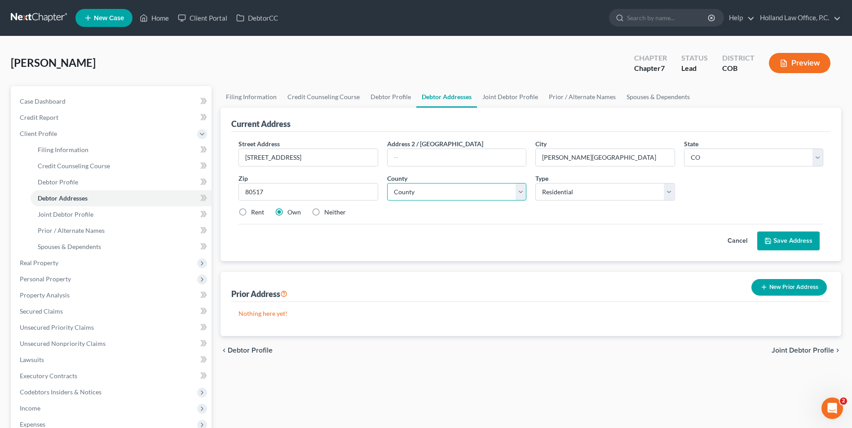
select select "35"
click at [387, 183] on select "County Adams County Alamosa County Arapahoe County Archuleta County Baca County…" at bounding box center [456, 192] width 139 height 18
click at [784, 241] on button "Save Address" at bounding box center [788, 241] width 62 height 19
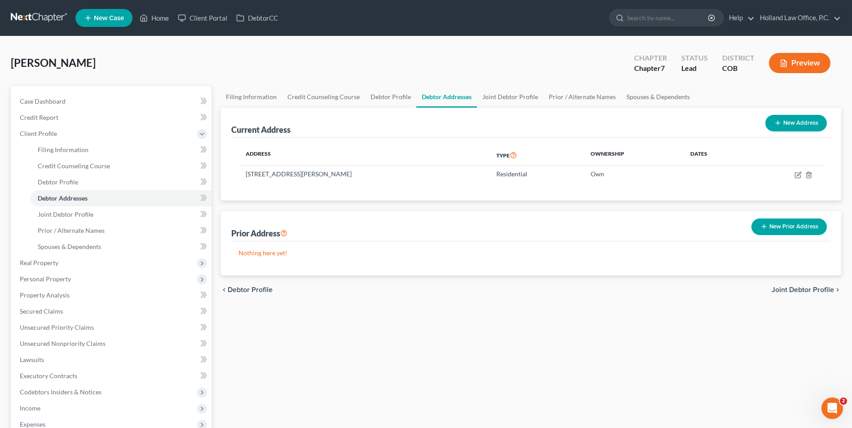
drag, startPoint x: 522, startPoint y: 354, endPoint x: 477, endPoint y: 342, distance: 46.4
click at [522, 354] on div "Filing Information Credit Counseling Course Debtor Profile Debtor Addresses Joi…" at bounding box center [531, 321] width 630 height 470
click at [52, 115] on span "Credit Report" at bounding box center [39, 118] width 39 height 8
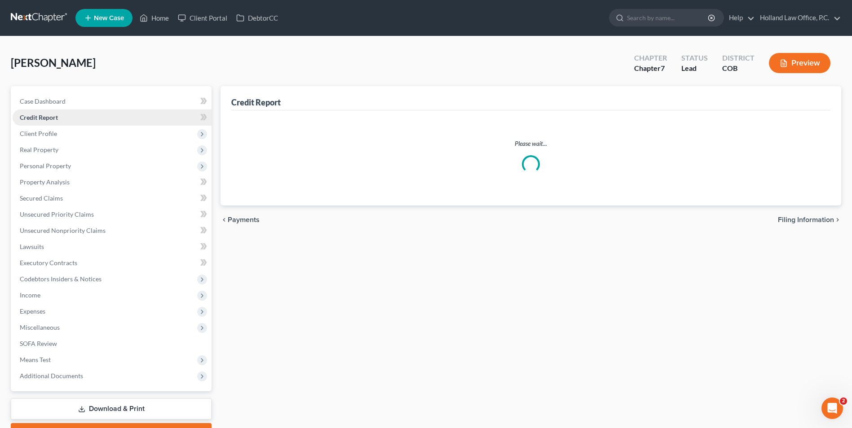
click at [60, 116] on link "Credit Report" at bounding box center [112, 118] width 199 height 16
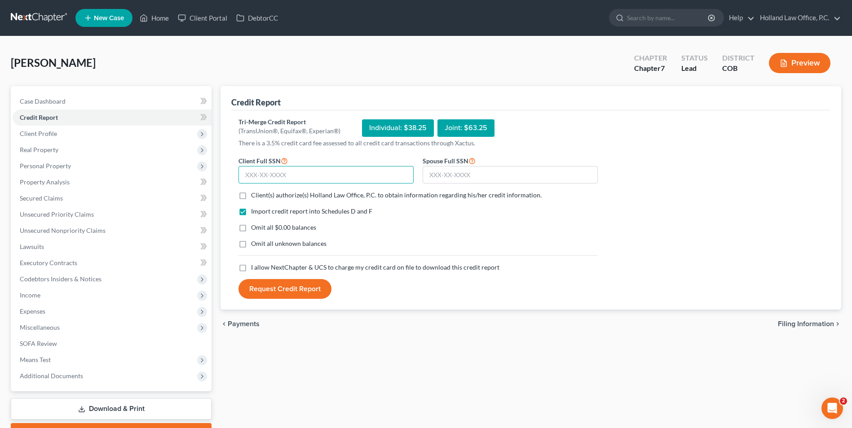
click at [301, 175] on input "text" at bounding box center [325, 175] width 175 height 18
click at [498, 173] on input "text" at bounding box center [510, 175] width 175 height 18
type input "524-62-2407"
click at [251, 194] on label "Client(s) authorize(s) Holland Law Office, P.C. to obtain information regarding…" at bounding box center [396, 195] width 291 height 9
click at [255, 194] on input "Client(s) authorize(s) Holland Law Office, P.C. to obtain information regarding…" at bounding box center [258, 194] width 6 height 6
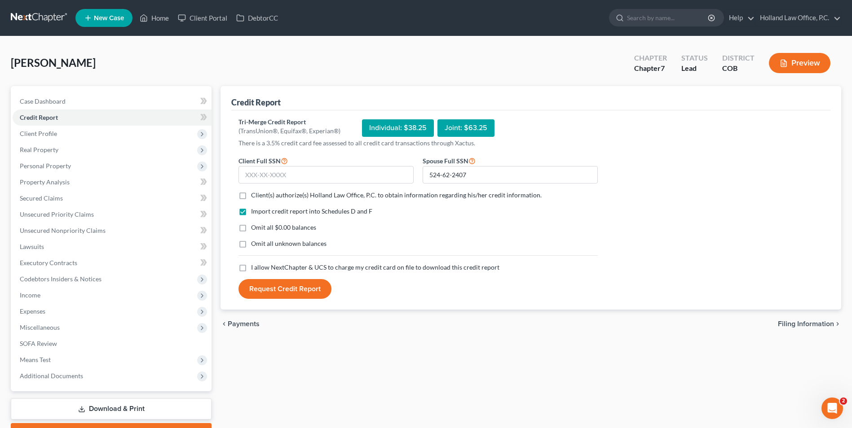
checkbox input "true"
click at [251, 268] on label "I allow NextChapter & UCS to charge my credit card on file to download this cre…" at bounding box center [375, 267] width 248 height 9
click at [255, 268] on input "I allow NextChapter & UCS to charge my credit card on file to download this cre…" at bounding box center [258, 266] width 6 height 6
checkbox input "true"
click at [291, 178] on input "text" at bounding box center [325, 175] width 175 height 18
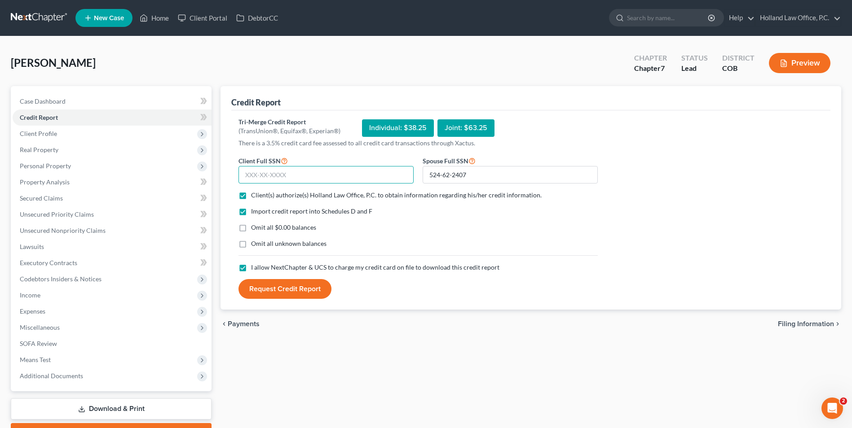
click at [314, 181] on input "text" at bounding box center [325, 175] width 175 height 18
click at [288, 177] on input "text" at bounding box center [325, 175] width 175 height 18
type input "521-64-5197"
click at [285, 287] on button "Request Credit Report" at bounding box center [284, 289] width 93 height 20
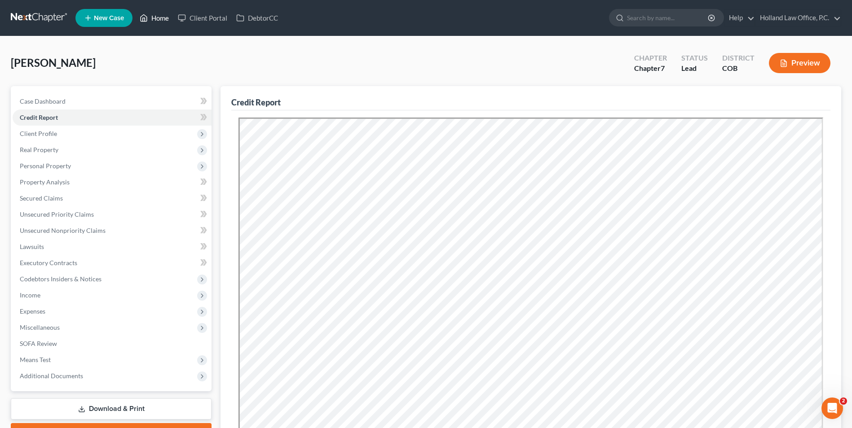
click at [157, 21] on link "Home" at bounding box center [154, 18] width 38 height 16
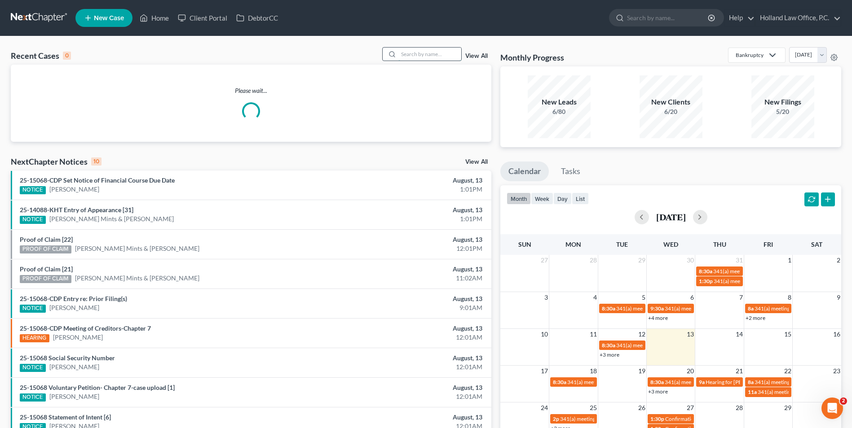
click at [420, 54] on input "search" at bounding box center [429, 54] width 63 height 13
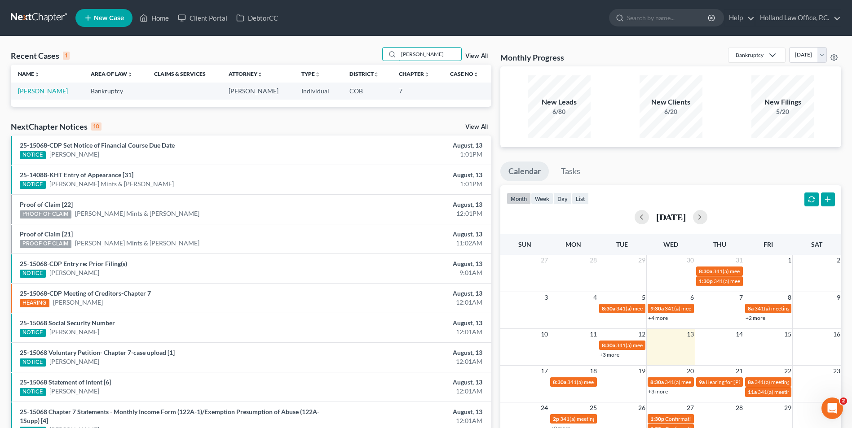
type input "Hontz"
click at [52, 83] on td "Hontz, Christina" at bounding box center [47, 91] width 73 height 17
click at [51, 85] on td "Hontz, Christina" at bounding box center [47, 91] width 73 height 17
click at [50, 89] on link "Hontz, Christina" at bounding box center [43, 91] width 50 height 8
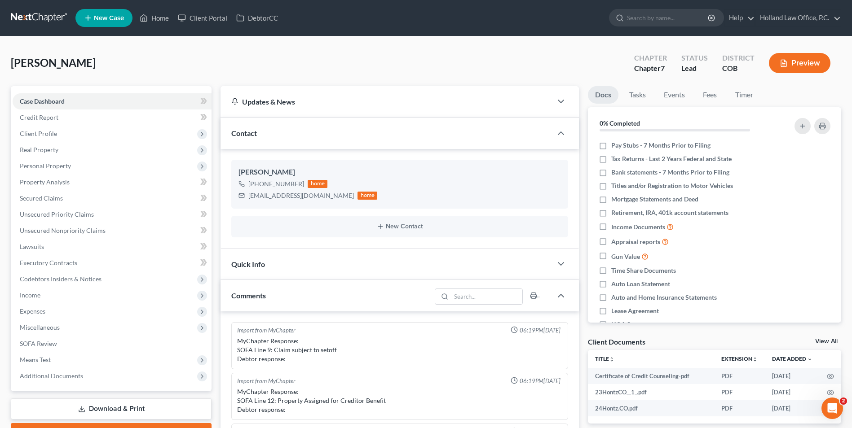
scroll to position [300, 0]
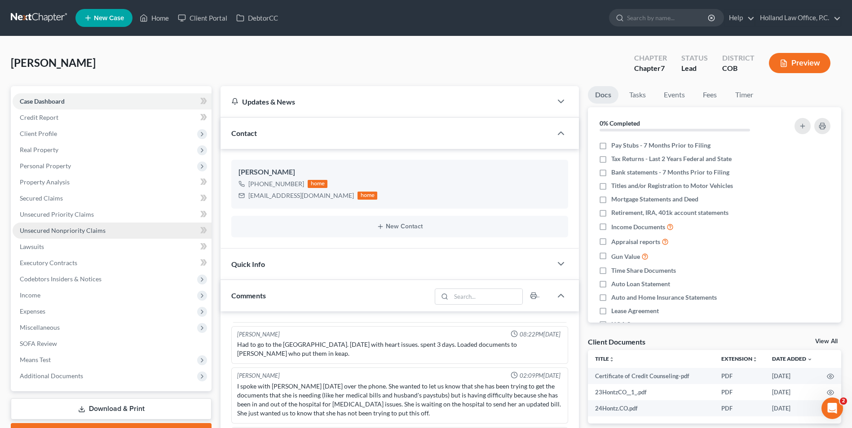
click at [80, 236] on link "Unsecured Nonpriority Claims" at bounding box center [112, 231] width 199 height 16
